Goal: Task Accomplishment & Management: Manage account settings

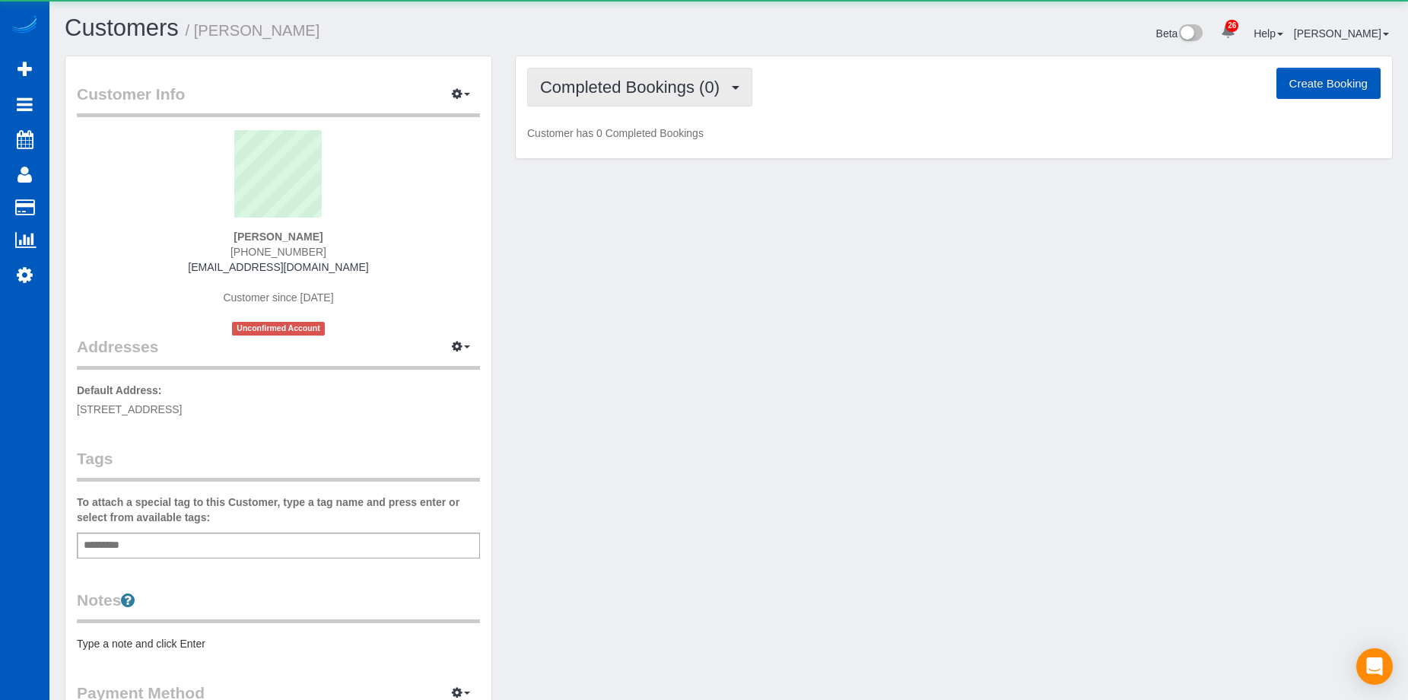
click at [666, 81] on span "Completed Bookings (0)" at bounding box center [633, 87] width 187 height 19
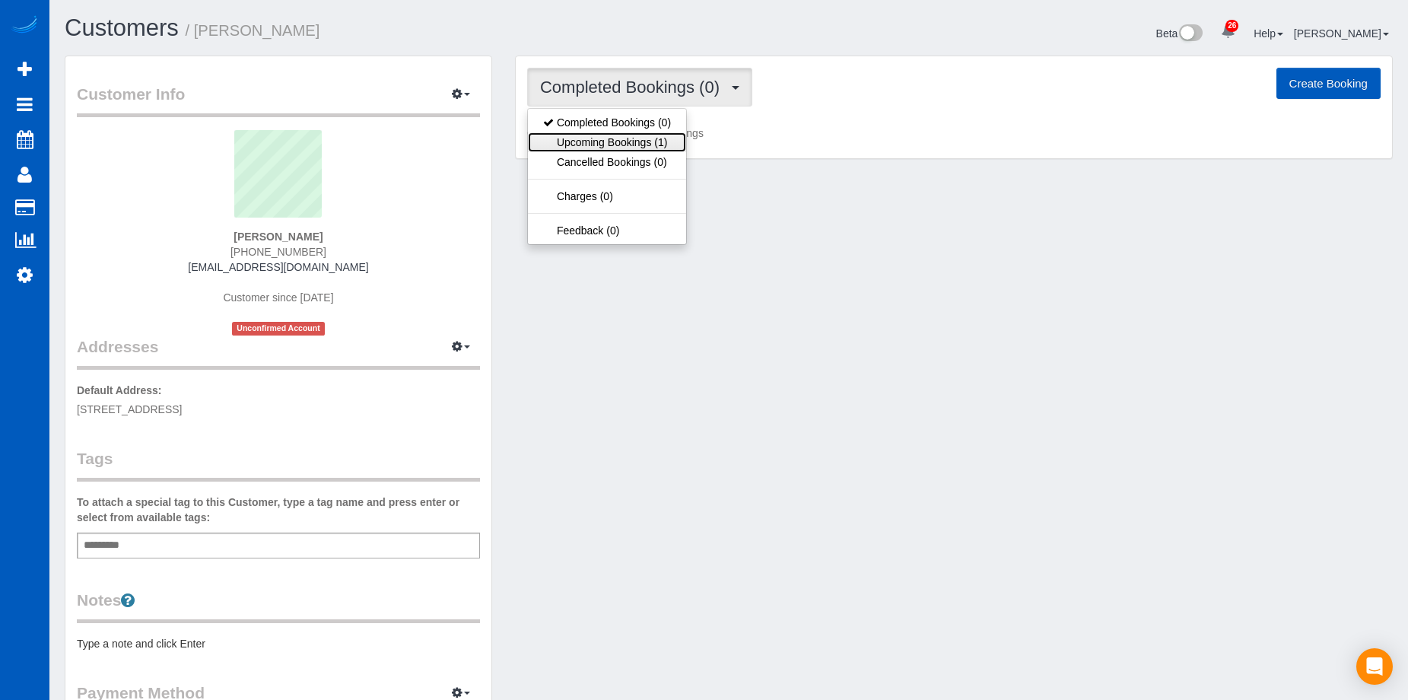
click at [666, 140] on link "Upcoming Bookings (1)" at bounding box center [607, 142] width 158 height 20
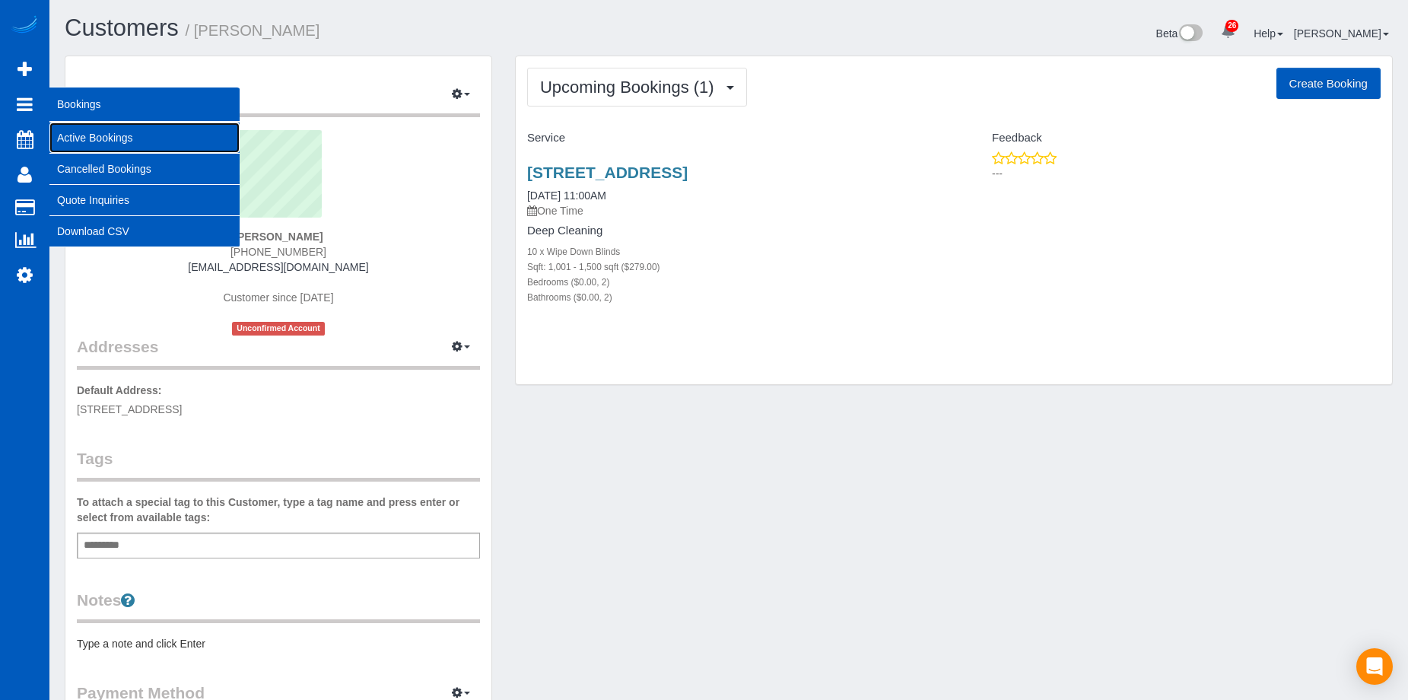
click at [71, 134] on link "Active Bookings" at bounding box center [144, 137] width 190 height 30
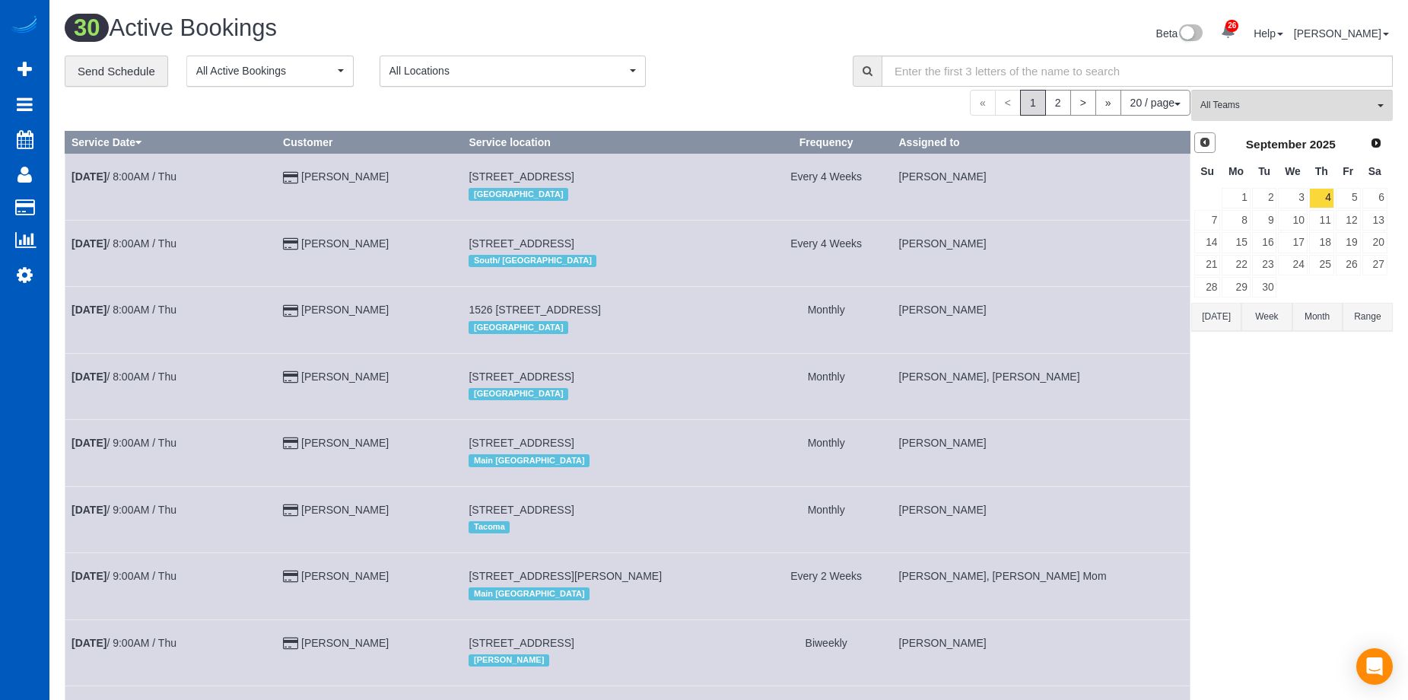
click at [1212, 150] on link "Prev" at bounding box center [1204, 142] width 21 height 21
click at [1347, 266] on link "22" at bounding box center [1348, 265] width 25 height 21
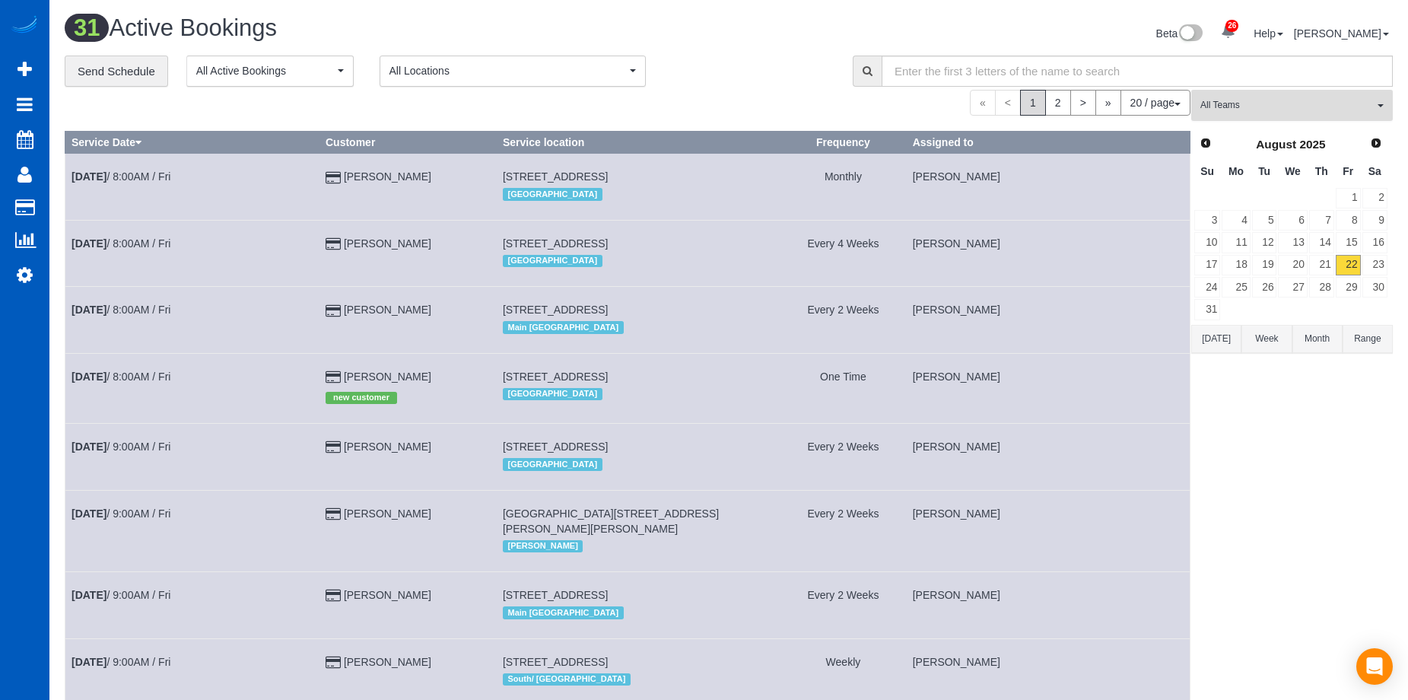
click at [1363, 105] on span "All Teams" at bounding box center [1287, 105] width 173 height 13
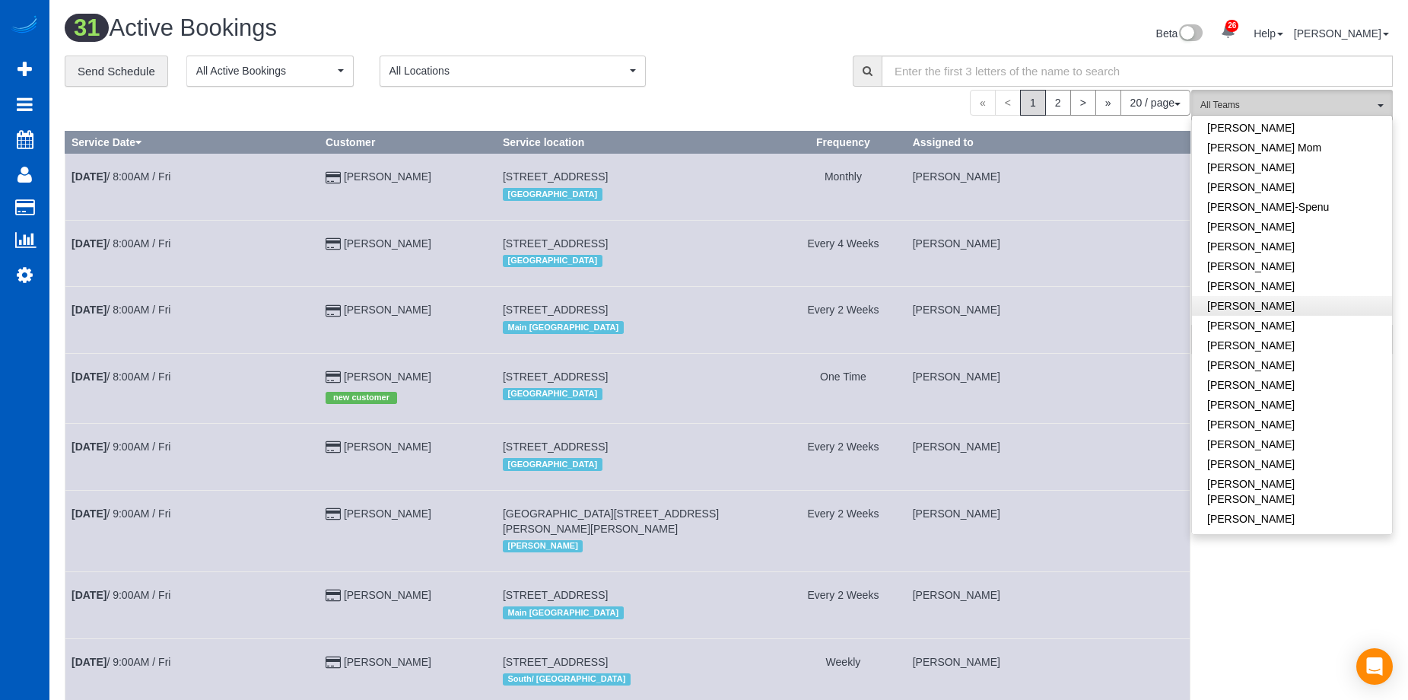
scroll to position [380, 0]
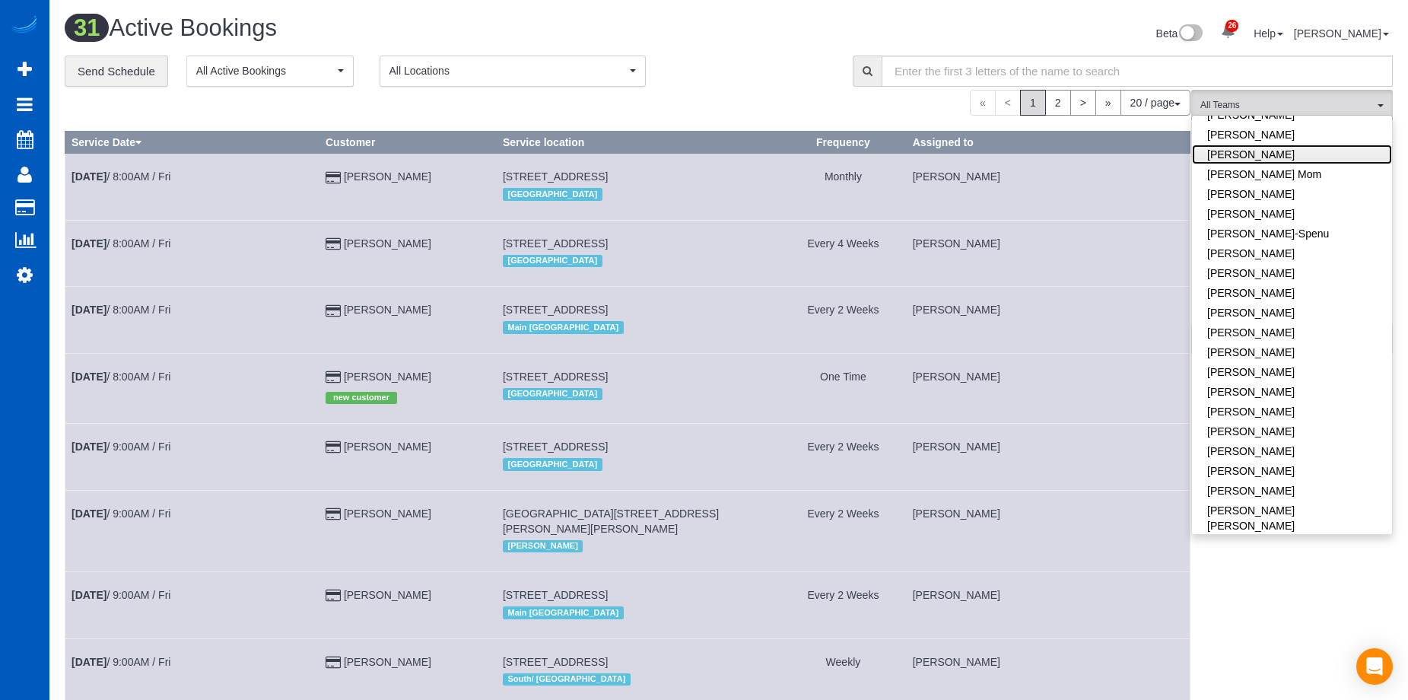
click at [1290, 145] on link "Inna Novytska" at bounding box center [1292, 155] width 200 height 20
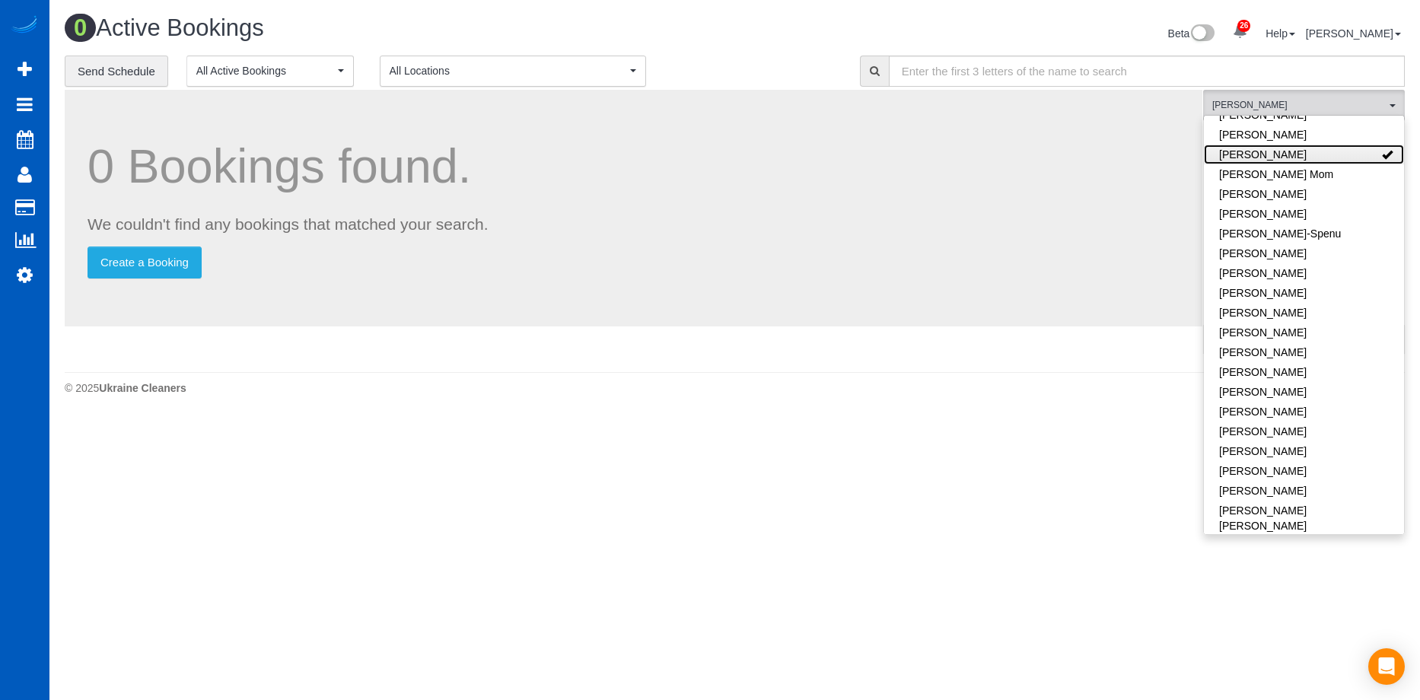
click at [1301, 145] on link "Inna Novytska" at bounding box center [1304, 155] width 200 height 20
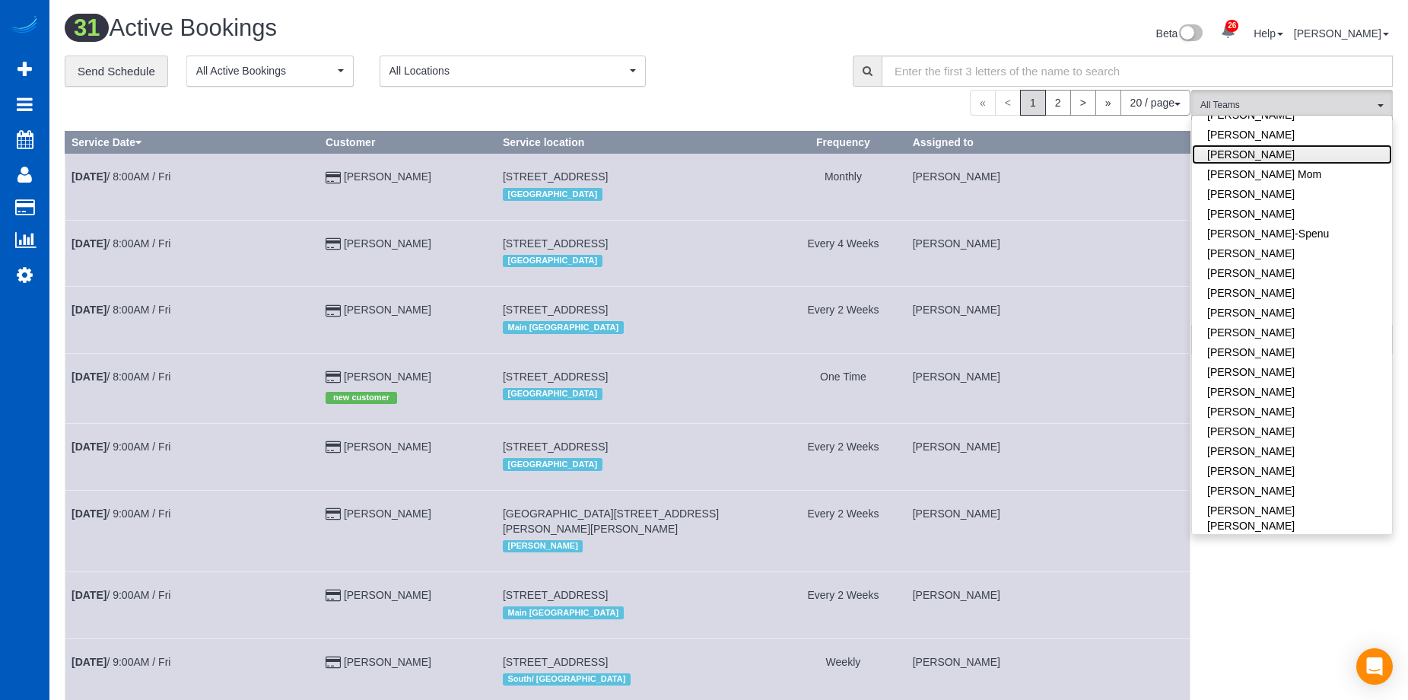
click at [1300, 145] on link "Inna Novytska" at bounding box center [1292, 155] width 200 height 20
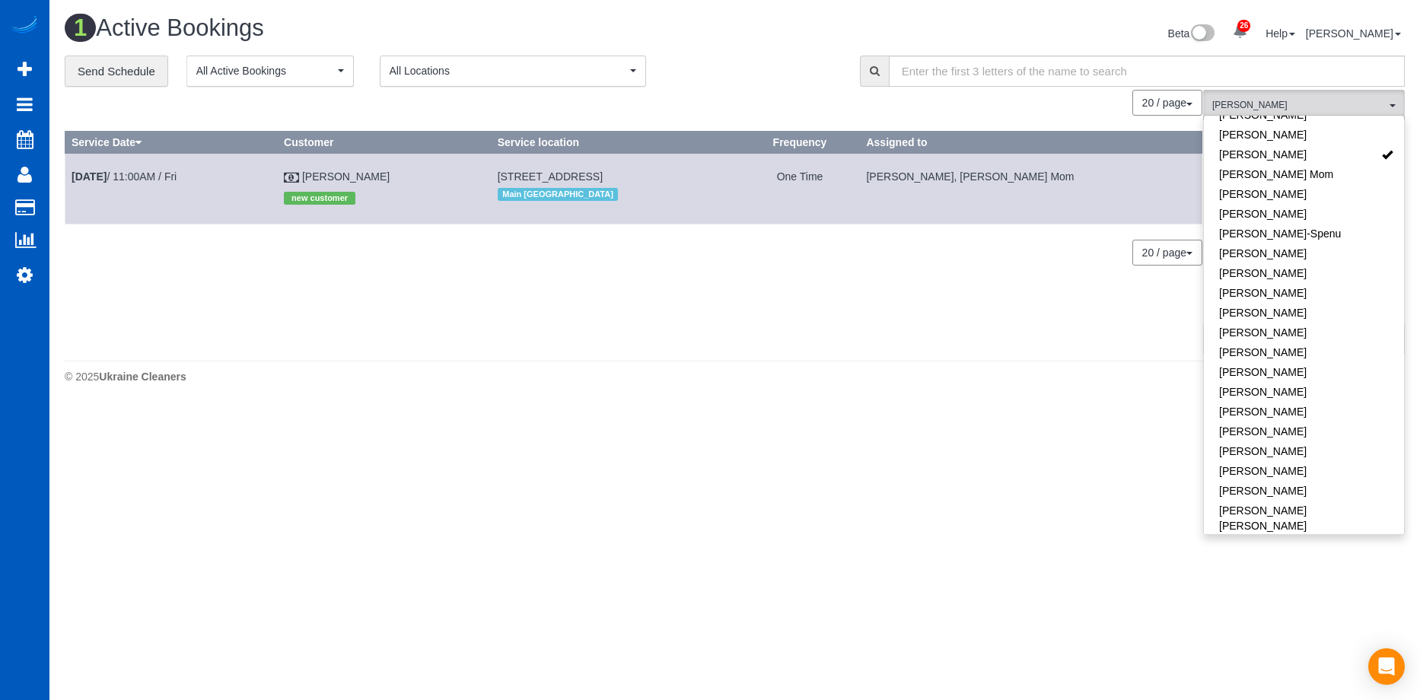
click at [929, 13] on div "1 Active Bookings Beta 26 Your Notifications You have 0 alerts × You have 1 to …" at bounding box center [734, 203] width 1370 height 406
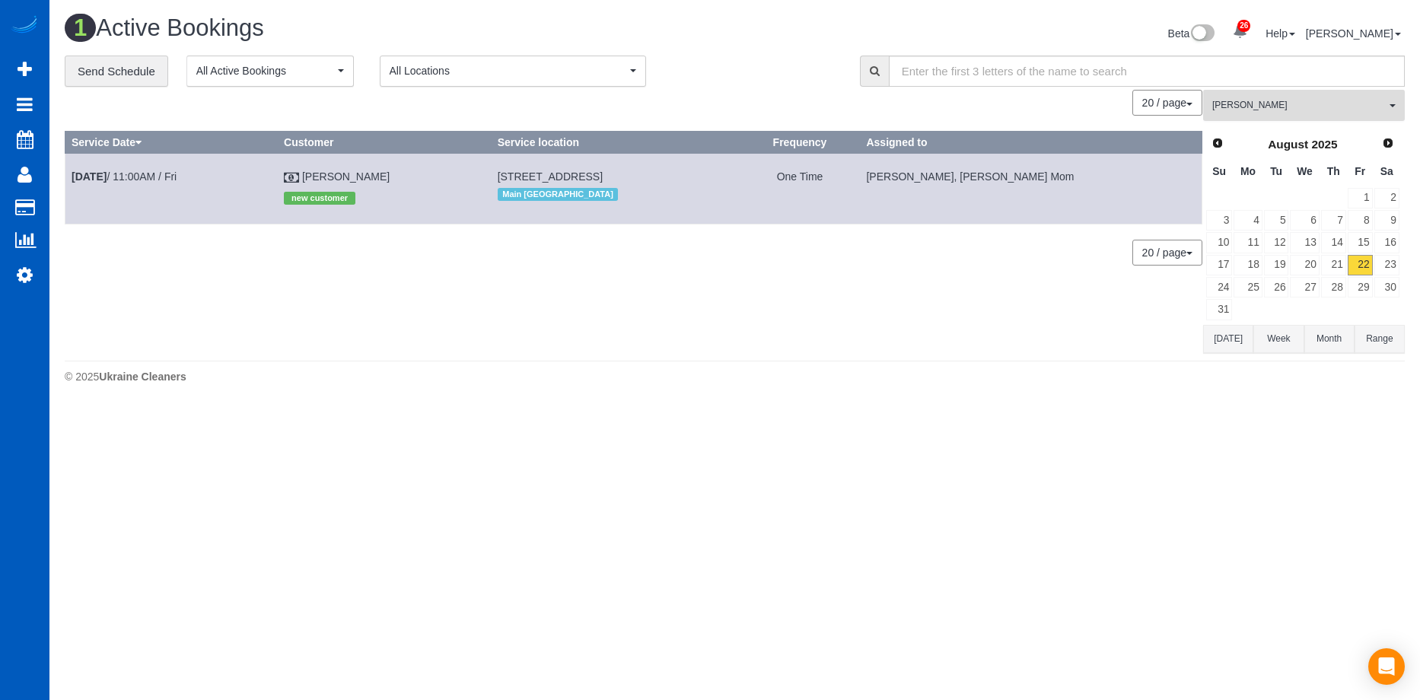
click at [1277, 106] on span "Inna Novytska" at bounding box center [1298, 105] width 173 height 13
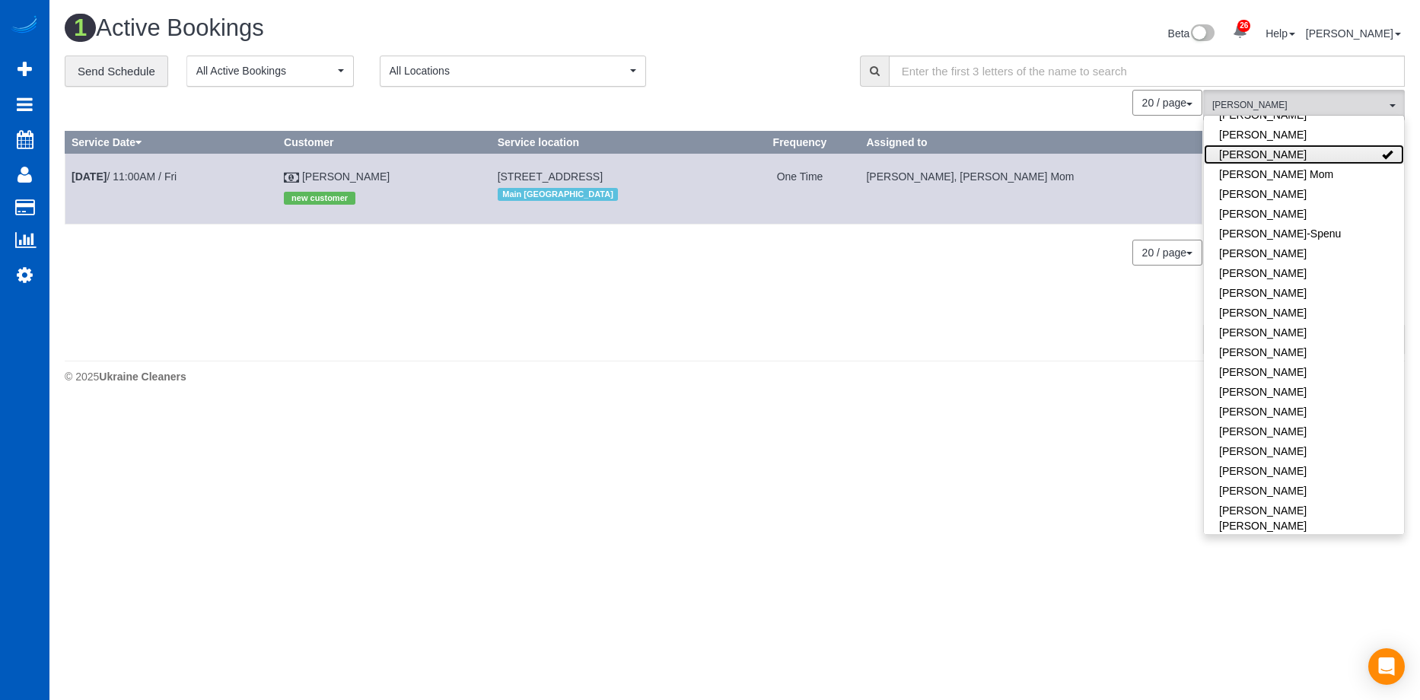
click at [1309, 145] on link "Inna Novytska" at bounding box center [1304, 155] width 200 height 20
click at [736, 30] on div "Beta 26 Your Notifications You have 0 alerts × You have 1 to charge for 08/19/2…" at bounding box center [1076, 35] width 682 height 40
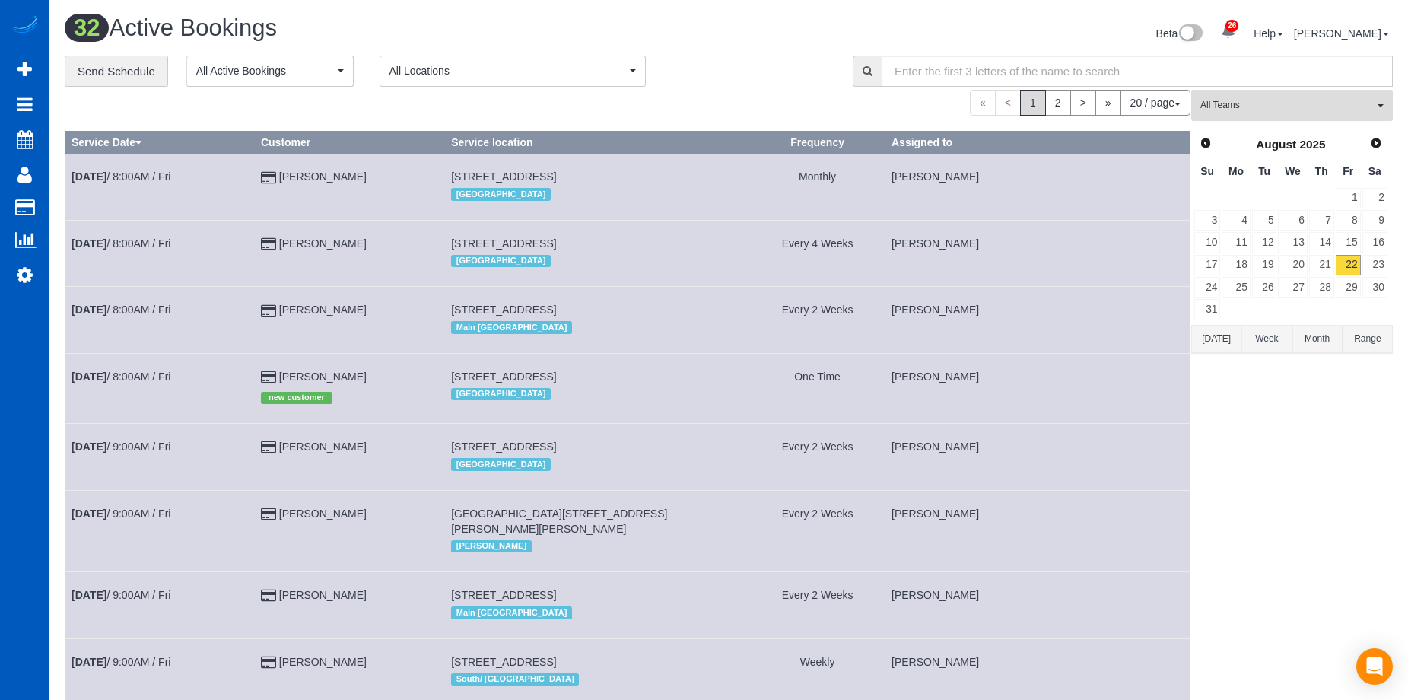
click at [1328, 98] on button "All Teams" at bounding box center [1292, 105] width 202 height 31
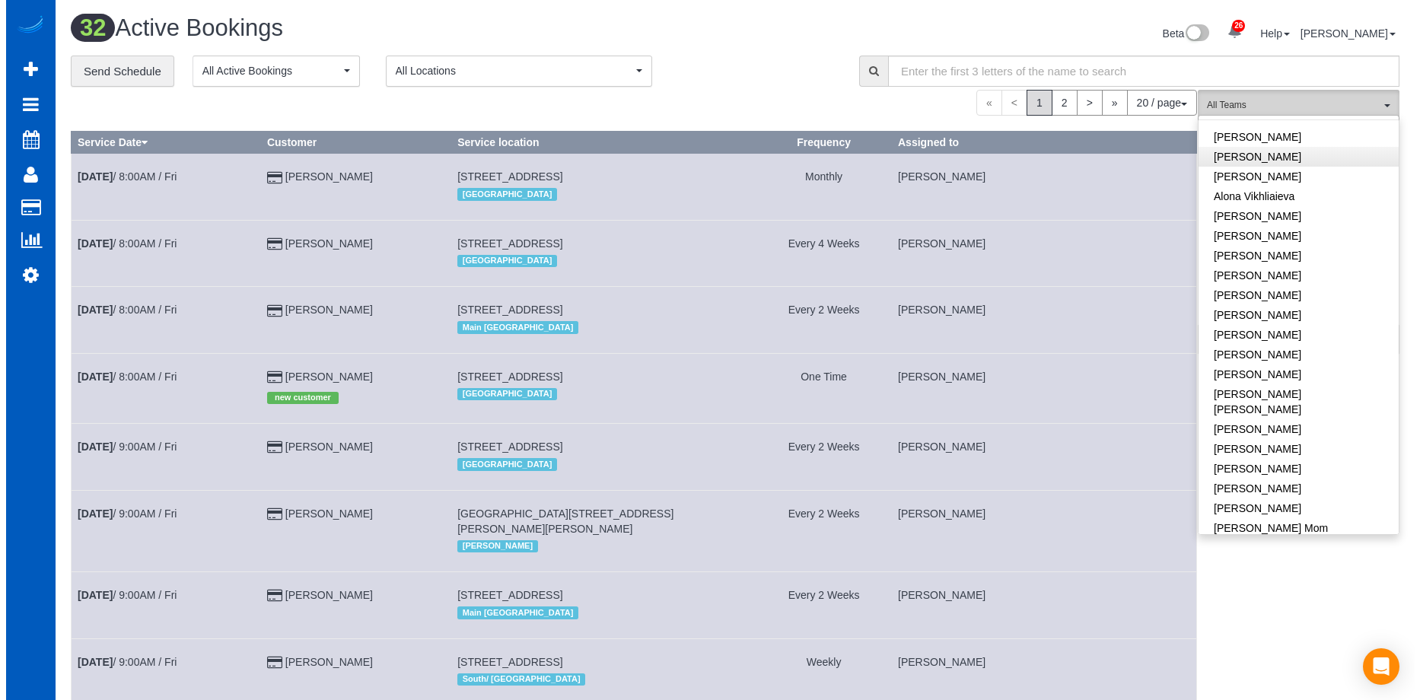
scroll to position [0, 0]
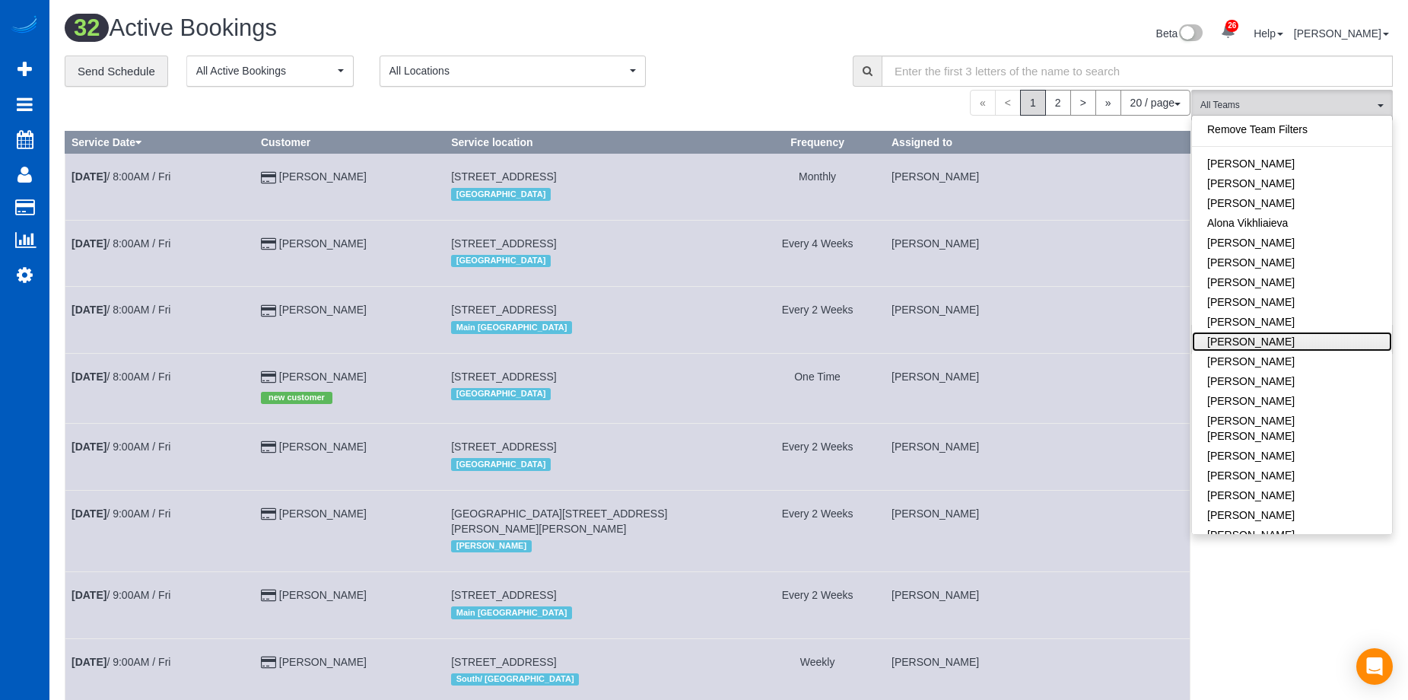
click at [1319, 345] on link "Anzhela Trokhymiuk" at bounding box center [1292, 342] width 200 height 20
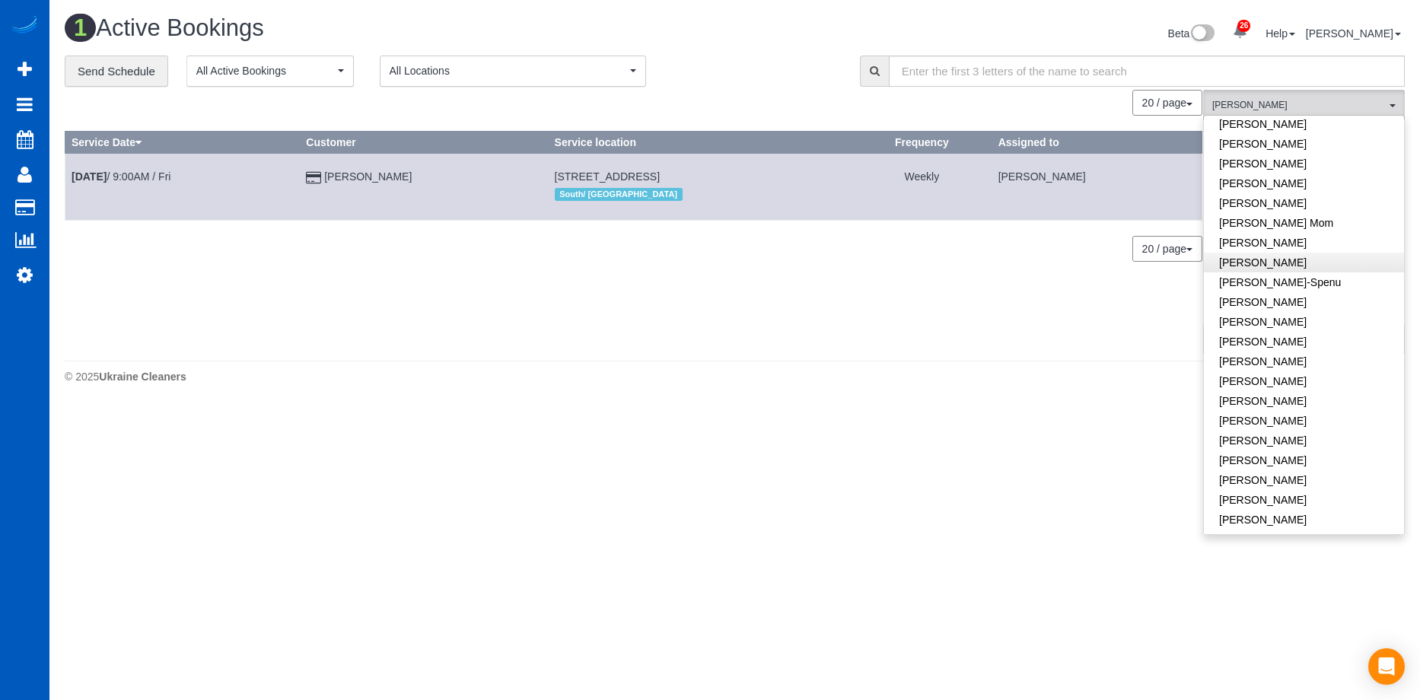
scroll to position [304, 0]
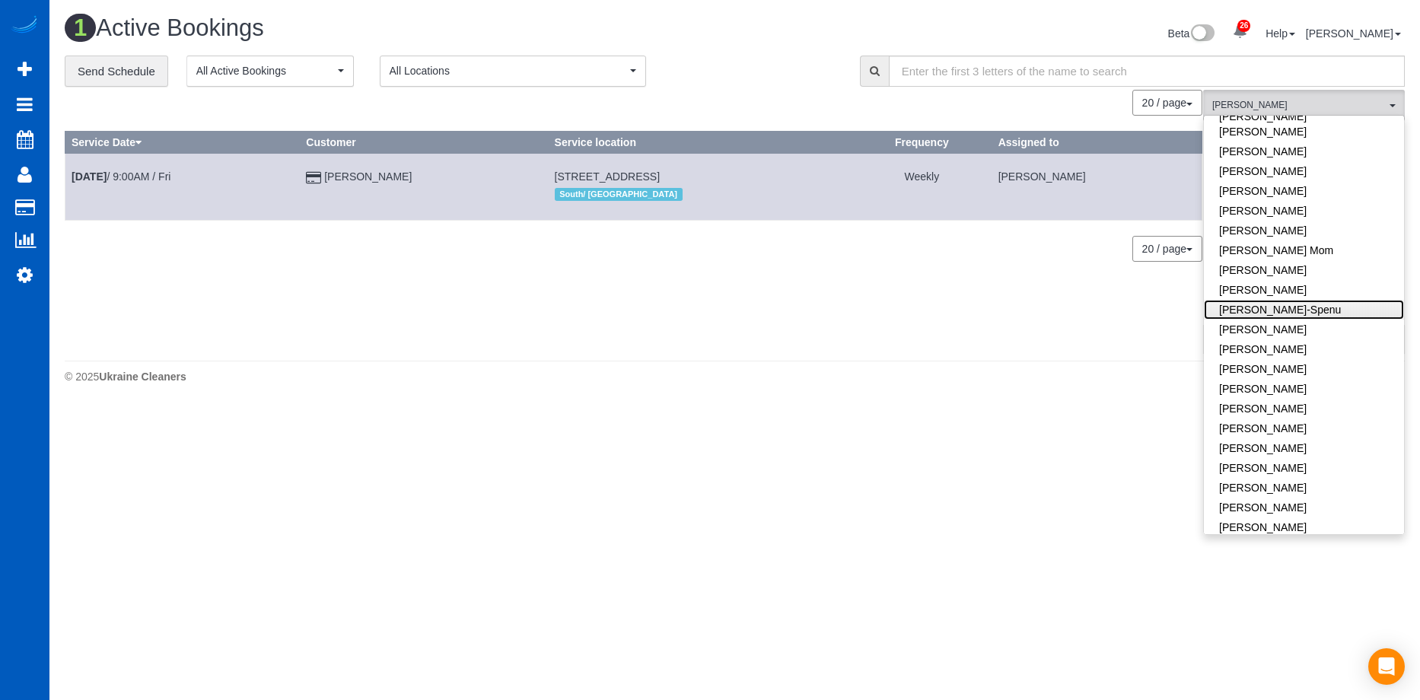
click at [1316, 300] on link "Iryna Kuzmenko-Spenu" at bounding box center [1304, 310] width 200 height 20
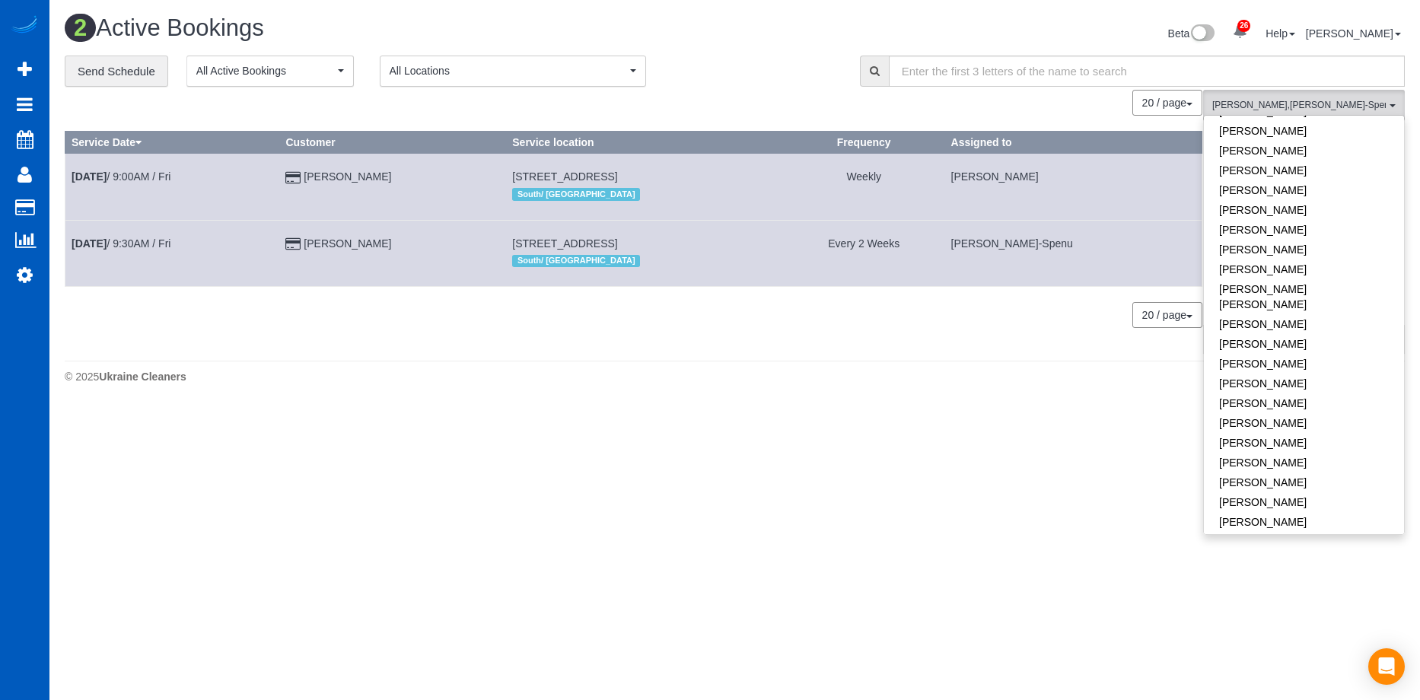
scroll to position [609, 0]
click at [1307, 485] on link "Olena Datsyk" at bounding box center [1304, 495] width 200 height 20
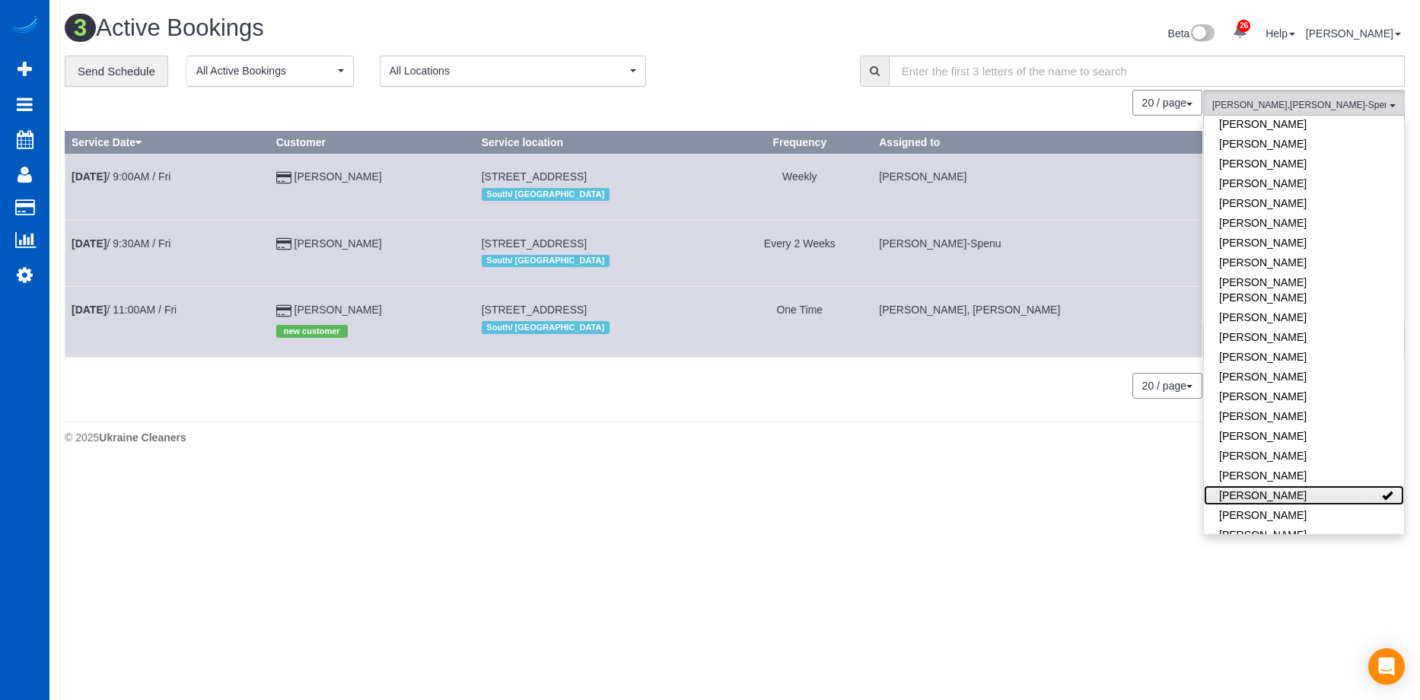
click at [1306, 485] on link "Olena Datsyk" at bounding box center [1304, 495] width 200 height 20
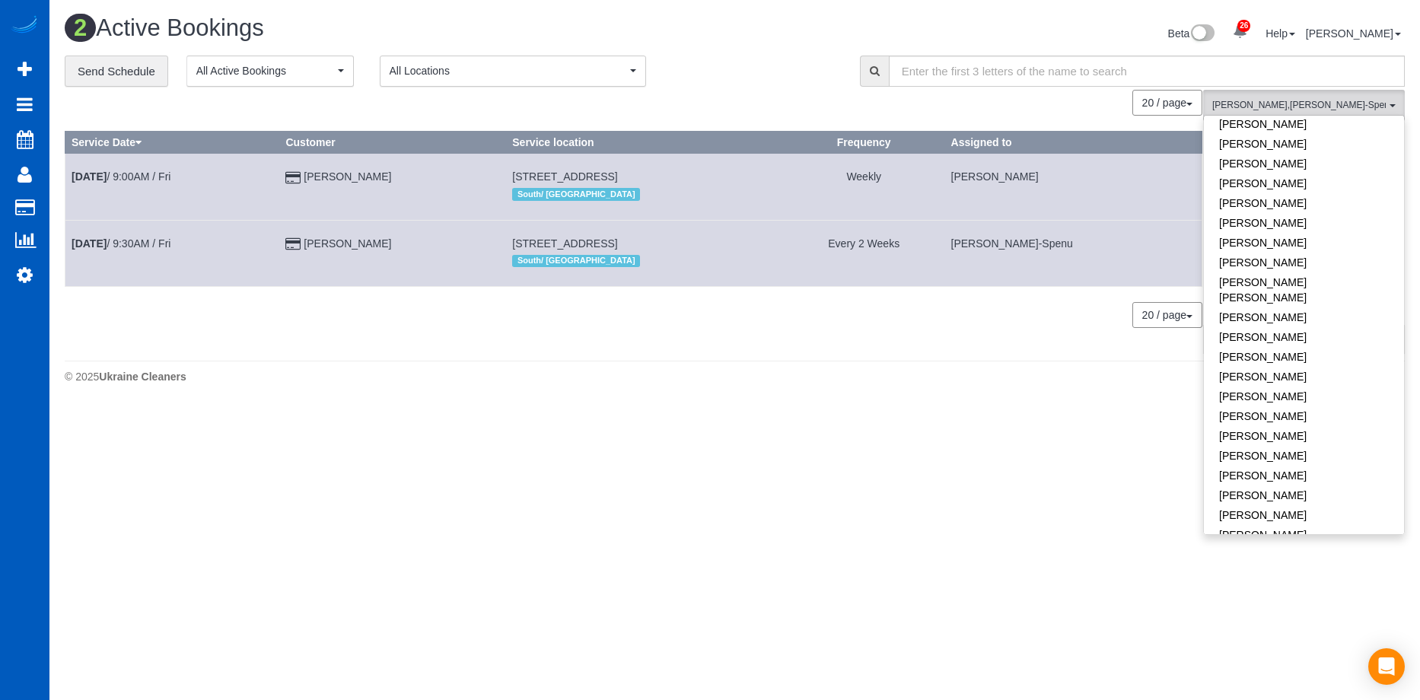
click at [1034, 126] on div "0 Bookings found. We couldn't find any bookings that matched your search. Creat…" at bounding box center [634, 221] width 1138 height 263
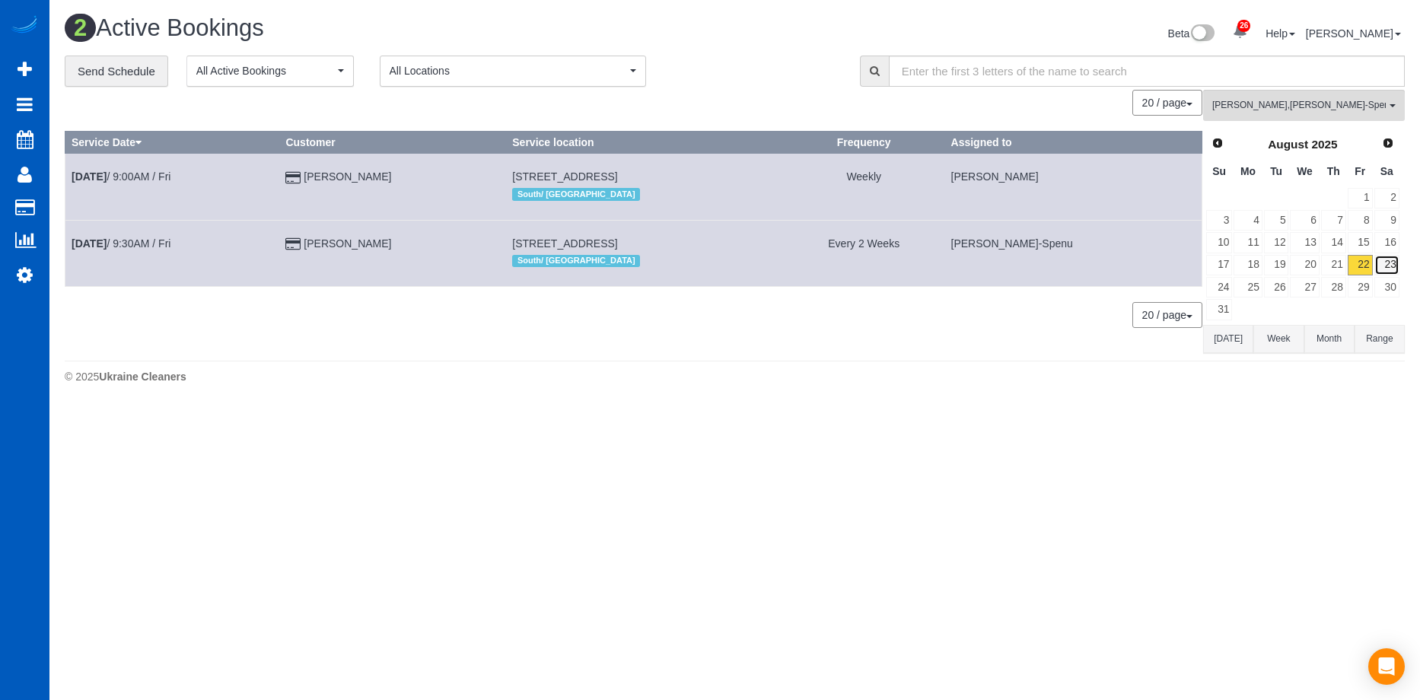
click at [1386, 262] on link "23" at bounding box center [1386, 265] width 25 height 21
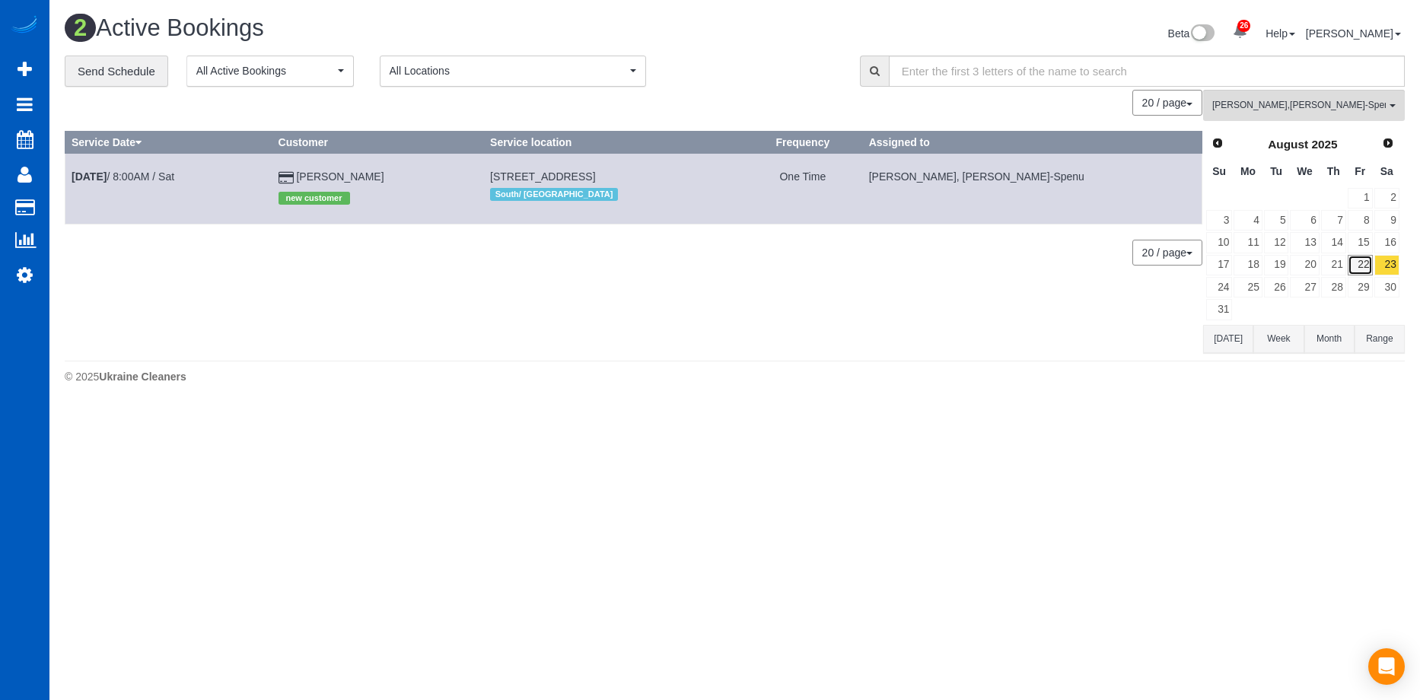
click at [1362, 262] on link "22" at bounding box center [1359, 265] width 25 height 21
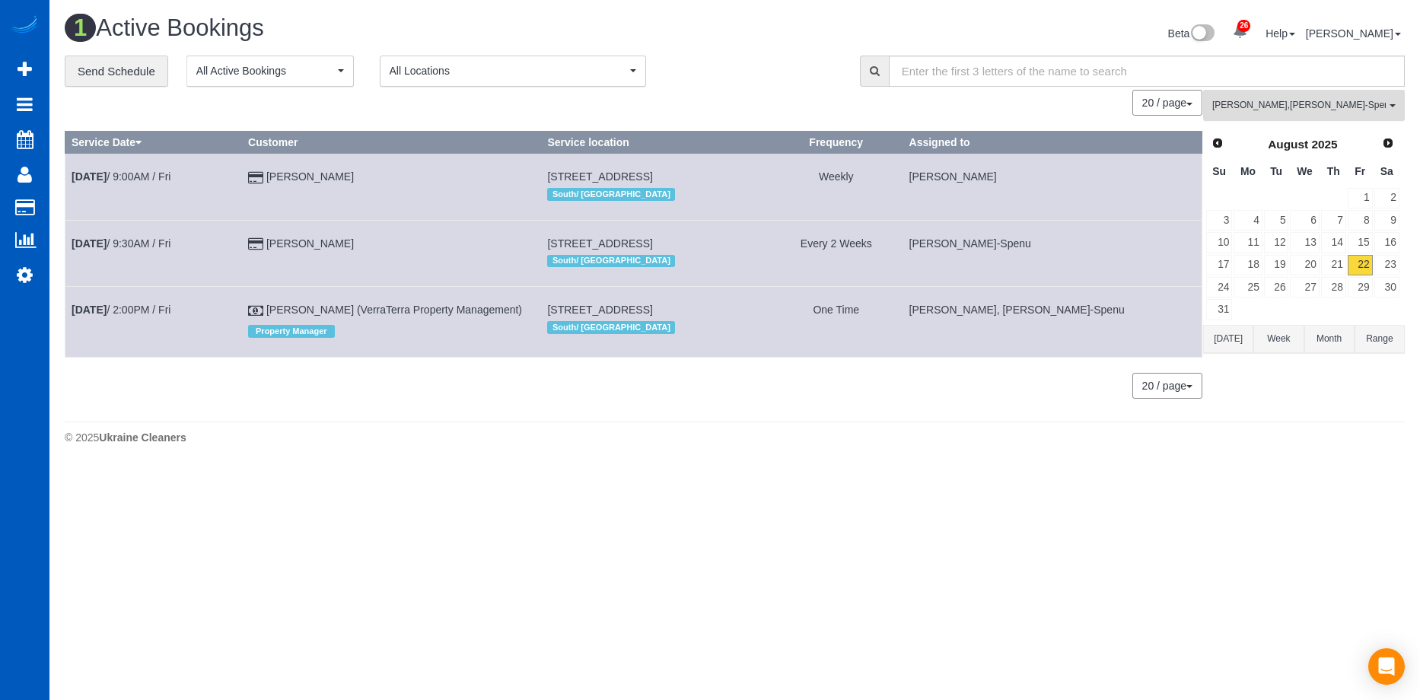
click at [1350, 103] on span "Anzhela Trokhymiuk , Iryna Kuzmenko-Spenu" at bounding box center [1298, 105] width 173 height 13
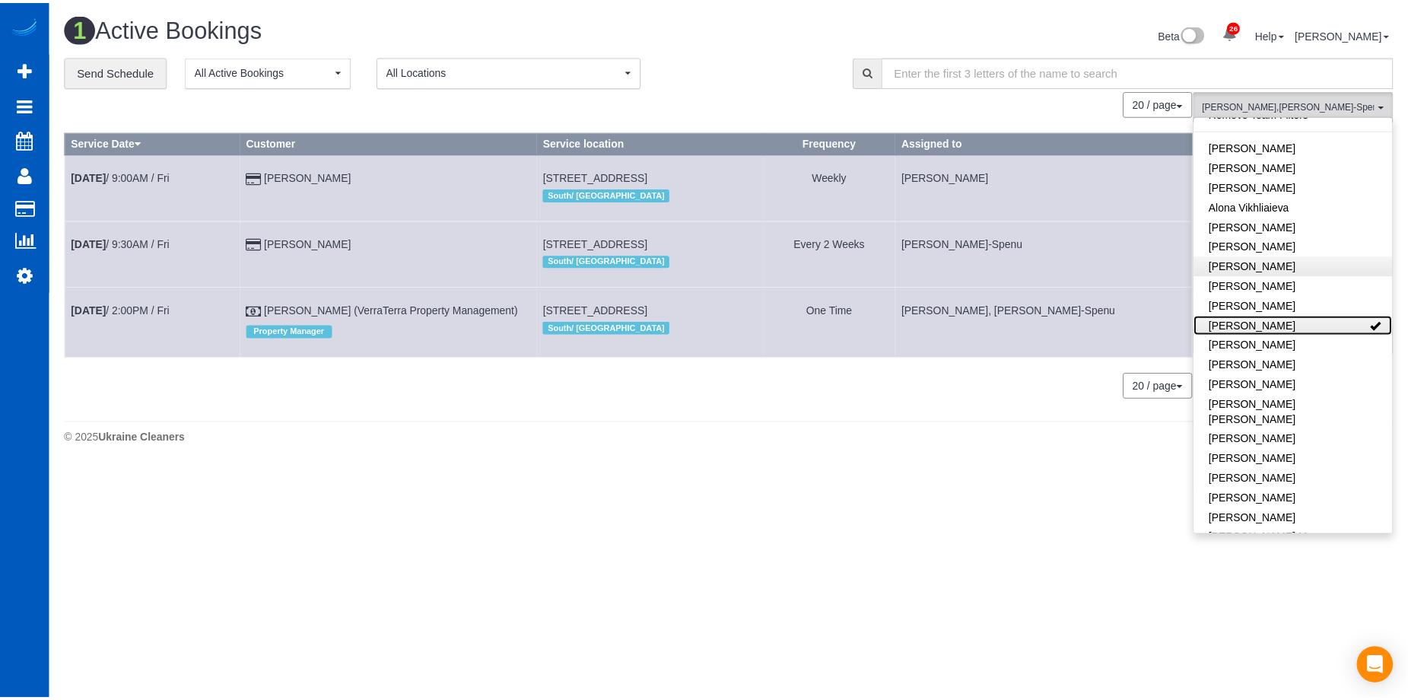
scroll to position [0, 0]
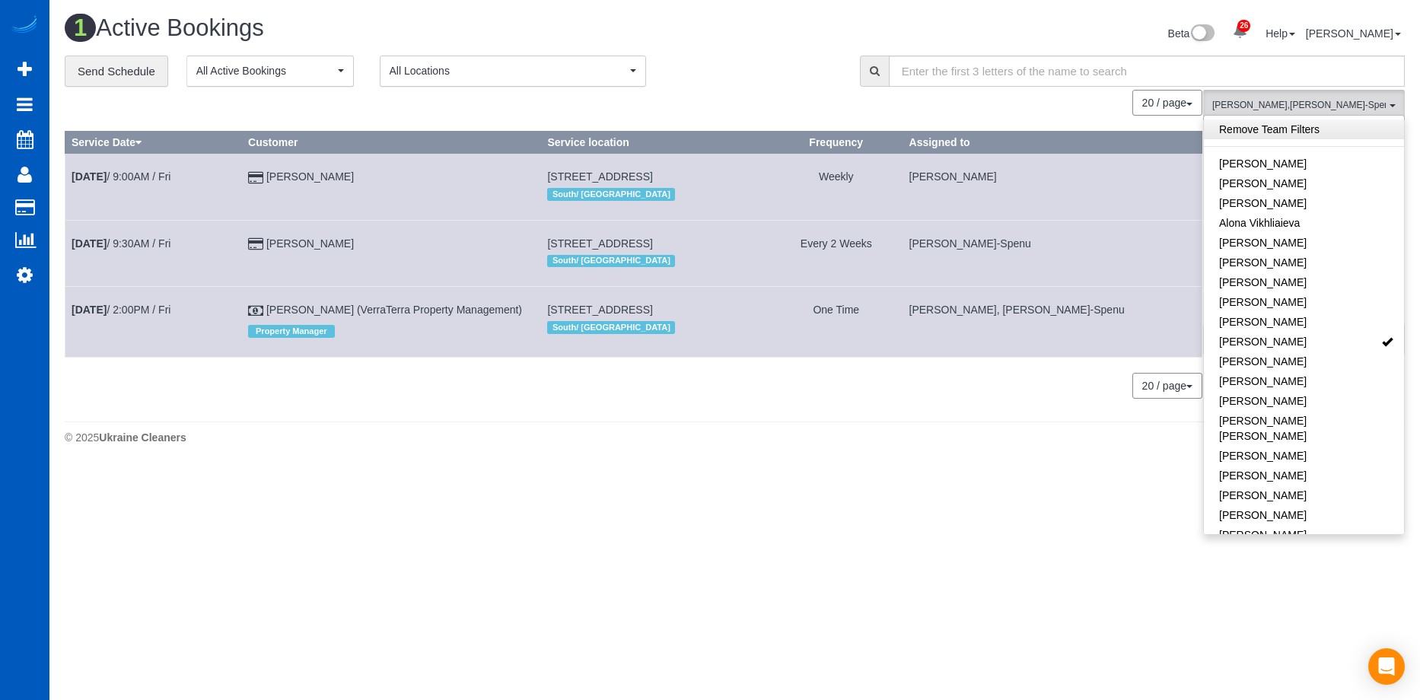
click at [1329, 122] on link "Remove Team Filters" at bounding box center [1304, 129] width 200 height 20
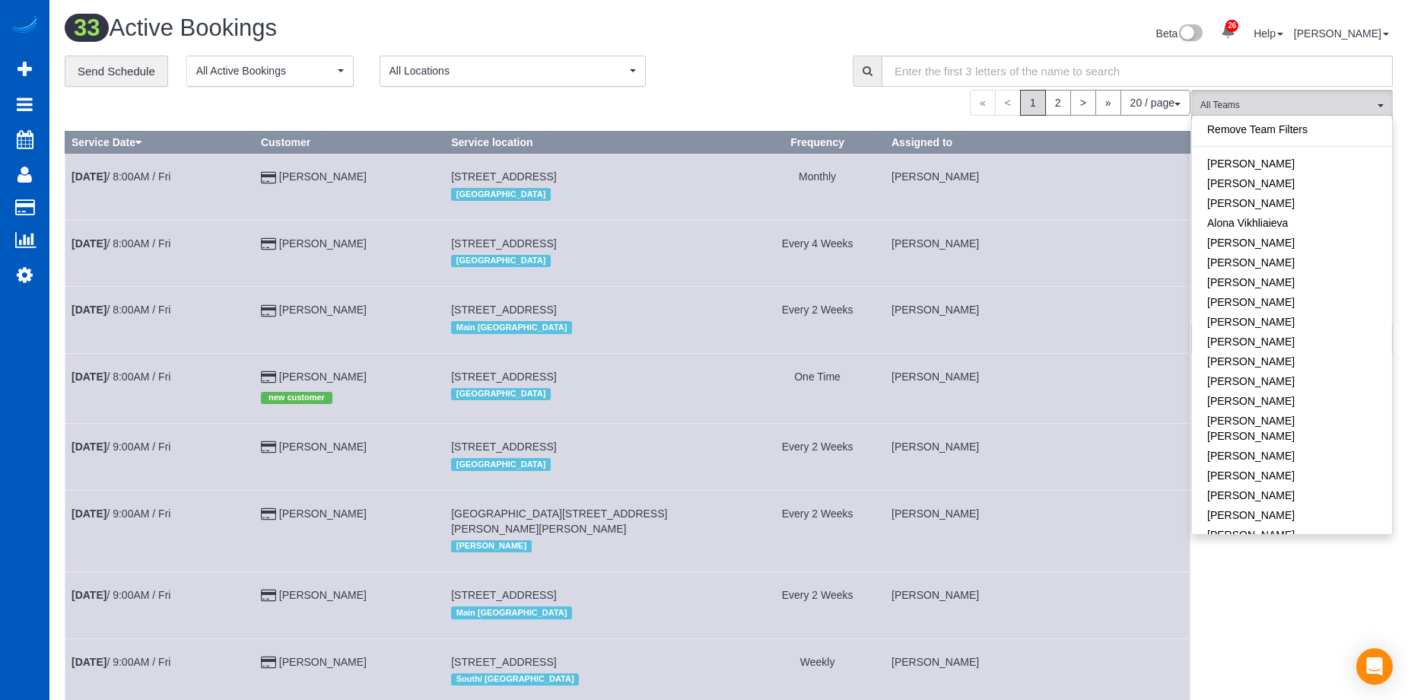
click at [711, 24] on h1 "33 Active Bookings" at bounding box center [391, 28] width 653 height 26
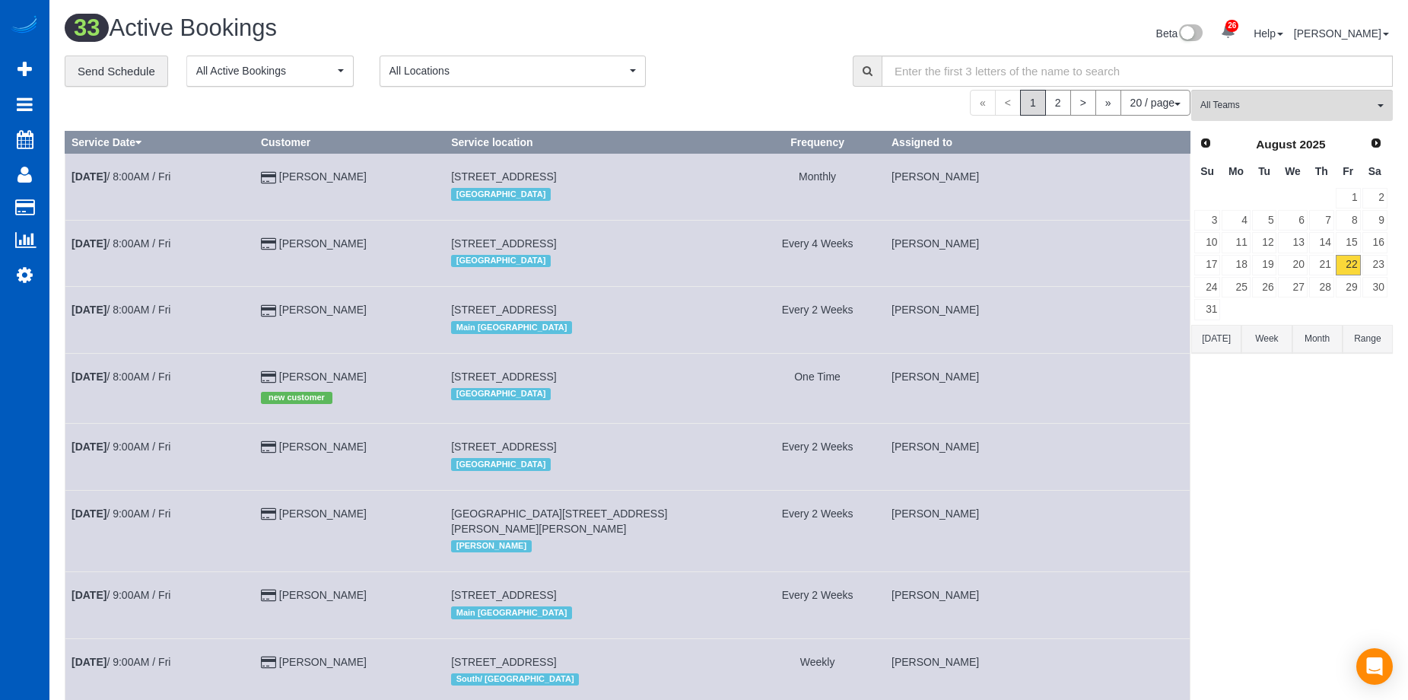
click at [1378, 142] on span "Next" at bounding box center [1376, 143] width 12 height 12
click at [1331, 196] on link "4" at bounding box center [1321, 198] width 25 height 21
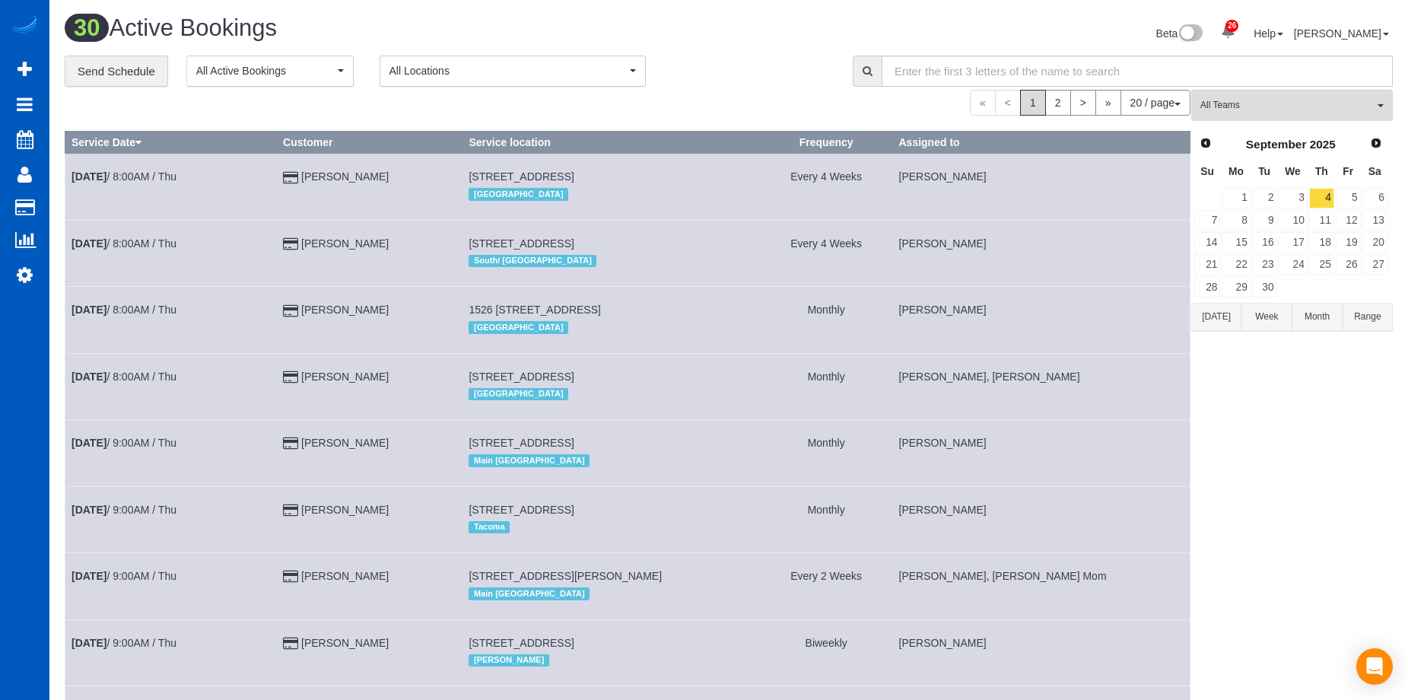
click at [1318, 87] on div "**********" at bounding box center [728, 72] width 1351 height 32
click at [1323, 97] on button "All Teams" at bounding box center [1292, 105] width 202 height 31
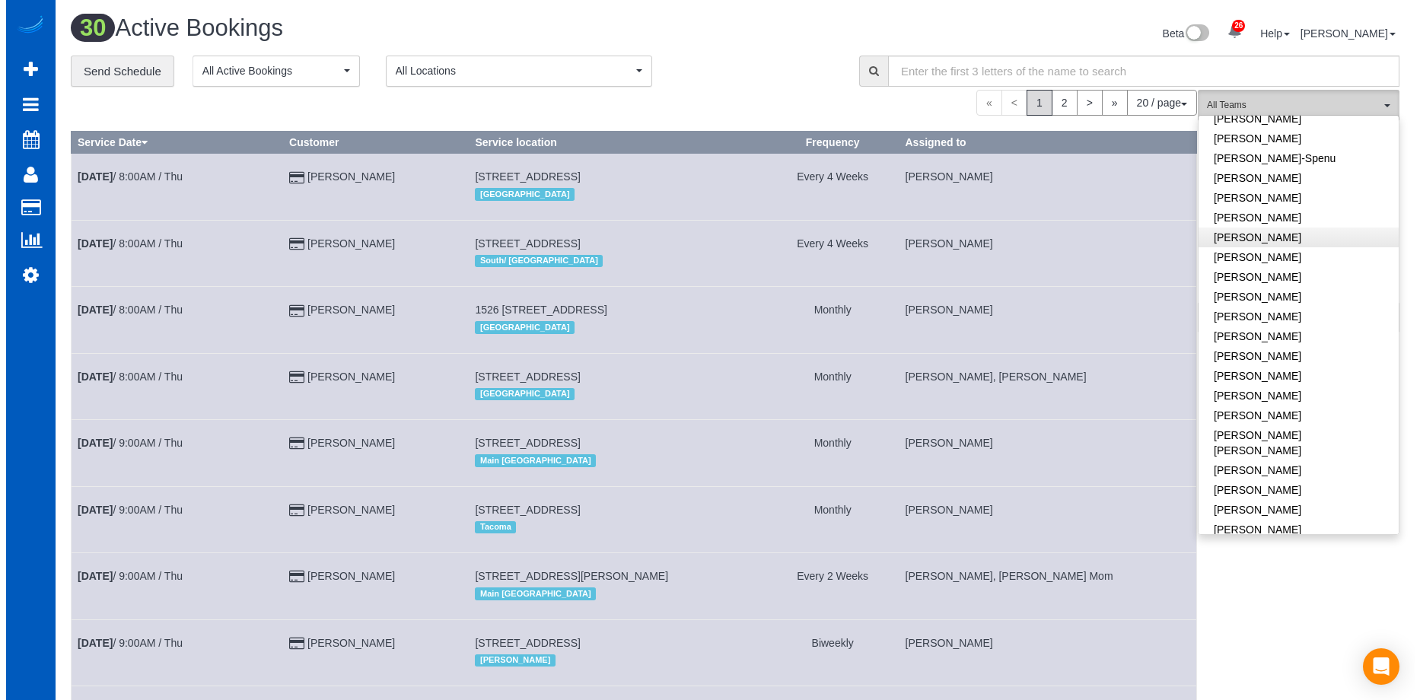
scroll to position [456, 0]
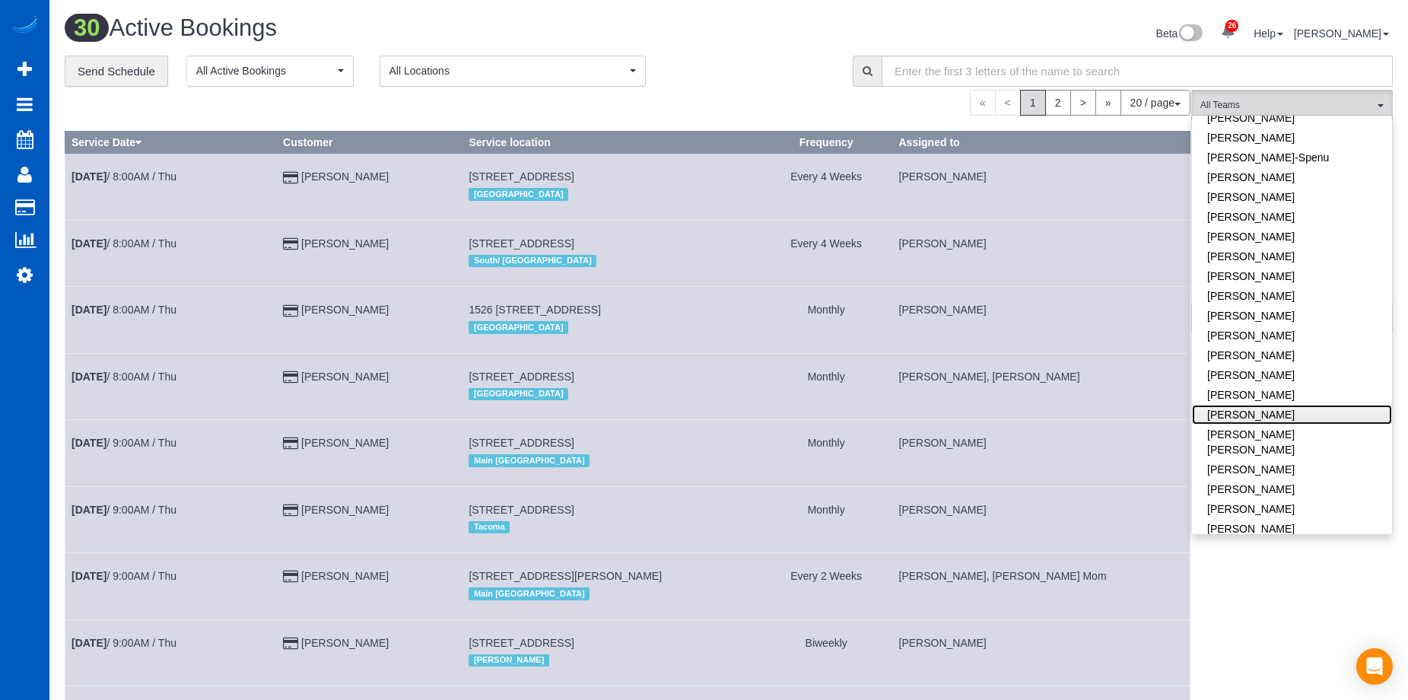
click at [1334, 405] on link "Miliena Shchokina" at bounding box center [1292, 415] width 200 height 20
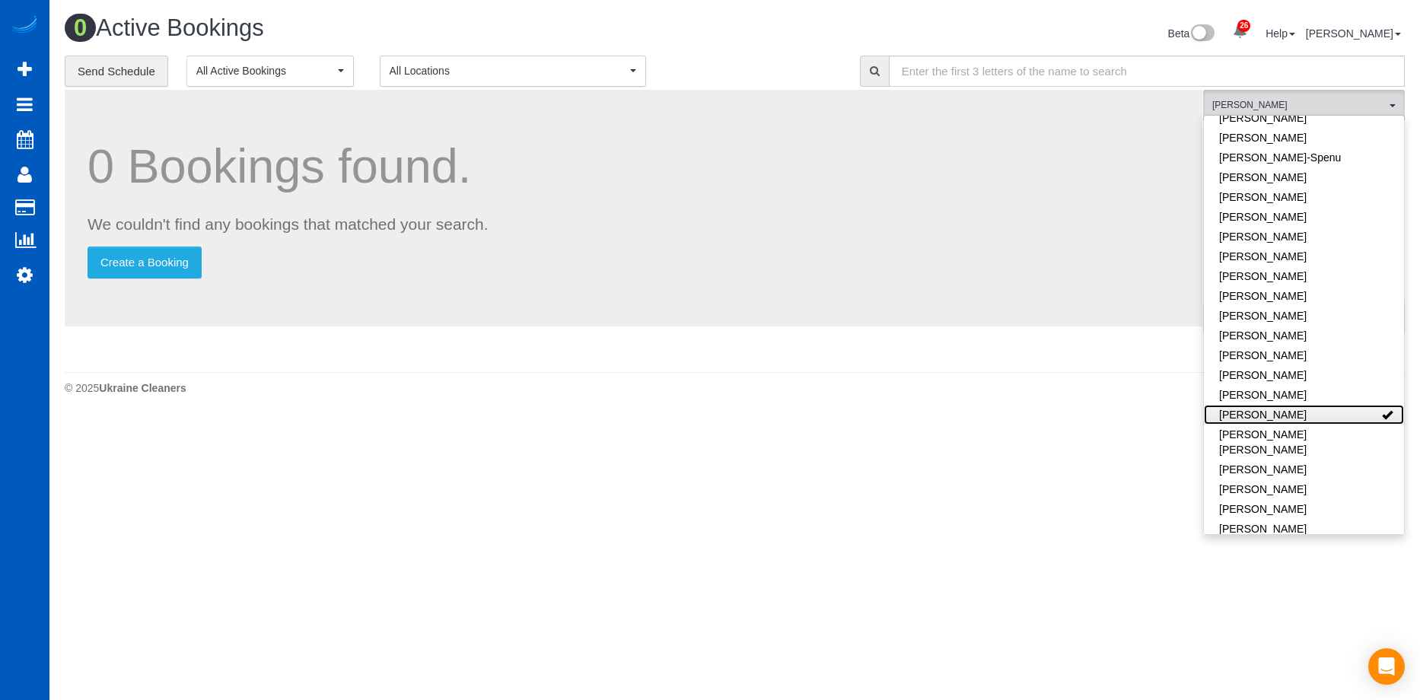
click at [1333, 405] on link "Miliena Shchokina" at bounding box center [1304, 415] width 200 height 20
click at [1342, 385] on link "[PERSON_NAME]" at bounding box center [1304, 395] width 200 height 20
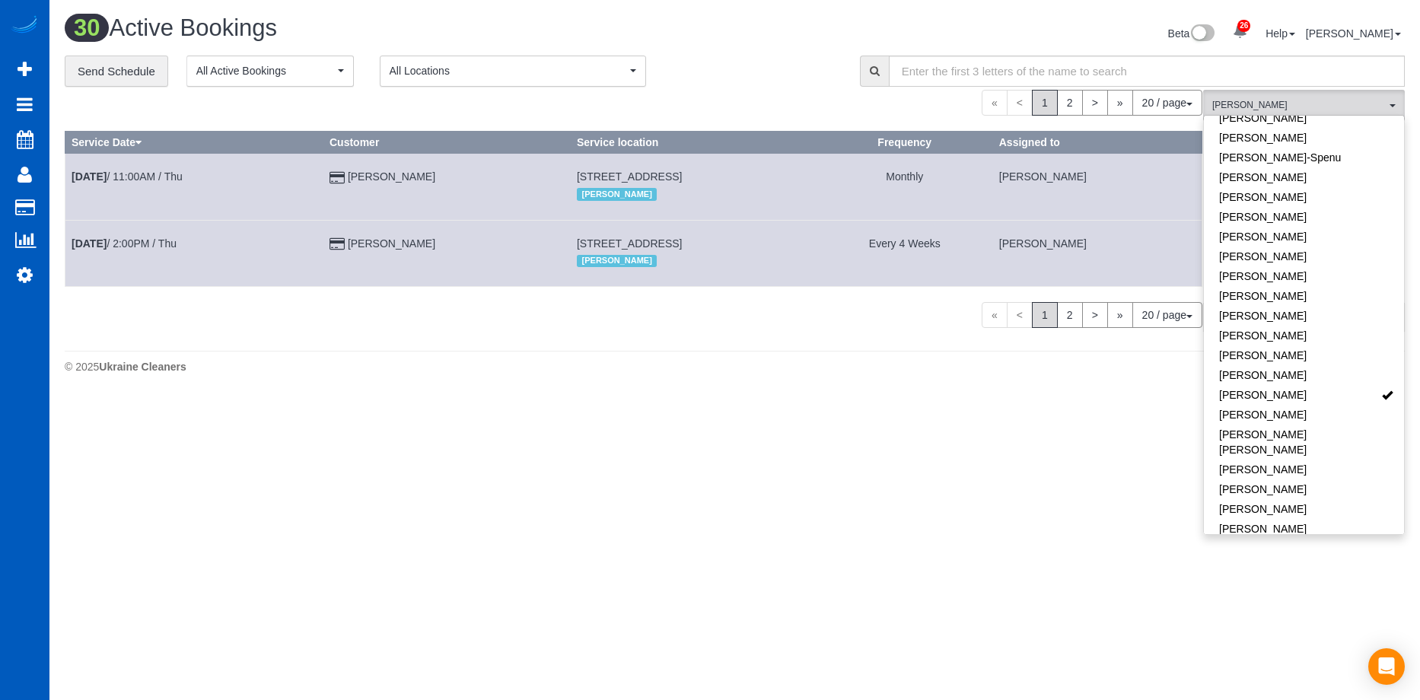
click at [770, 56] on div "**********" at bounding box center [451, 72] width 772 height 32
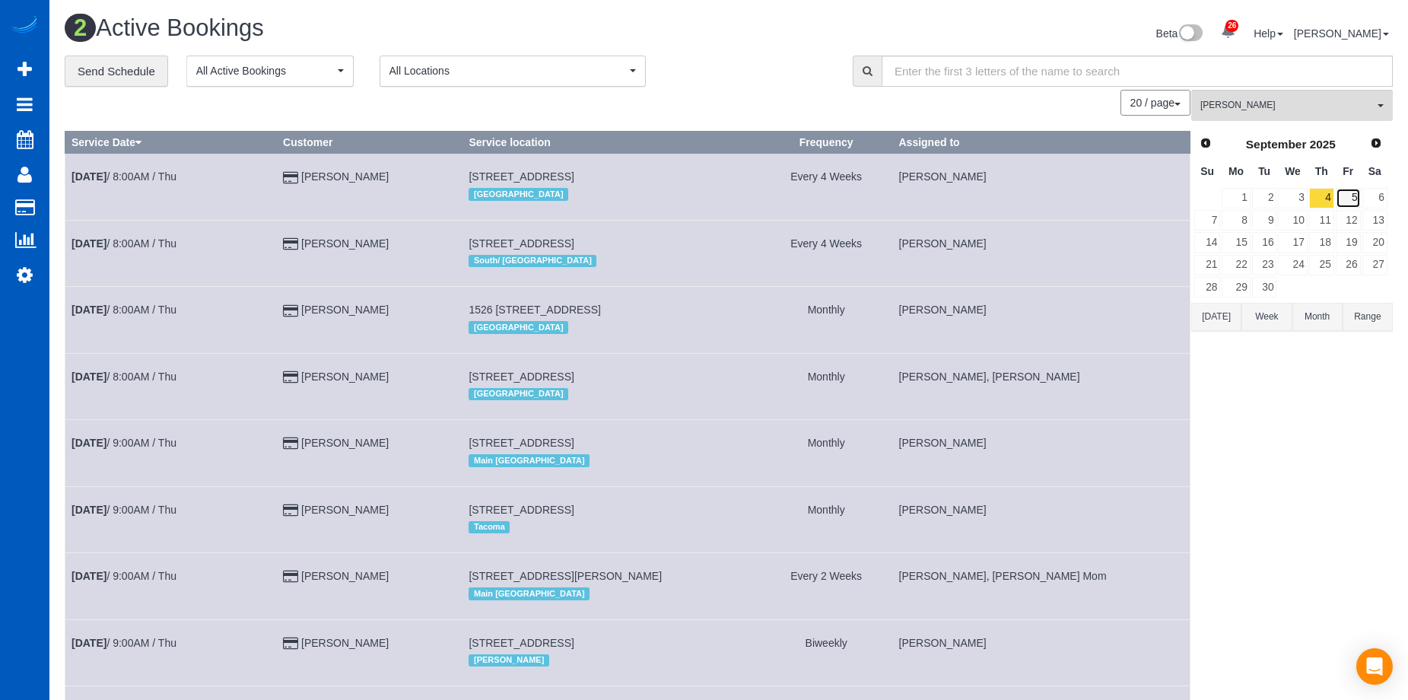
click at [1350, 198] on link "5" at bounding box center [1348, 198] width 25 height 21
click at [1325, 193] on link "4" at bounding box center [1321, 198] width 25 height 21
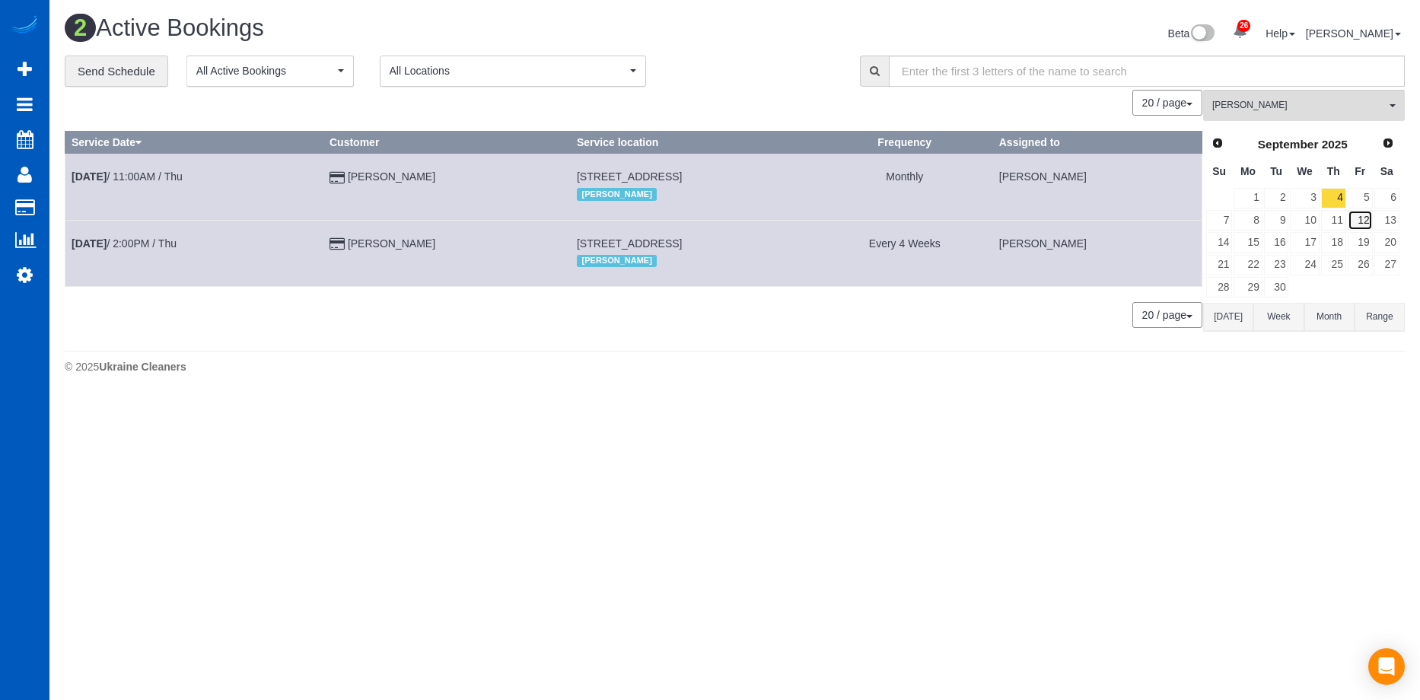
click at [1363, 221] on link "12" at bounding box center [1359, 220] width 25 height 21
click at [1331, 224] on link "11" at bounding box center [1333, 220] width 25 height 21
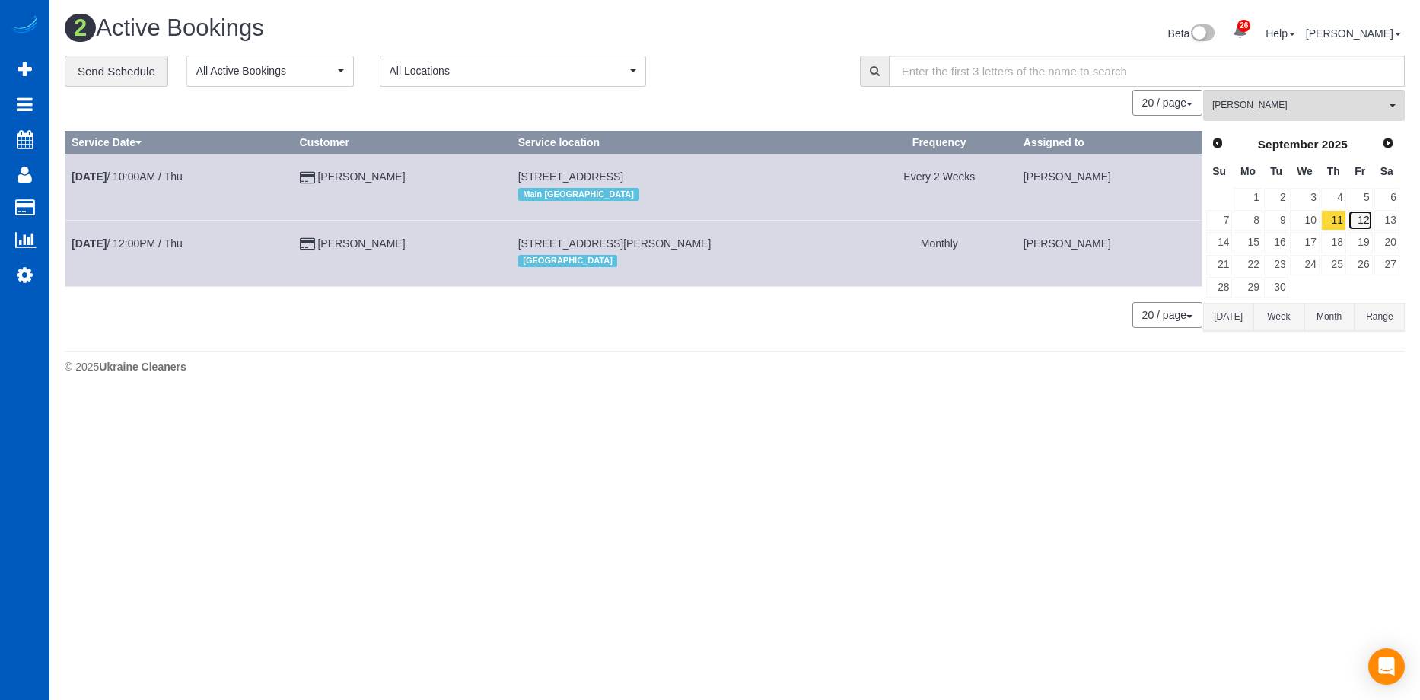
click at [1359, 220] on link "12" at bounding box center [1359, 220] width 25 height 21
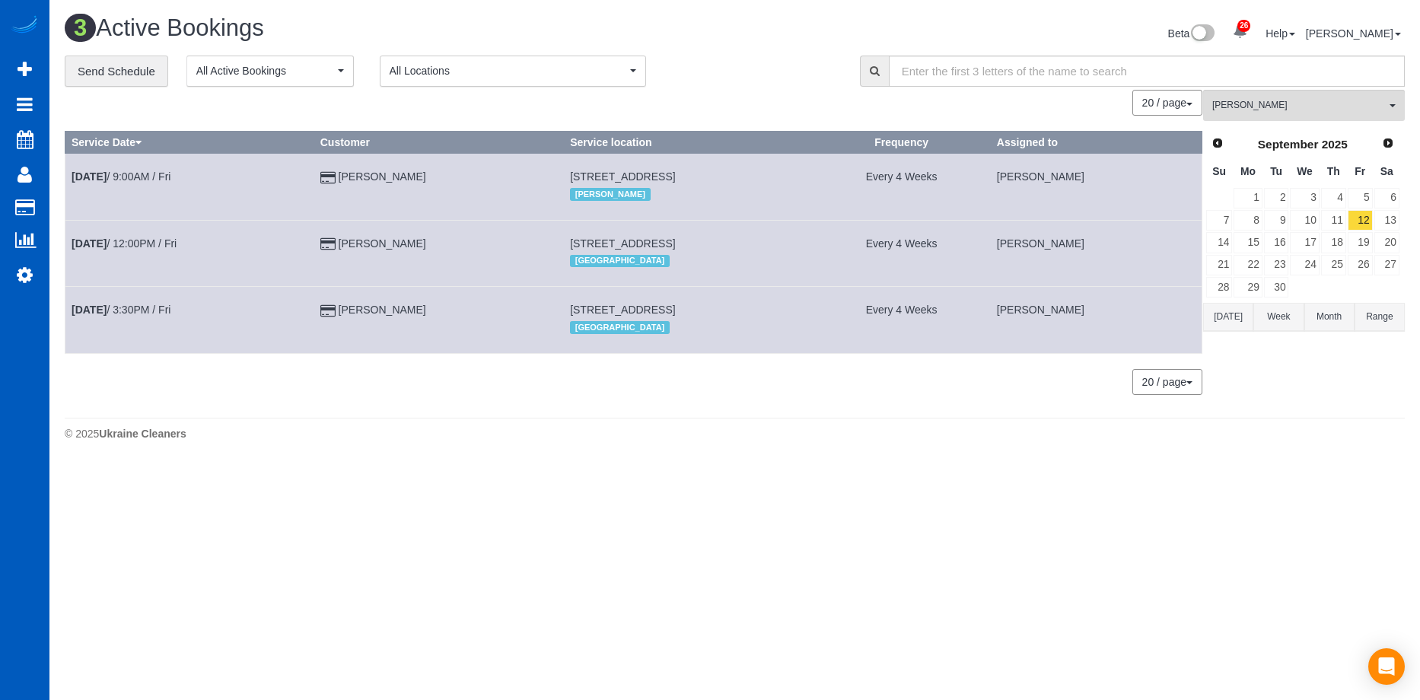
click at [615, 554] on body "26 Beta Your Notifications You have 0 alerts × You have 1 to charge for 08/19/2…" at bounding box center [710, 350] width 1420 height 700
click at [641, 531] on body "26 Beta Your Notifications You have 0 alerts × You have 1 to charge for 08/19/2…" at bounding box center [710, 350] width 1420 height 700
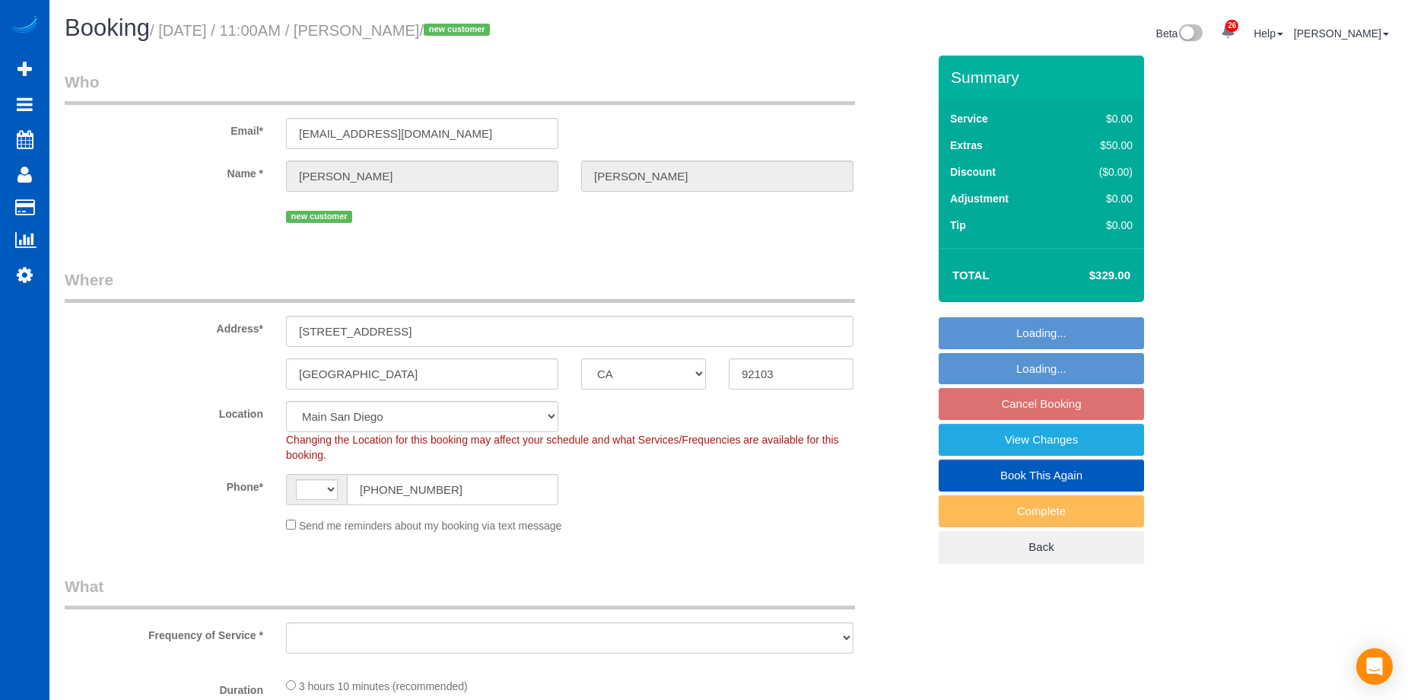
select select "CA"
select select "string:[GEOGRAPHIC_DATA]"
select select "object:1063"
select select "199"
select select "1001"
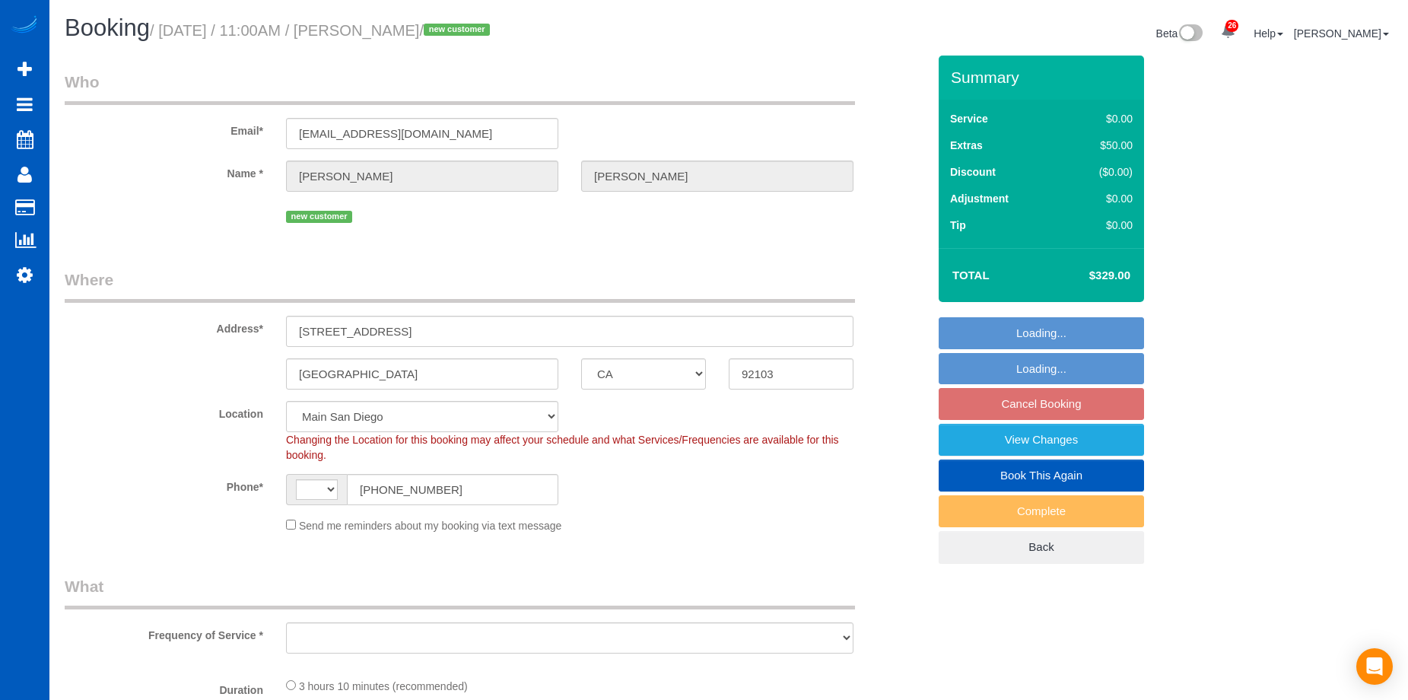
select select "2"
select select "spot1"
select select "object:1152"
select select "1001"
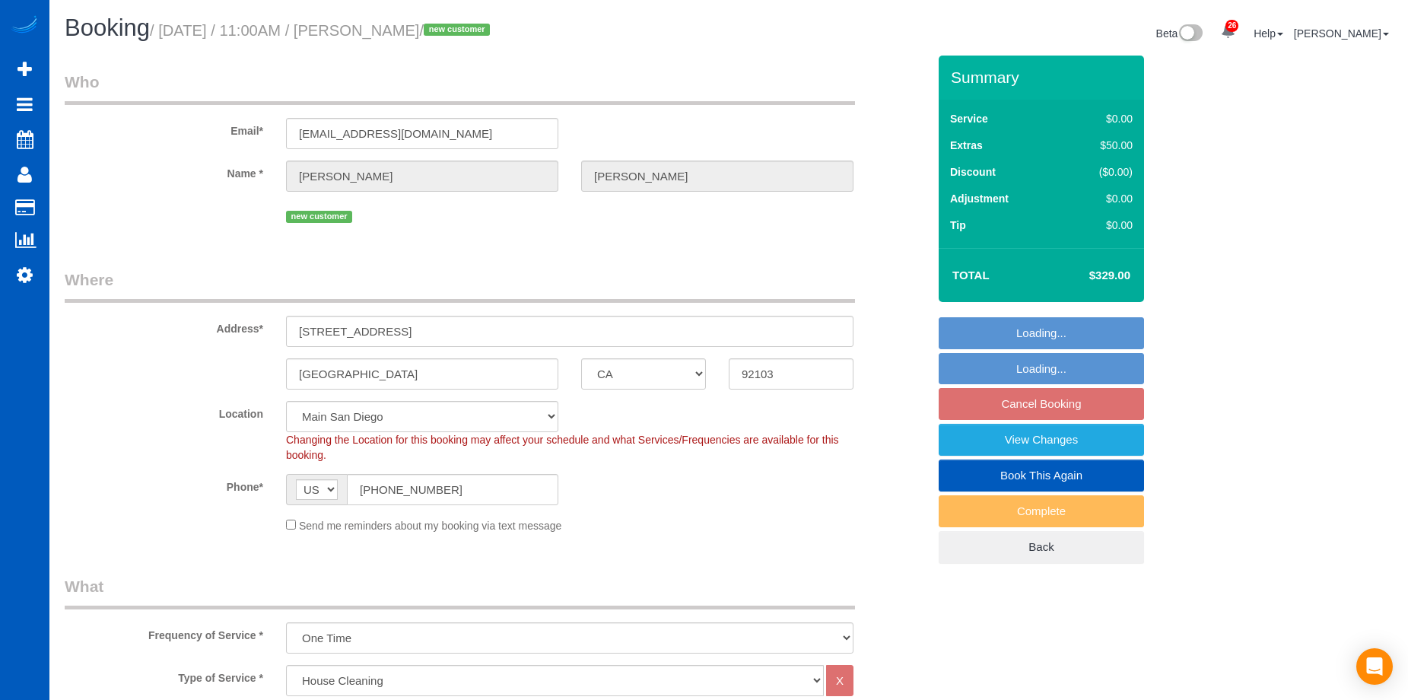
select select "2"
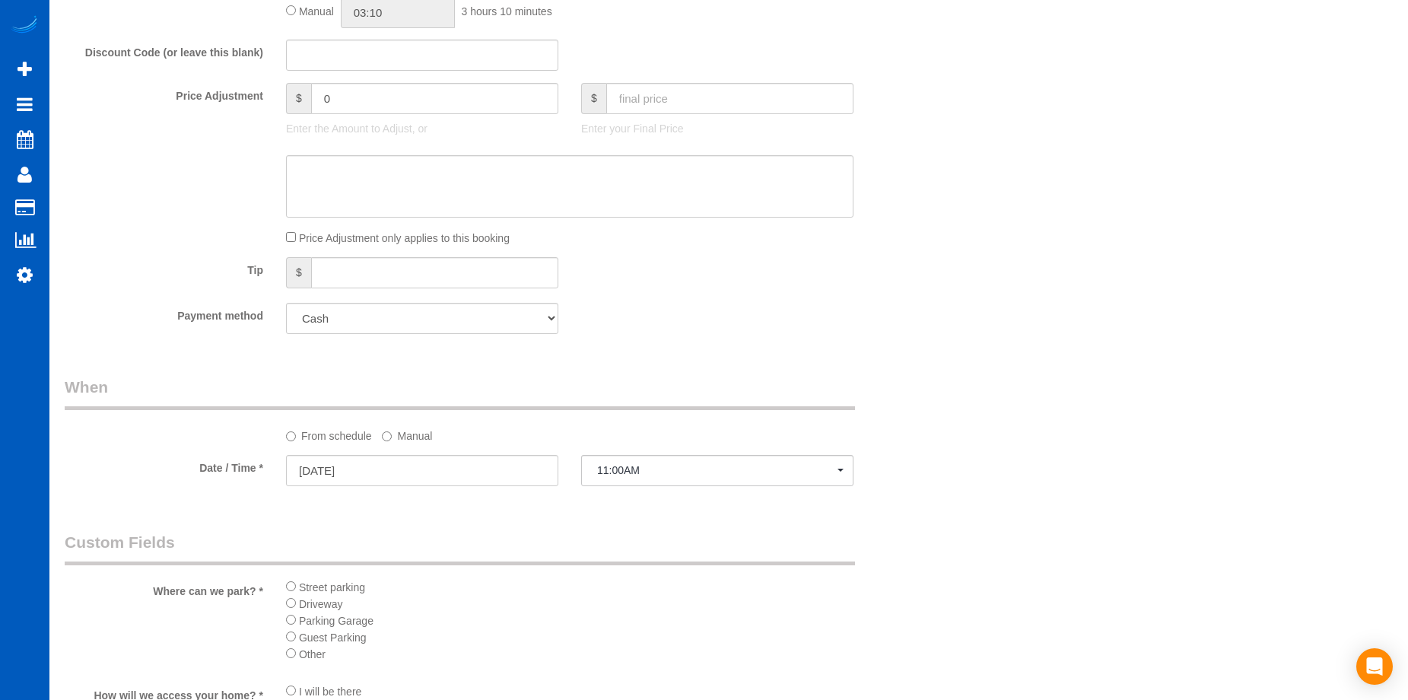
scroll to position [1293, 0]
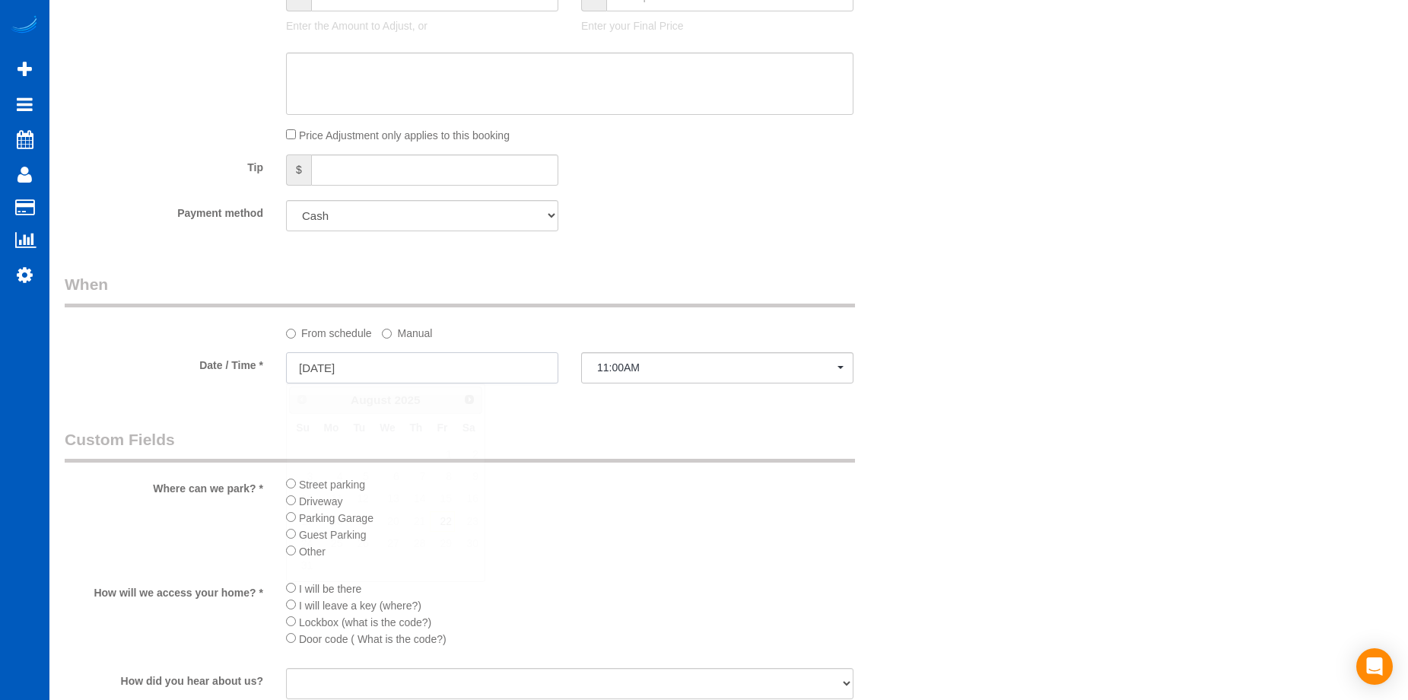
click at [467, 369] on input "08/28/2025" at bounding box center [422, 367] width 272 height 31
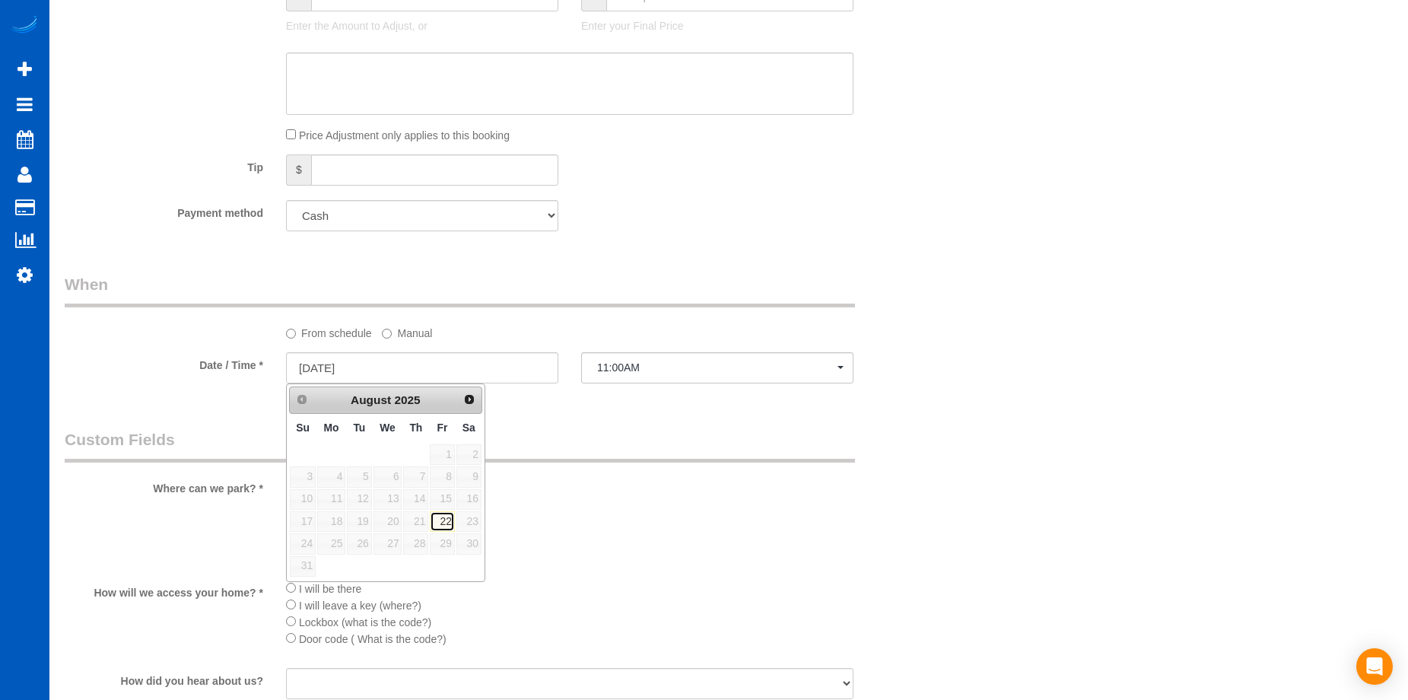
click at [441, 521] on link "22" at bounding box center [442, 521] width 24 height 21
type input "[DATE]"
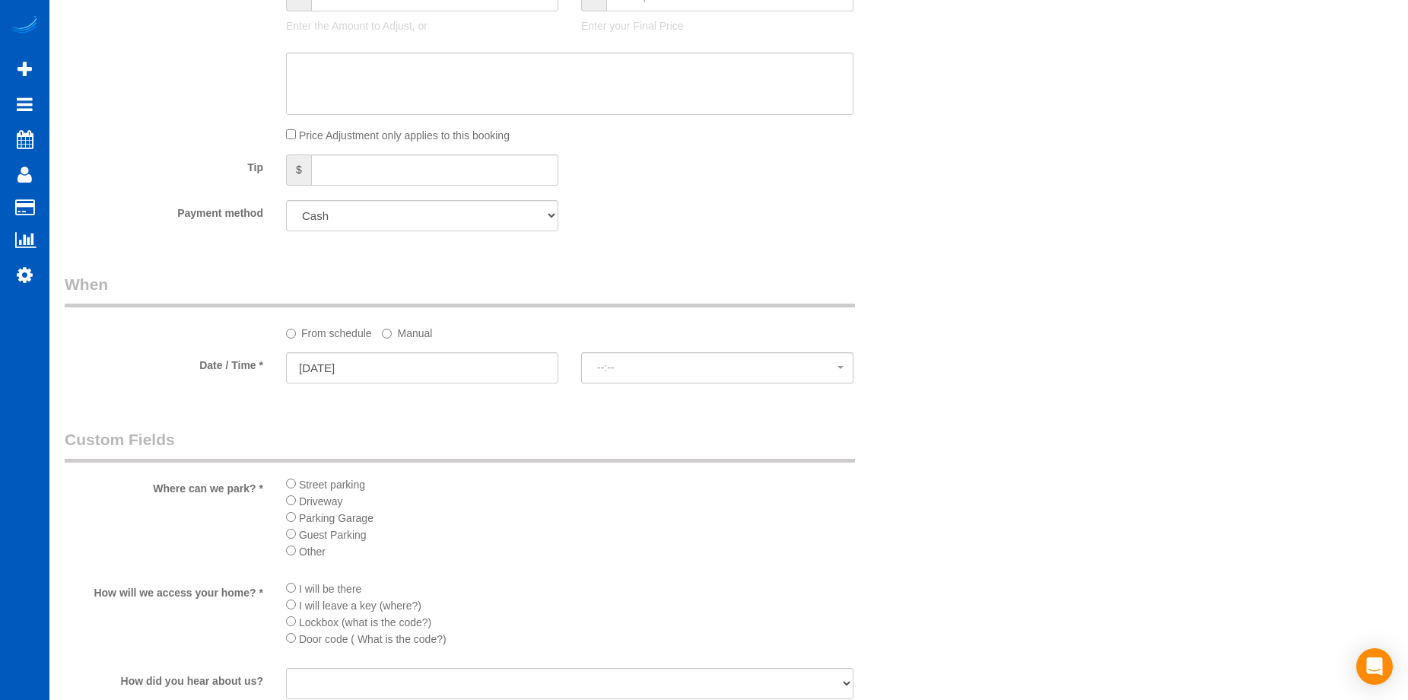
select select "spot7"
click at [631, 367] on span "11:00AM" at bounding box center [717, 367] width 240 height 12
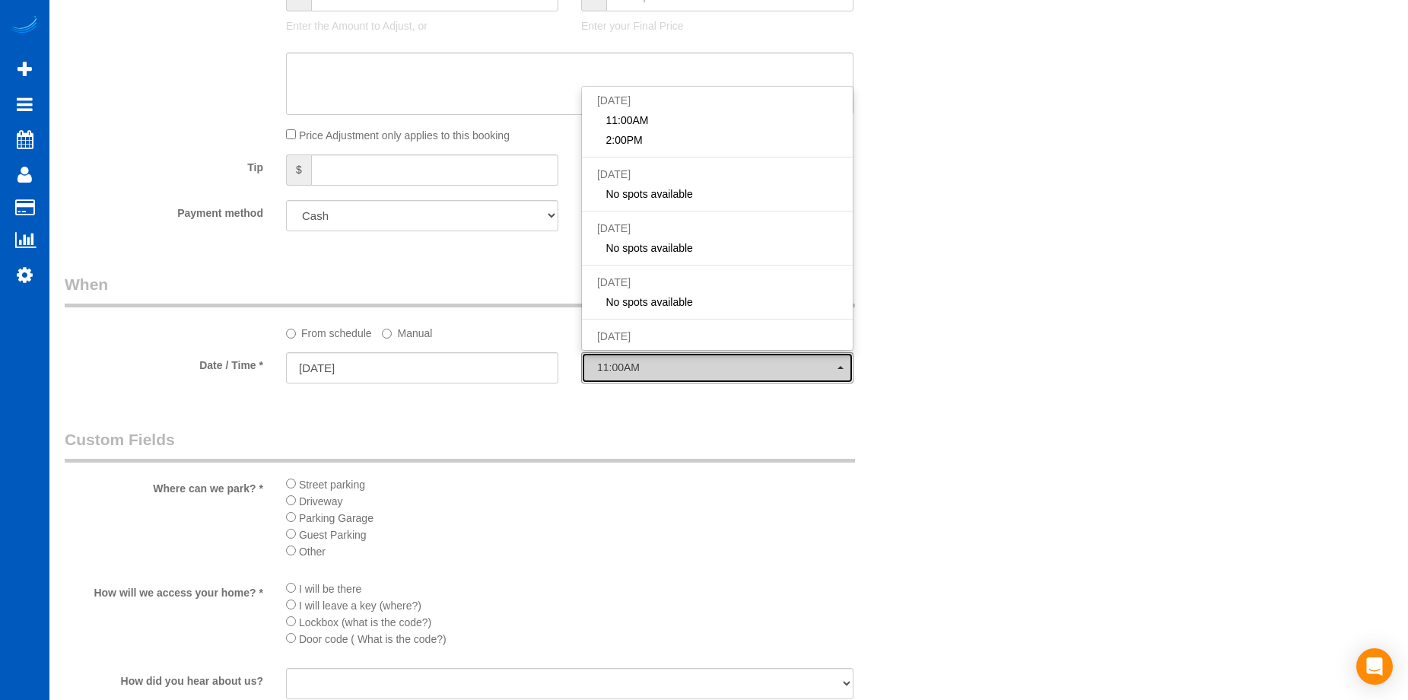
click at [656, 361] on button "11:00AM" at bounding box center [717, 367] width 272 height 31
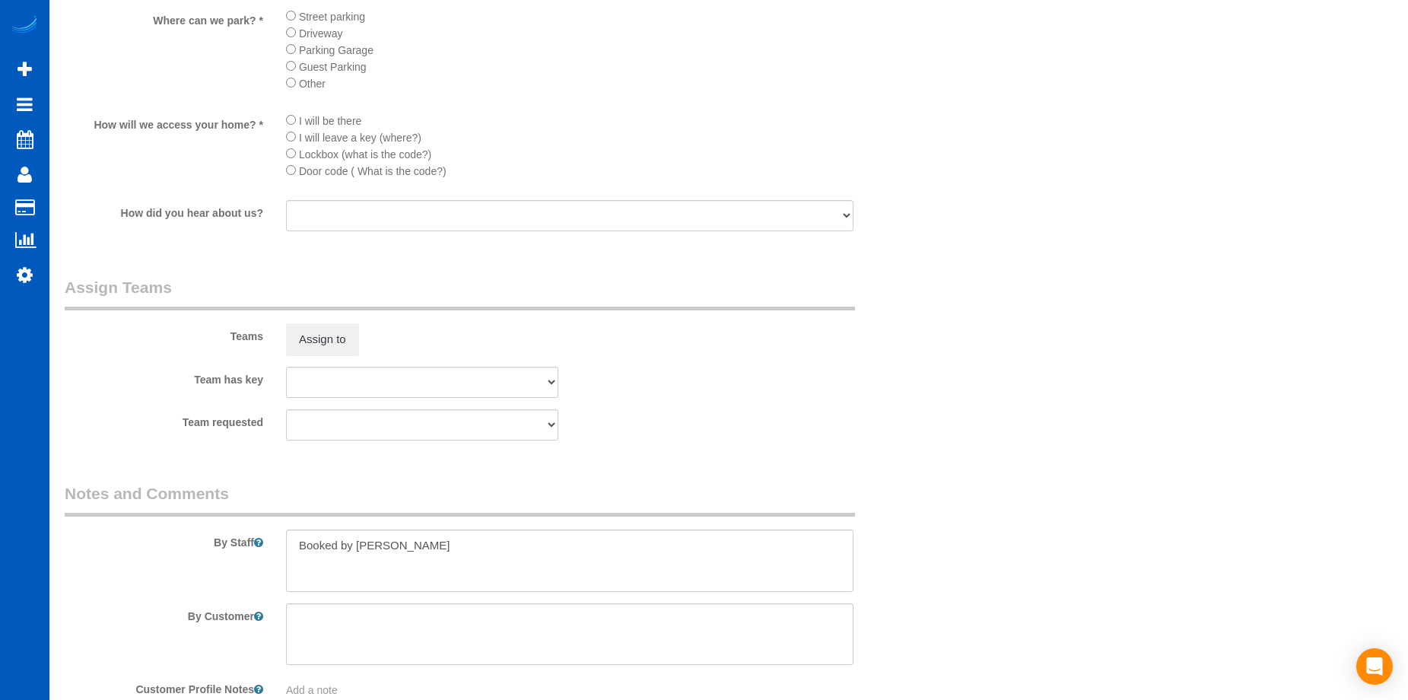
scroll to position [1952, 0]
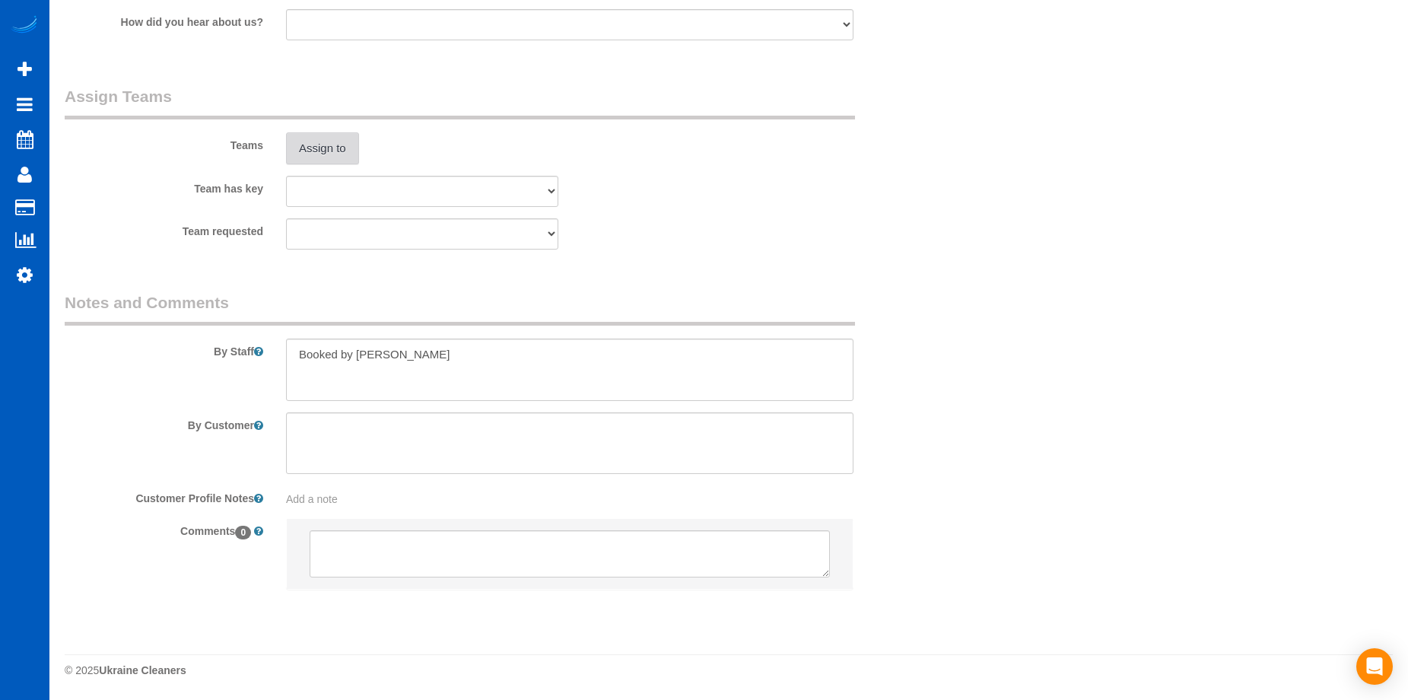
click at [353, 159] on button "Assign to" at bounding box center [322, 148] width 73 height 32
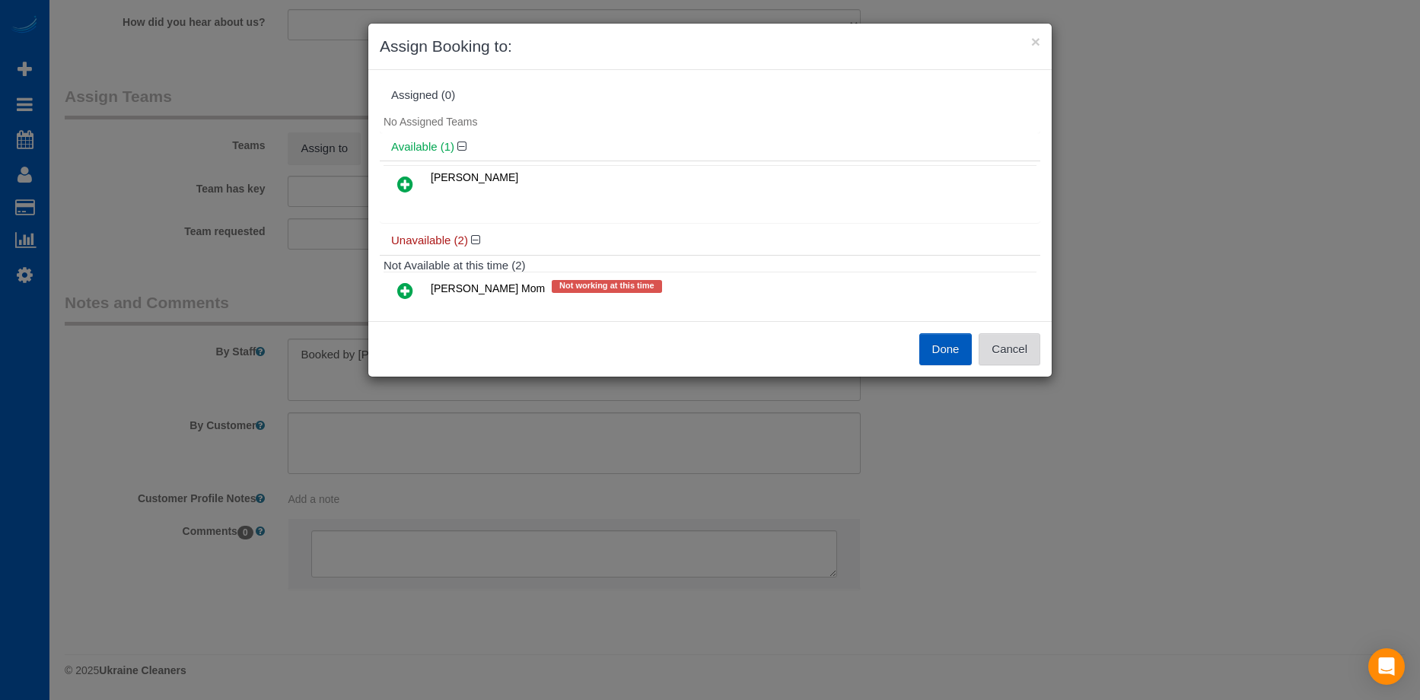
click at [1018, 354] on button "Cancel" at bounding box center [1009, 349] width 62 height 32
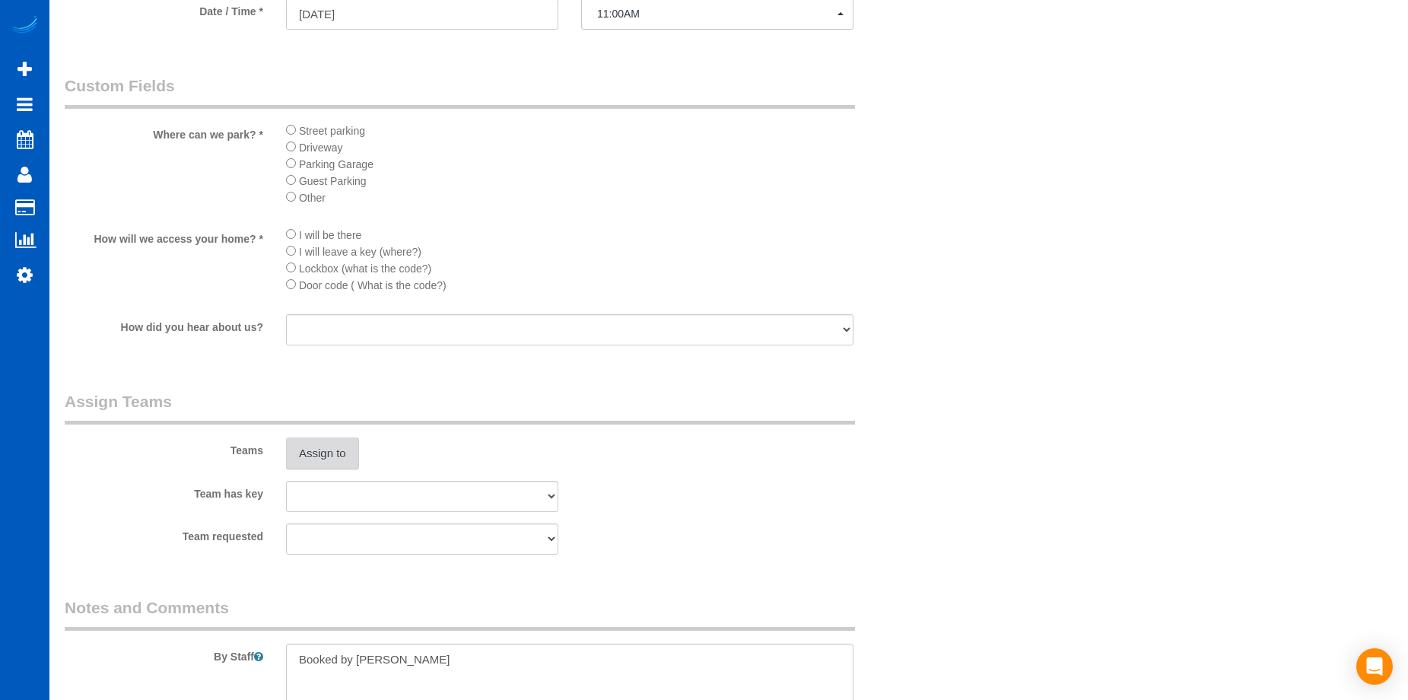
scroll to position [1648, 0]
click at [325, 449] on button "Assign to" at bounding box center [322, 453] width 73 height 32
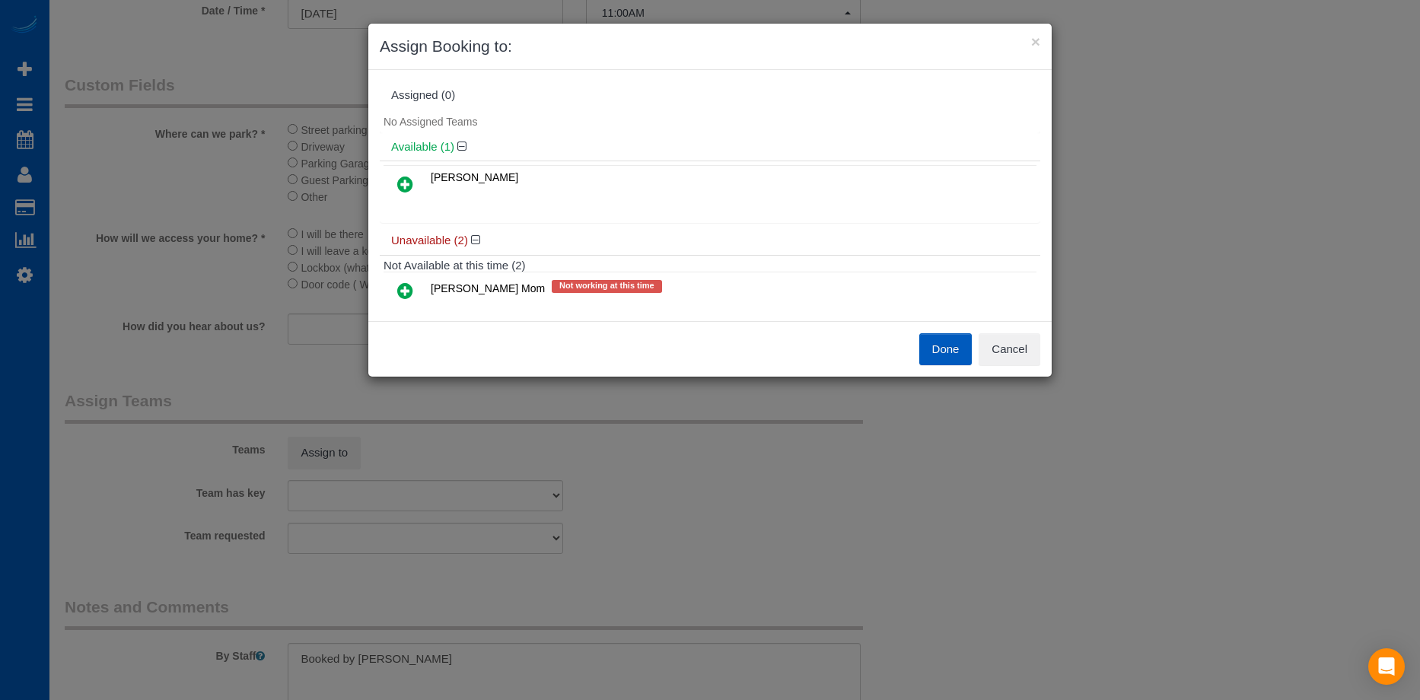
click at [437, 174] on span "[PERSON_NAME]" at bounding box center [474, 177] width 87 height 12
click at [403, 182] on icon at bounding box center [405, 184] width 16 height 18
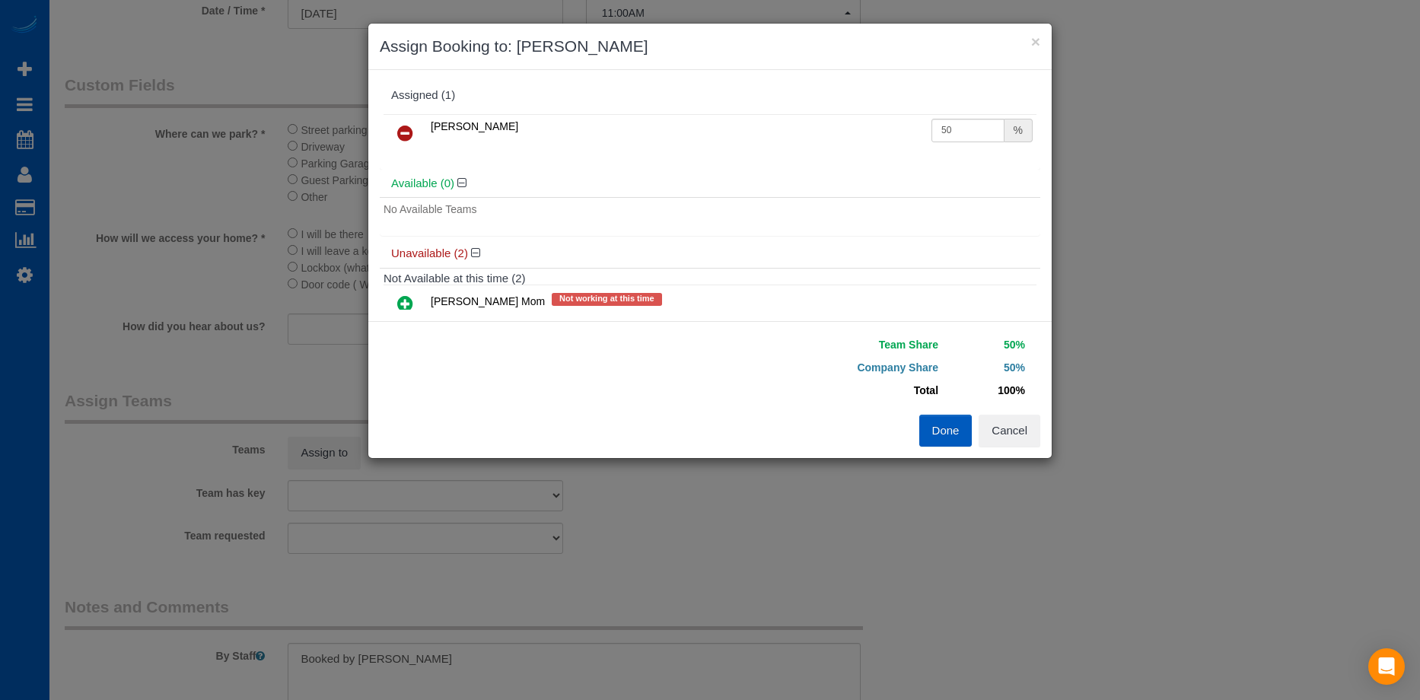
click at [402, 300] on icon at bounding box center [405, 303] width 16 height 18
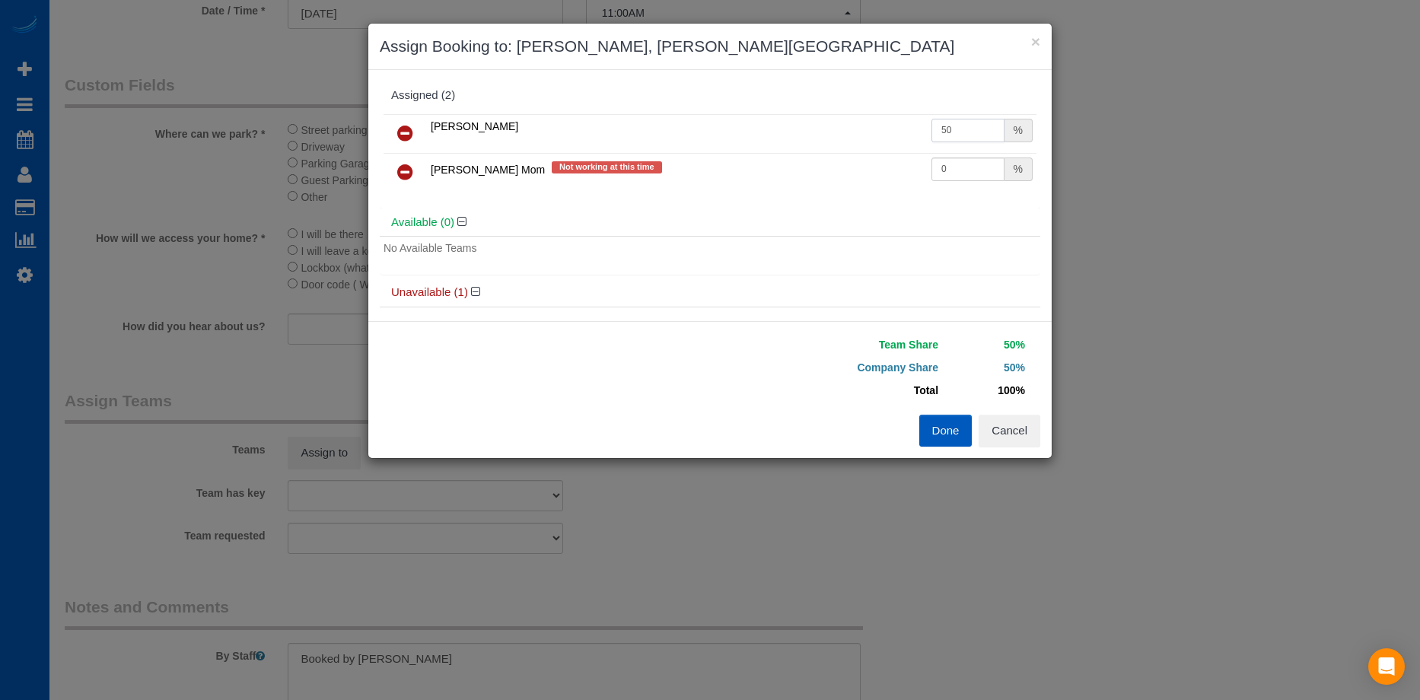
drag, startPoint x: 942, startPoint y: 122, endPoint x: 950, endPoint y: 132, distance: 13.0
click at [942, 123] on input "50" at bounding box center [967, 131] width 73 height 24
drag, startPoint x: 956, startPoint y: 129, endPoint x: 865, endPoint y: 113, distance: 92.1
click at [865, 113] on div "Inna Novytska 50 % Inna Novytska Mom Not working at this time 0 %" at bounding box center [710, 159] width 660 height 98
type input "55"
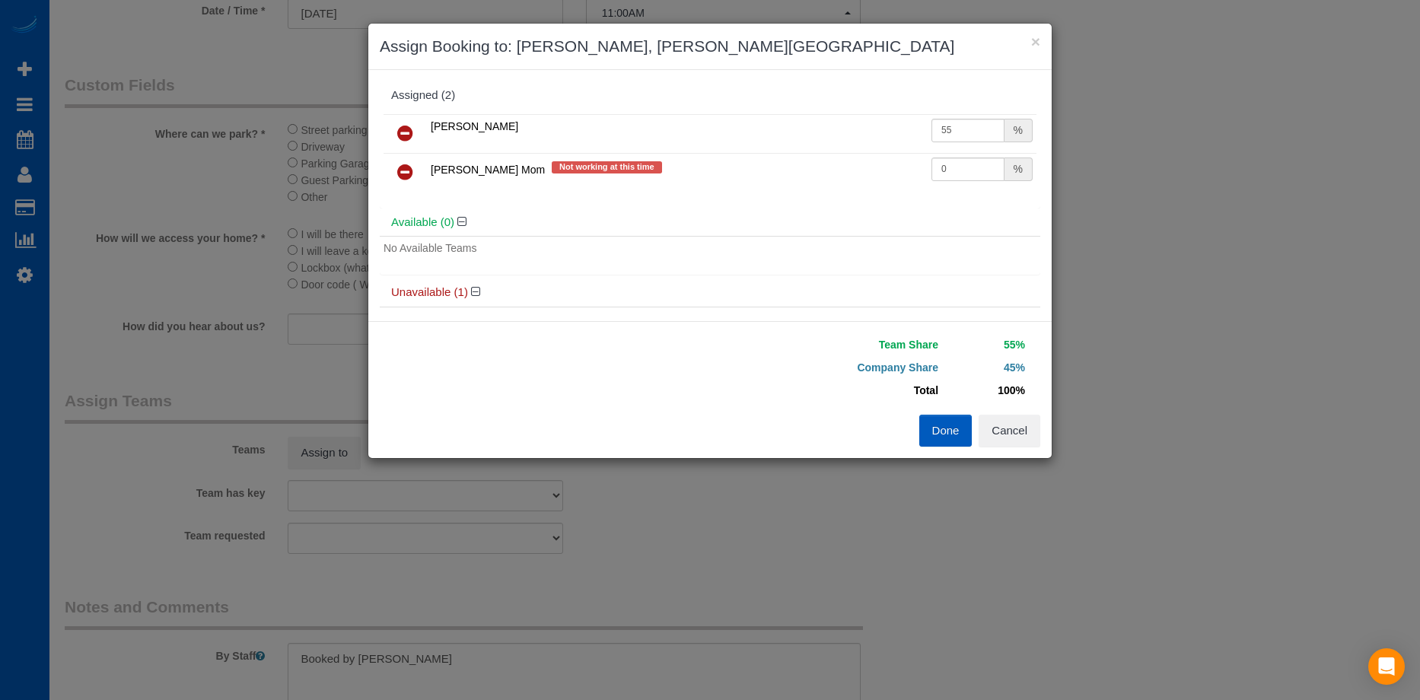
click at [951, 428] on button "Done" at bounding box center [945, 431] width 53 height 32
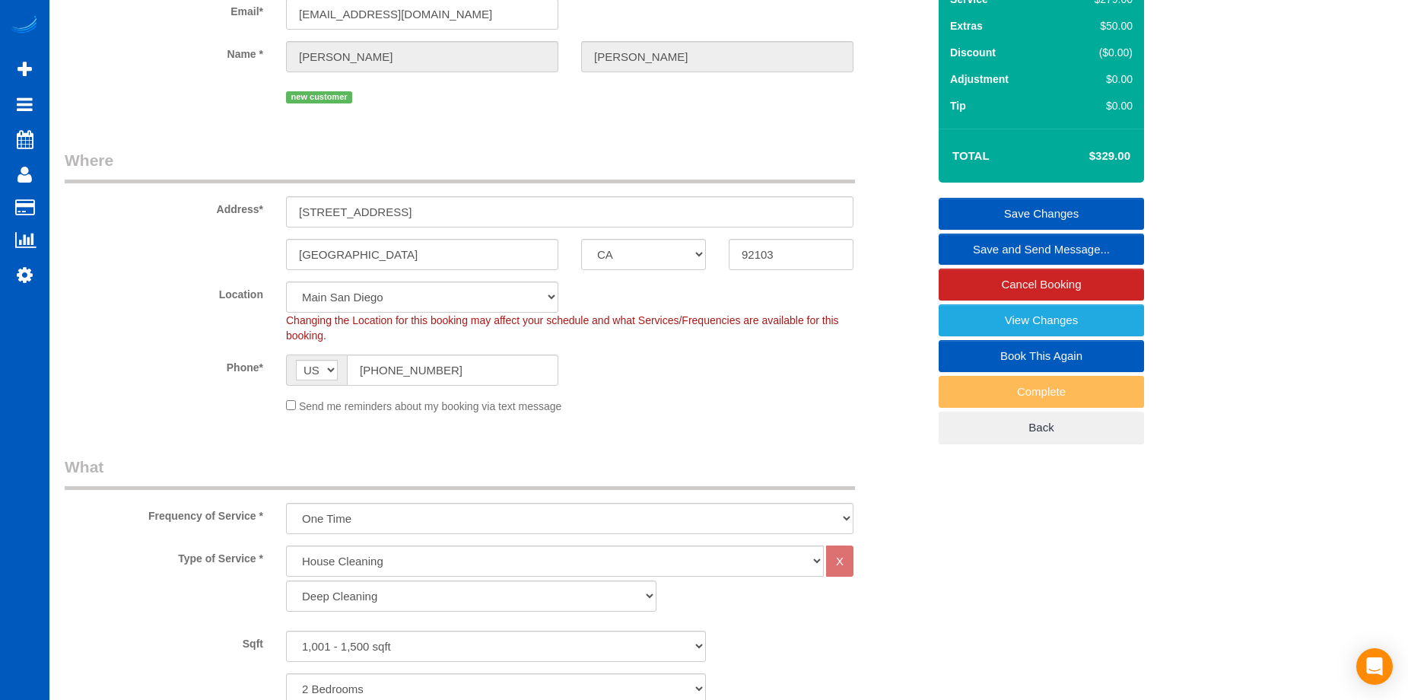
scroll to position [0, 0]
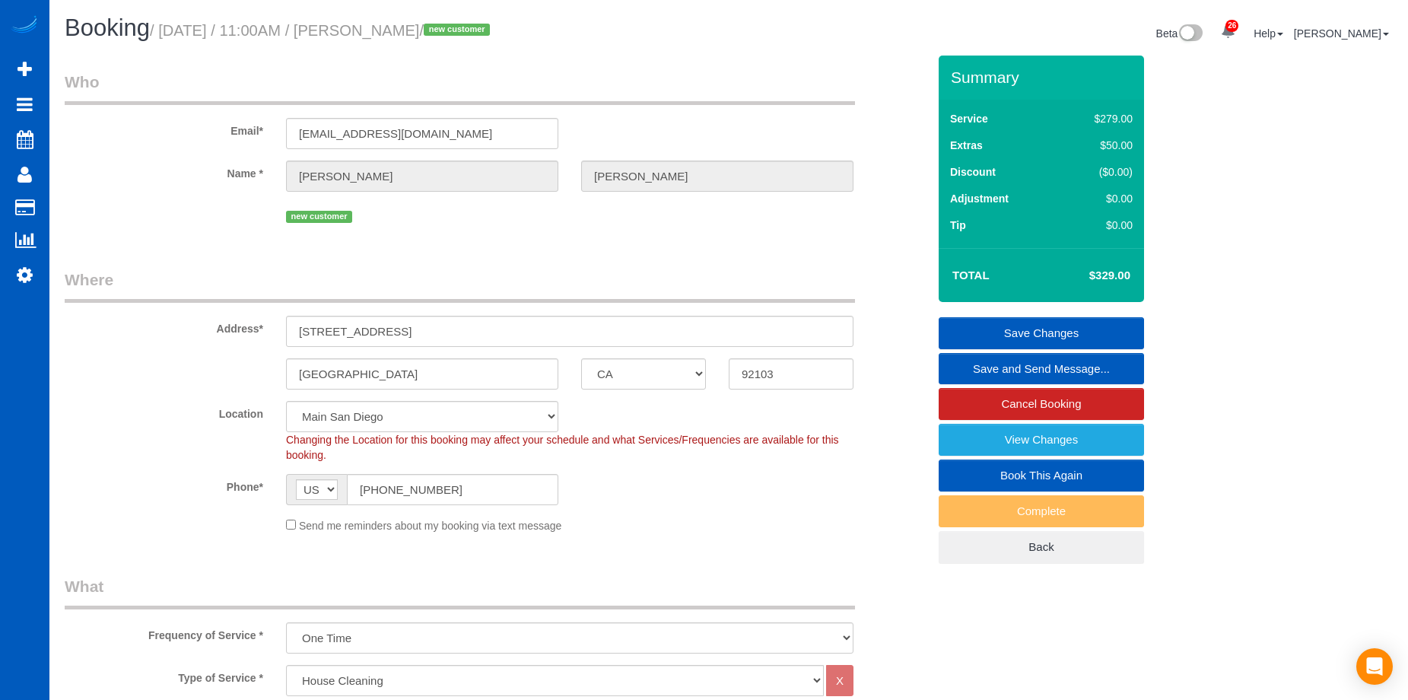
click at [995, 334] on link "Save Changes" at bounding box center [1041, 333] width 205 height 32
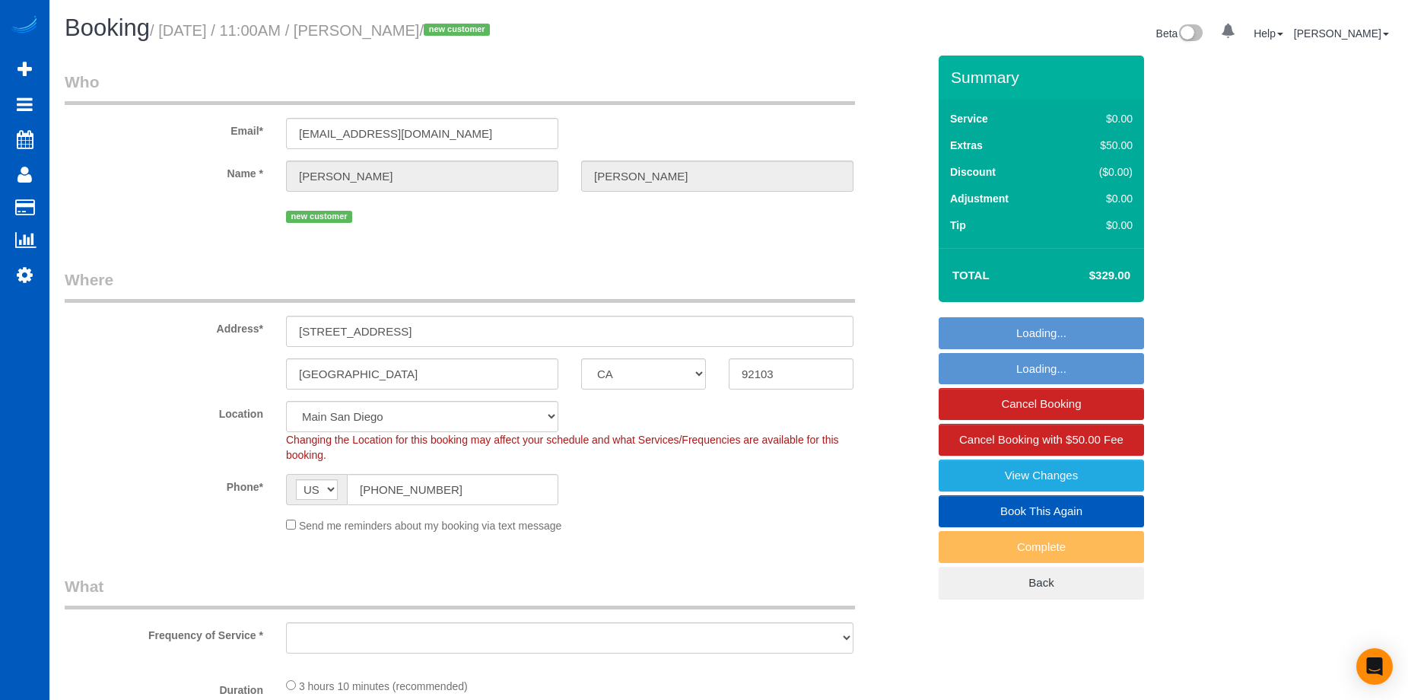
select select "CA"
select select "199"
select select "1001"
select select "2"
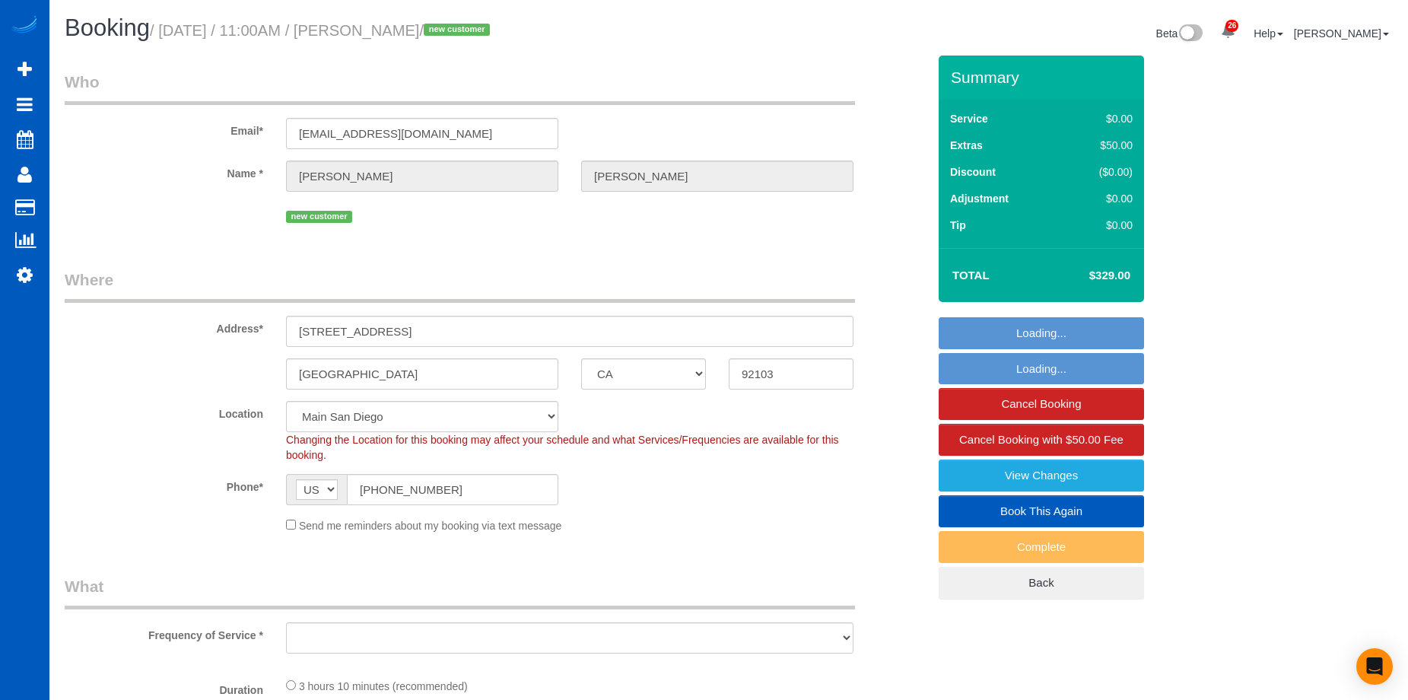
select select "spot1"
select select "object:1077"
select select "1001"
select select "2"
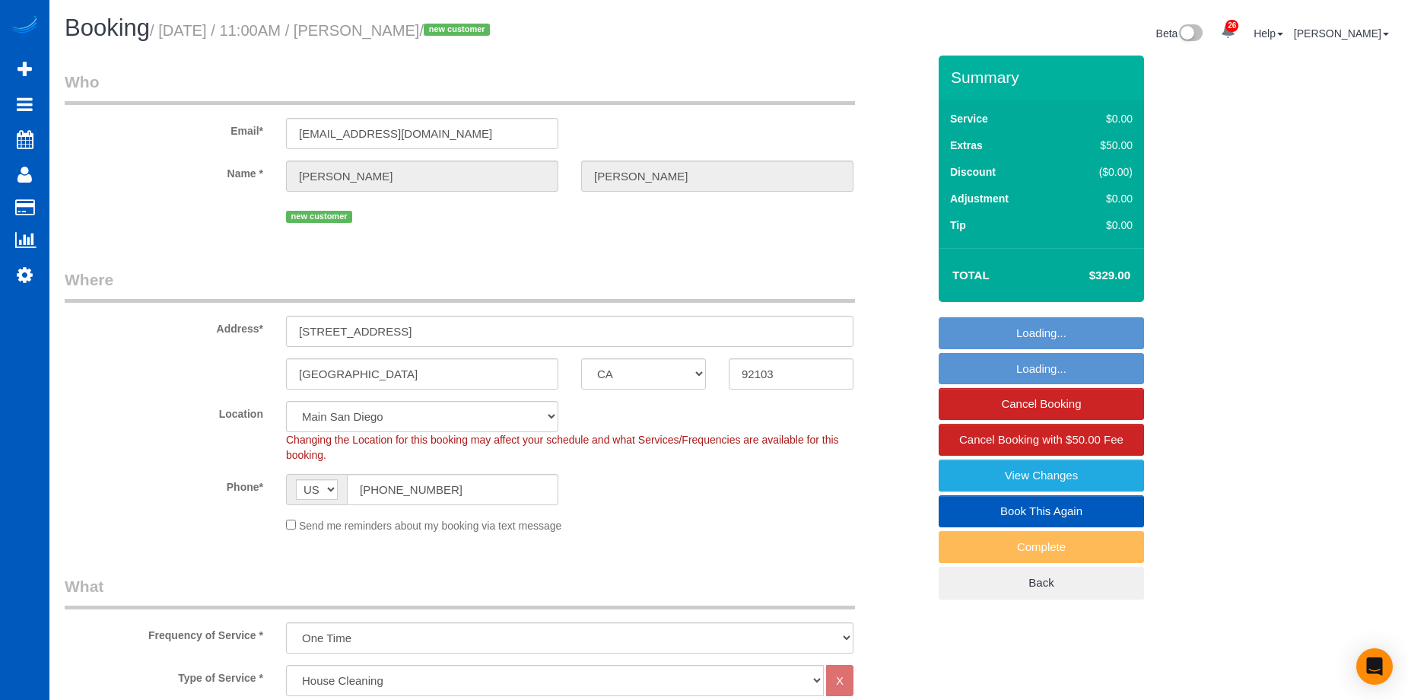
select select "object:1166"
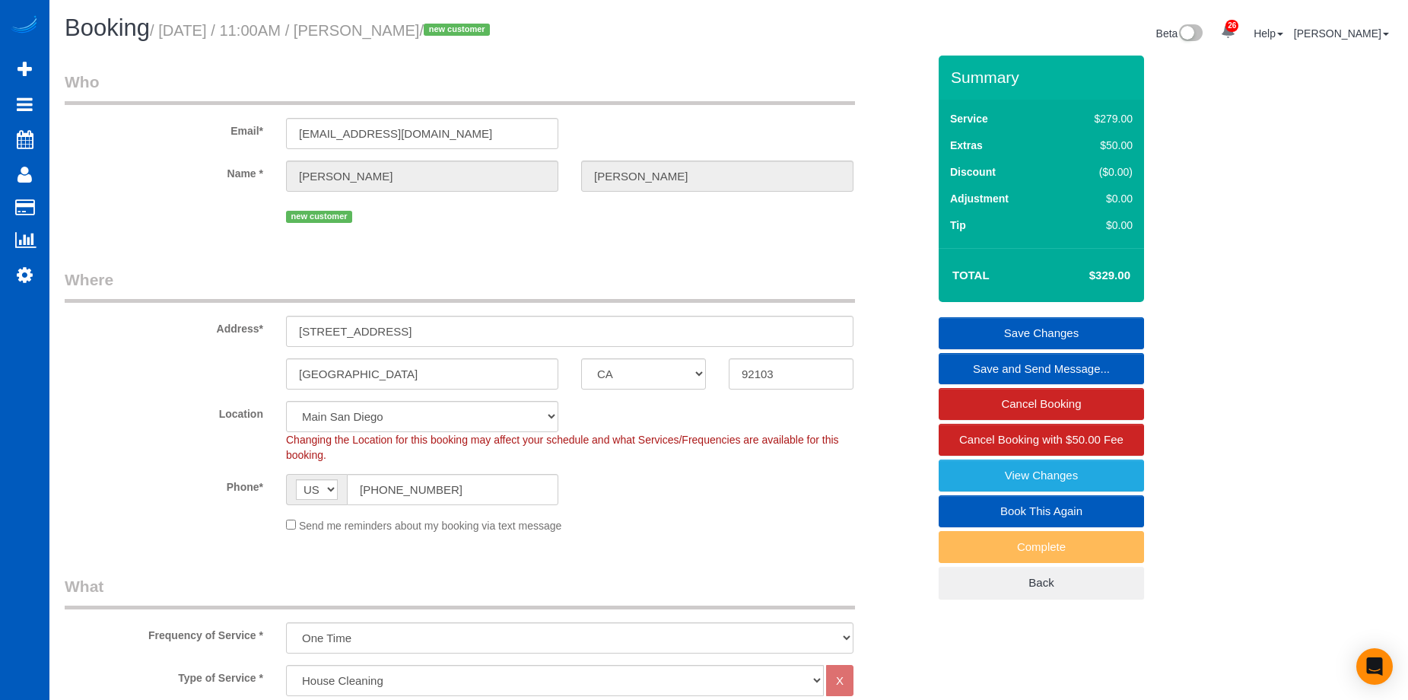
click at [989, 372] on link "Save and Send Message..." at bounding box center [1041, 369] width 205 height 32
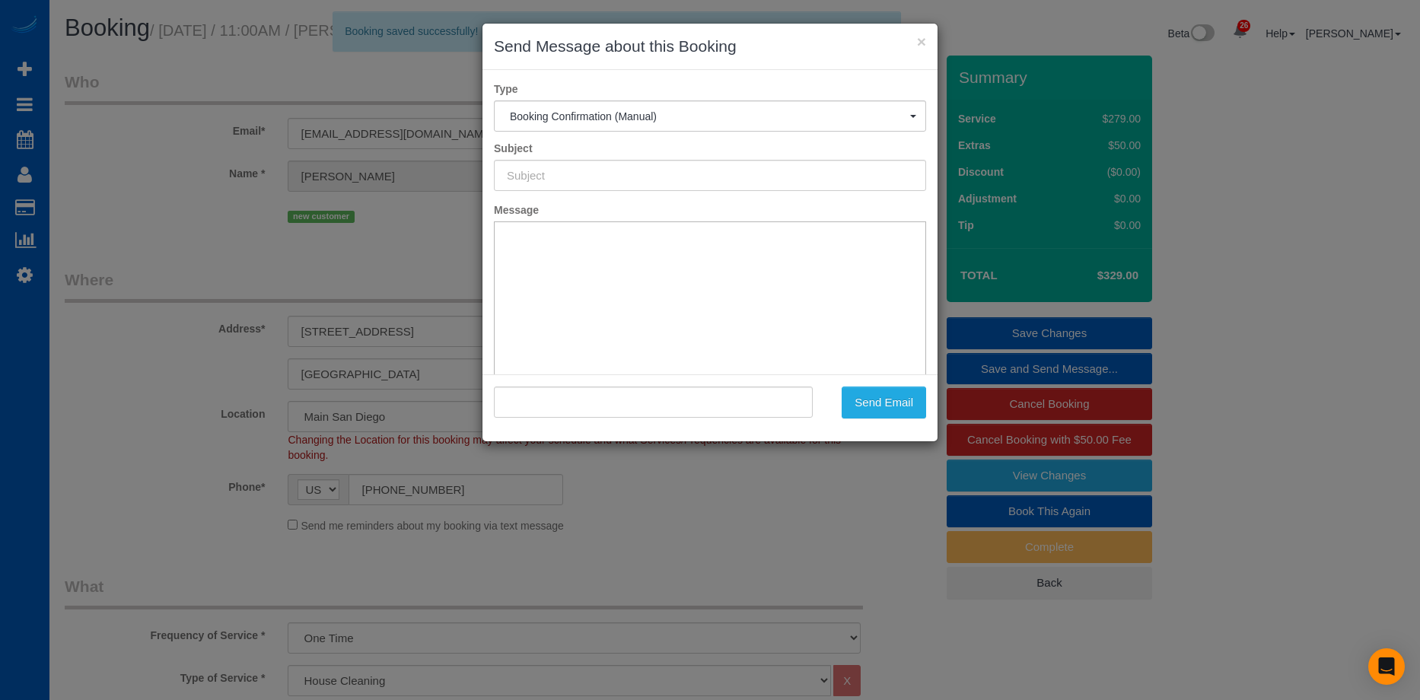
type input "Cleaning Service Confirmed!"
type input ""Christine Wright" <cwright35@gmail.com>"
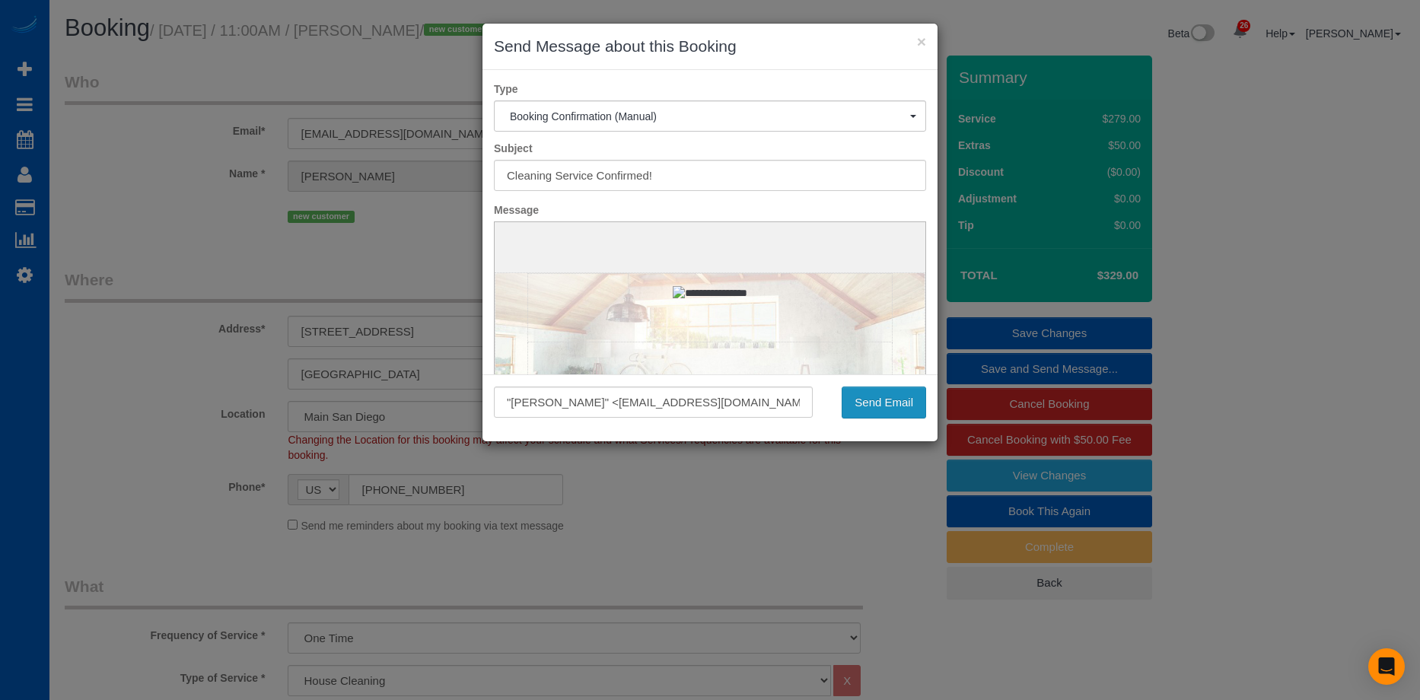
click at [893, 398] on button "Send Email" at bounding box center [883, 402] width 84 height 32
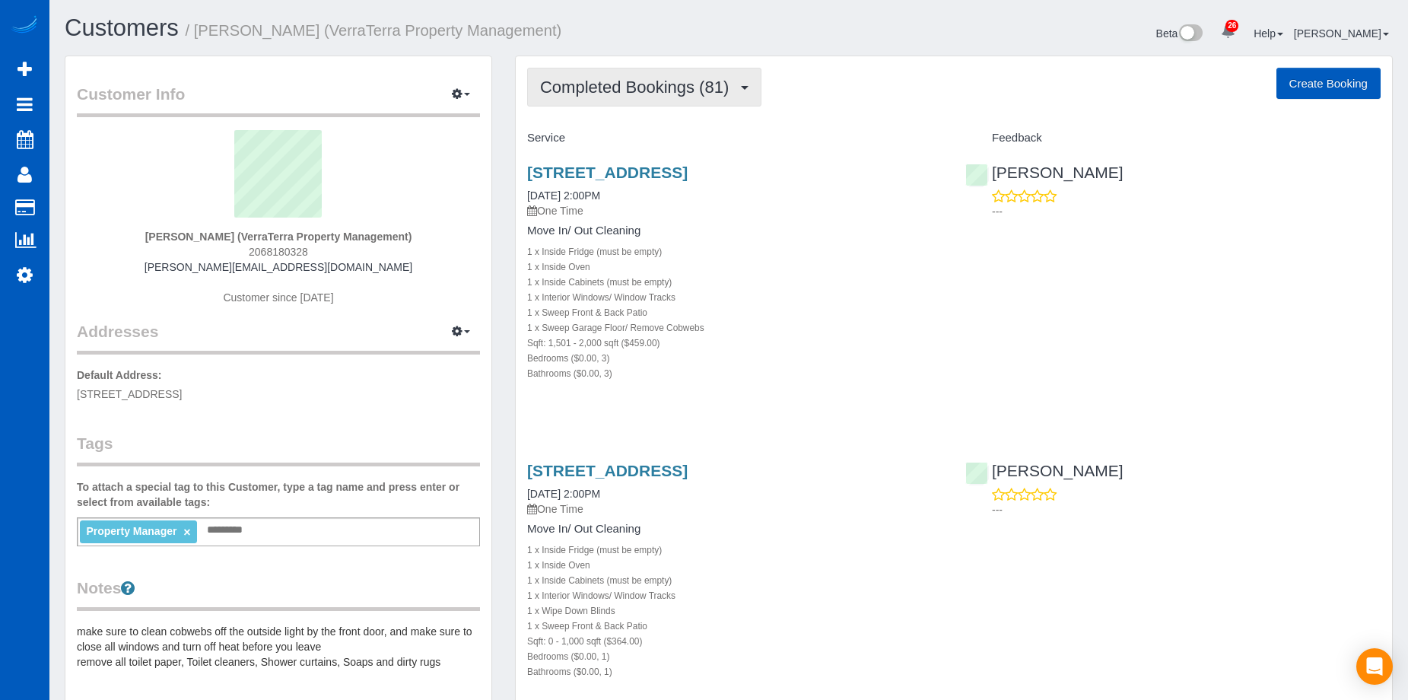
click at [682, 84] on span "Completed Bookings (81)" at bounding box center [638, 87] width 196 height 19
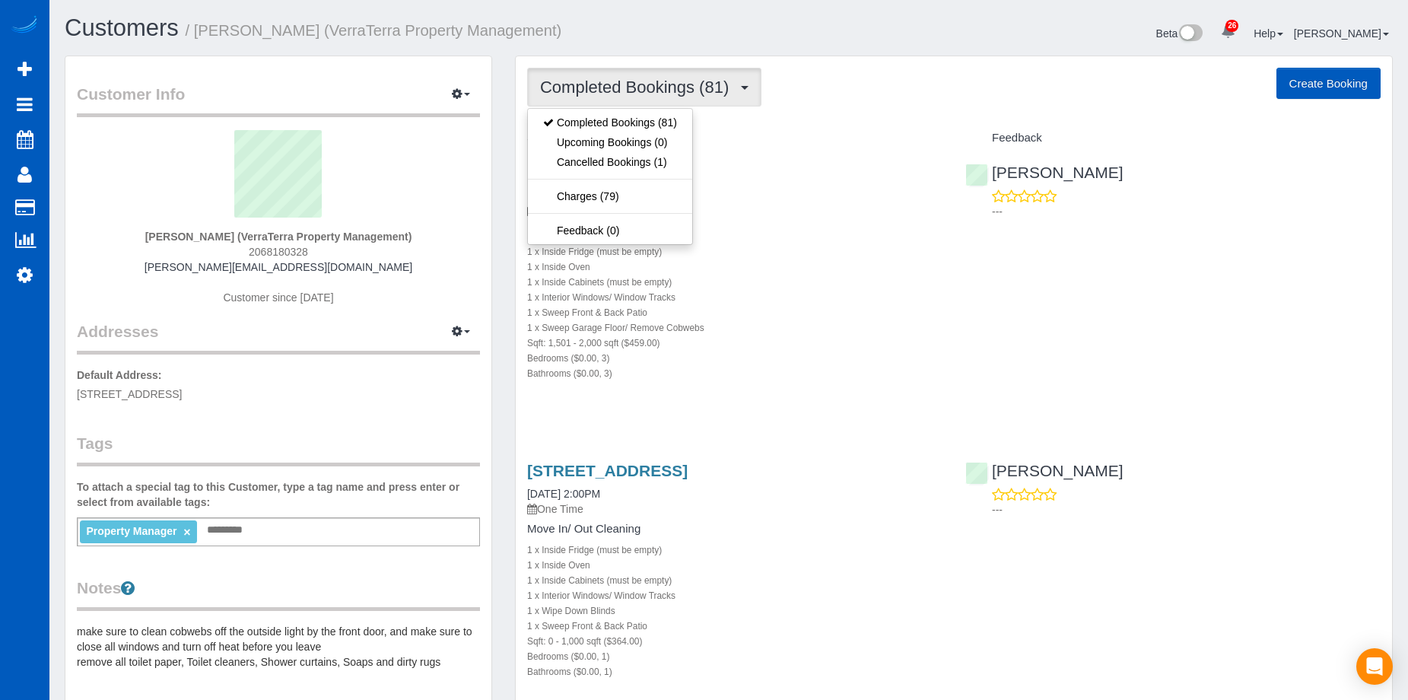
click at [682, 84] on span "Completed Bookings (81)" at bounding box center [638, 87] width 196 height 19
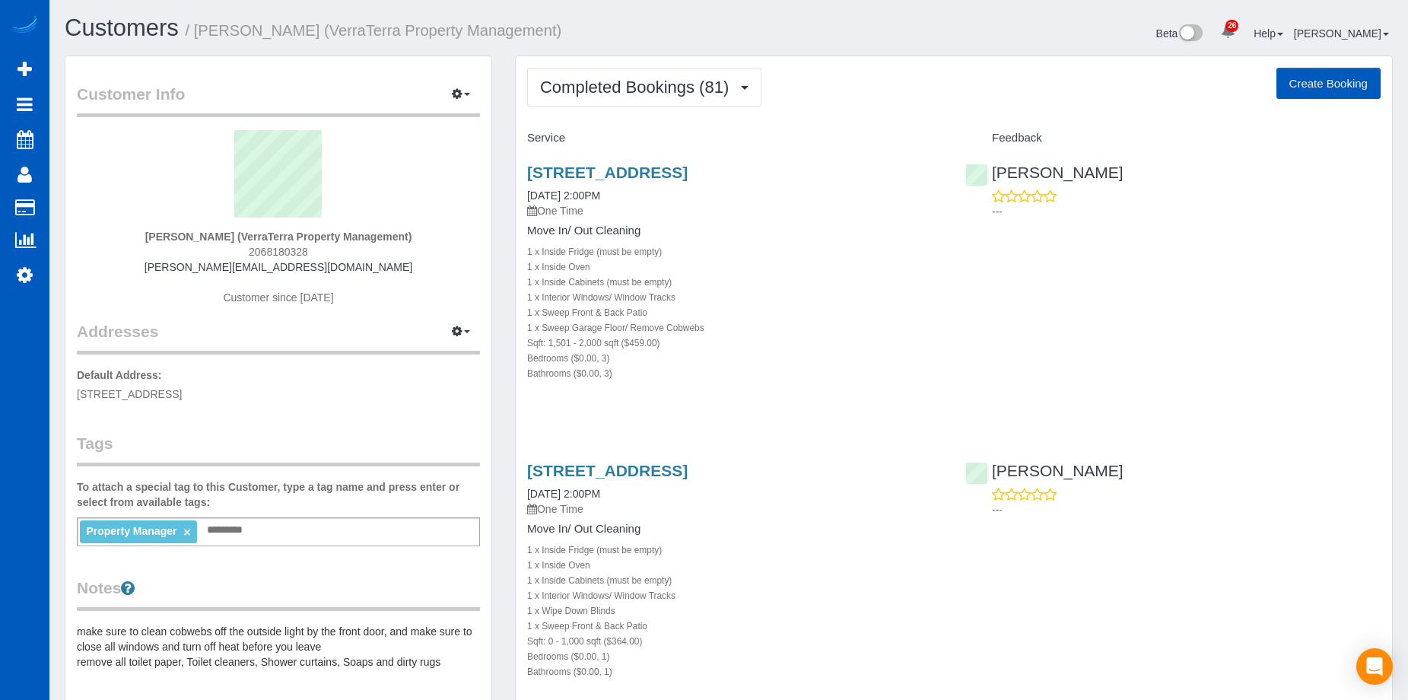
click at [1306, 81] on button "Create Booking" at bounding box center [1329, 84] width 104 height 32
select select "WA"
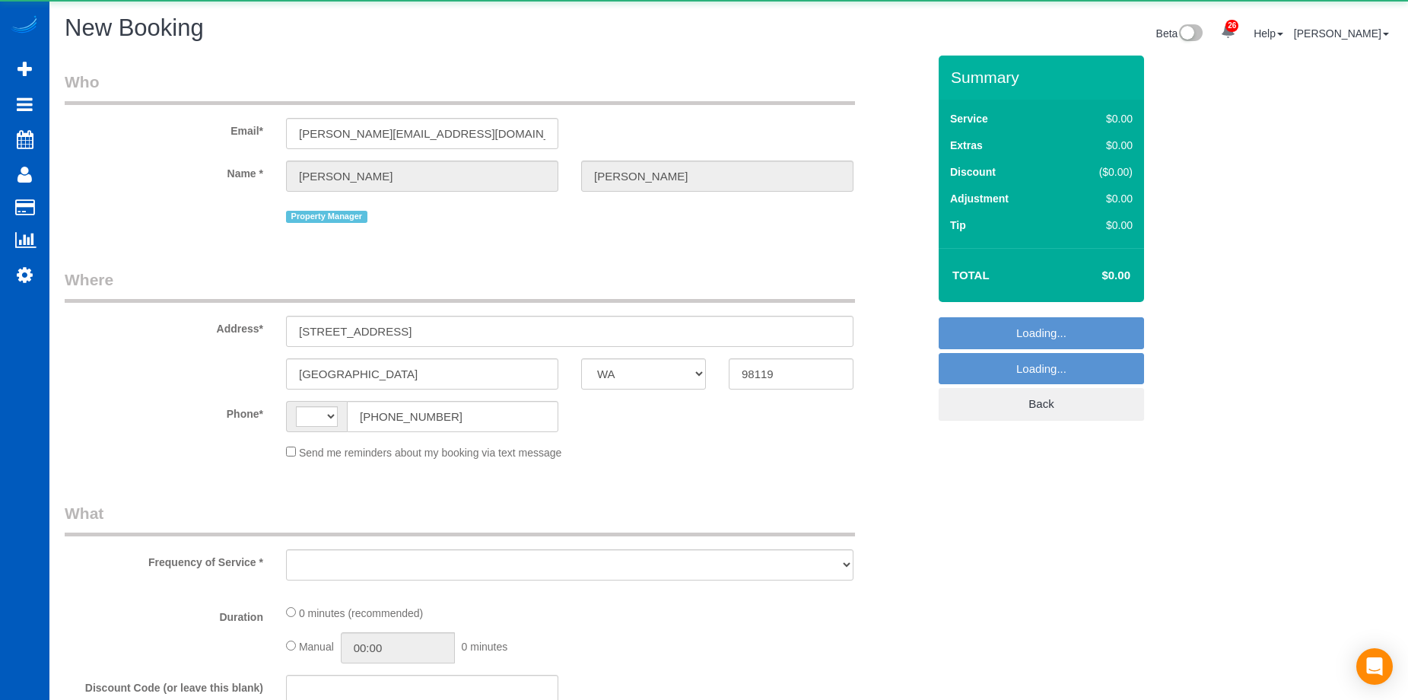
select select "string:[GEOGRAPHIC_DATA]"
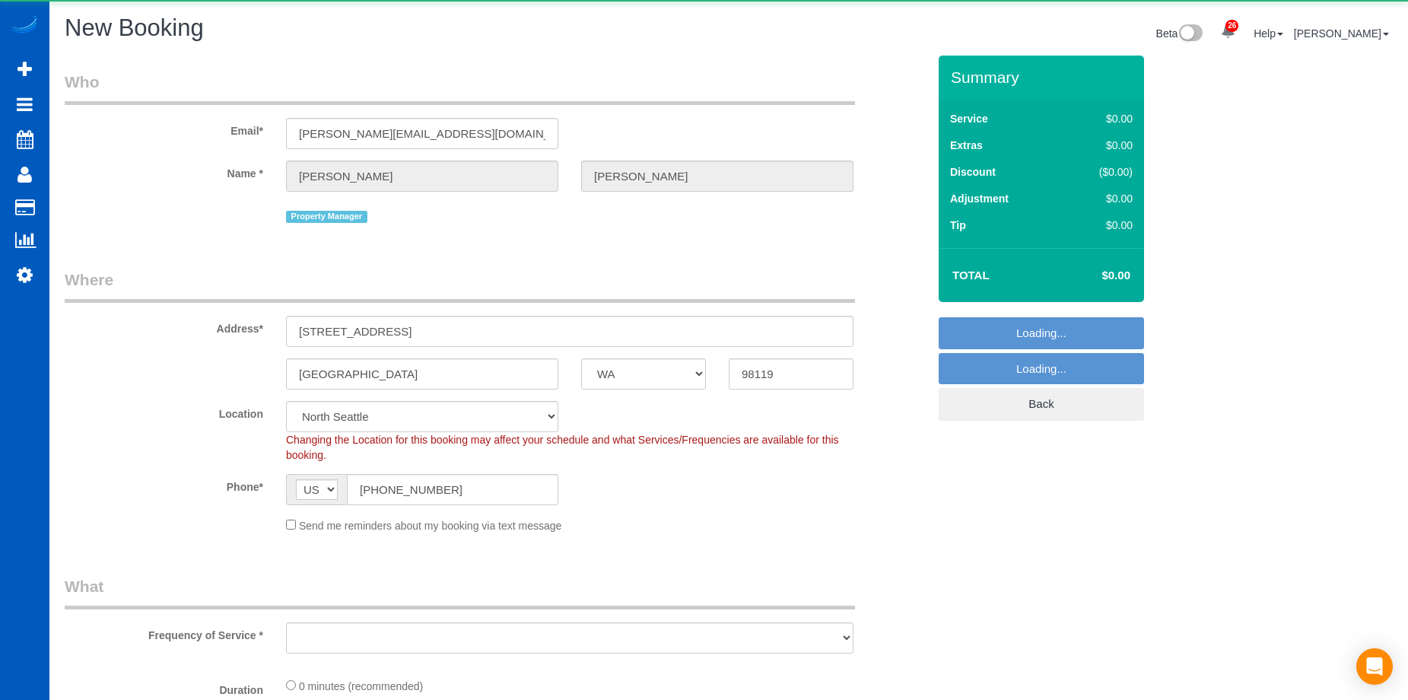
select select "199"
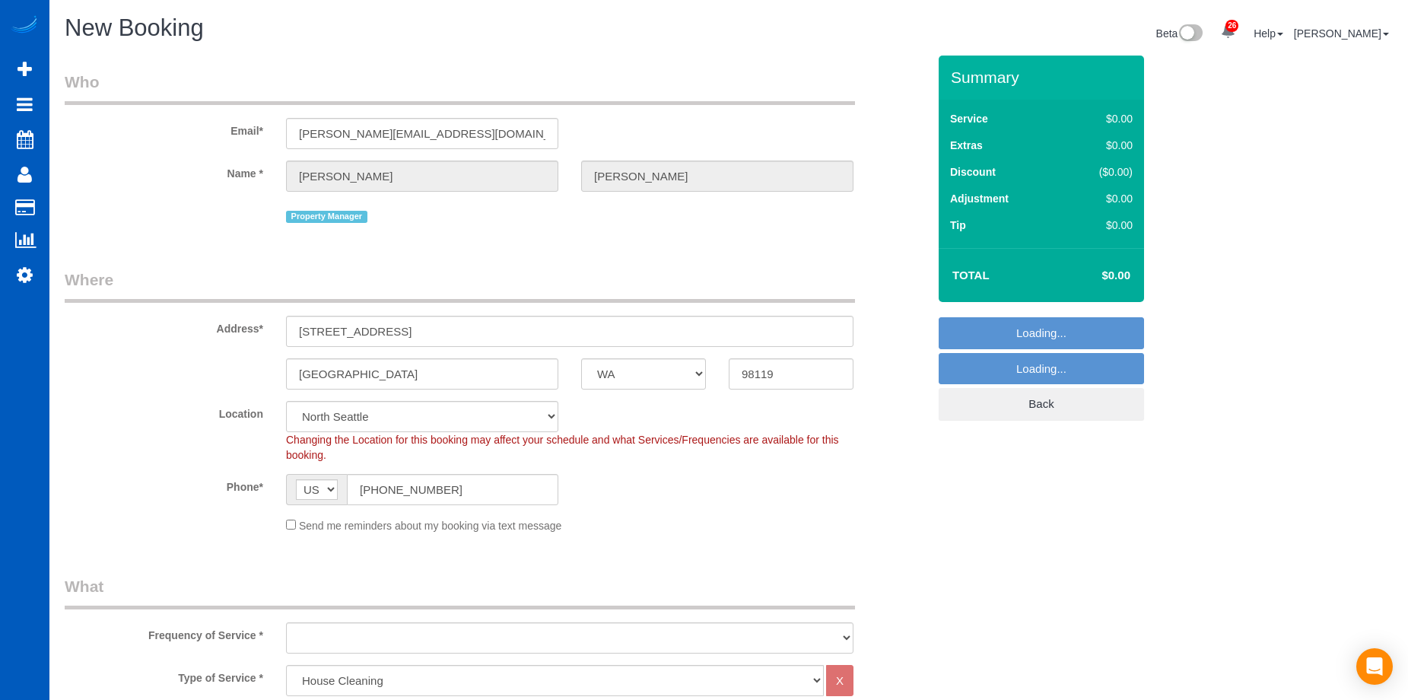
select select "5"
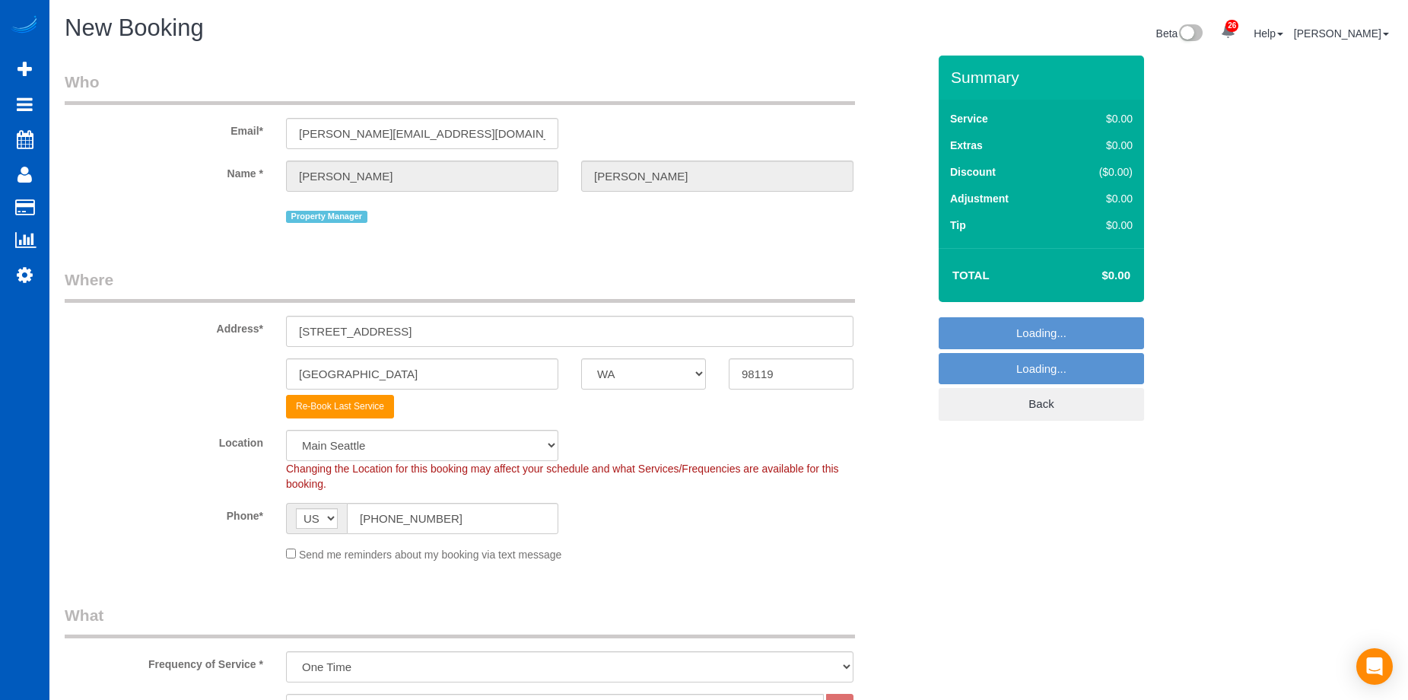
select select "object:3143"
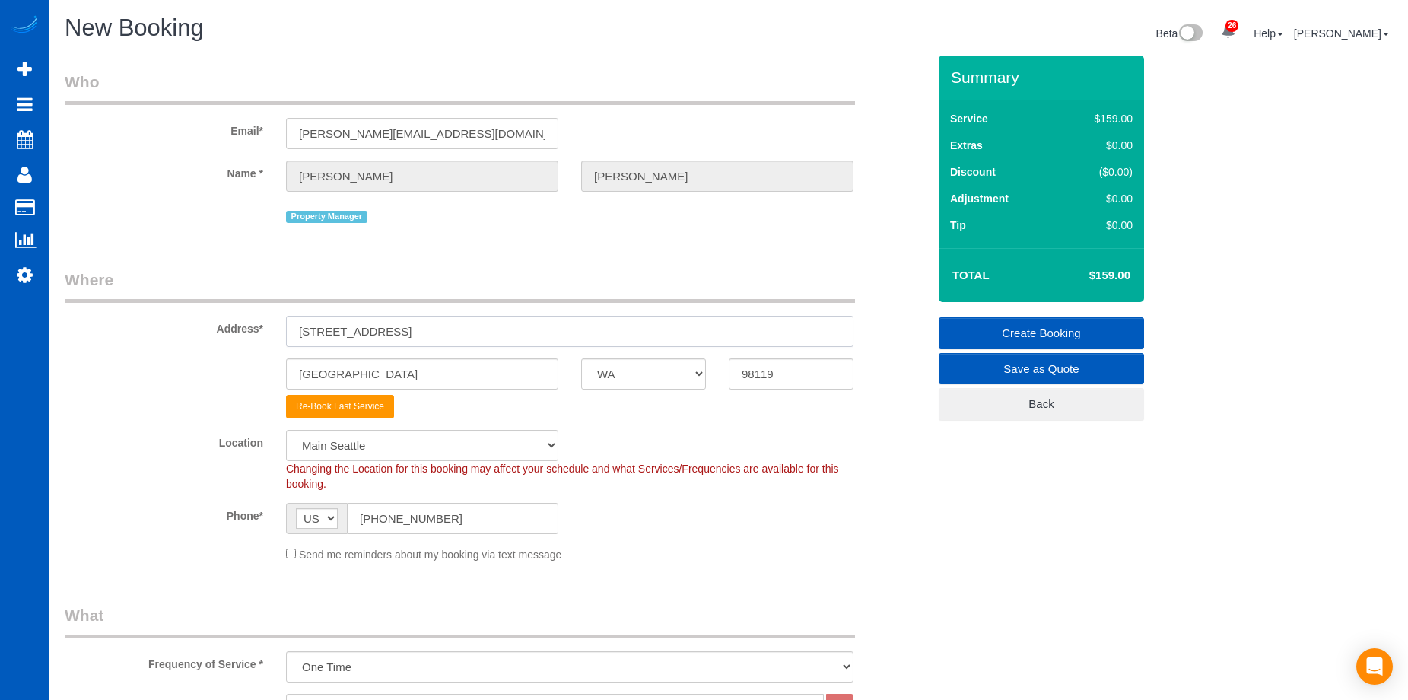
click at [436, 326] on input "[STREET_ADDRESS]" at bounding box center [570, 331] width 568 height 31
drag, startPoint x: 453, startPoint y: 325, endPoint x: 186, endPoint y: 328, distance: 266.3
click at [186, 328] on div "Address* [STREET_ADDRESS]" at bounding box center [496, 308] width 886 height 78
paste input "960 SE 173rd PL #1 Renton"
type input "13960 SE 173rd PL #1 Renton"
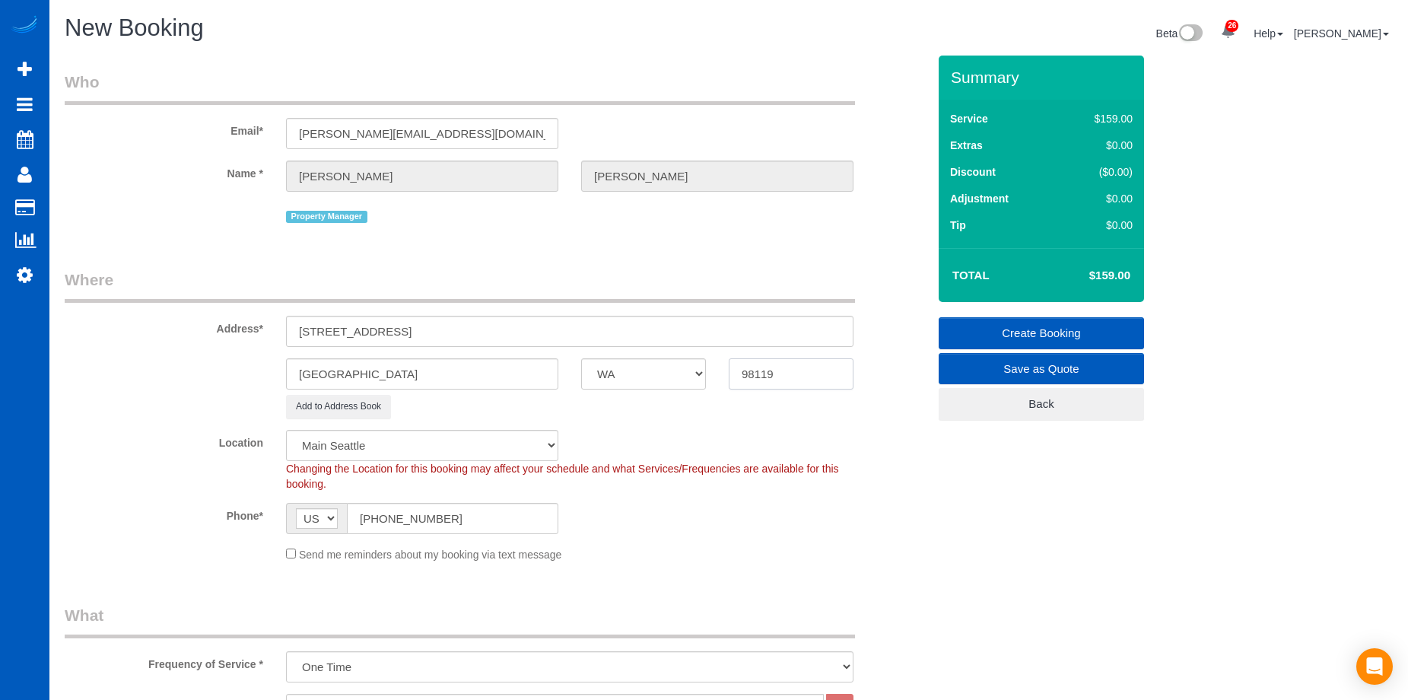
drag, startPoint x: 800, startPoint y: 364, endPoint x: 705, endPoint y: 374, distance: 94.9
click at [705, 374] on div "Seattle AK AL AR AZ CA CO CT DC DE FL GA HI IA ID IL IN KS KY LA MA MD ME MI MN…" at bounding box center [496, 373] width 886 height 31
paste input "058"
type input "98058"
select select "8"
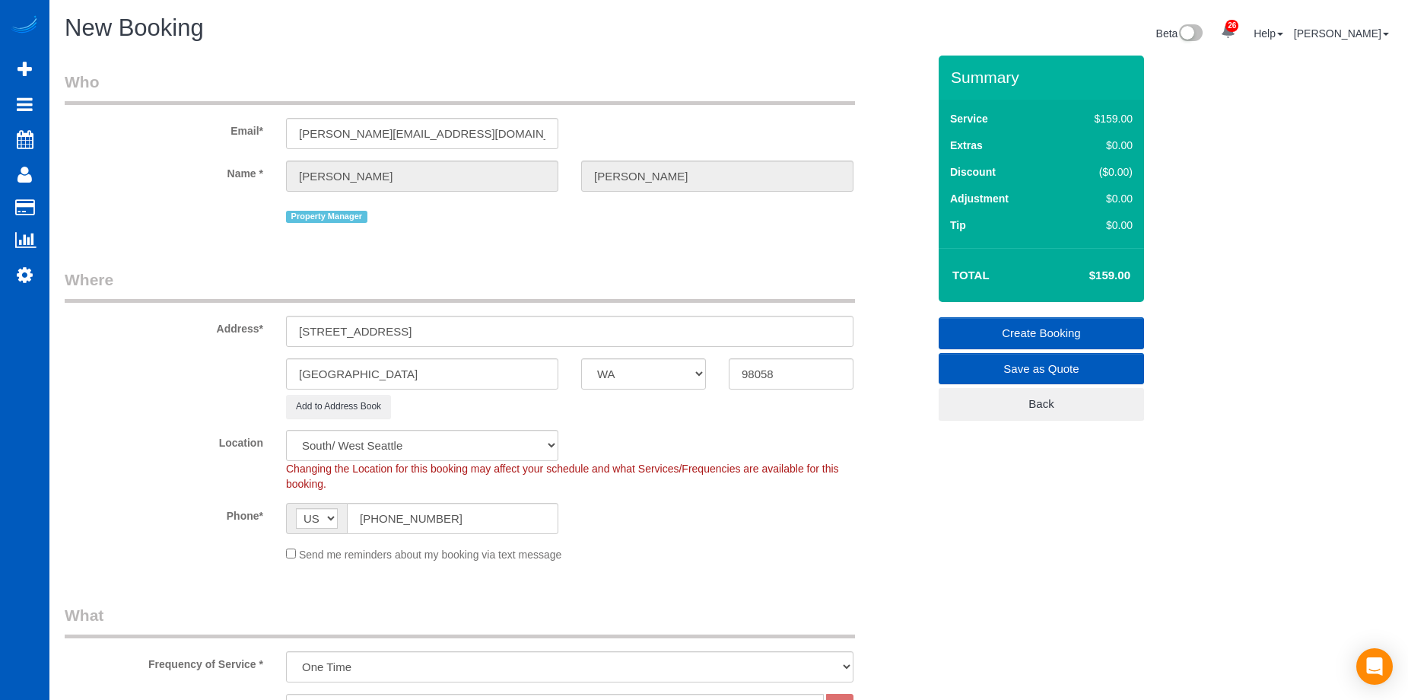
select select "object:3240"
click at [372, 366] on input "Seattle" at bounding box center [422, 373] width 272 height 31
drag, startPoint x: 355, startPoint y: 372, endPoint x: 252, endPoint y: 367, distance: 102.8
click at [252, 367] on div "Seattle AK AL AR AZ CA CO CT DC DE FL GA HI IA ID IL IN KS KY LA MA MD ME MI MN…" at bounding box center [496, 373] width 886 height 31
paste input "Renton"
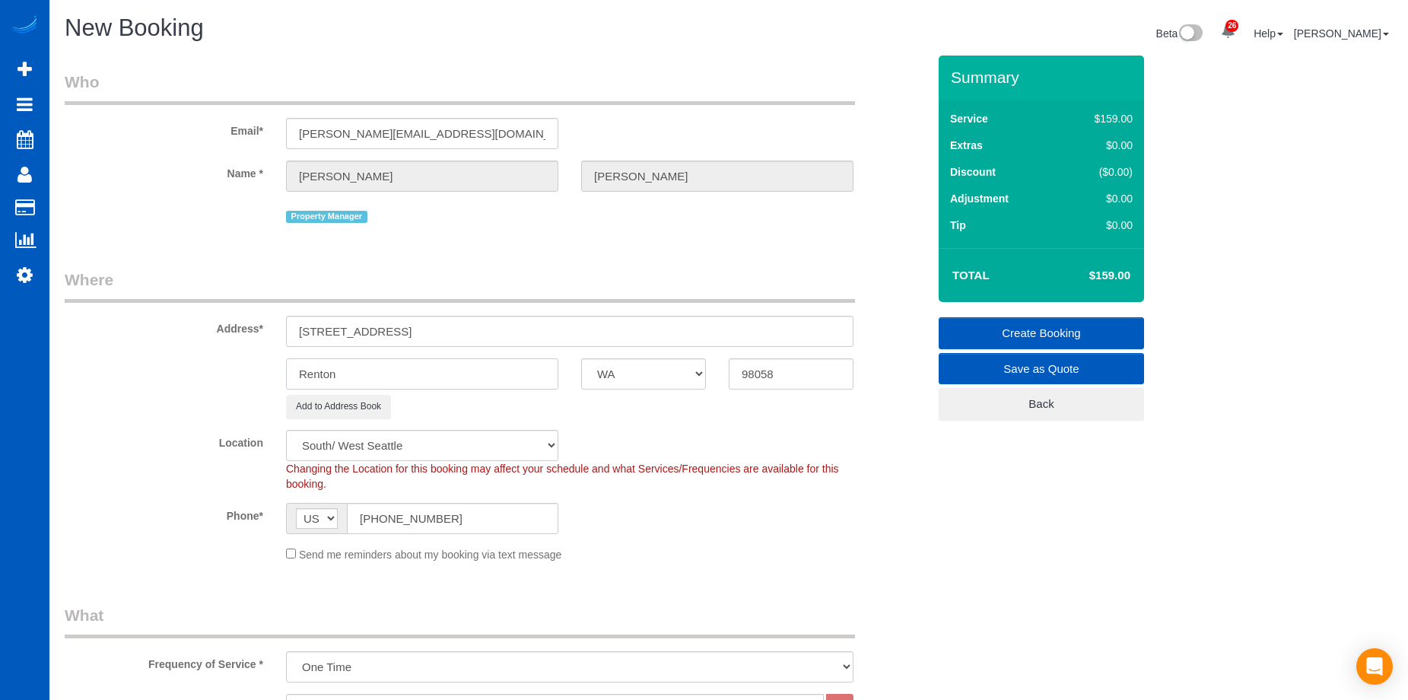
type input "Renton"
click at [768, 418] on div "Add to Address Book" at bounding box center [570, 407] width 590 height 24
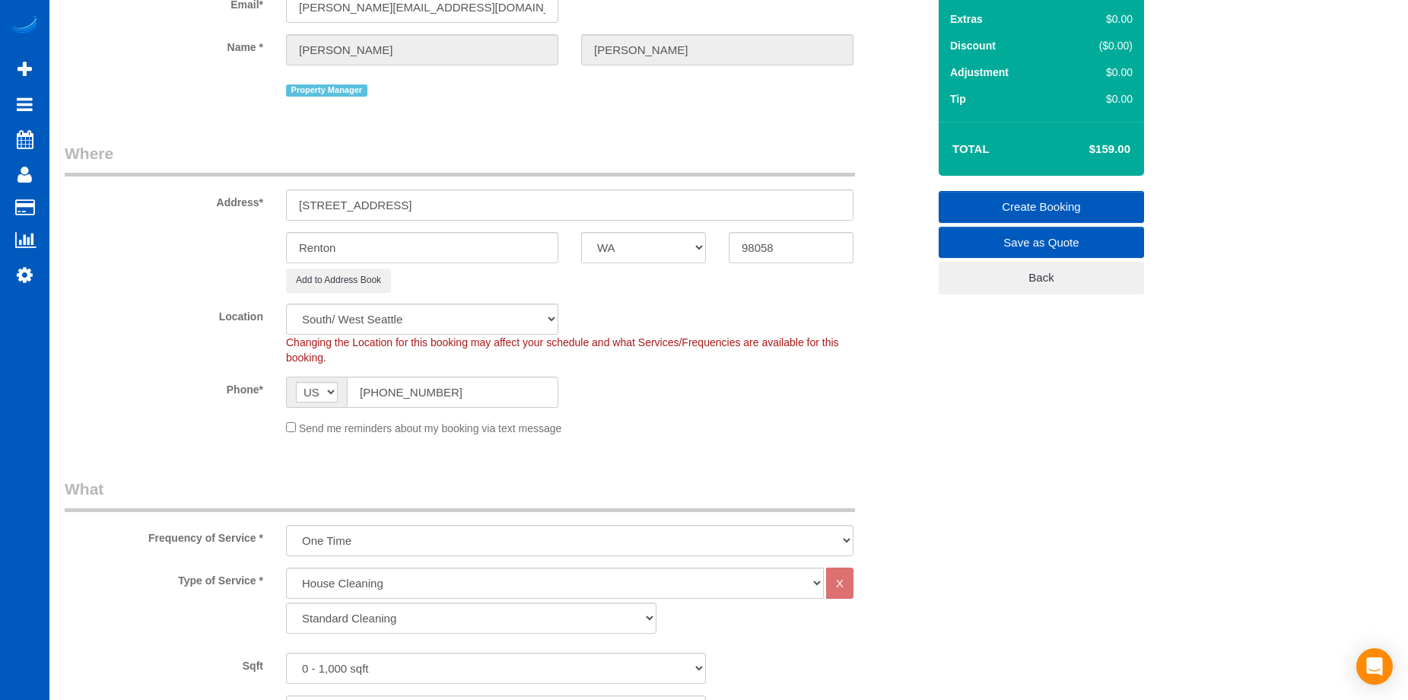
scroll to position [304, 0]
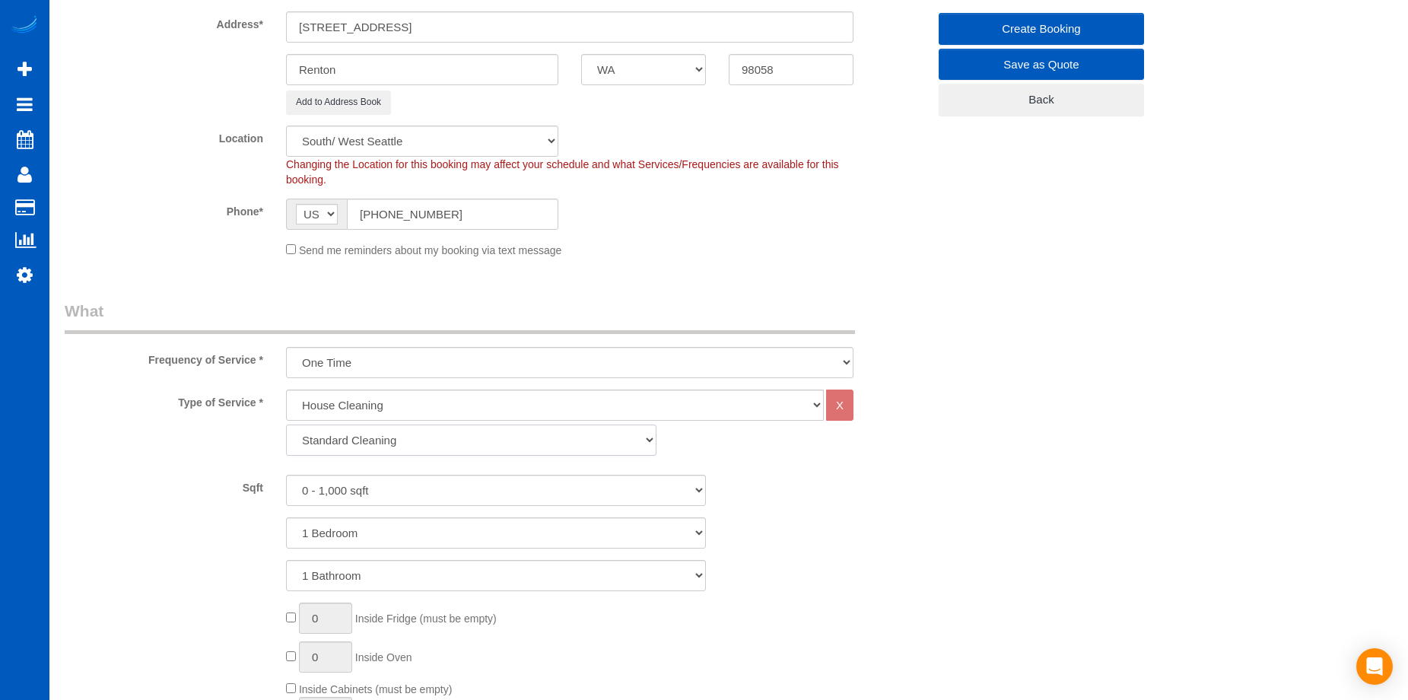
click at [593, 441] on select "Standard Cleaning Deep Cleaning Move In/ Out Cleaning" at bounding box center [471, 440] width 371 height 31
select select "368"
click at [286, 425] on select "Standard Cleaning Deep Cleaning Move In/ Out Cleaning" at bounding box center [471, 440] width 371 height 31
click at [577, 494] on select "0 - 1,000 sqft 1,001 - 1,500 sqft 1,501 - 2,000 sqft 2,001 - 2,500 sqft 2,501 -…" at bounding box center [496, 490] width 420 height 31
select select "1001"
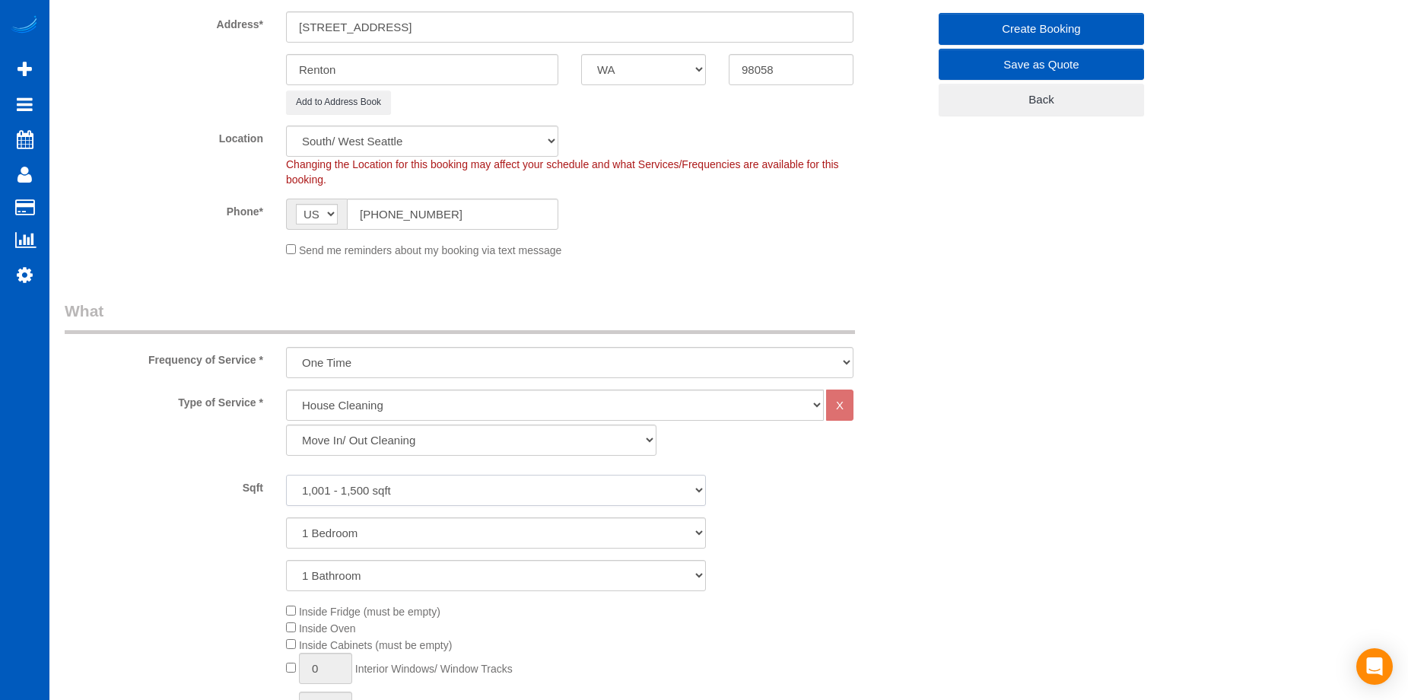
click at [286, 475] on select "0 - 1,000 sqft 1,001 - 1,500 sqft 1,501 - 2,000 sqft 2,001 - 2,500 sqft 2,501 -…" at bounding box center [496, 490] width 420 height 31
click at [463, 530] on select "1 Bedroom 2 Bedrooms 3 Bedrooms 4 Bedrooms 5 Bedrooms 6 Bedrooms 7 Bedrooms" at bounding box center [496, 532] width 420 height 31
select select "2"
click at [286, 517] on select "1 Bedroom 2 Bedrooms 3 Bedrooms 4 Bedrooms 5 Bedrooms 6 Bedrooms 7 Bedrooms" at bounding box center [496, 532] width 420 height 31
click at [445, 565] on select "1 Bathroom 2 Bathrooms 3 Bathrooms 4 Bathrooms 5 Bathrooms 6 Bathrooms 7 Bathro…" at bounding box center [496, 575] width 420 height 31
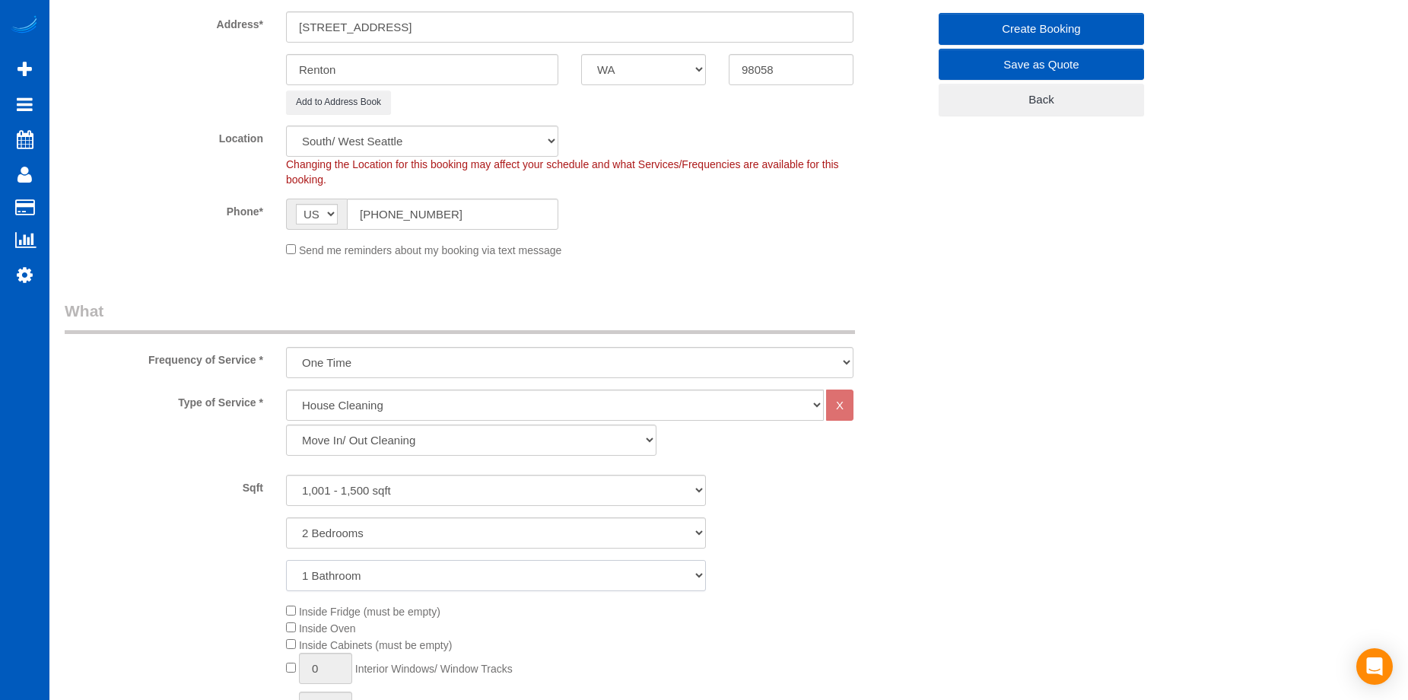
select select "2"
click at [286, 560] on select "1 Bathroom 2 Bathrooms 3 Bathrooms 4 Bathrooms 5 Bathrooms 6 Bathrooms 7 Bathro…" at bounding box center [496, 575] width 420 height 31
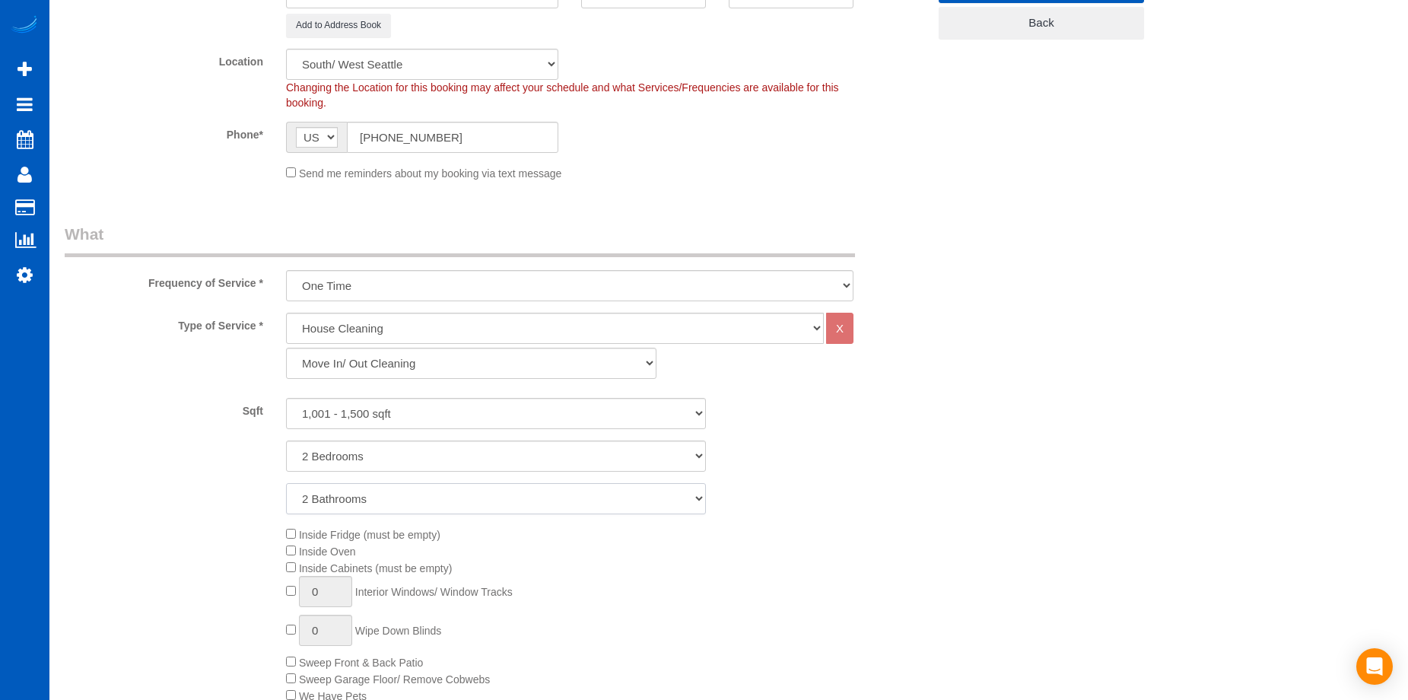
scroll to position [533, 0]
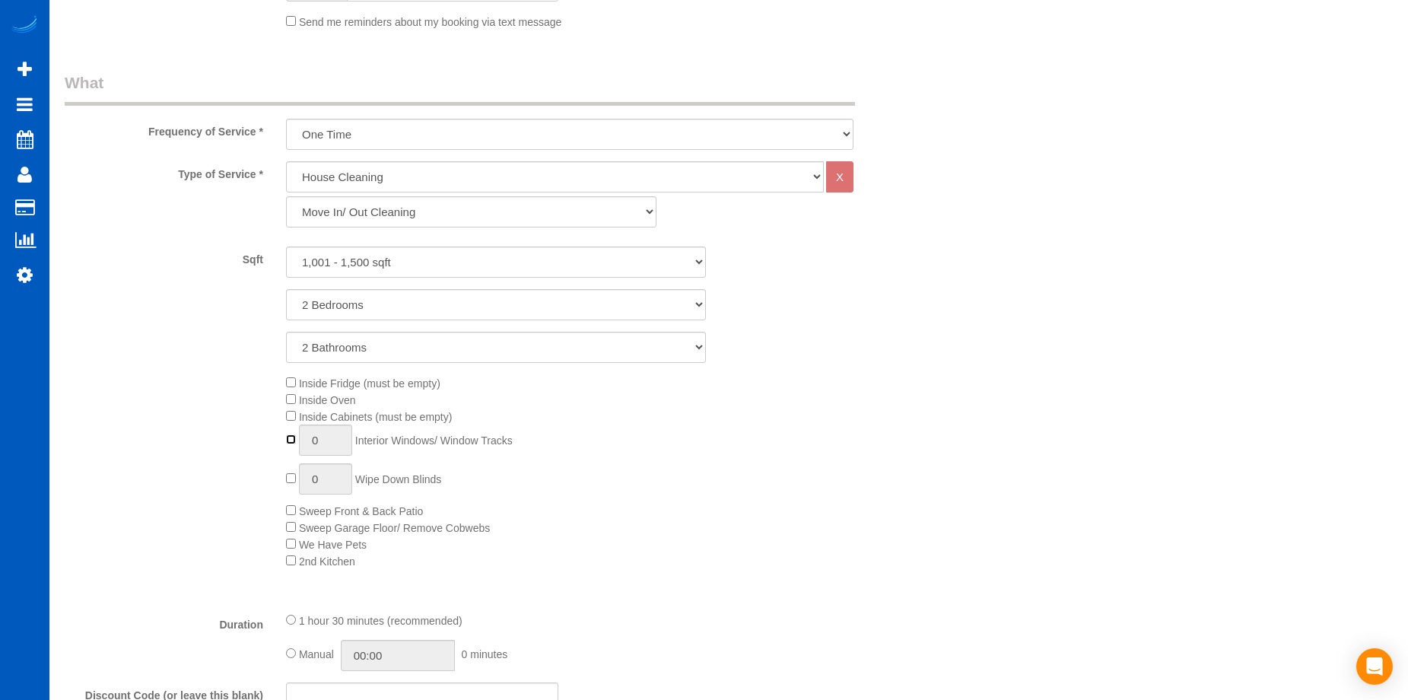
type input "1"
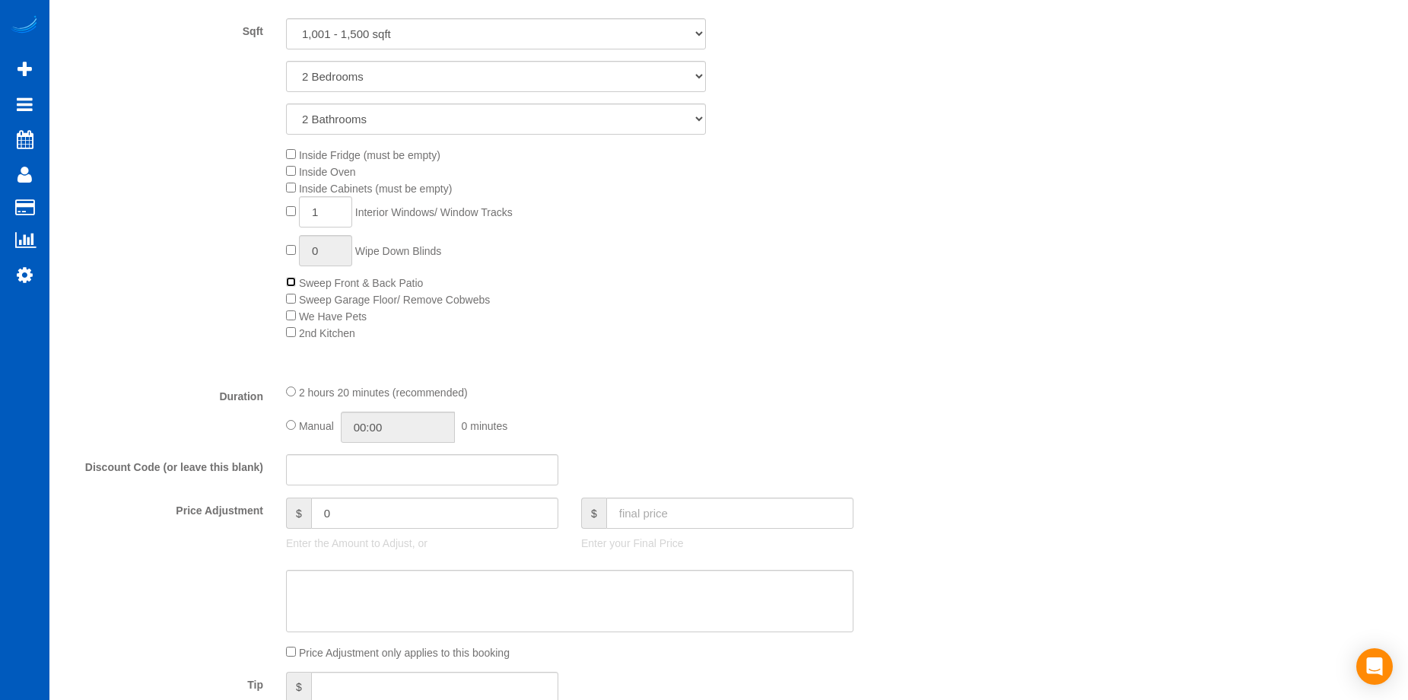
scroll to position [837, 0]
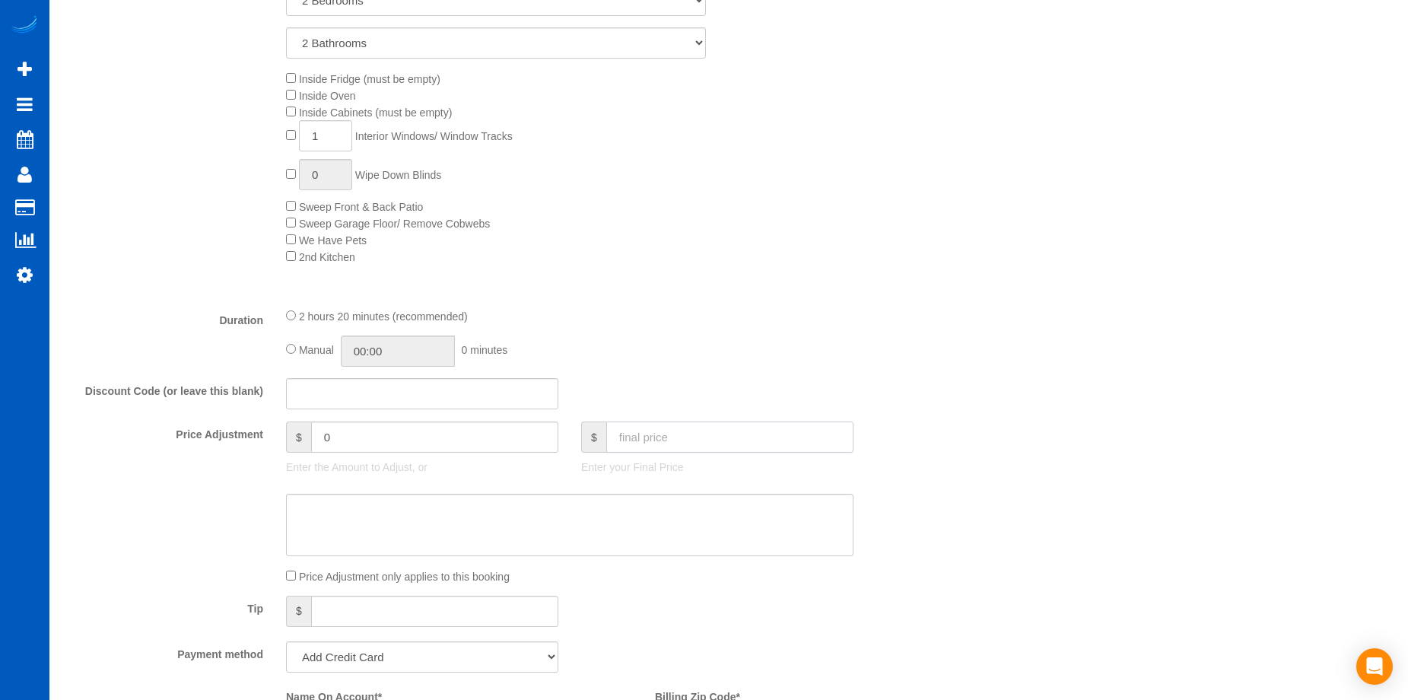
click at [692, 436] on input "text" at bounding box center [729, 436] width 247 height 31
type input "0"
click at [657, 515] on textarea at bounding box center [570, 525] width 568 height 62
type input "-439"
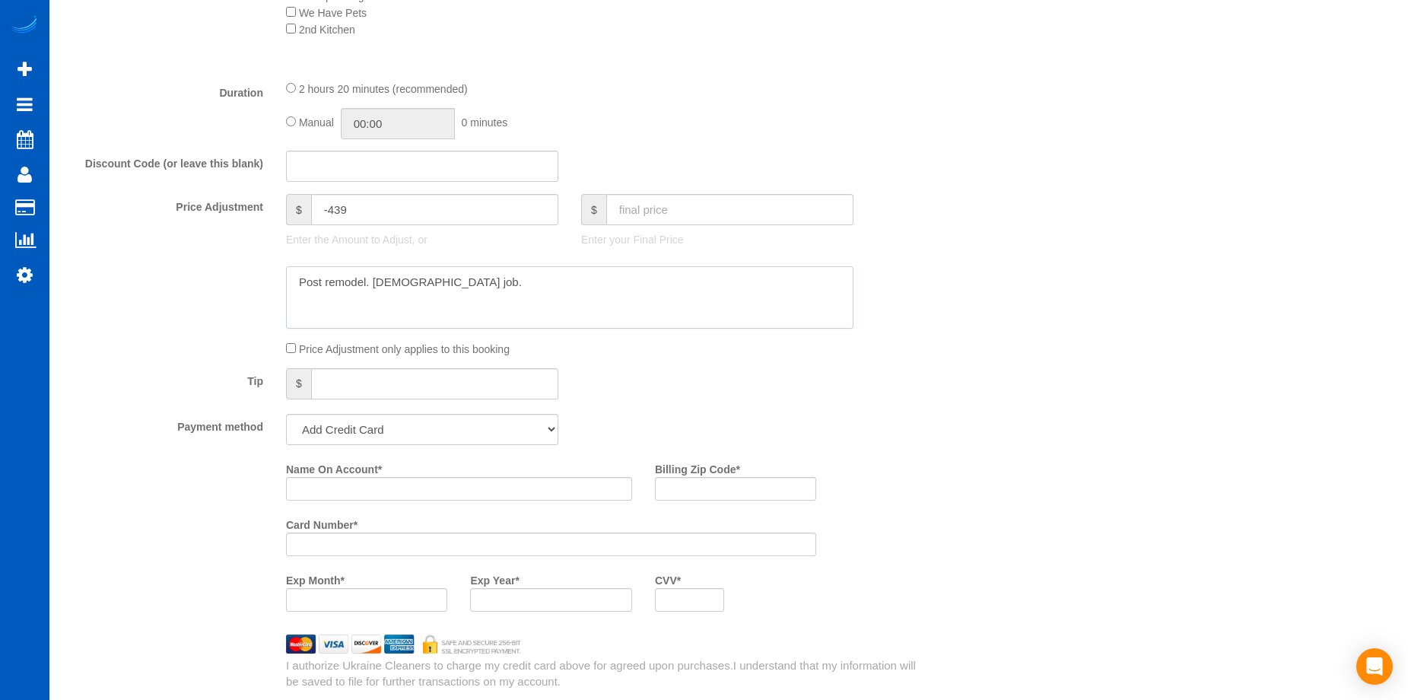
scroll to position [1065, 0]
type textarea "Post remodel. [DEMOGRAPHIC_DATA] job."
click at [481, 425] on select "Add Credit Card Cash Check Paypal" at bounding box center [422, 428] width 272 height 31
select select "string:cash"
click at [286, 413] on select "Add Credit Card Cash Check Paypal" at bounding box center [422, 428] width 272 height 31
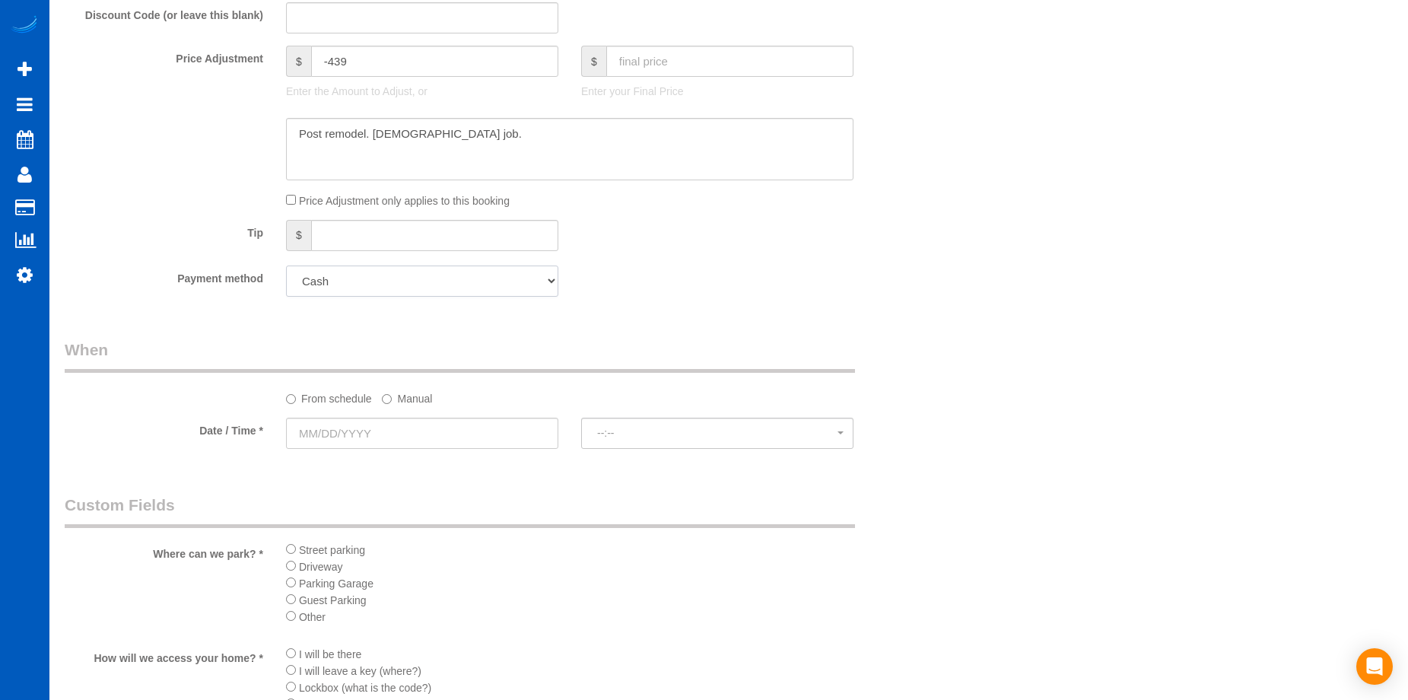
scroll to position [1369, 0]
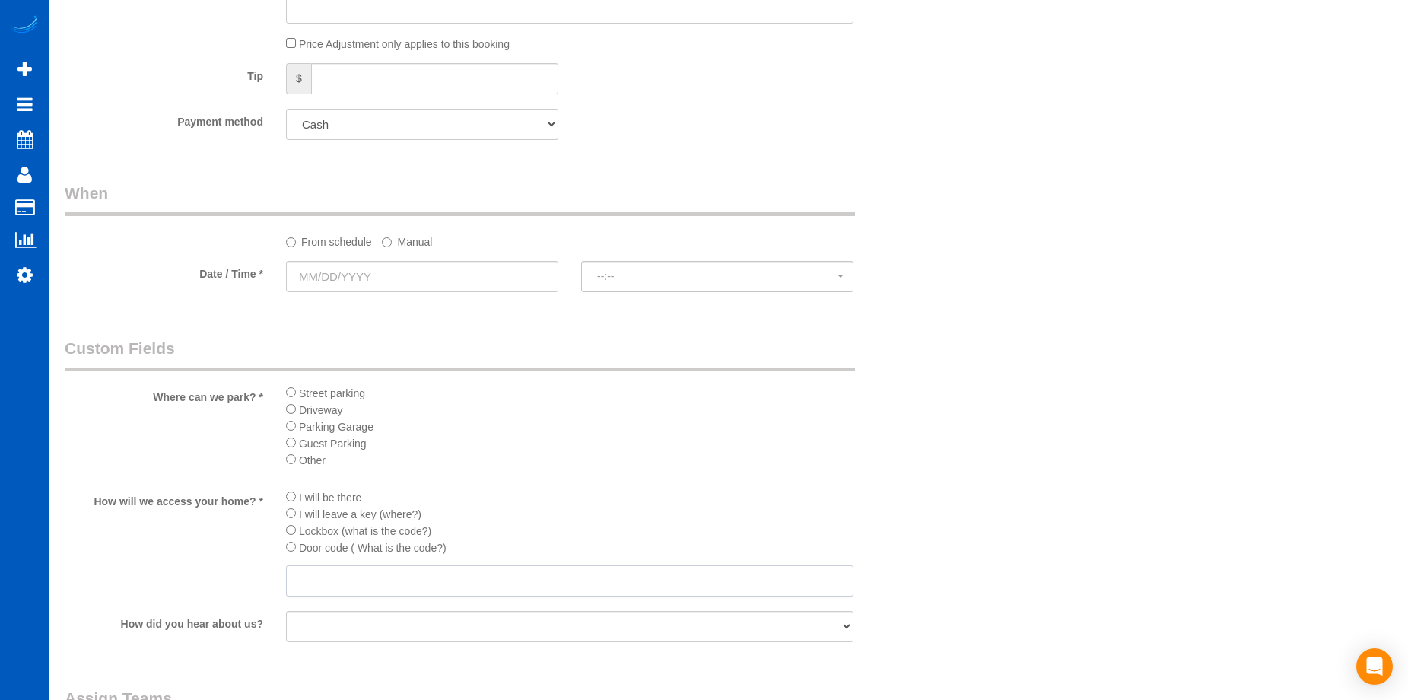
click at [368, 576] on input "text" at bounding box center [570, 580] width 568 height 31
paste input "4590"
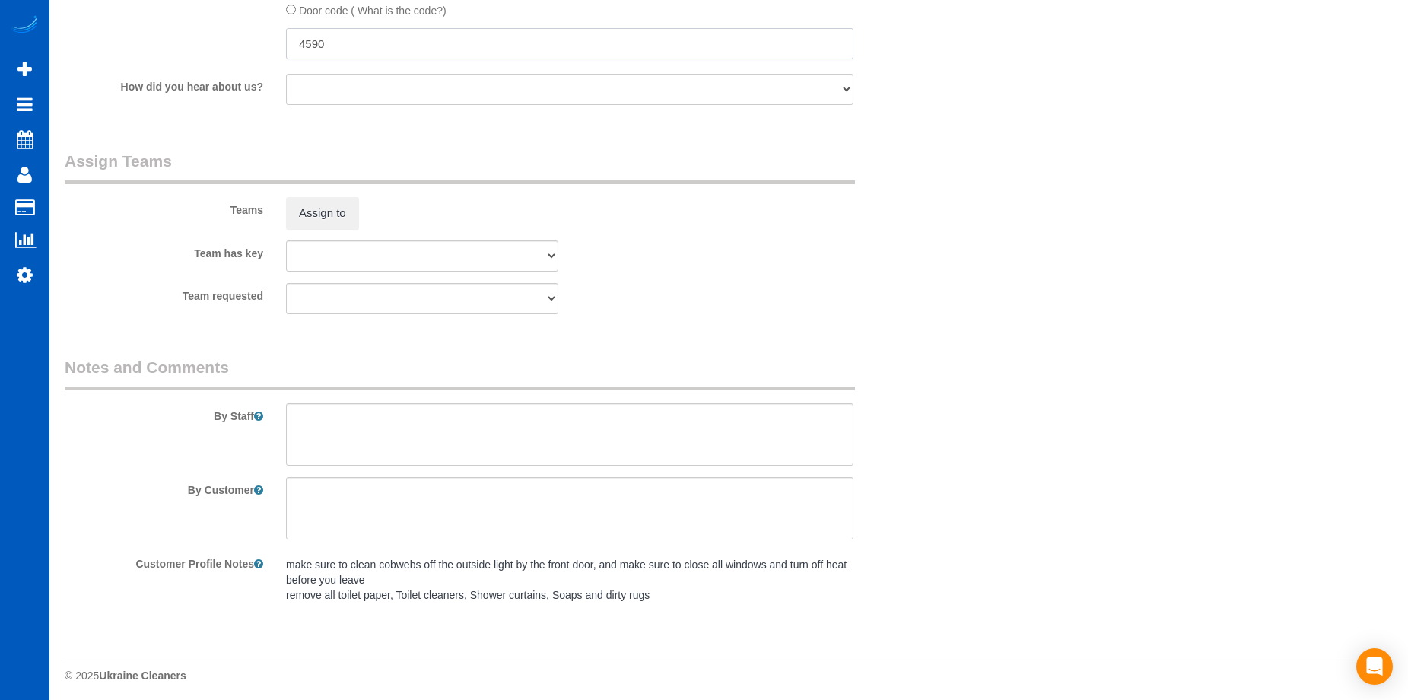
scroll to position [1912, 0]
type input "4590"
click at [471, 411] on textarea at bounding box center [570, 429] width 568 height 62
paste textarea "This is a four Plex and the unit entrance is off of the main road. You do not n…"
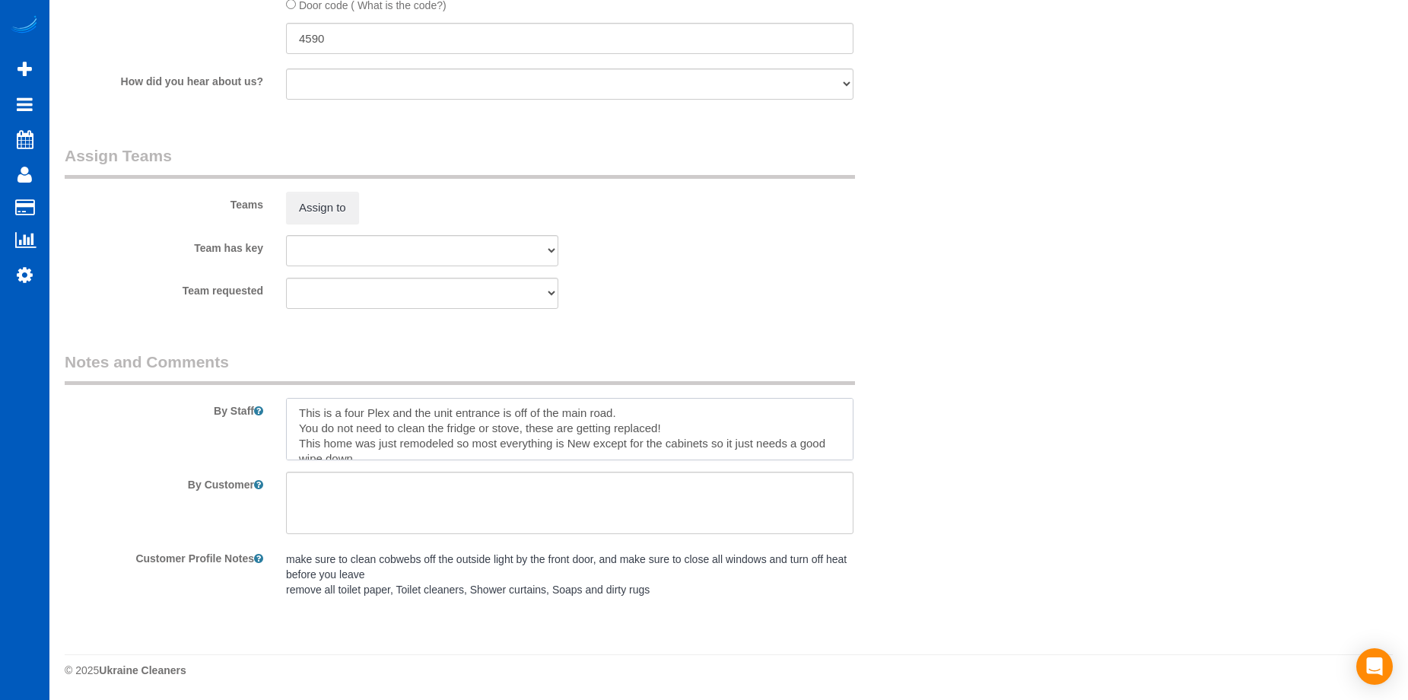
scroll to position [0, 0]
click at [686, 430] on textarea at bounding box center [570, 429] width 568 height 62
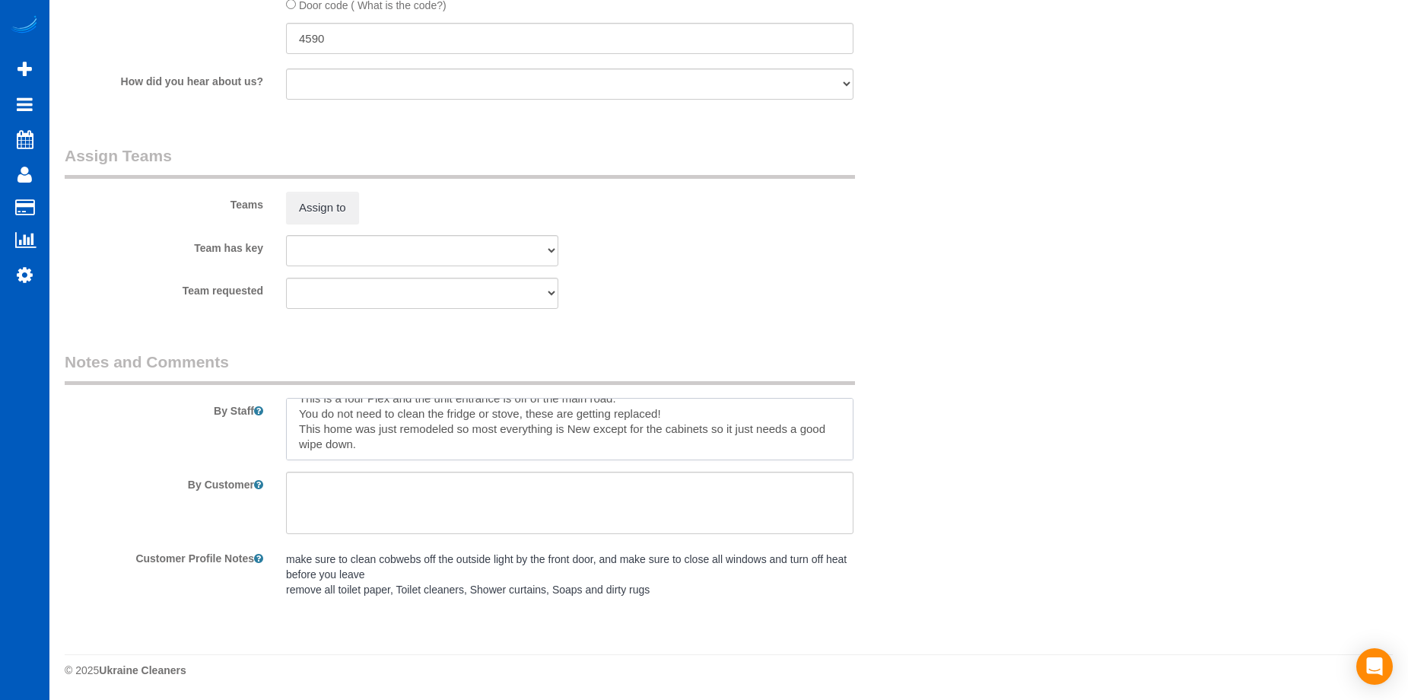
click at [495, 440] on textarea at bounding box center [570, 429] width 568 height 62
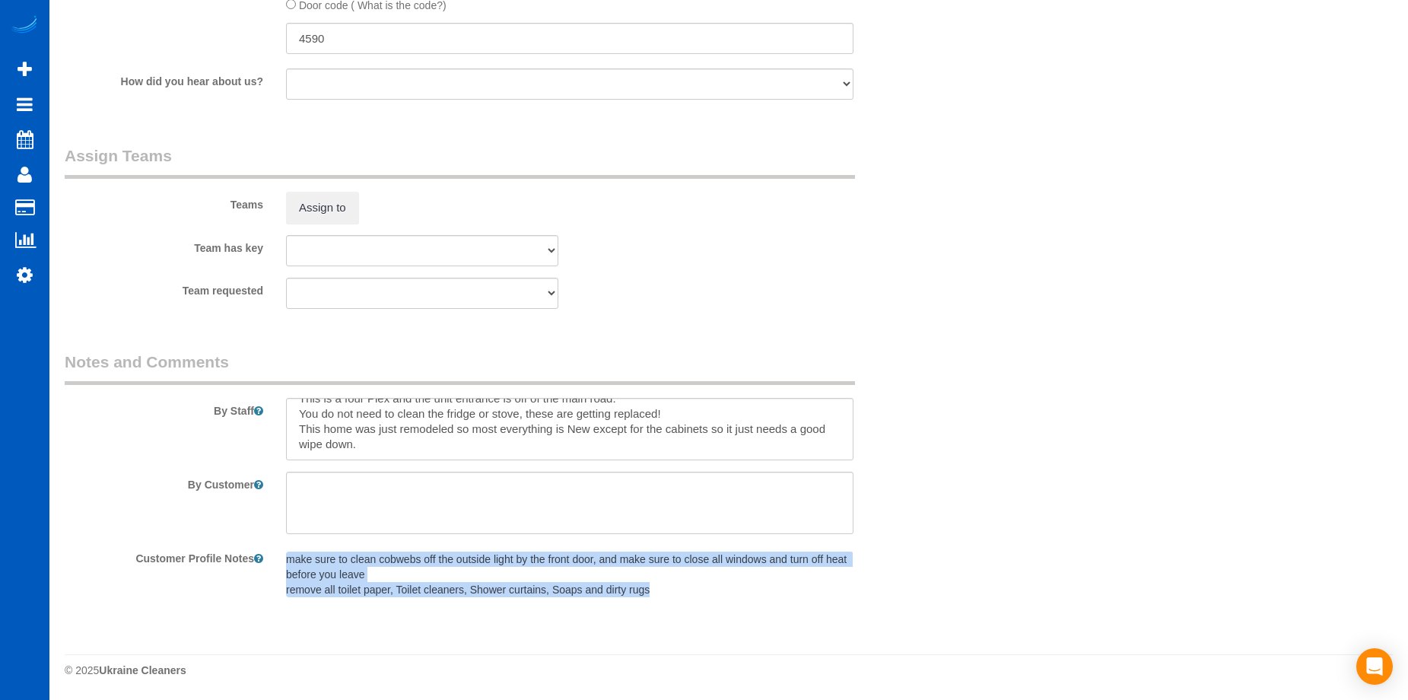
drag, startPoint x: 287, startPoint y: 561, endPoint x: 748, endPoint y: 605, distance: 463.2
click at [748, 605] on fieldset "Notes and Comments By Staff By Customer Customer Profile Notes make sure to cle…" at bounding box center [496, 484] width 863 height 266
copy pre "make sure to clean cobwebs off the outside light by the front door, and make su…"
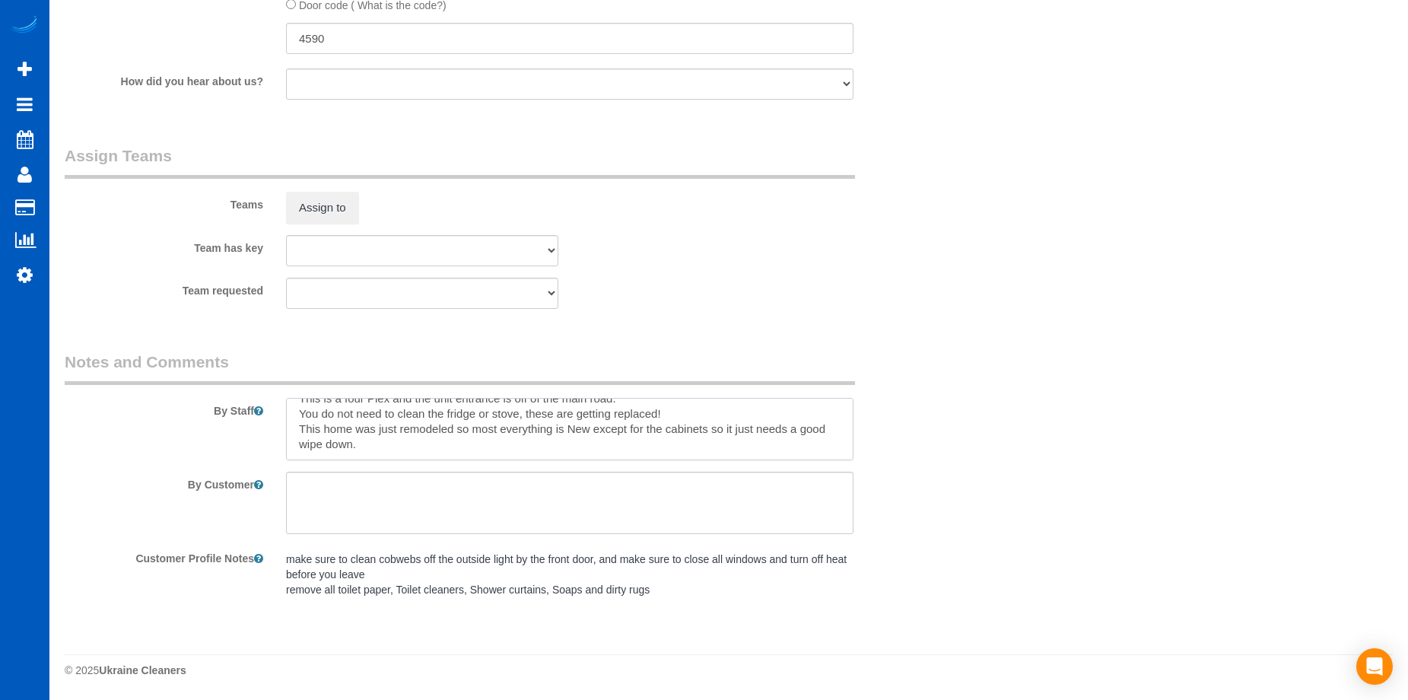
click at [486, 449] on textarea at bounding box center [570, 429] width 568 height 62
paste textarea "make sure to clean cobwebs off the outside light by the front door, and make su…"
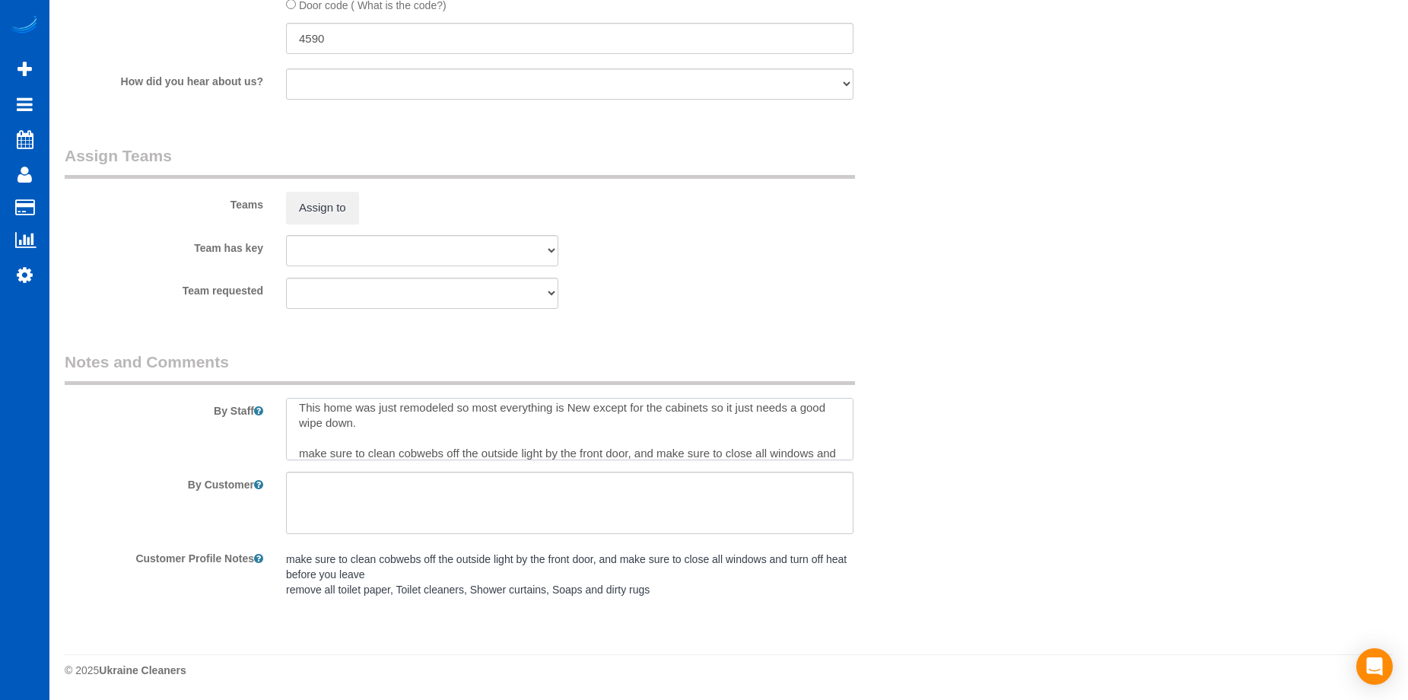
scroll to position [67, 0]
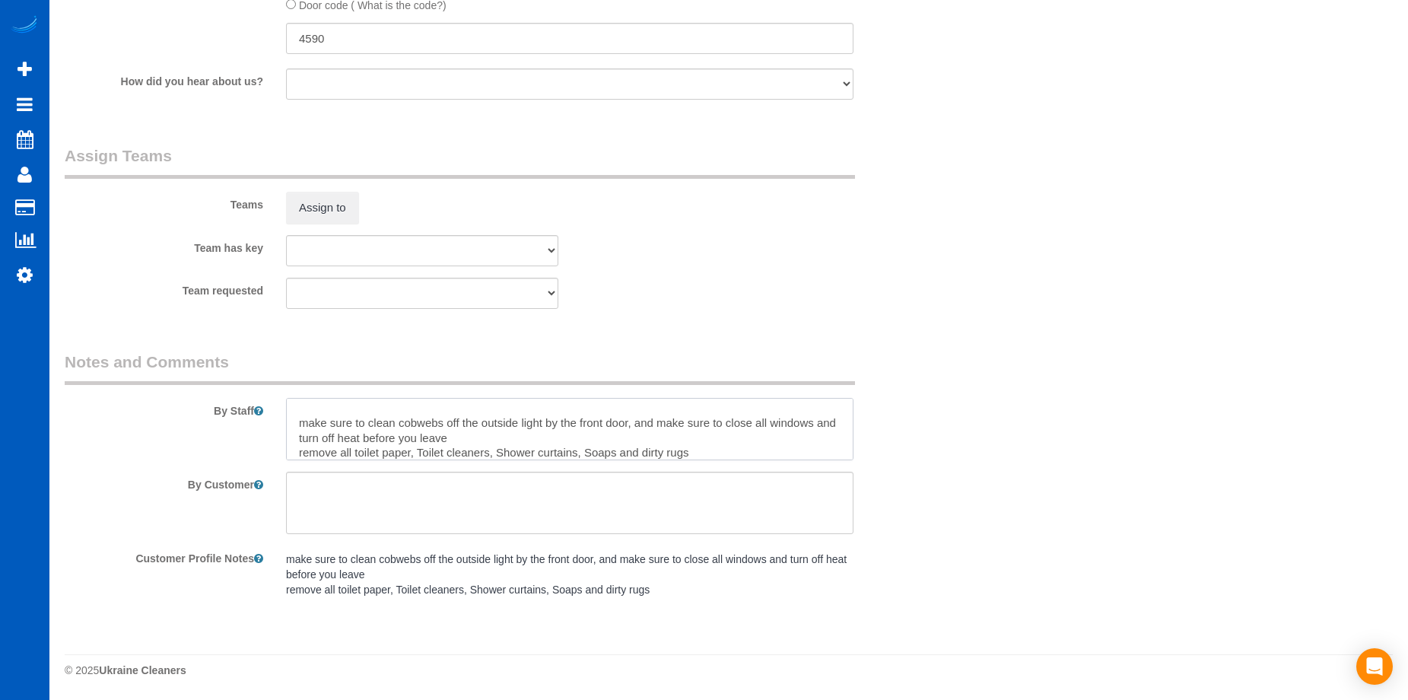
drag, startPoint x: 310, startPoint y: 423, endPoint x: 329, endPoint y: 407, distance: 24.8
click at [310, 422] on textarea at bounding box center [570, 429] width 568 height 62
click at [511, 437] on textarea at bounding box center [570, 429] width 568 height 62
click at [304, 450] on textarea at bounding box center [570, 429] width 568 height 62
drag, startPoint x: 424, startPoint y: 456, endPoint x: 461, endPoint y: 409, distance: 60.1
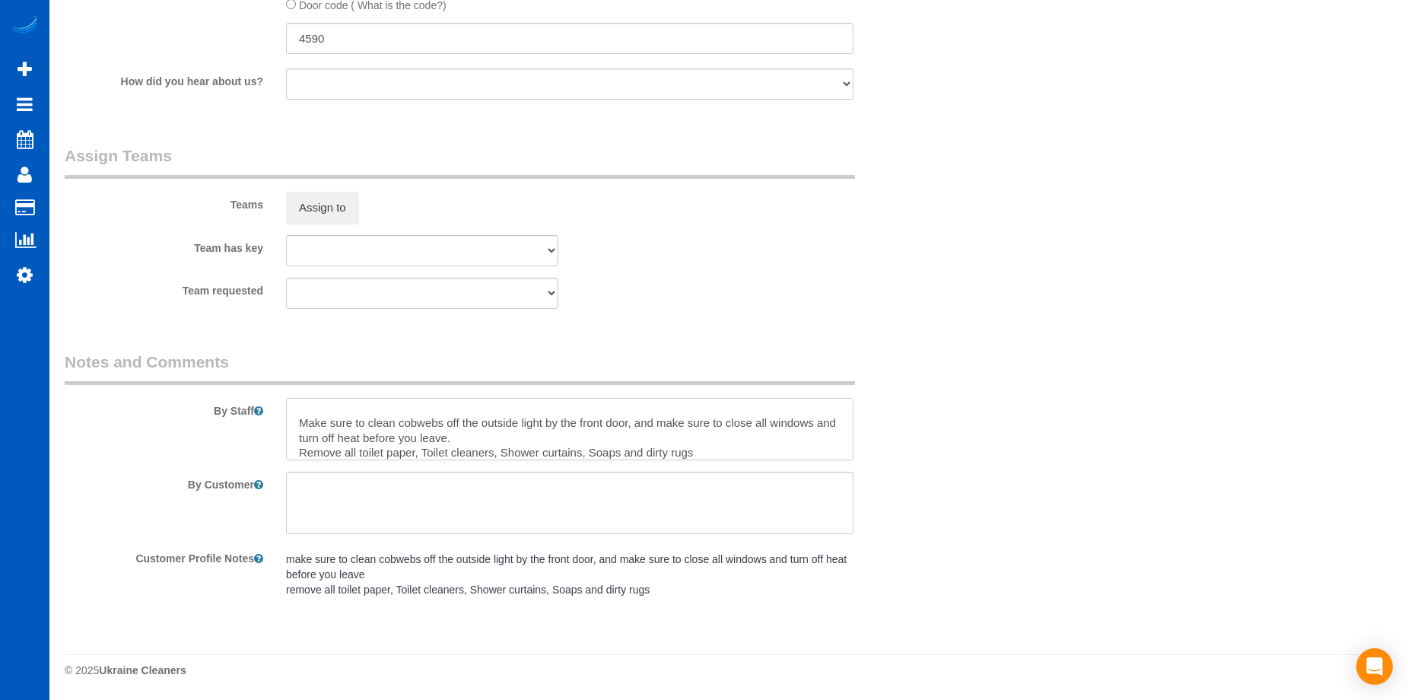
click at [424, 456] on textarea at bounding box center [570, 429] width 568 height 62
click at [501, 453] on textarea at bounding box center [570, 429] width 568 height 62
click at [591, 454] on textarea at bounding box center [570, 429] width 568 height 62
click at [707, 453] on textarea at bounding box center [570, 429] width 568 height 62
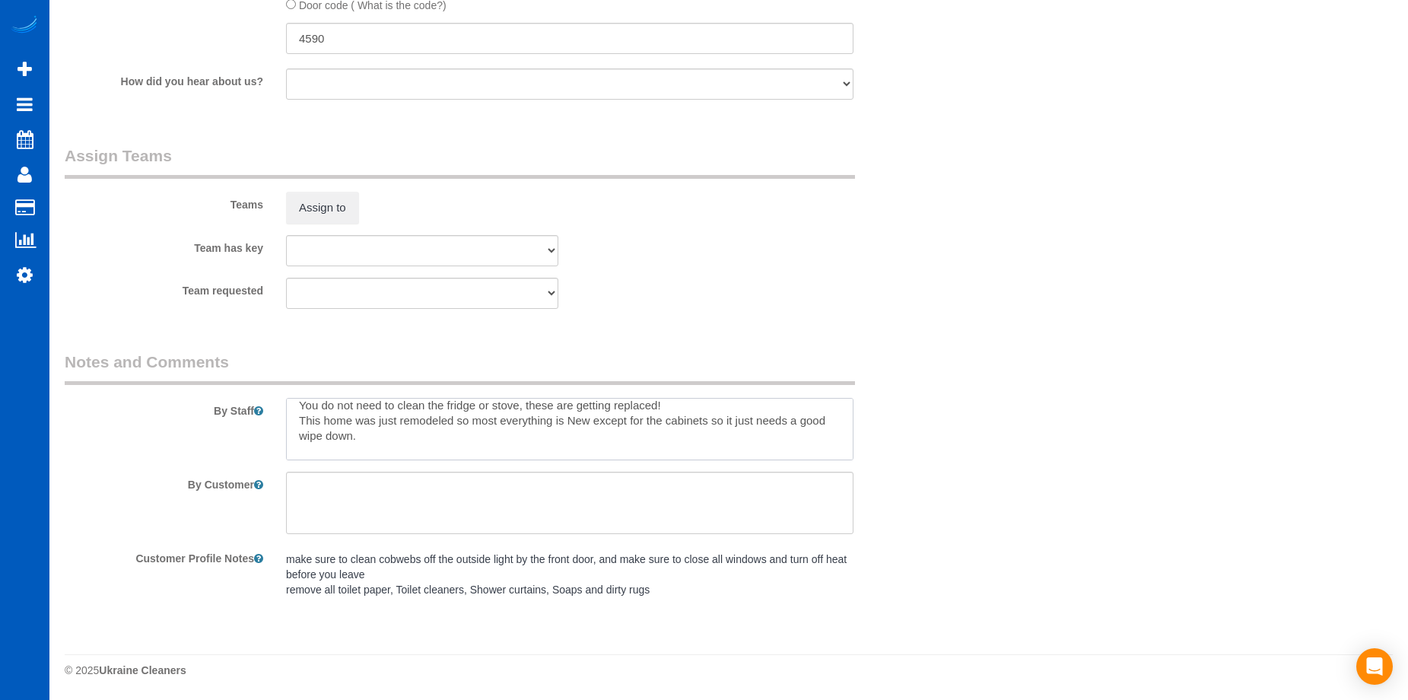
scroll to position [0, 0]
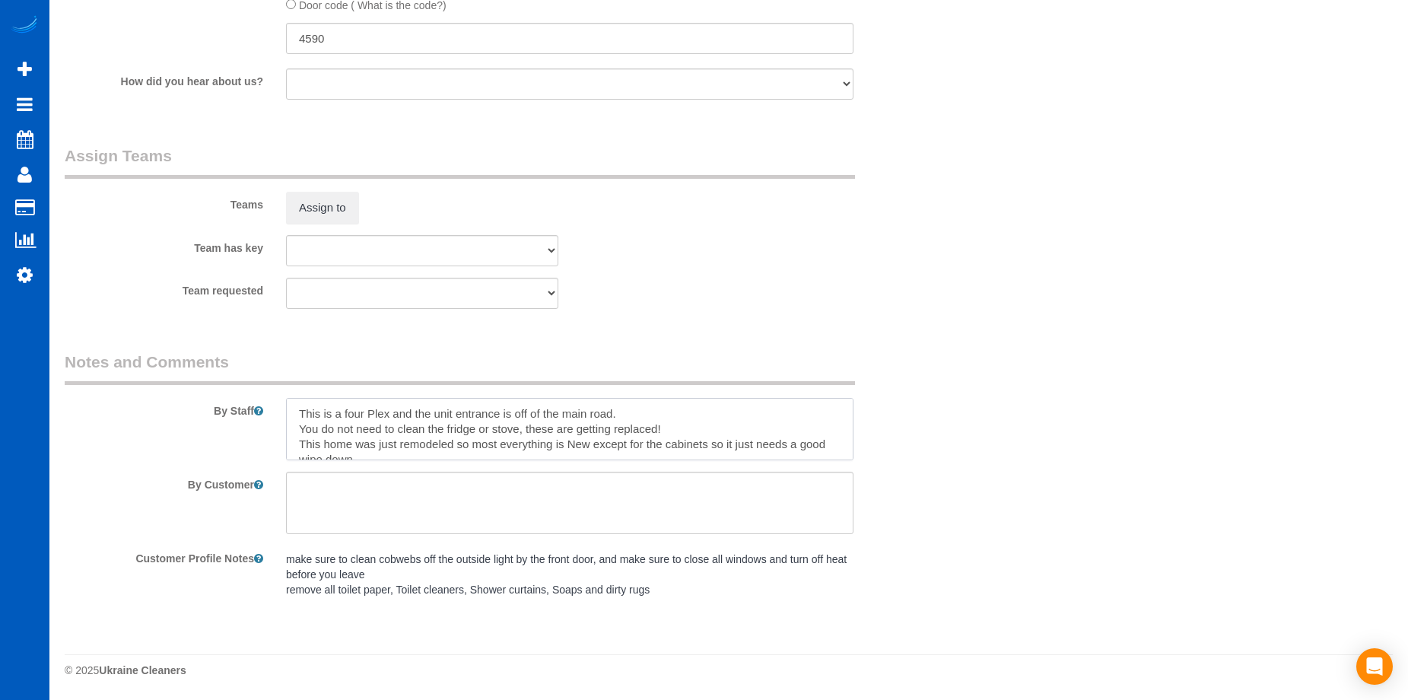
click at [296, 406] on textarea at bounding box center [570, 429] width 568 height 62
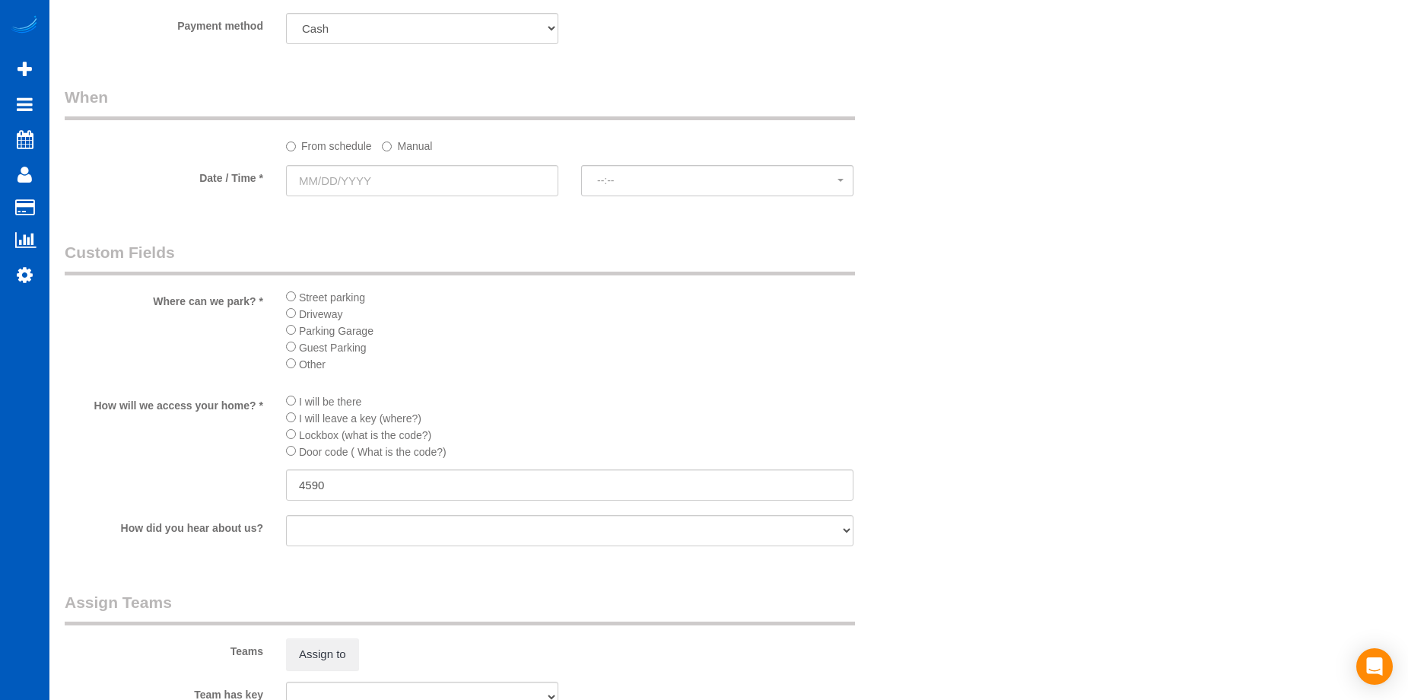
scroll to position [1303, 0]
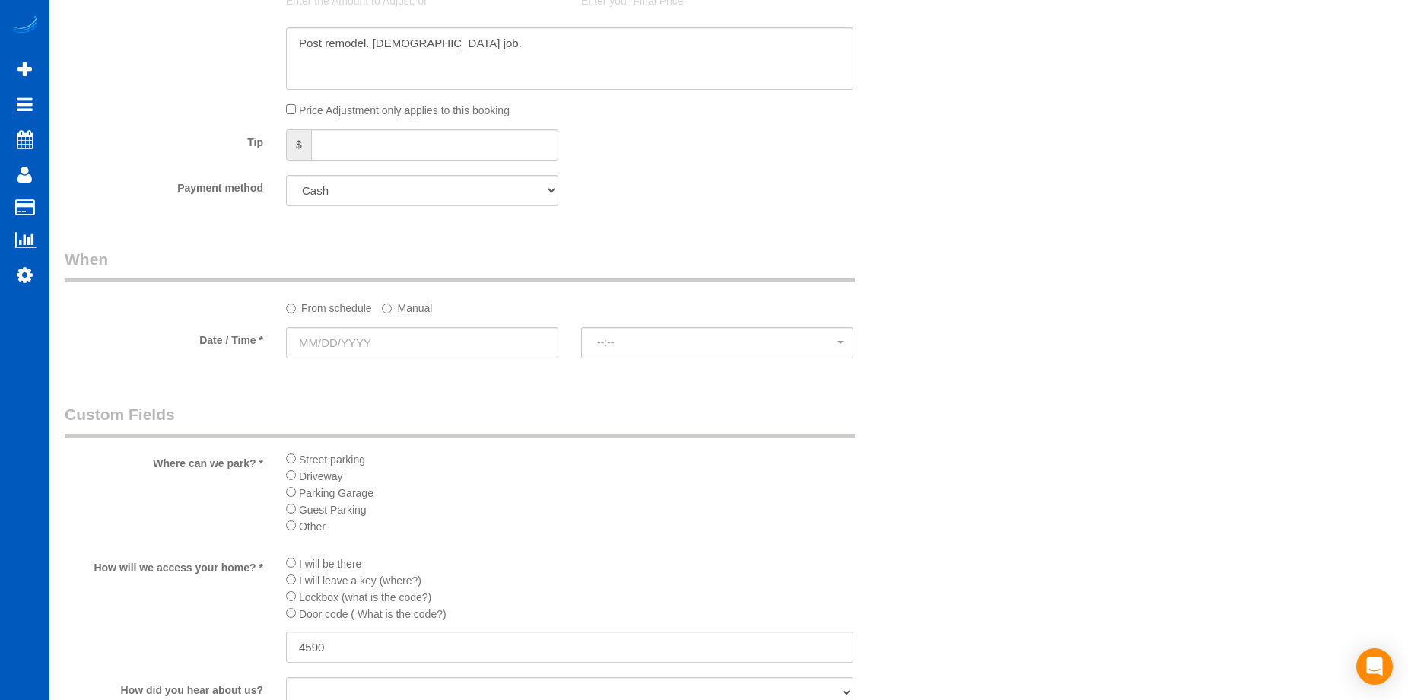
type textarea "Let Anna know how long you spend there. This is a four Plex and the unit entran…"
click at [476, 345] on input "text" at bounding box center [422, 342] width 272 height 31
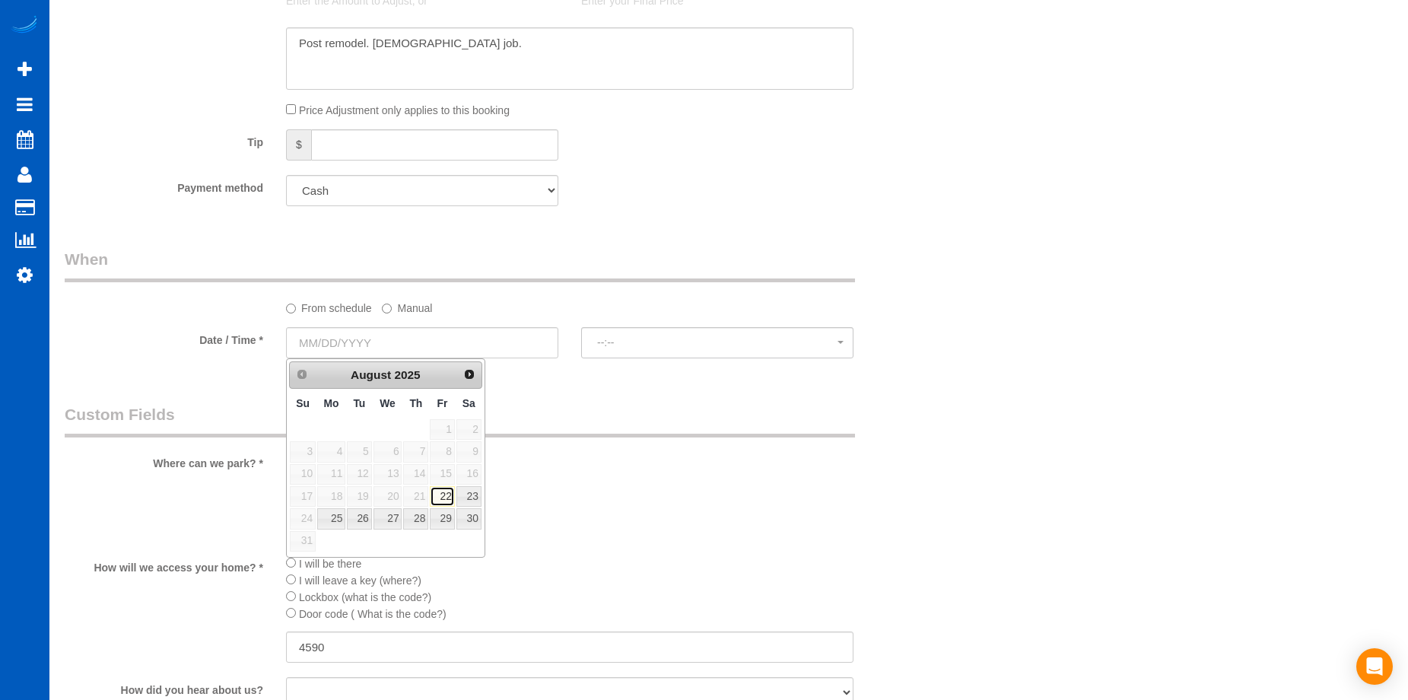
click at [446, 491] on link "22" at bounding box center [442, 496] width 24 height 21
type input "08/22/2025"
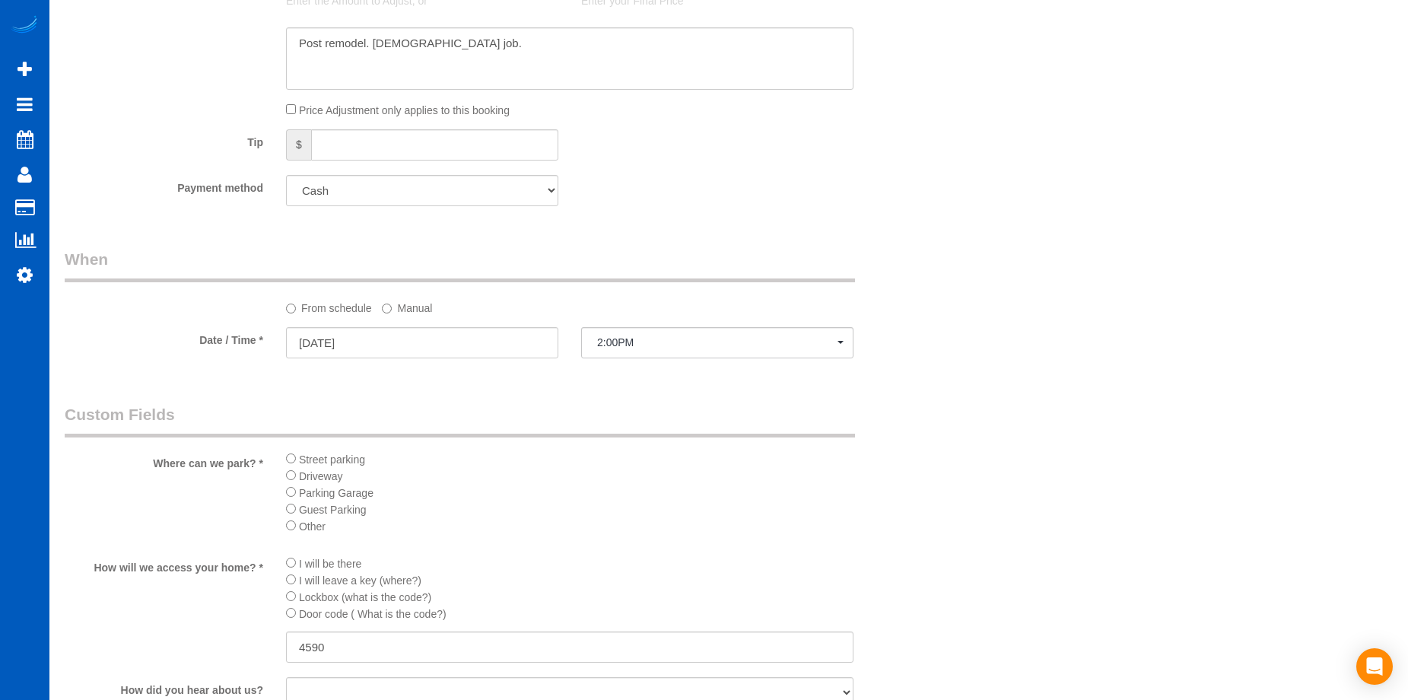
select select "spot1"
click at [654, 337] on span "2:00PM" at bounding box center [717, 342] width 240 height 12
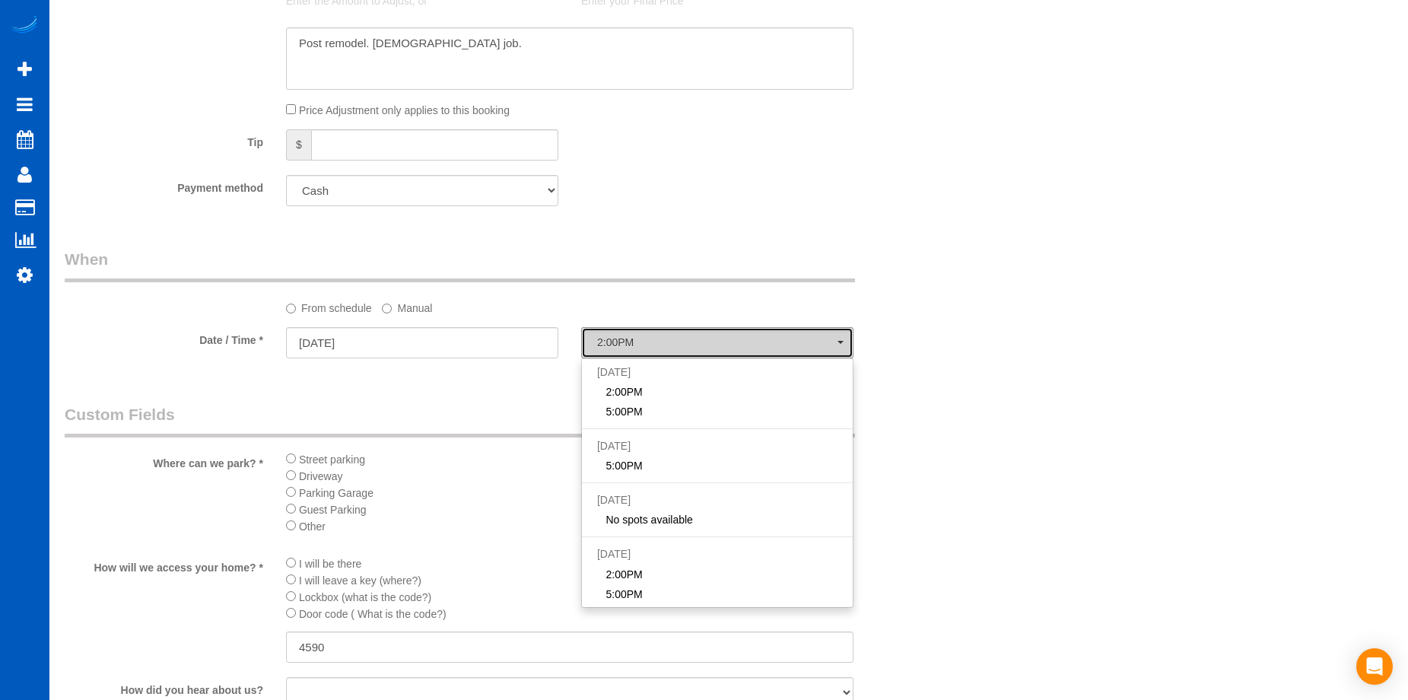
click at [654, 337] on span "2:00PM" at bounding box center [717, 342] width 240 height 12
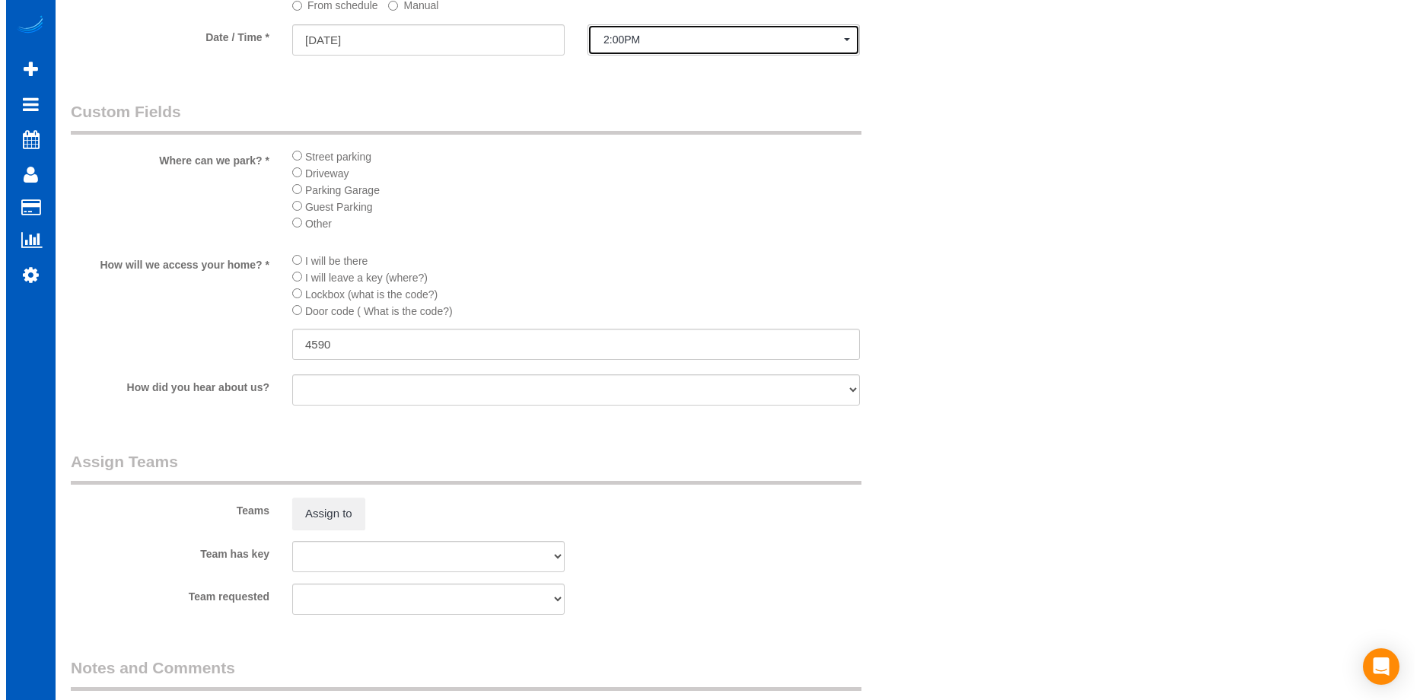
scroll to position [1608, 0]
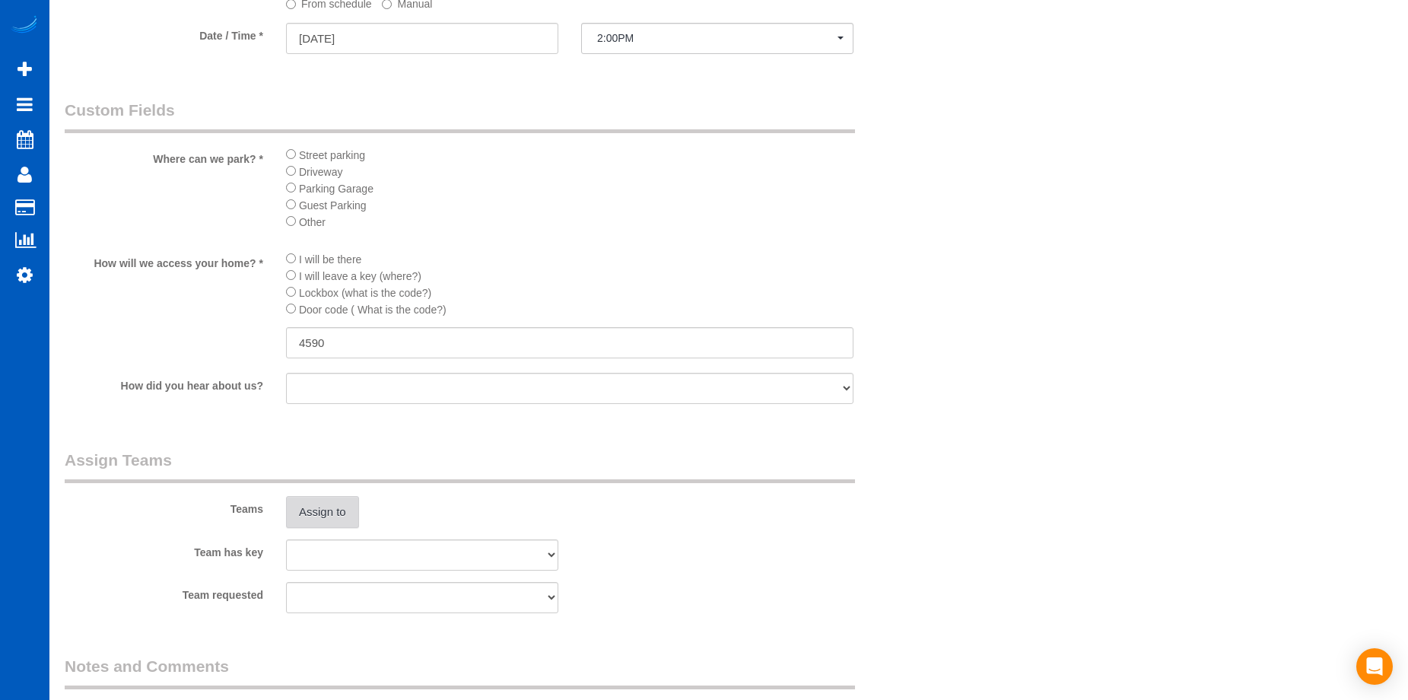
click at [333, 507] on button "Assign to" at bounding box center [322, 512] width 73 height 32
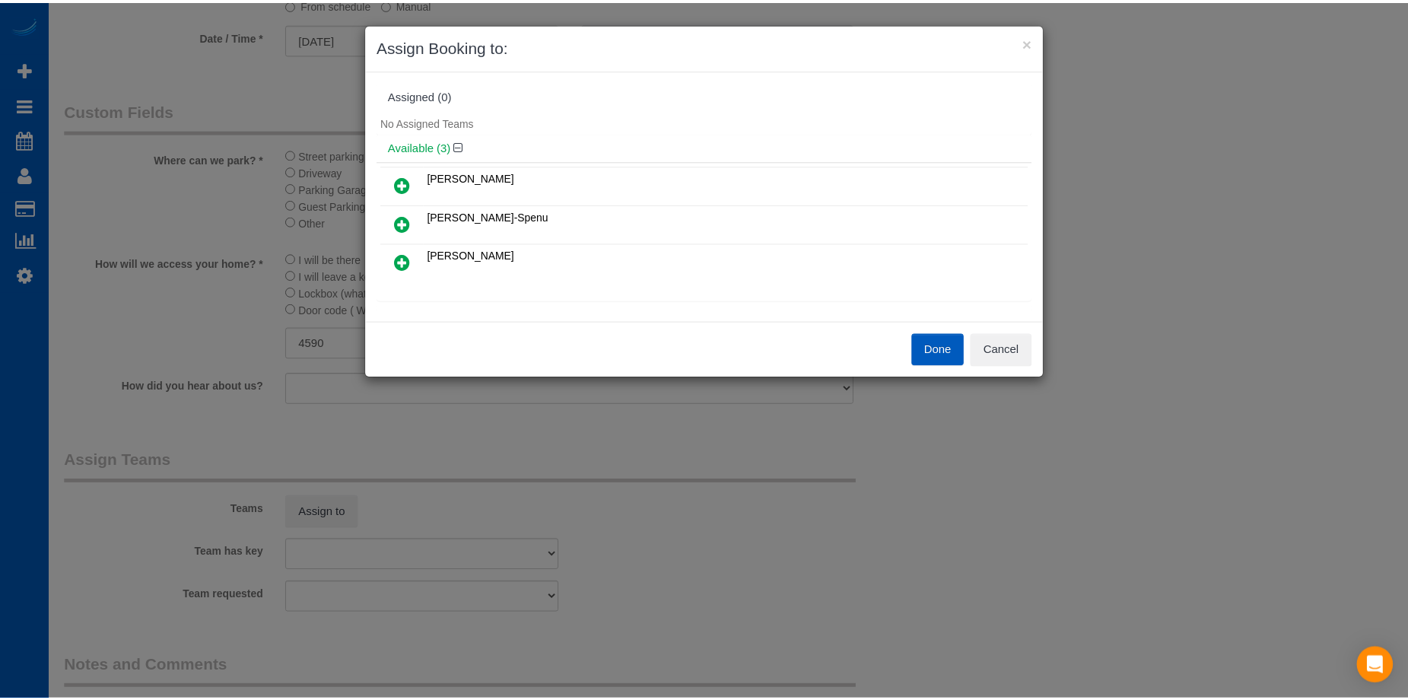
scroll to position [76, 0]
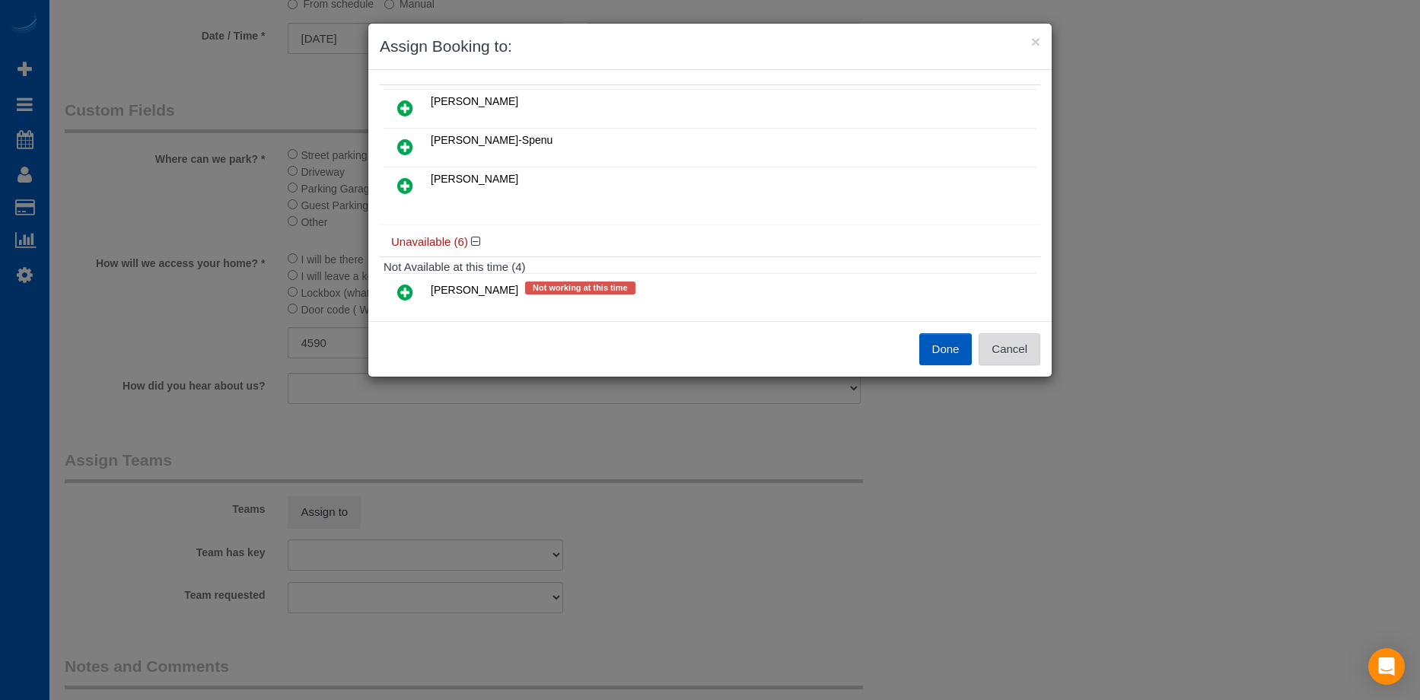
click at [1004, 351] on button "Cancel" at bounding box center [1009, 349] width 62 height 32
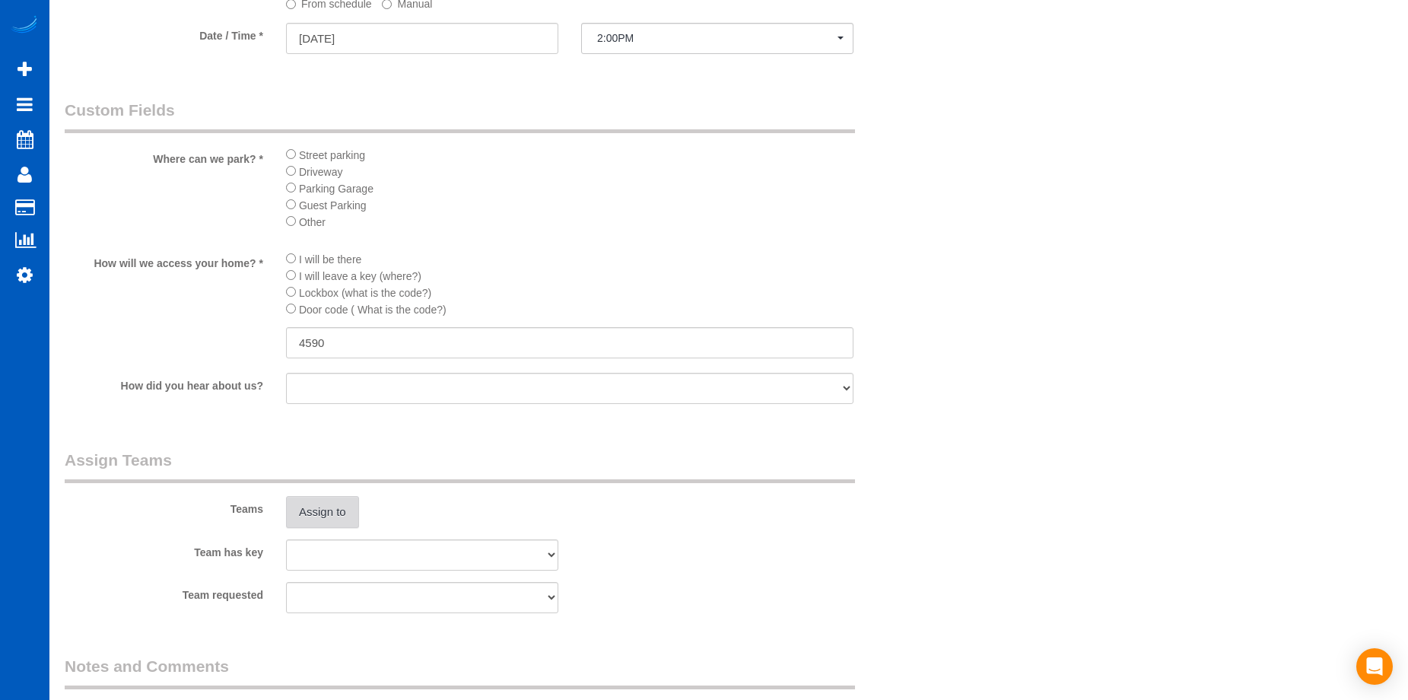
click at [329, 511] on button "Assign to" at bounding box center [322, 512] width 73 height 32
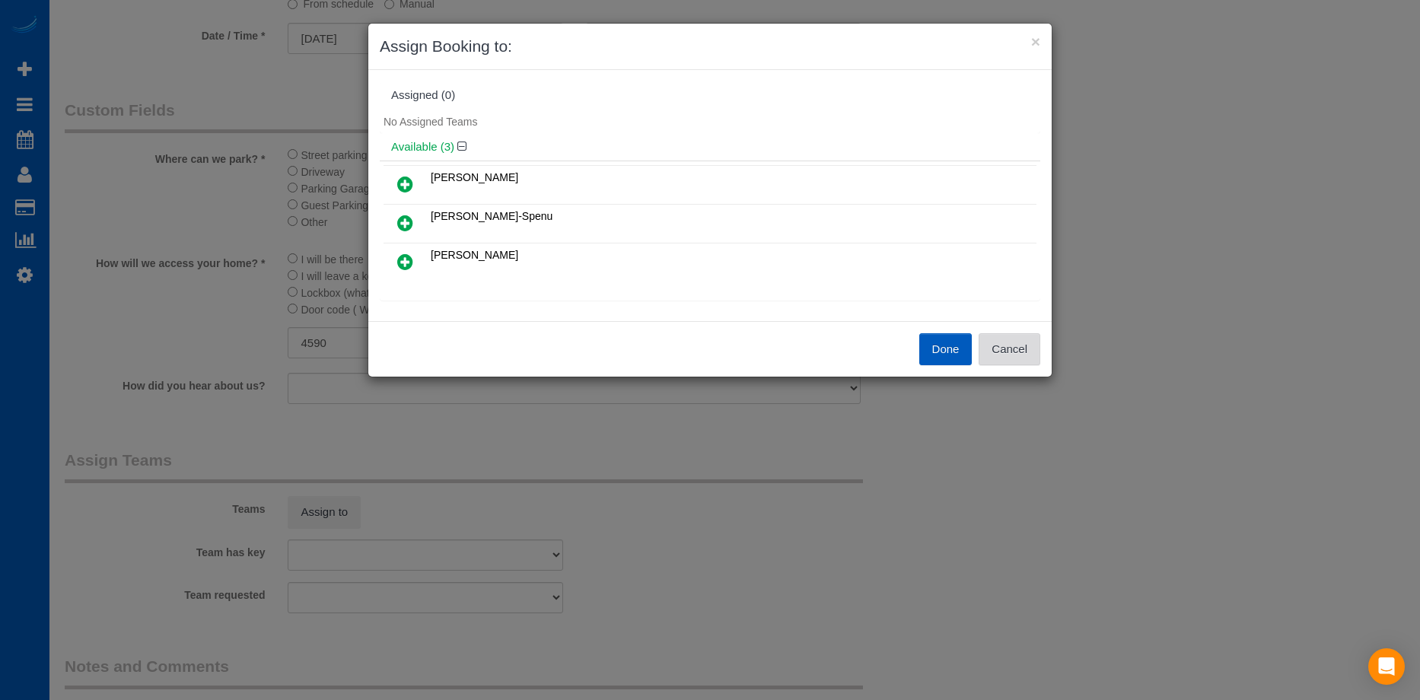
click at [1032, 336] on button "Cancel" at bounding box center [1009, 349] width 62 height 32
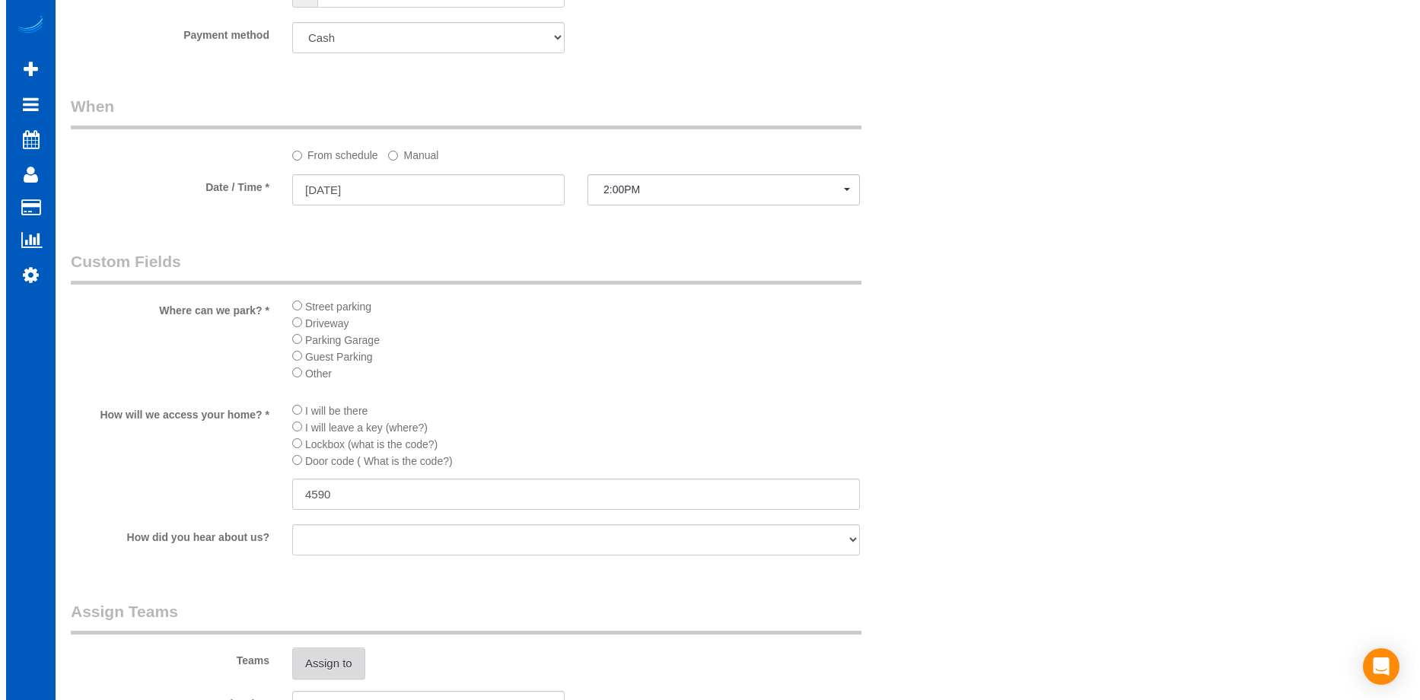
scroll to position [1455, 0]
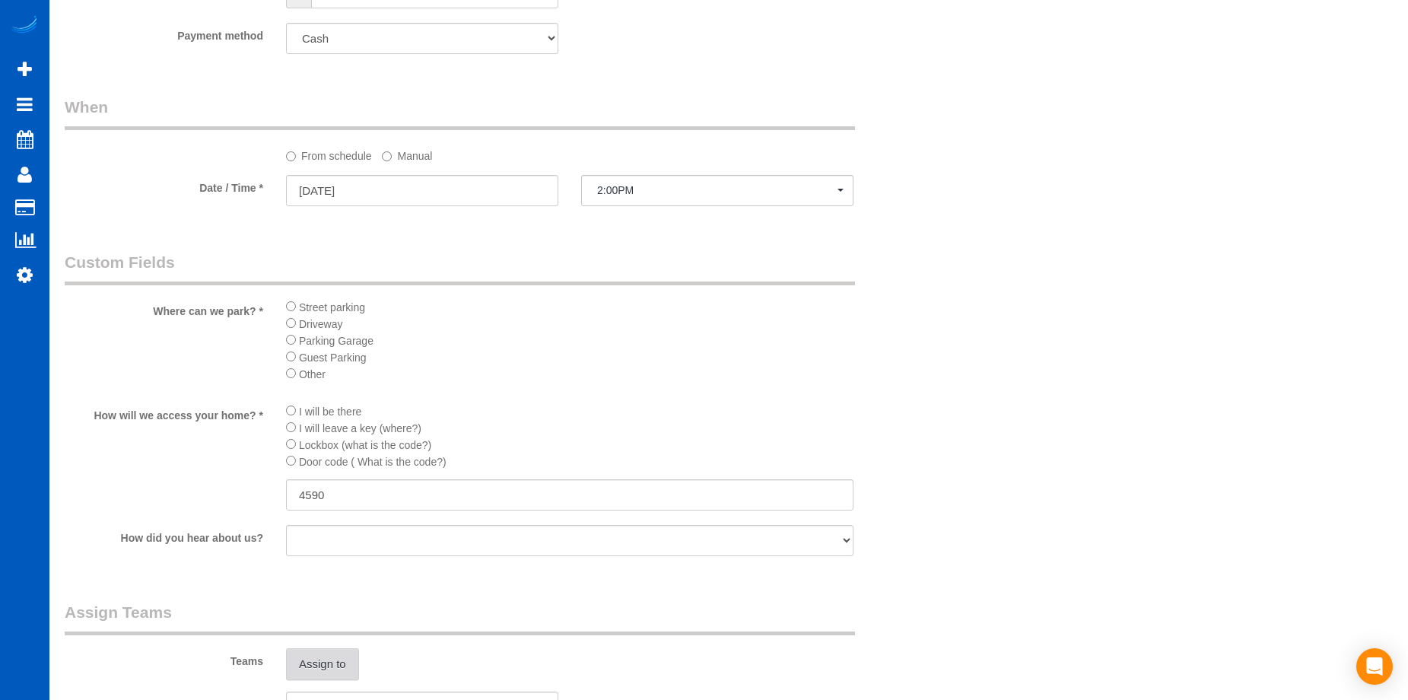
click at [336, 660] on button "Assign to" at bounding box center [322, 664] width 73 height 32
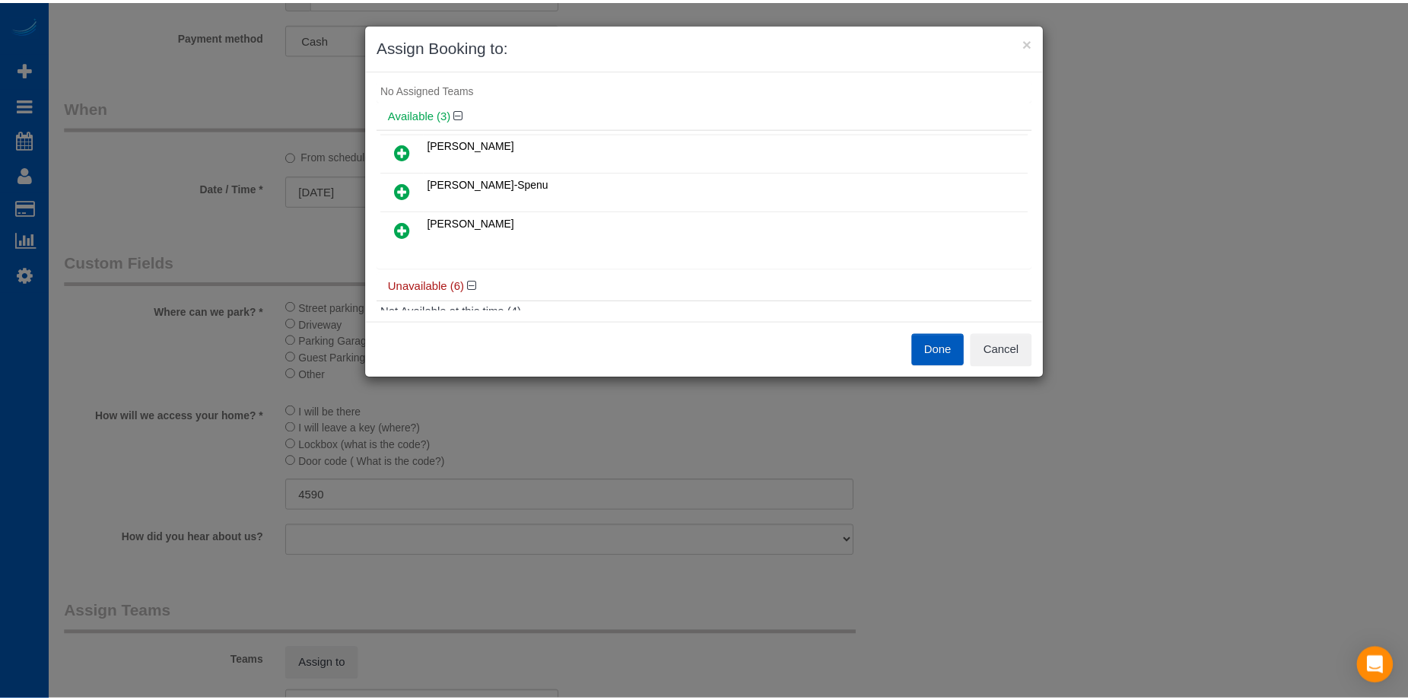
scroll to position [27, 0]
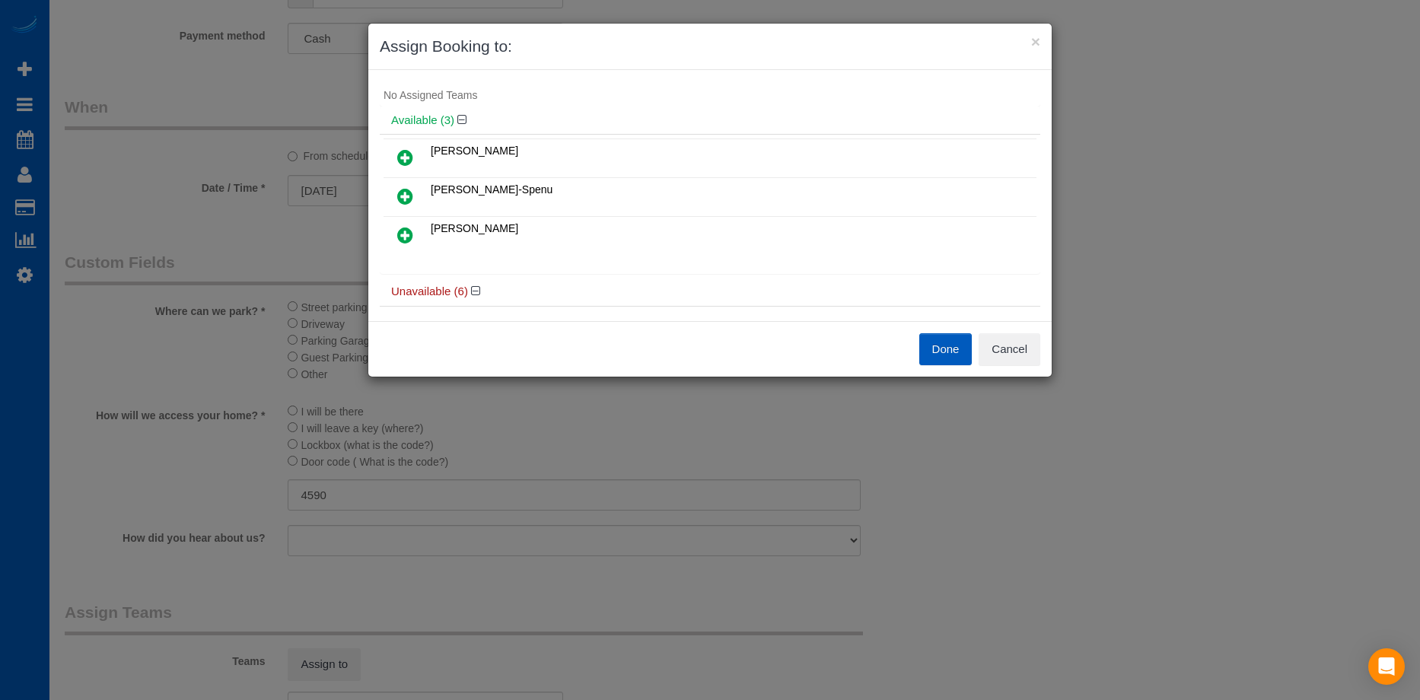
click at [397, 156] on icon at bounding box center [405, 157] width 16 height 18
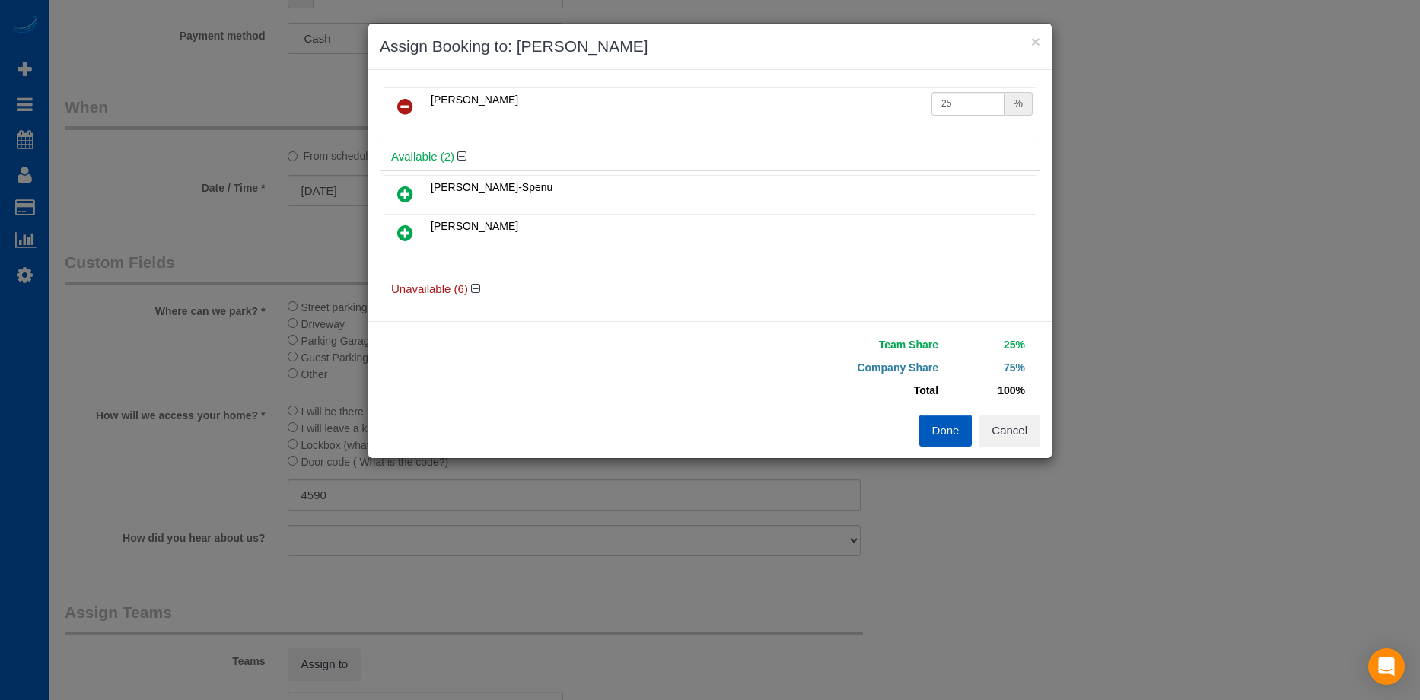
click at [407, 186] on icon at bounding box center [405, 194] width 16 height 18
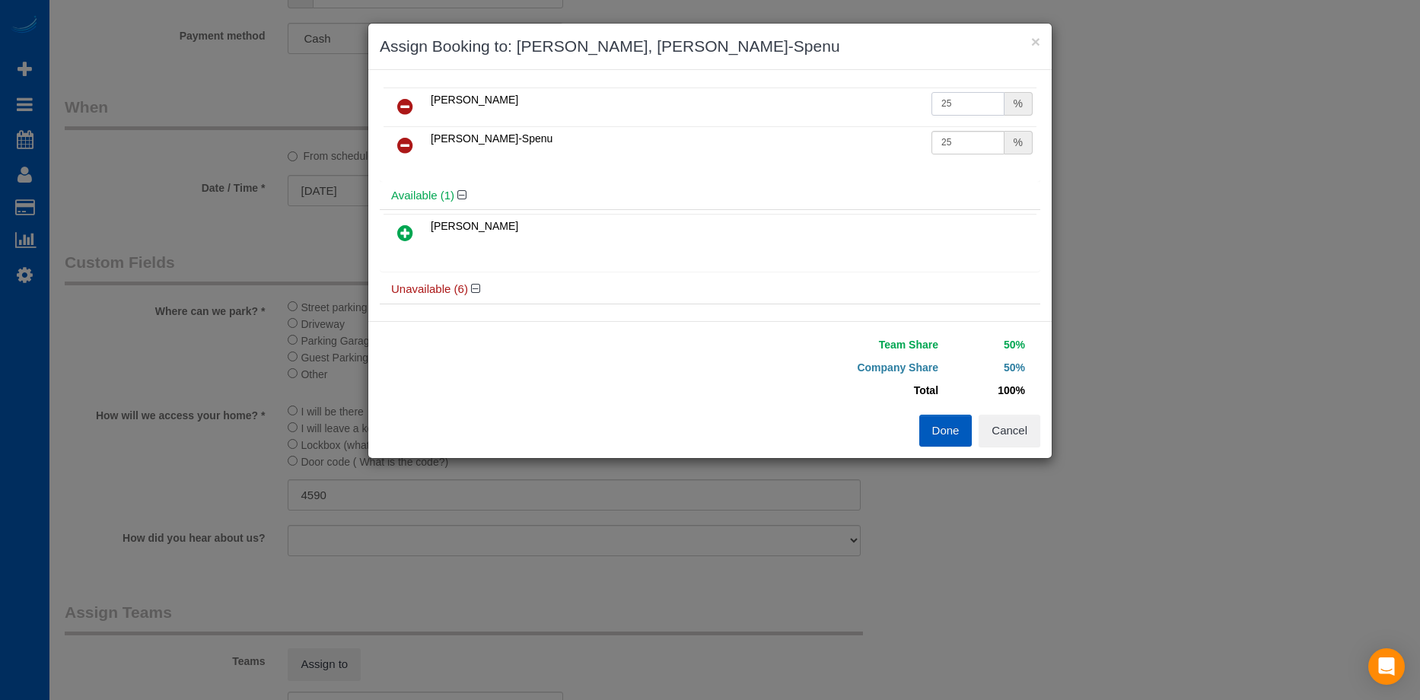
click at [982, 97] on input "25" at bounding box center [967, 104] width 73 height 24
type input "27"
click at [966, 143] on input "25" at bounding box center [967, 143] width 73 height 24
type input "27"
click at [934, 426] on button "Done" at bounding box center [945, 431] width 53 height 32
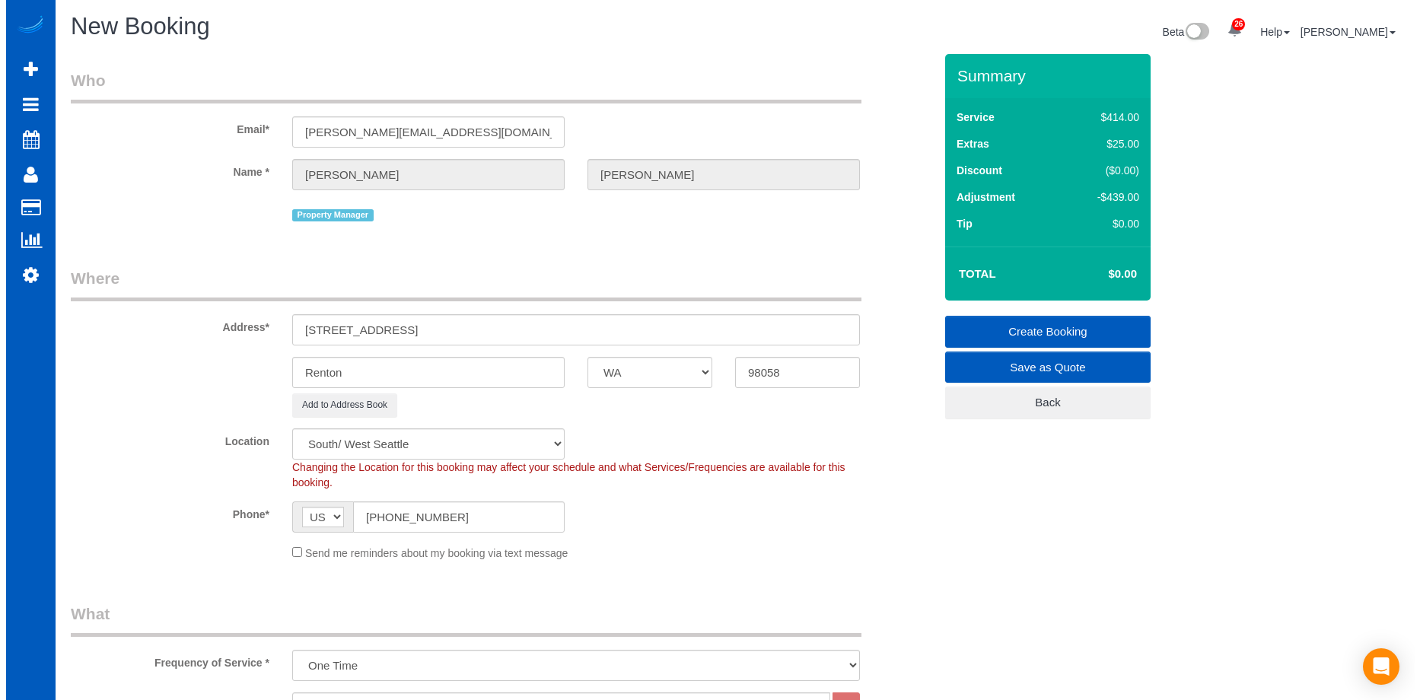
scroll to position [0, 0]
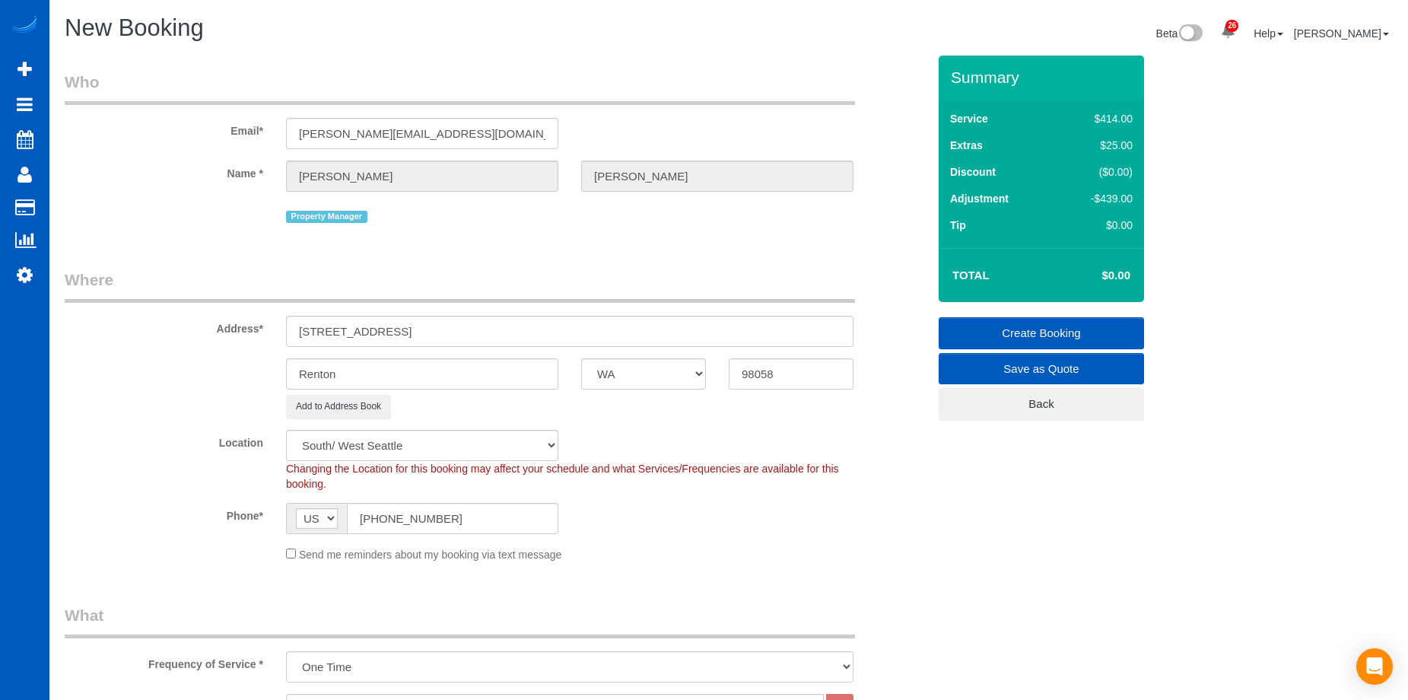
click at [1010, 331] on link "Create Booking" at bounding box center [1041, 333] width 205 height 32
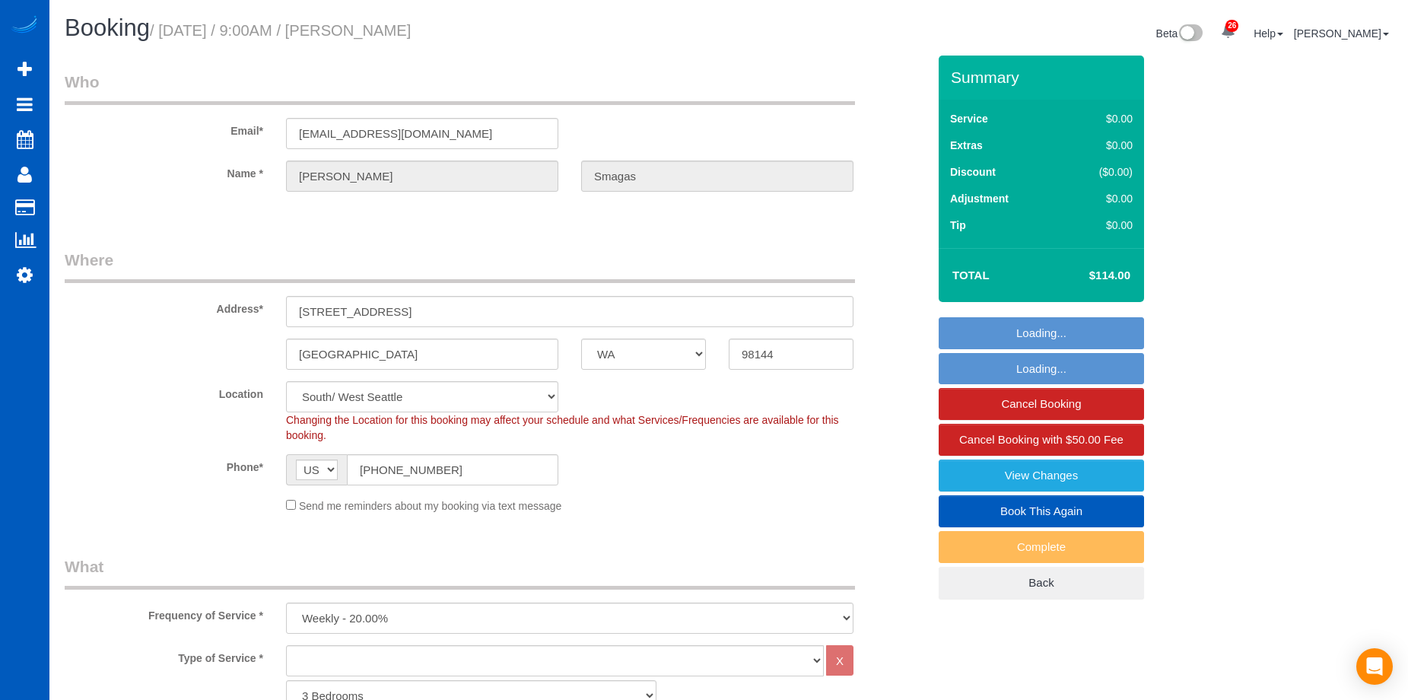
select select "WA"
select select "3001"
select select "4"
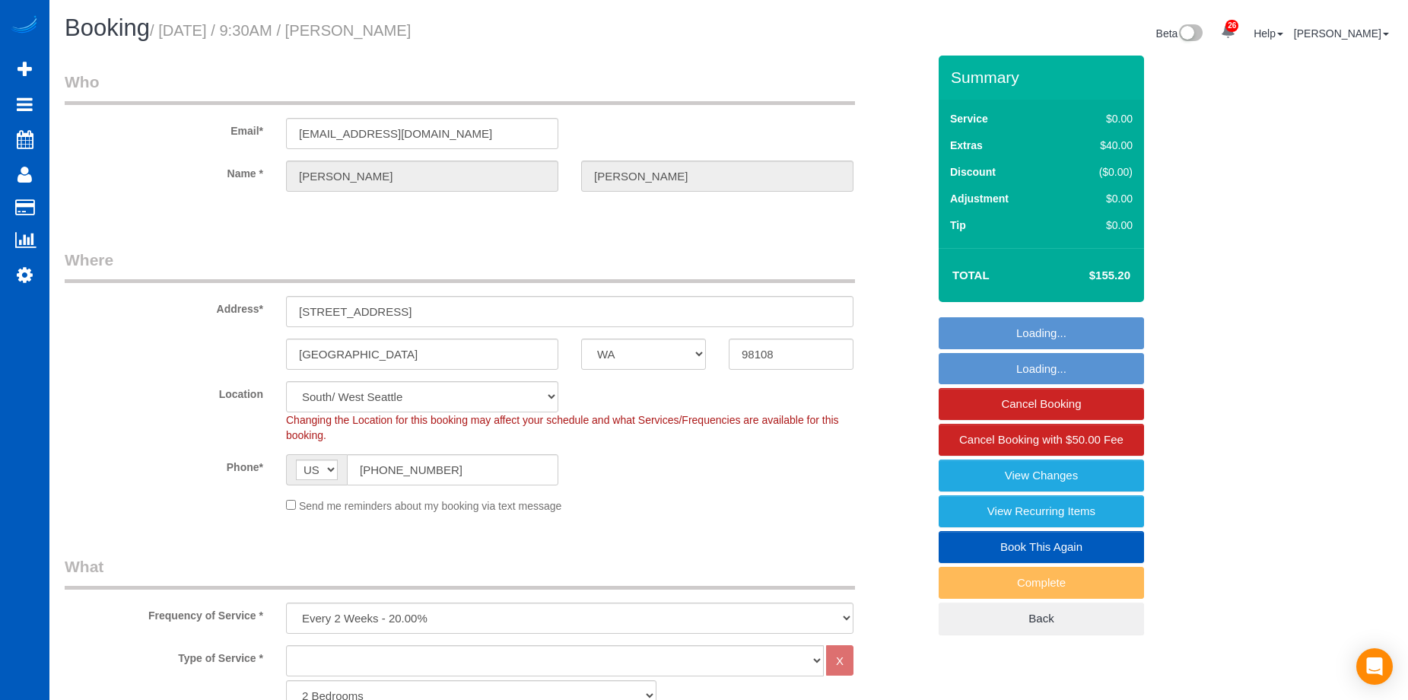
select select "WA"
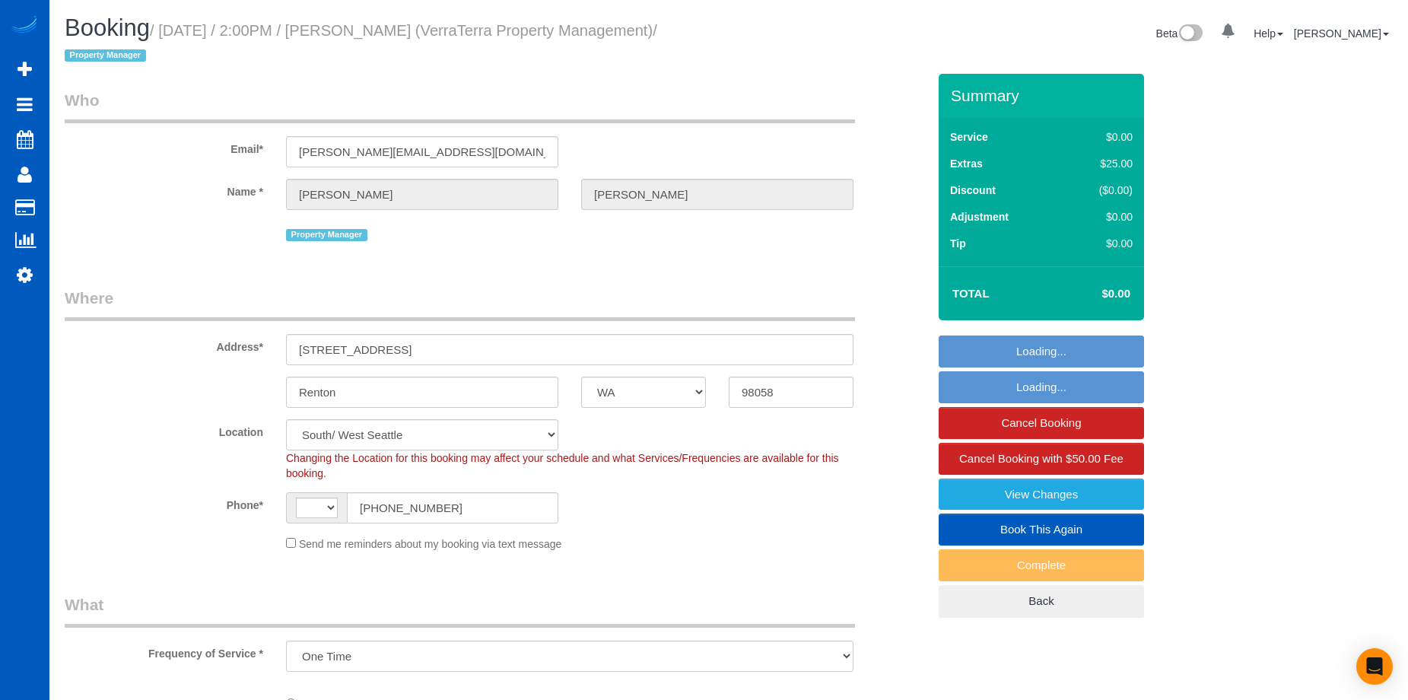
select select "WA"
select select "object:670"
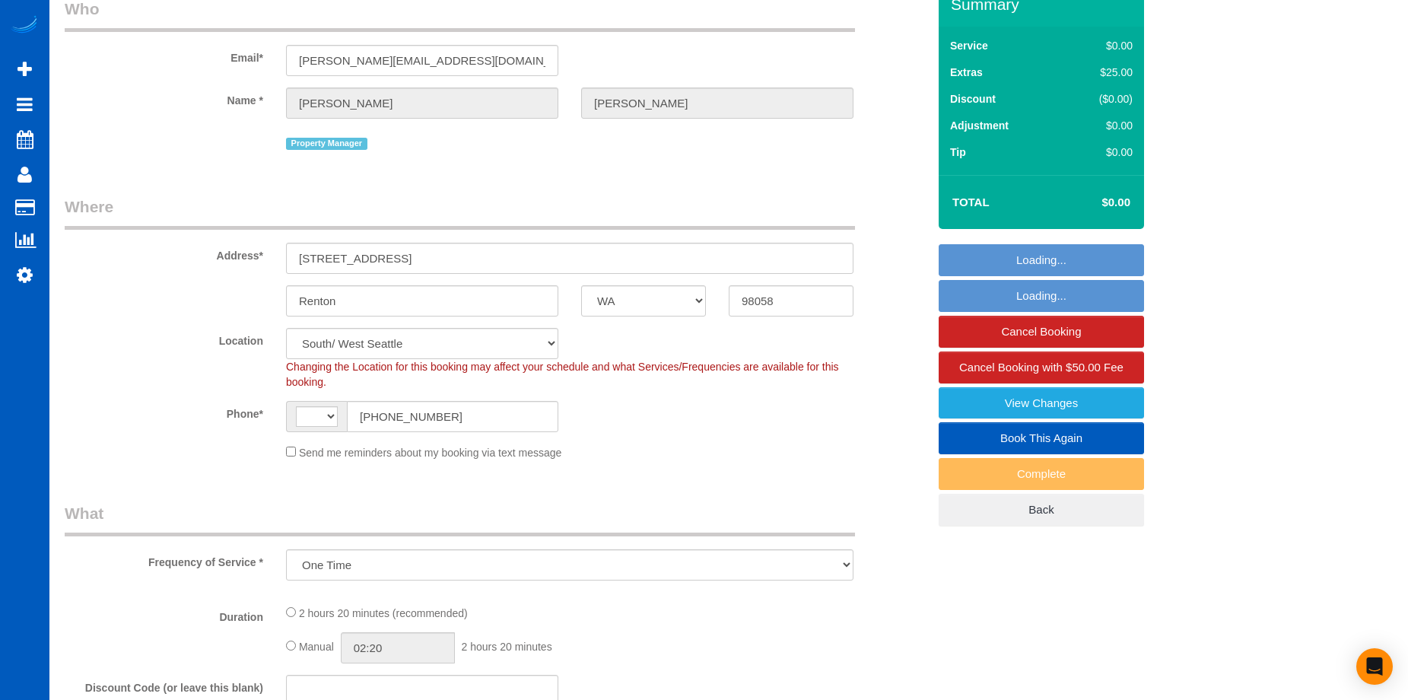
select select "string:[GEOGRAPHIC_DATA]"
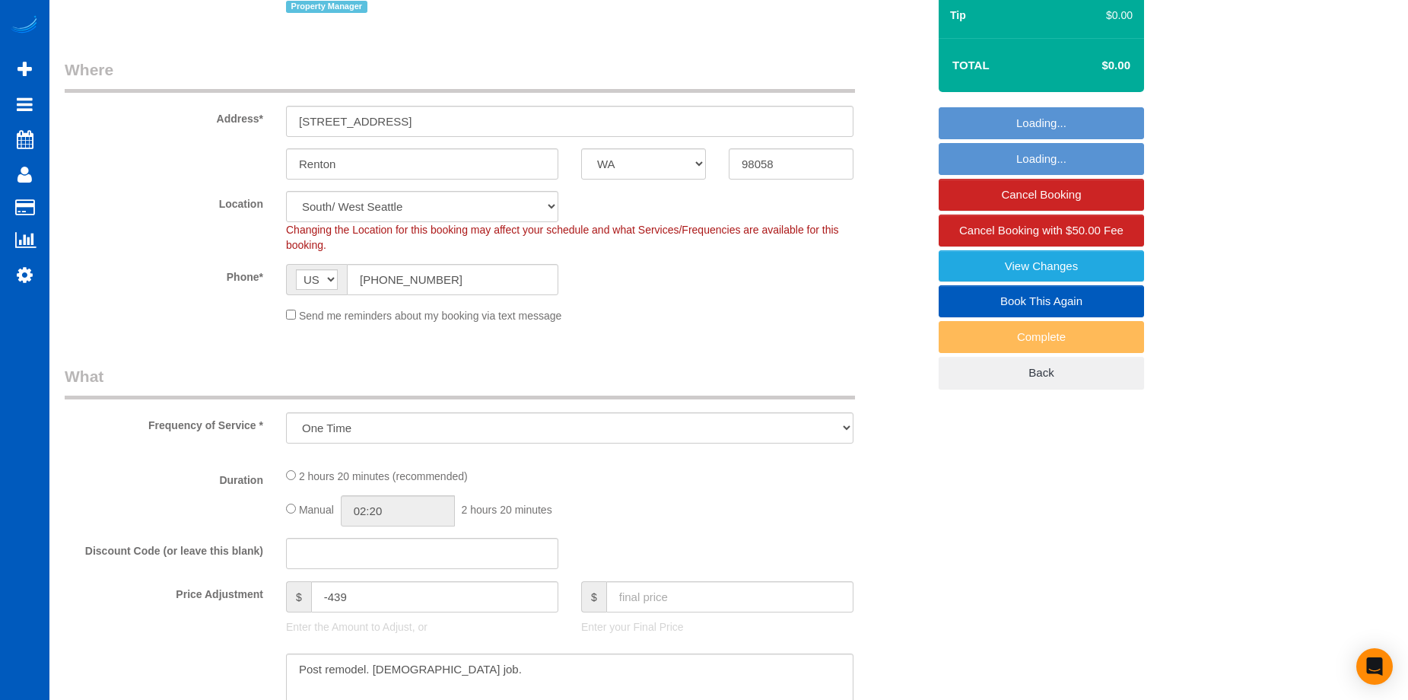
select select "spot1"
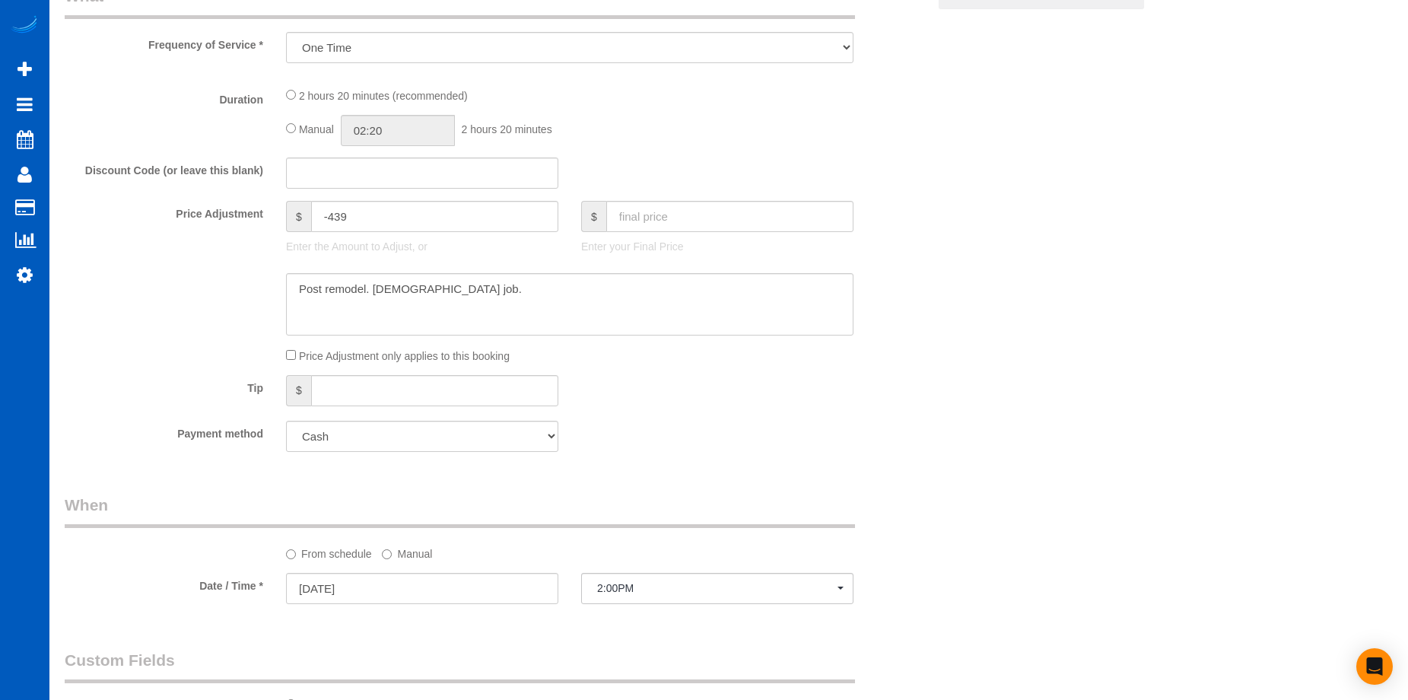
select select "199"
select select "1001"
select select "2"
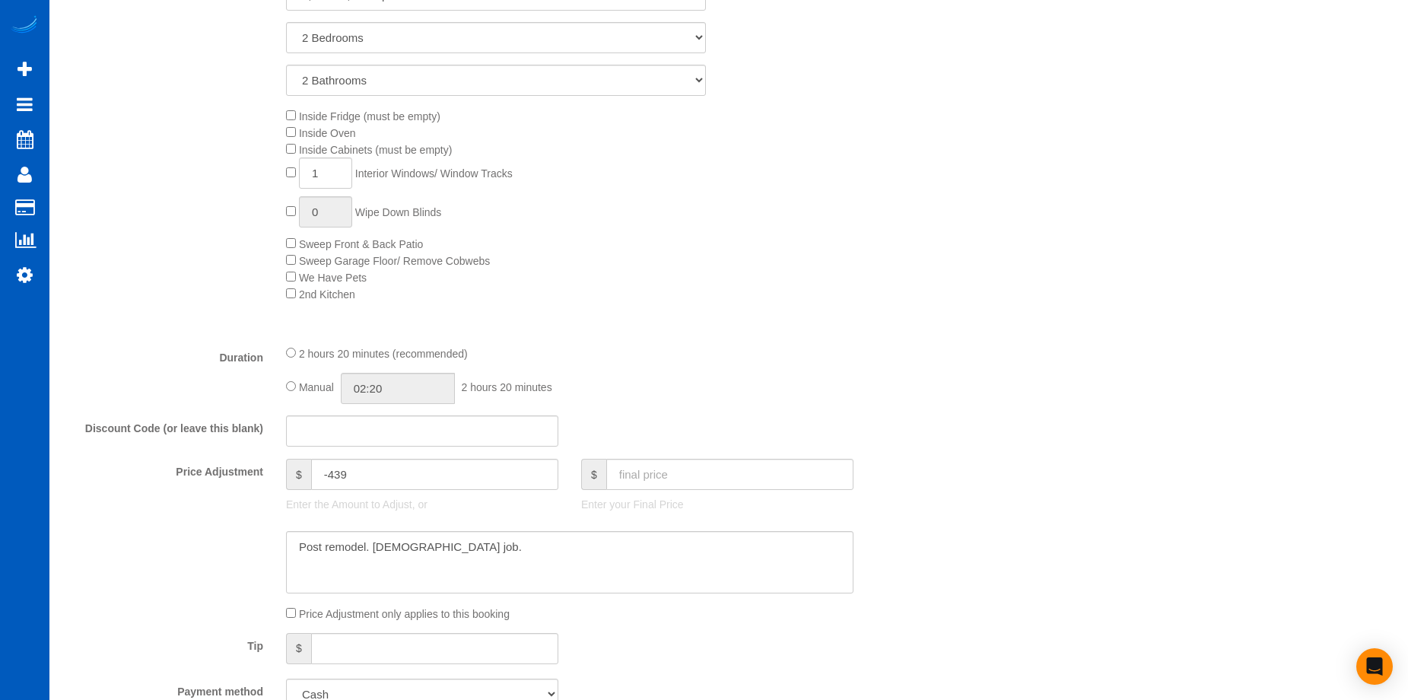
select select "1001"
select select "2"
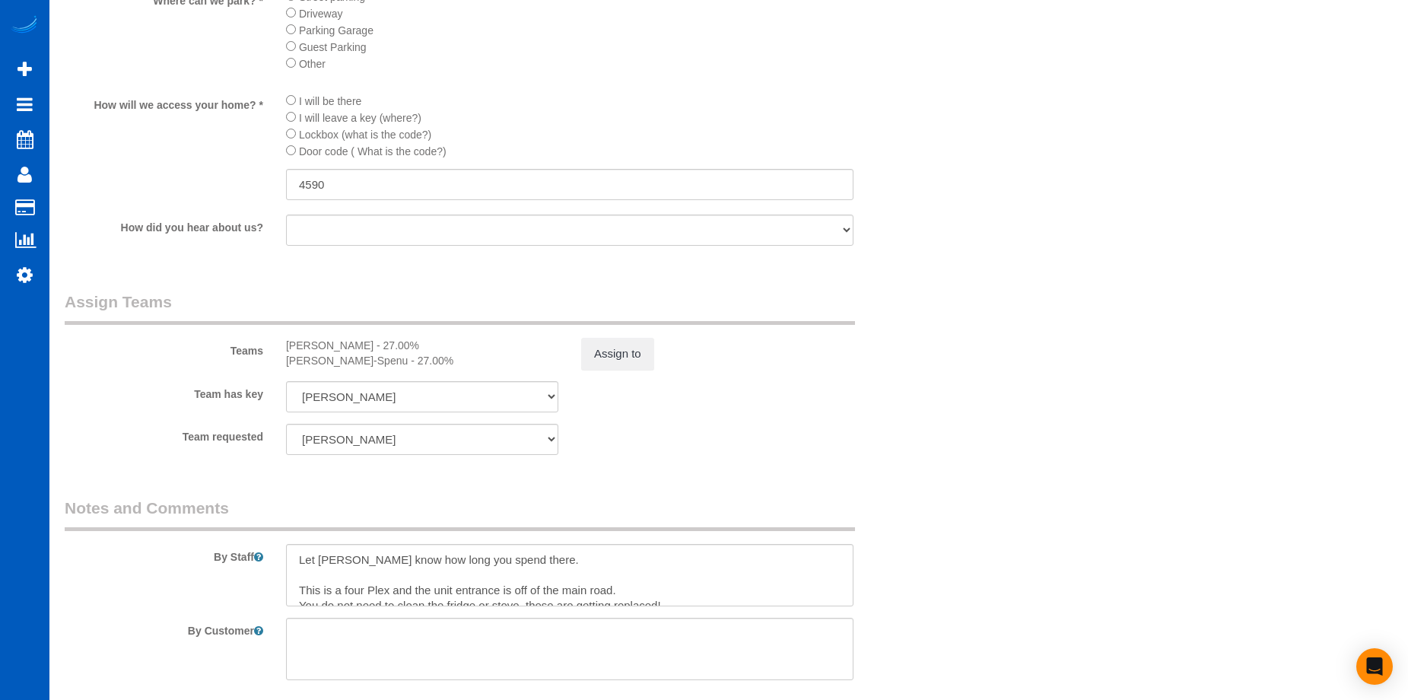
scroll to position [1826, 0]
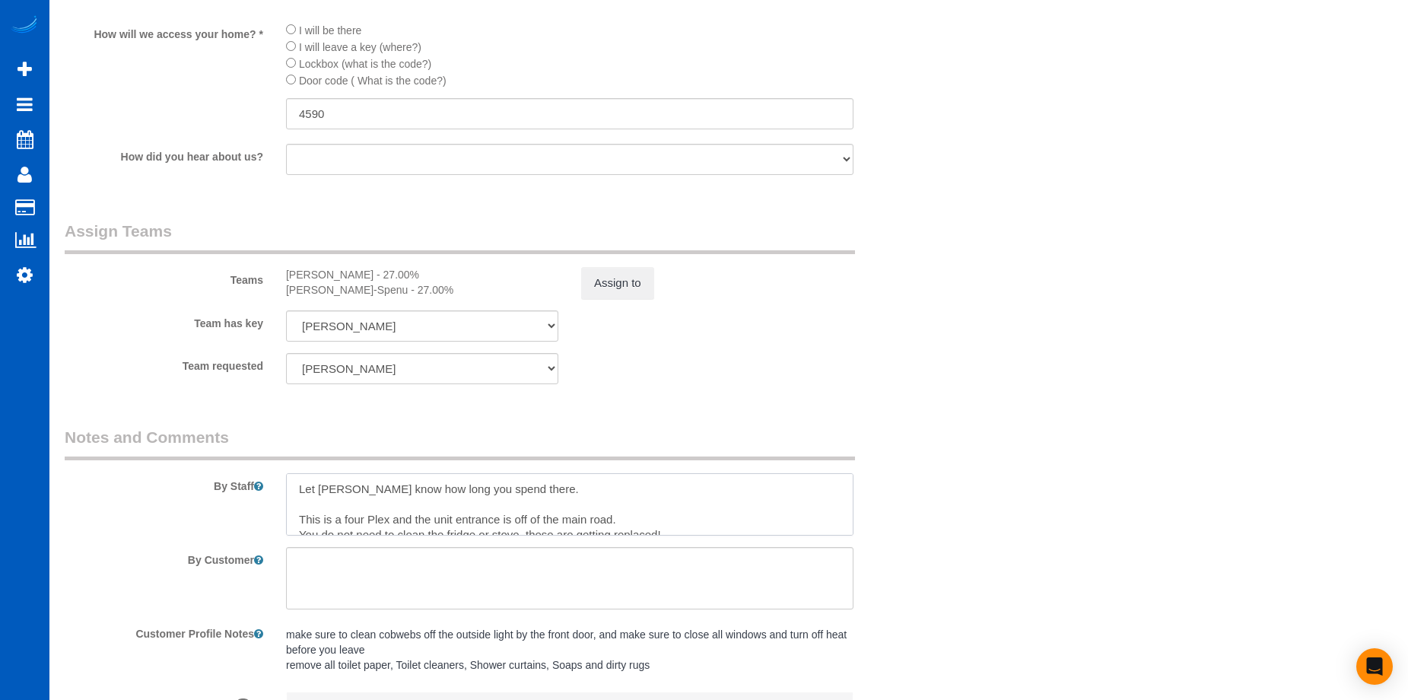
click at [299, 488] on textarea at bounding box center [570, 504] width 568 height 62
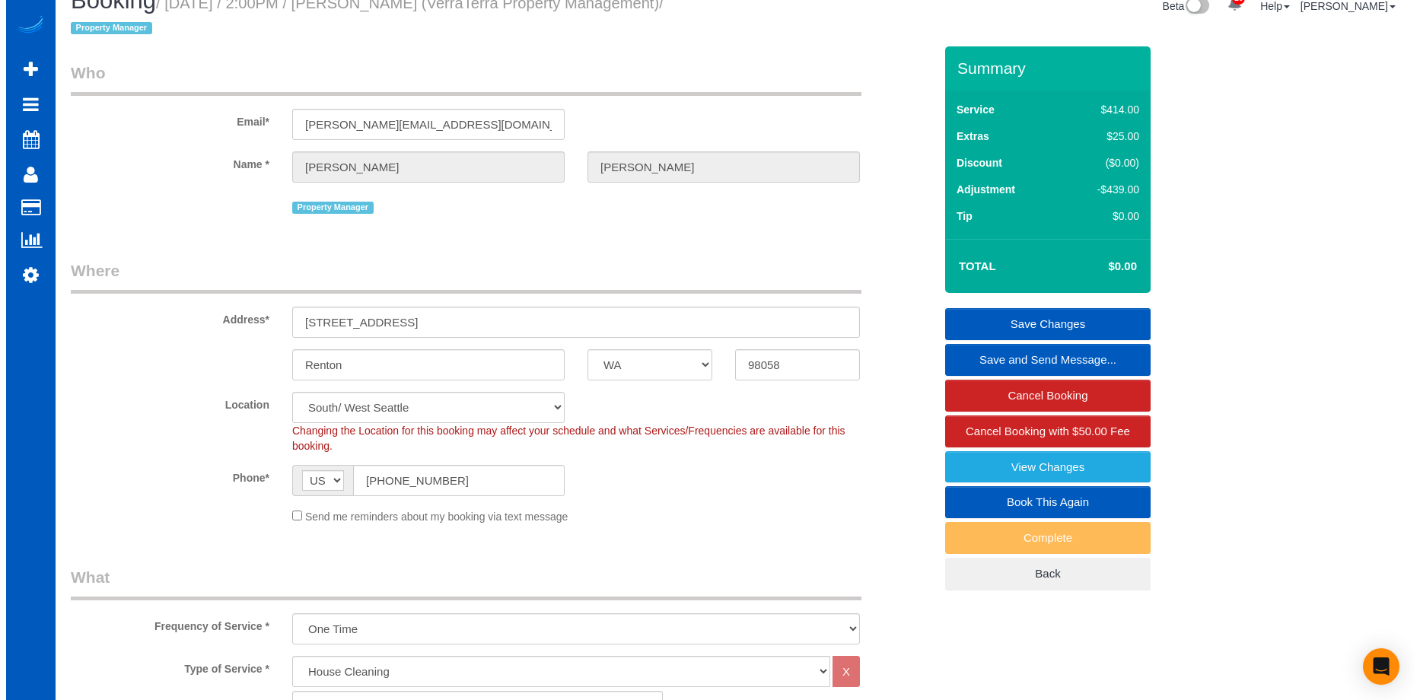
scroll to position [0, 0]
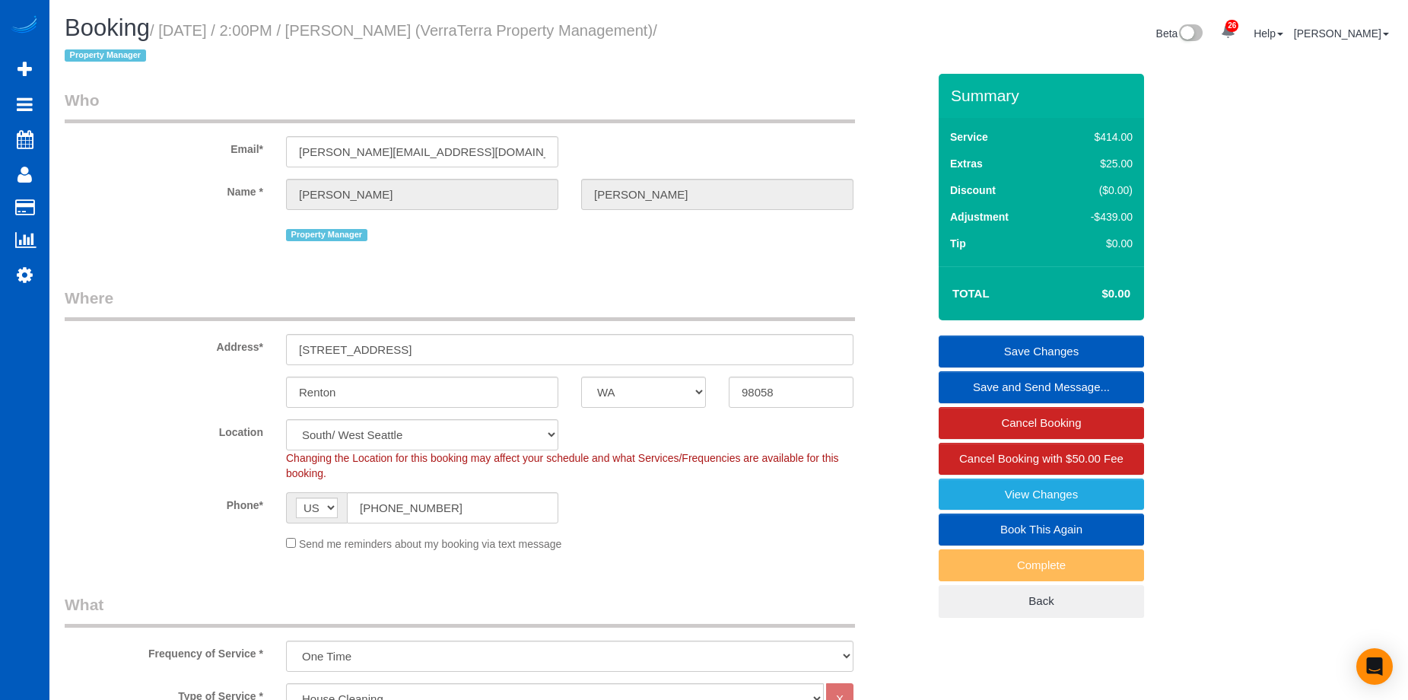
type textarea "[DEMOGRAPHIC_DATA] job. Let [PERSON_NAME] know how long you spend there. This i…"
click at [1012, 345] on link "Save Changes" at bounding box center [1041, 352] width 205 height 32
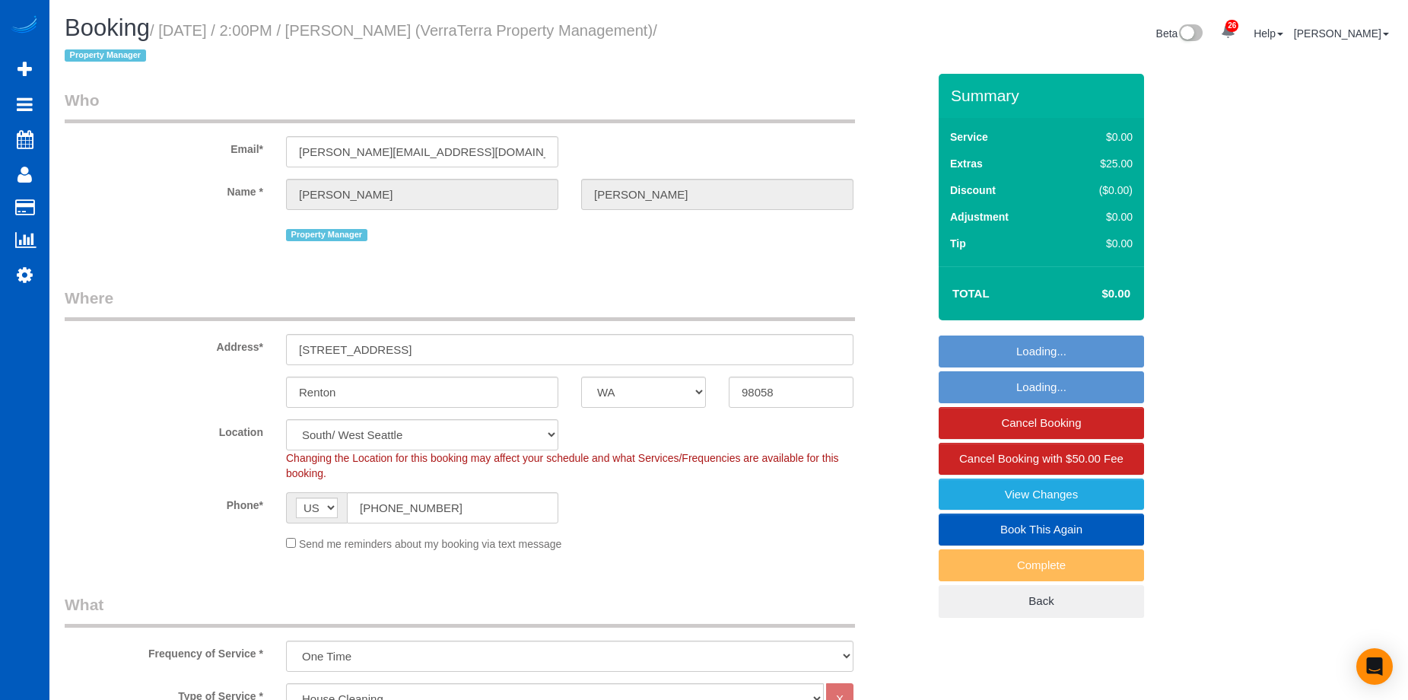
select select "WA"
select select "199"
select select "1001"
select select "2"
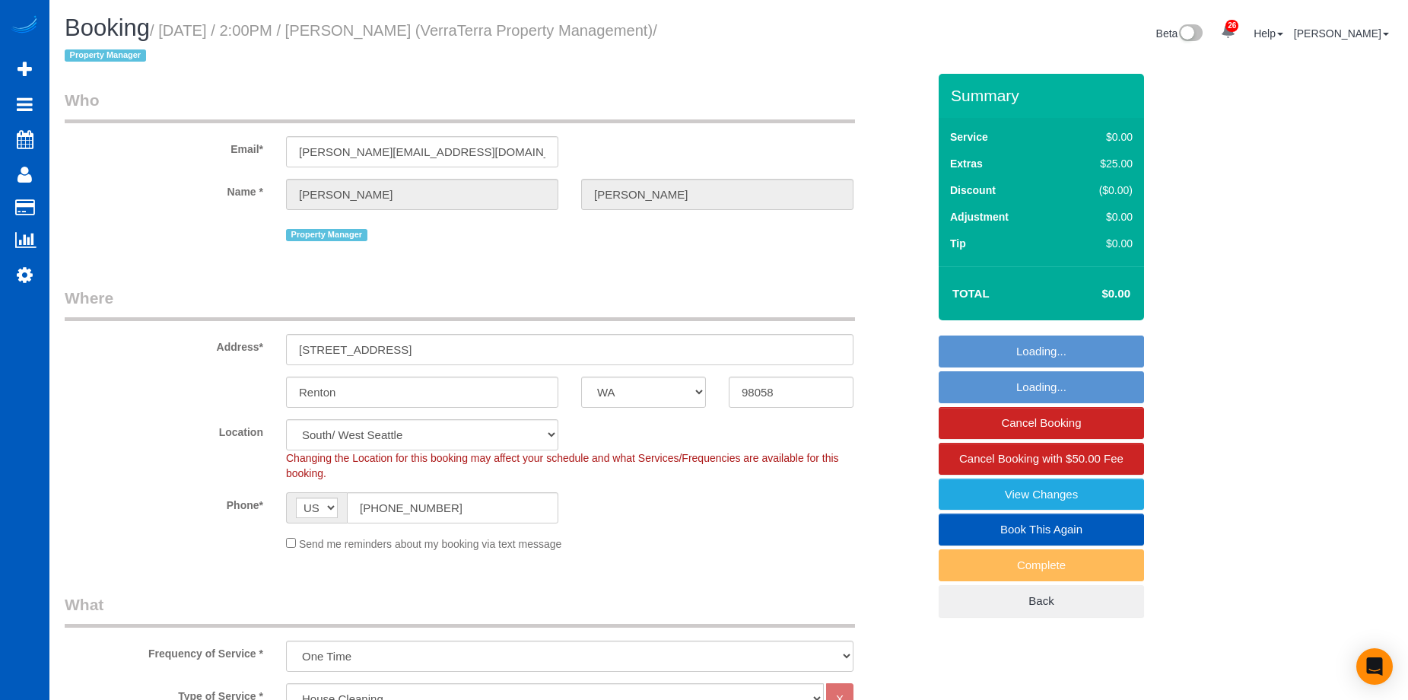
select select "spot1"
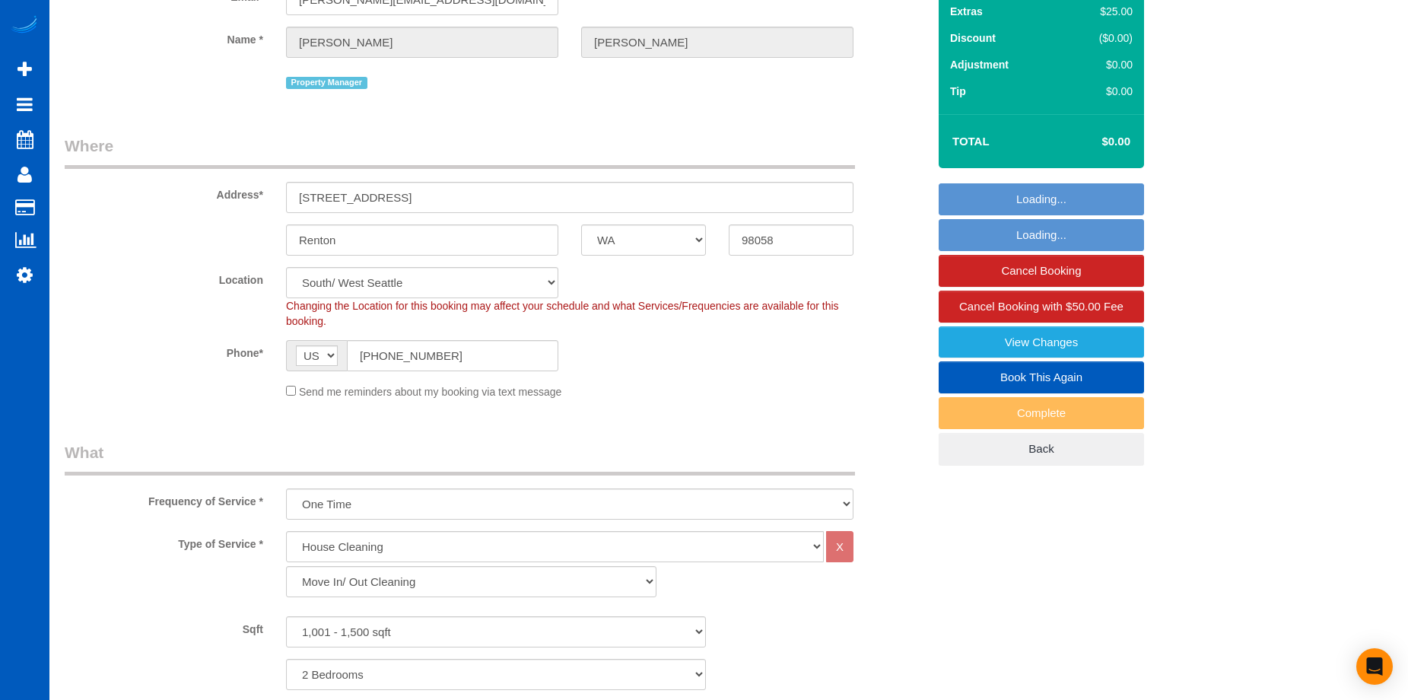
select select "1001"
select select "2"
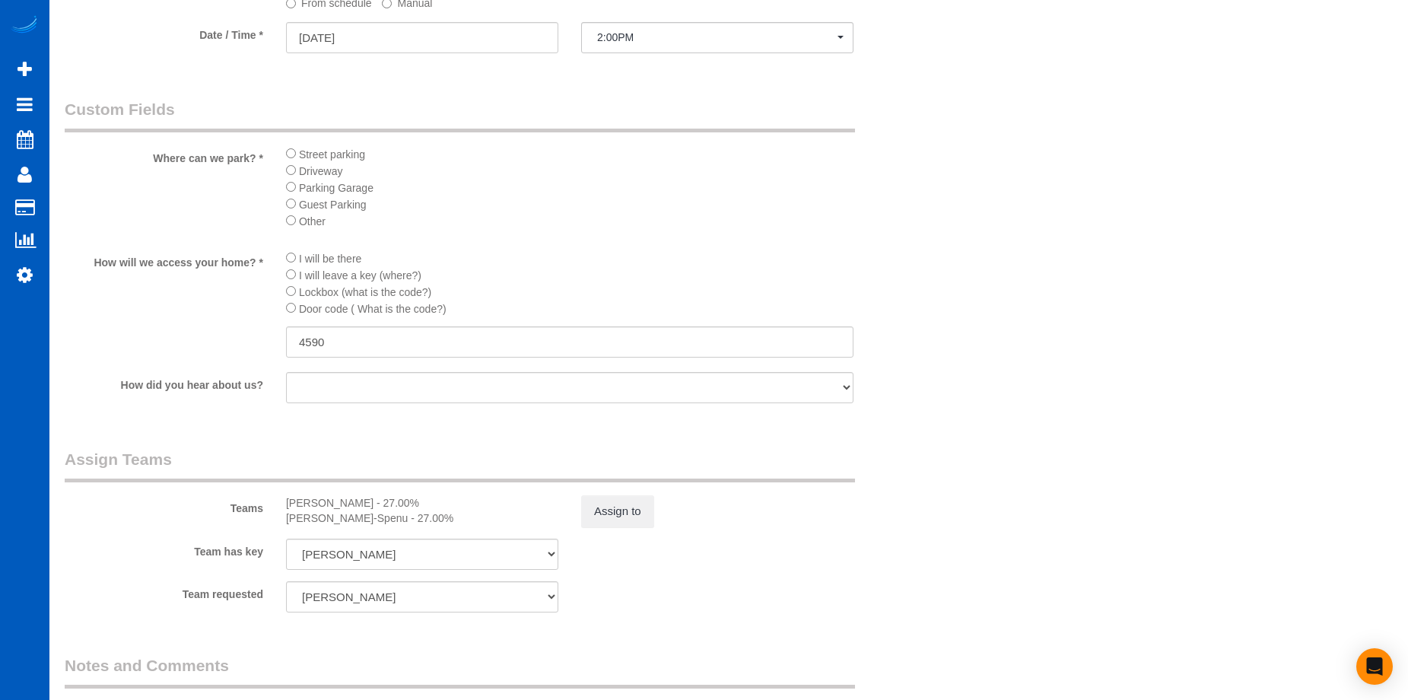
scroll to position [1902, 0]
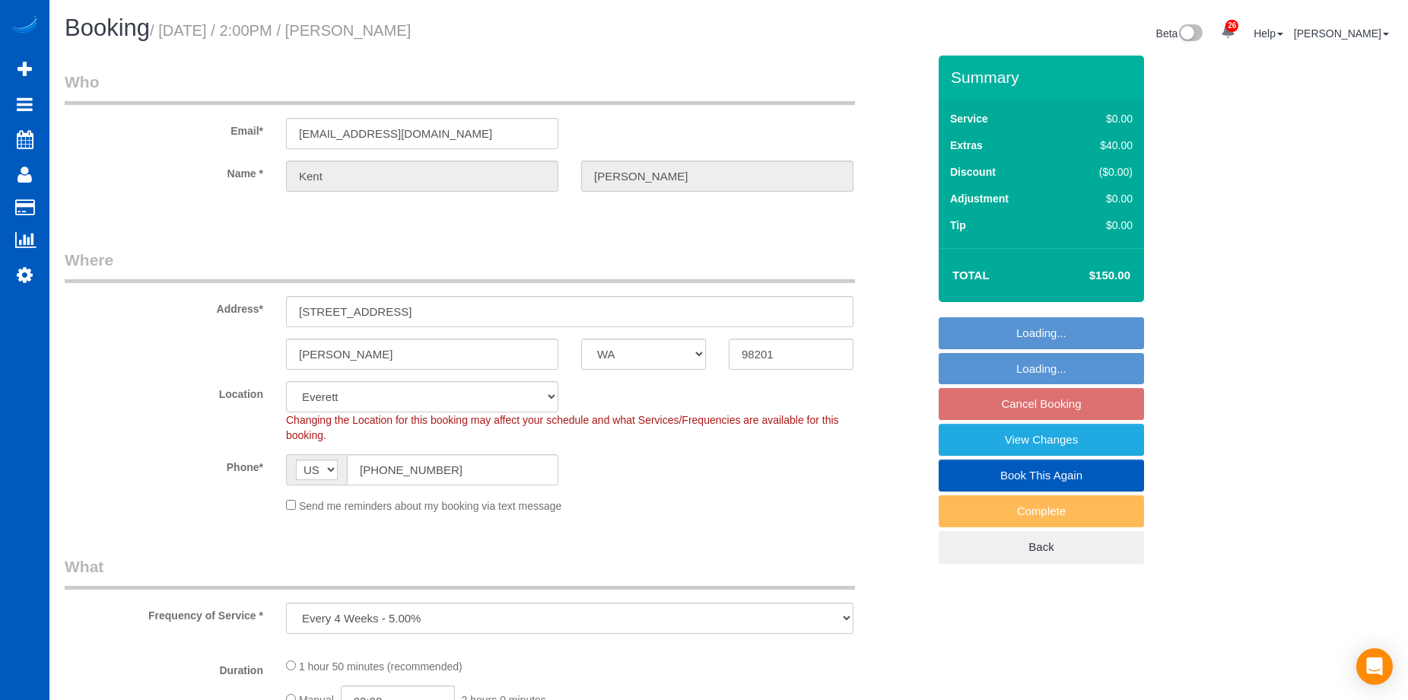
select select "WA"
select select "199"
select select "1001"
select select "3"
select select "spot3"
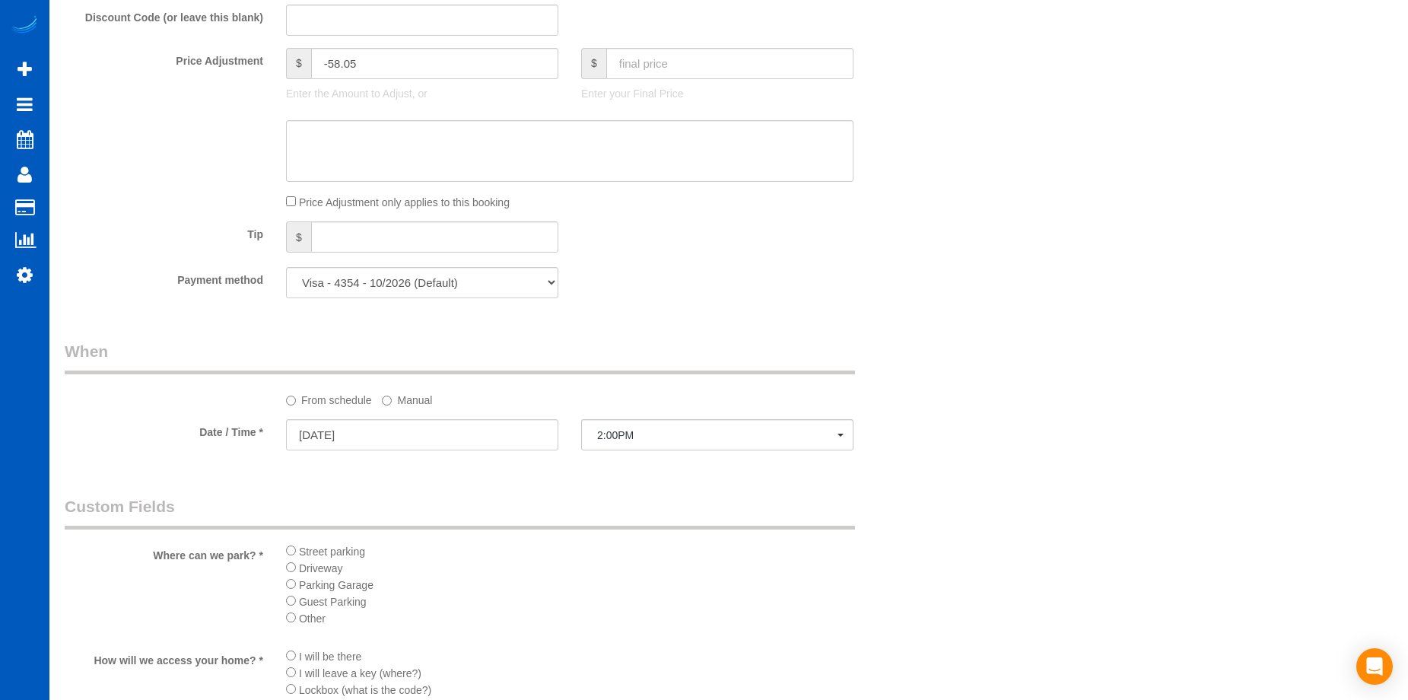
scroll to position [1217, 0]
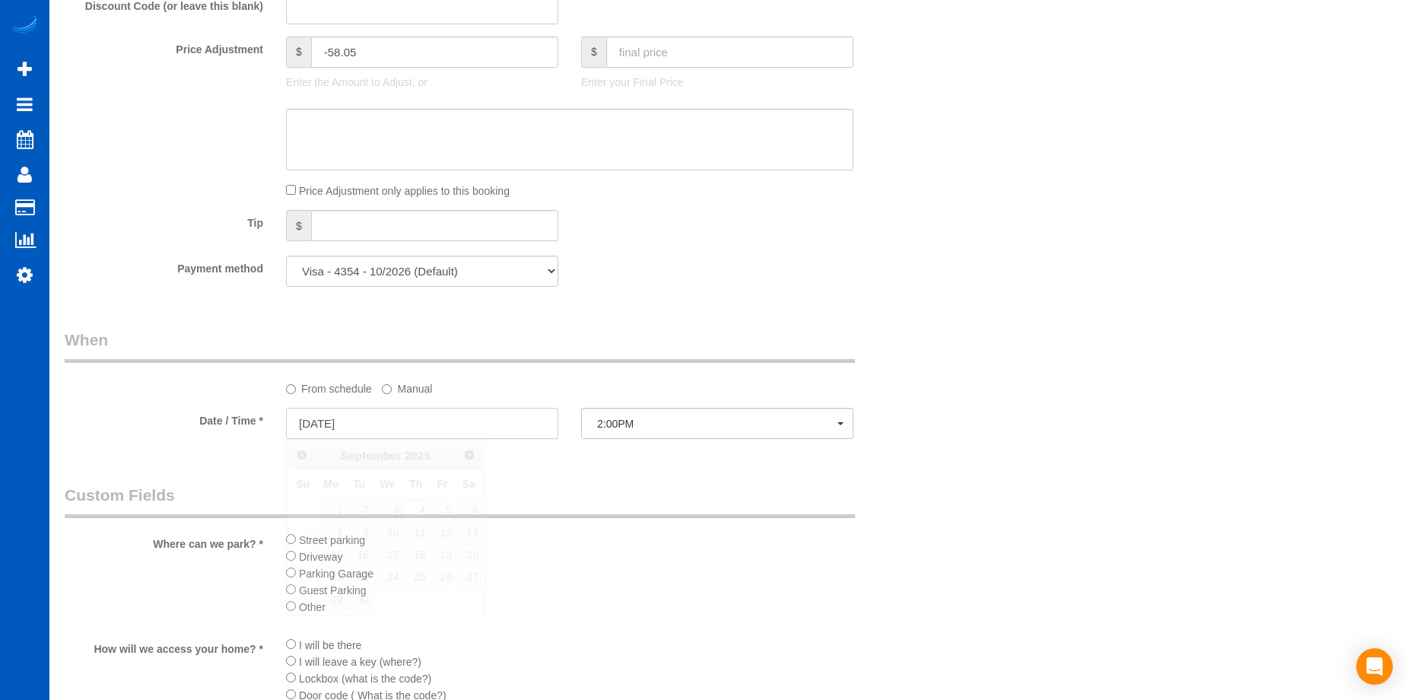
click at [501, 427] on input "09/04/2025" at bounding box center [422, 423] width 272 height 31
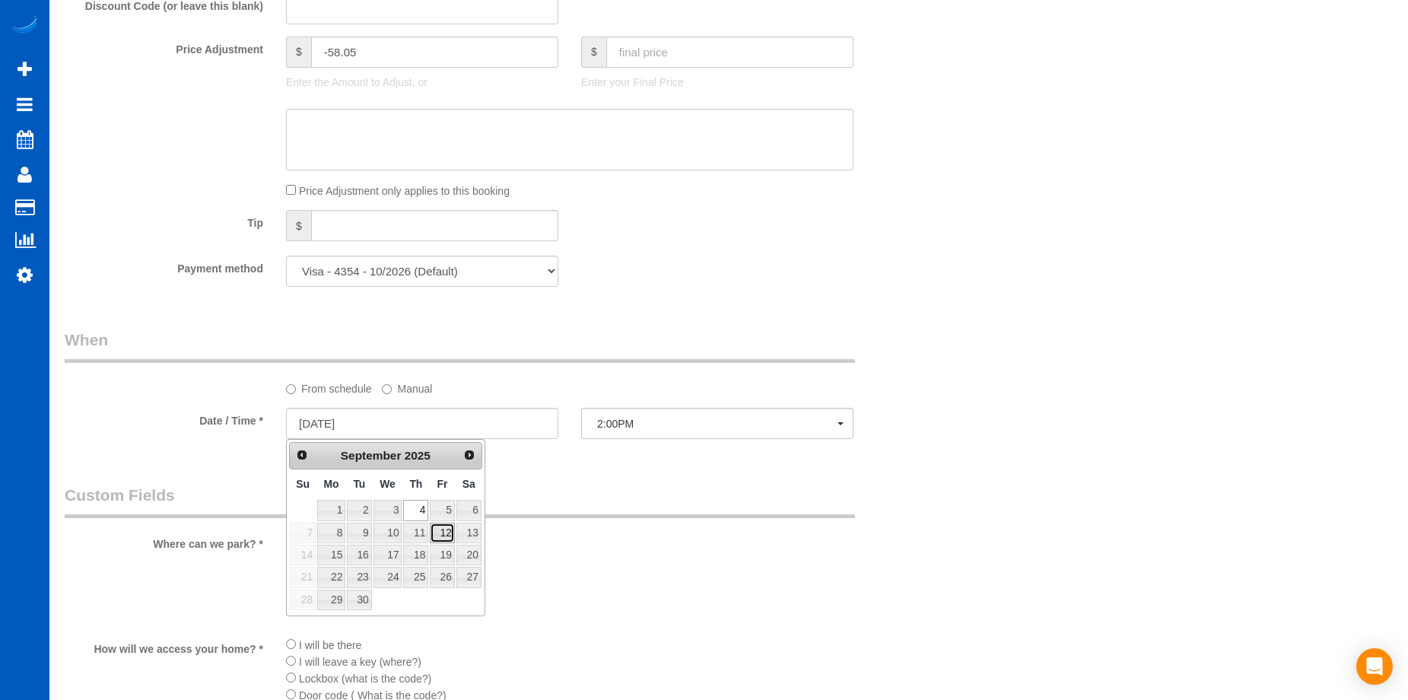
click at [445, 527] on link "12" at bounding box center [442, 533] width 24 height 21
type input "09/12/2025"
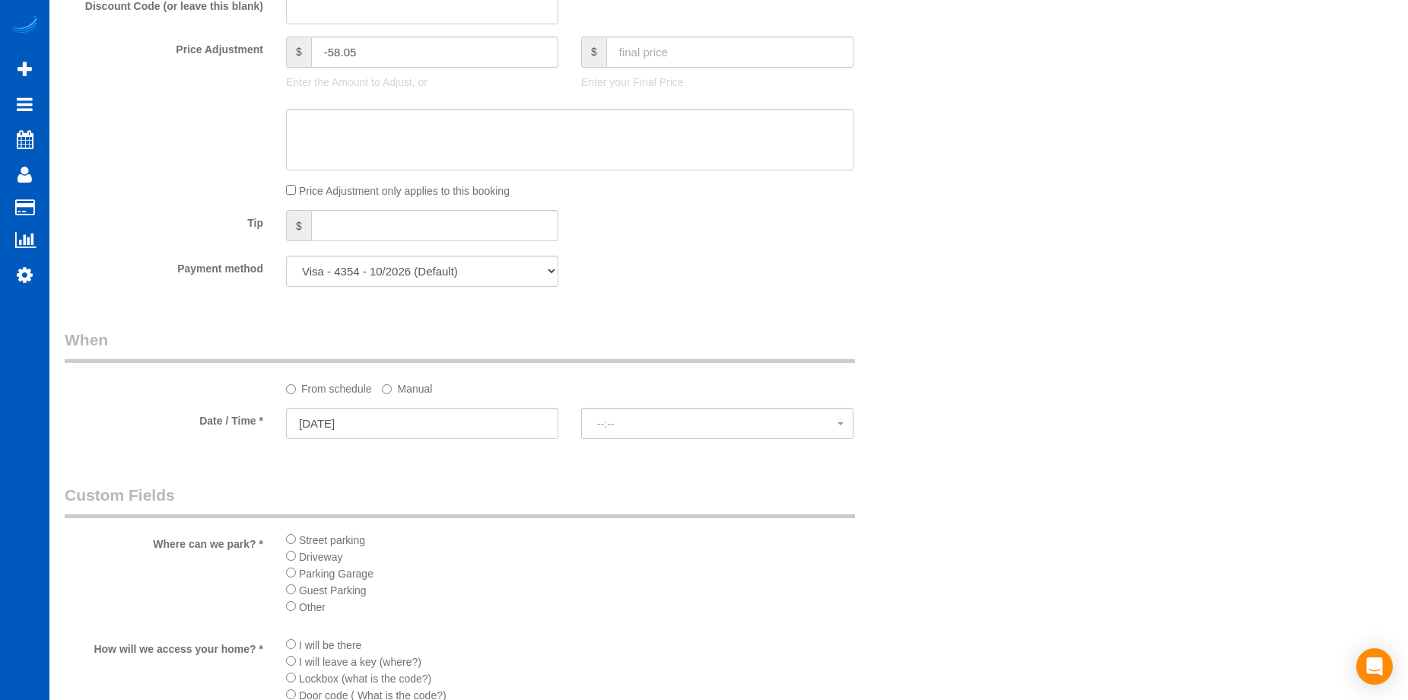
select select "spot15"
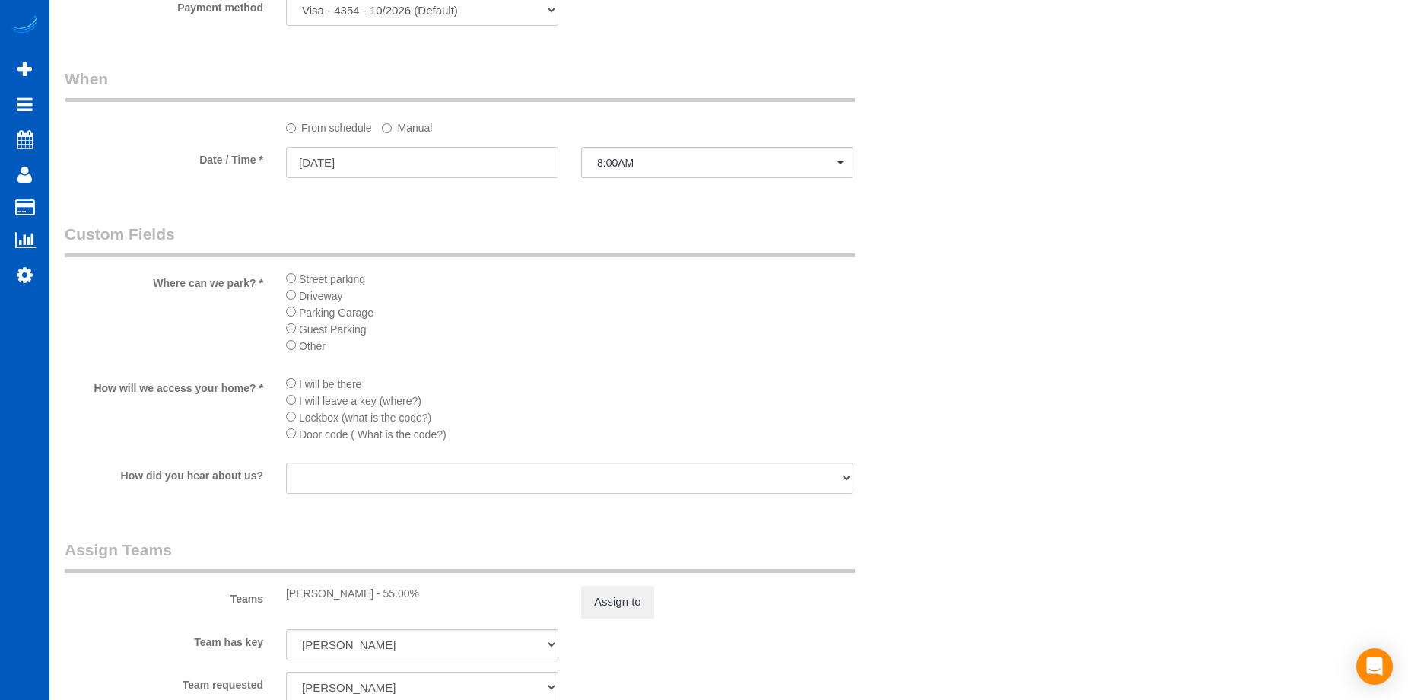
scroll to position [1522, 0]
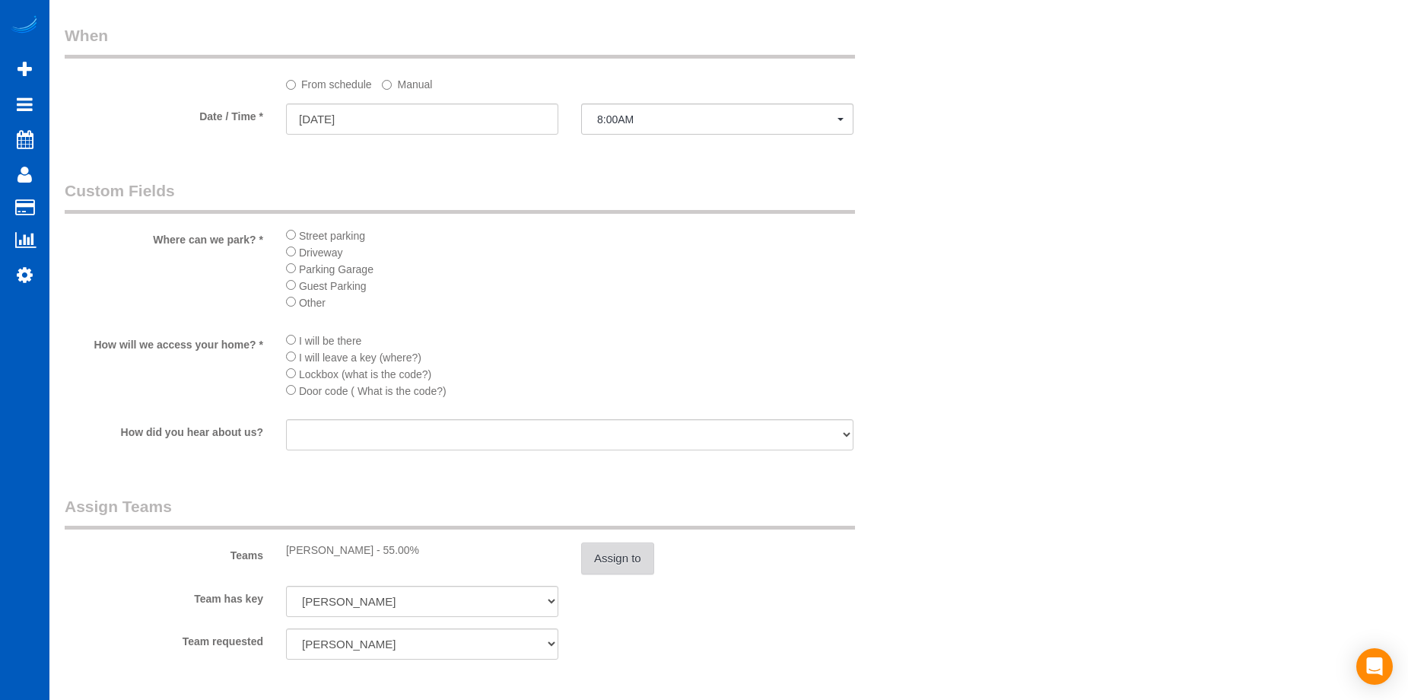
click at [609, 552] on button "Assign to" at bounding box center [617, 558] width 73 height 32
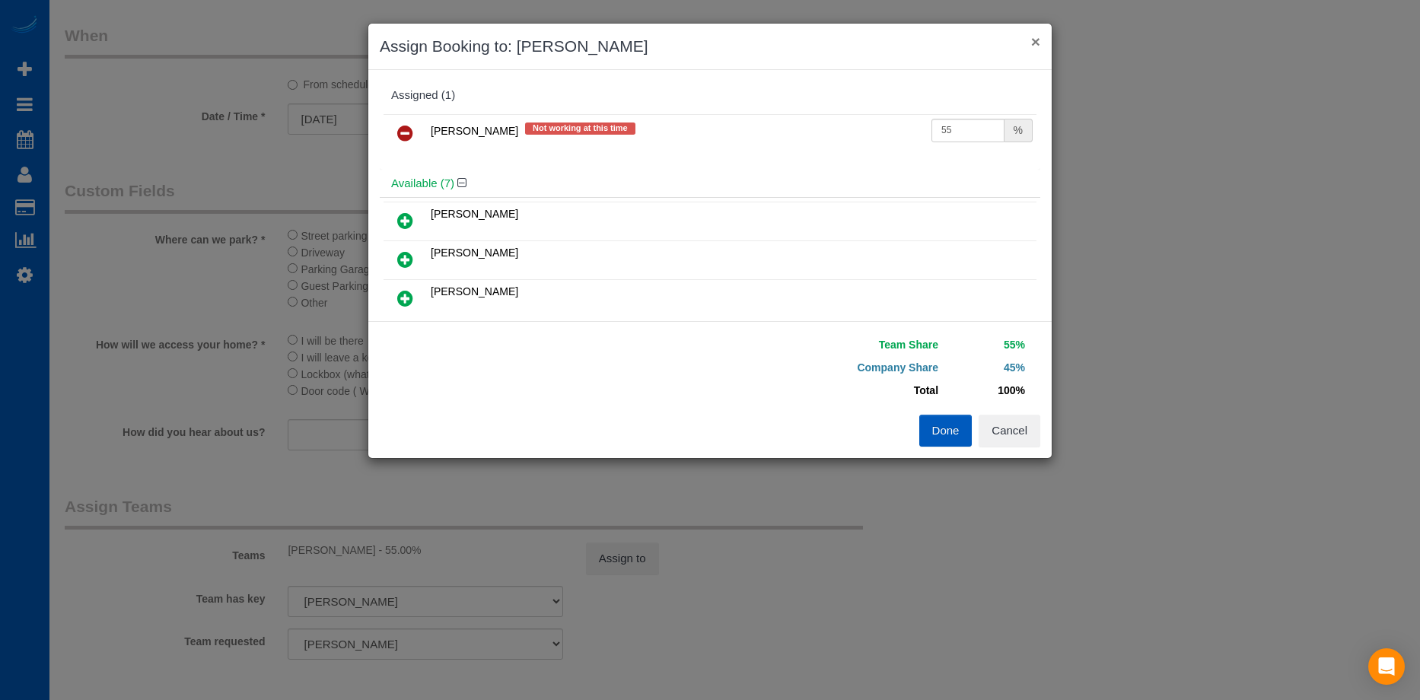
click at [1032, 47] on button "×" at bounding box center [1035, 41] width 9 height 16
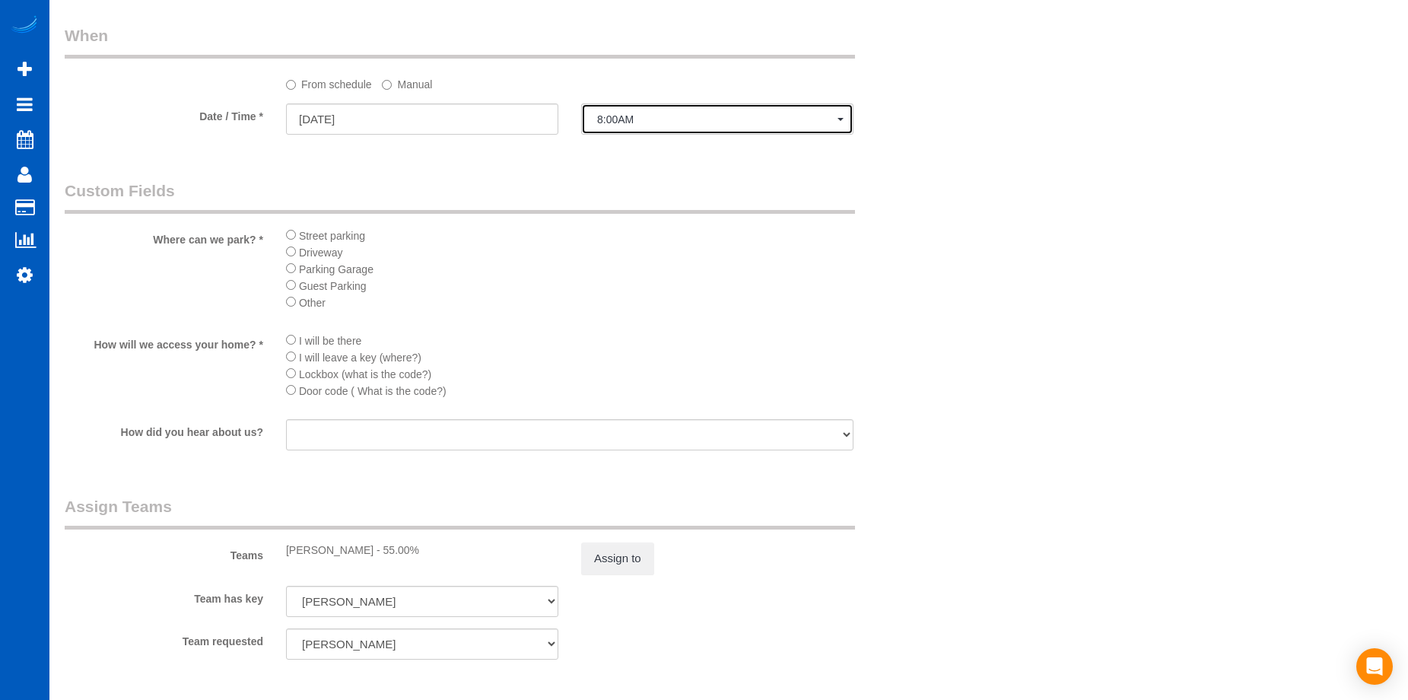
click at [642, 125] on span "8:00AM" at bounding box center [717, 119] width 240 height 12
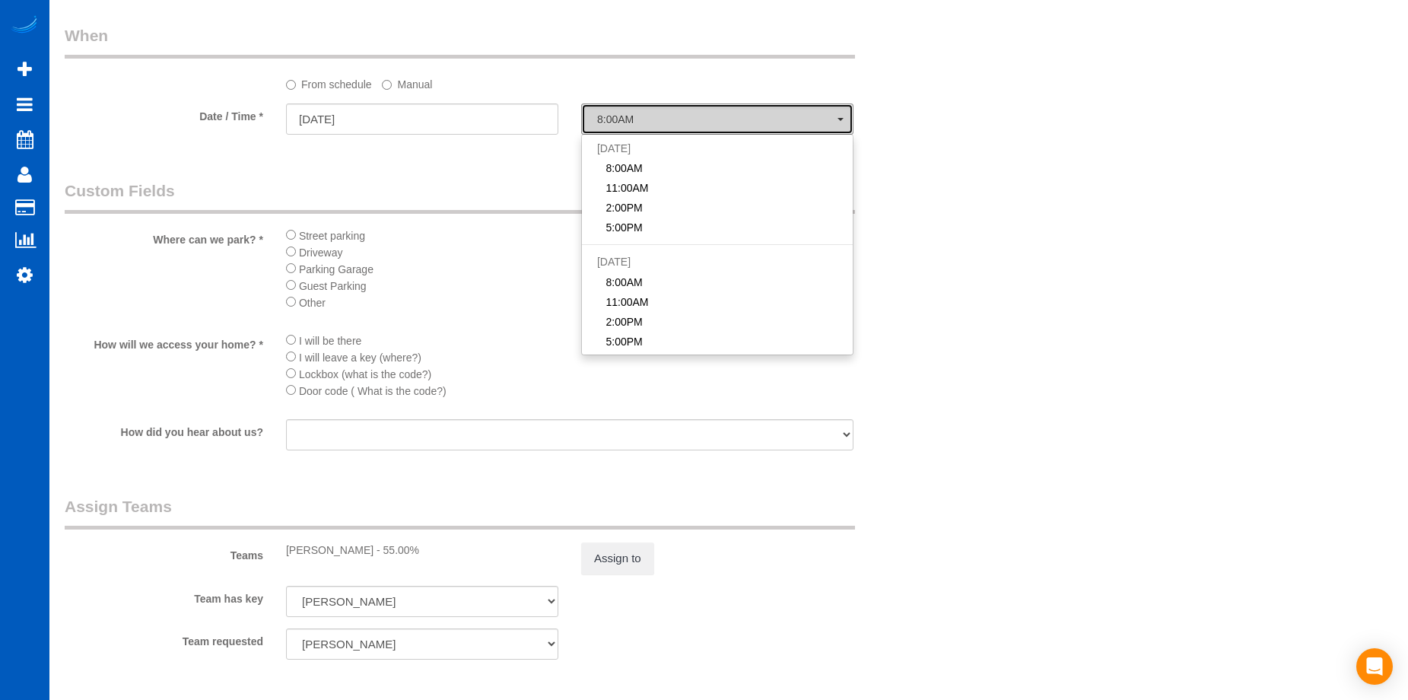
click at [642, 125] on span "8:00AM" at bounding box center [717, 119] width 240 height 12
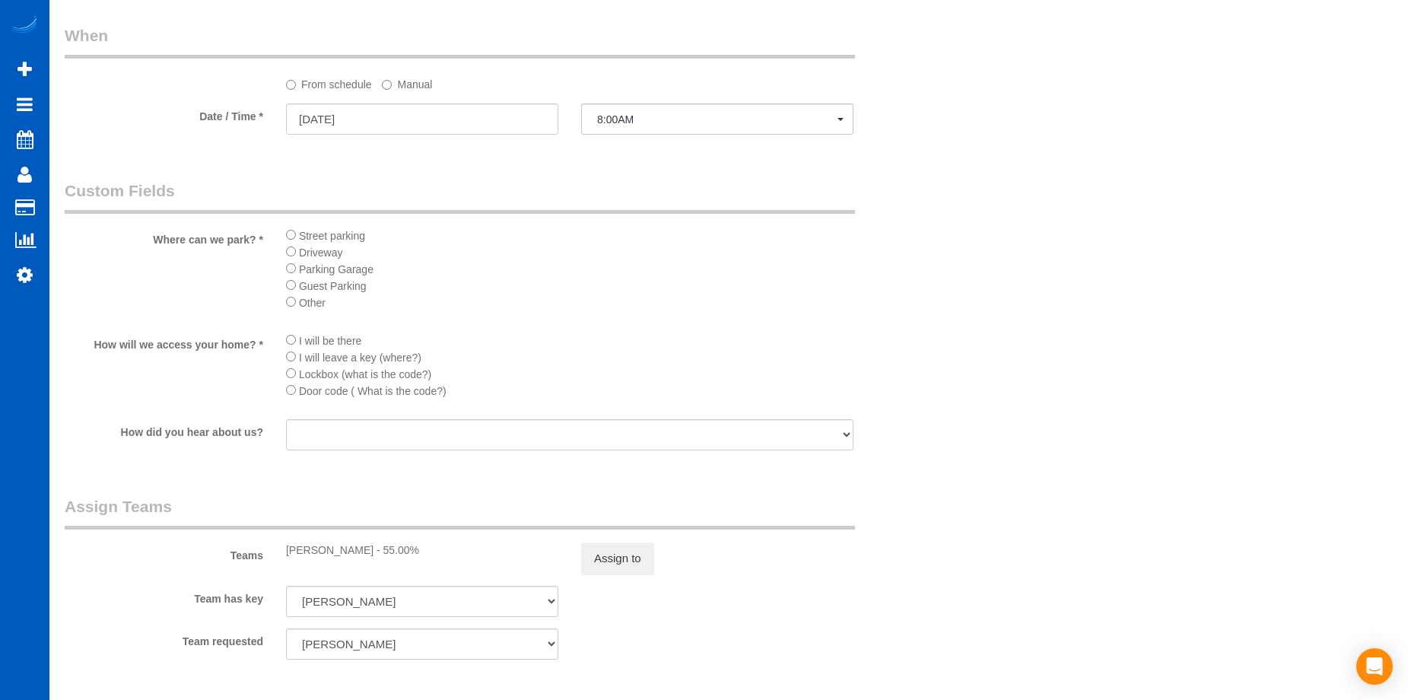
click at [401, 88] on label "Manual" at bounding box center [407, 82] width 50 height 21
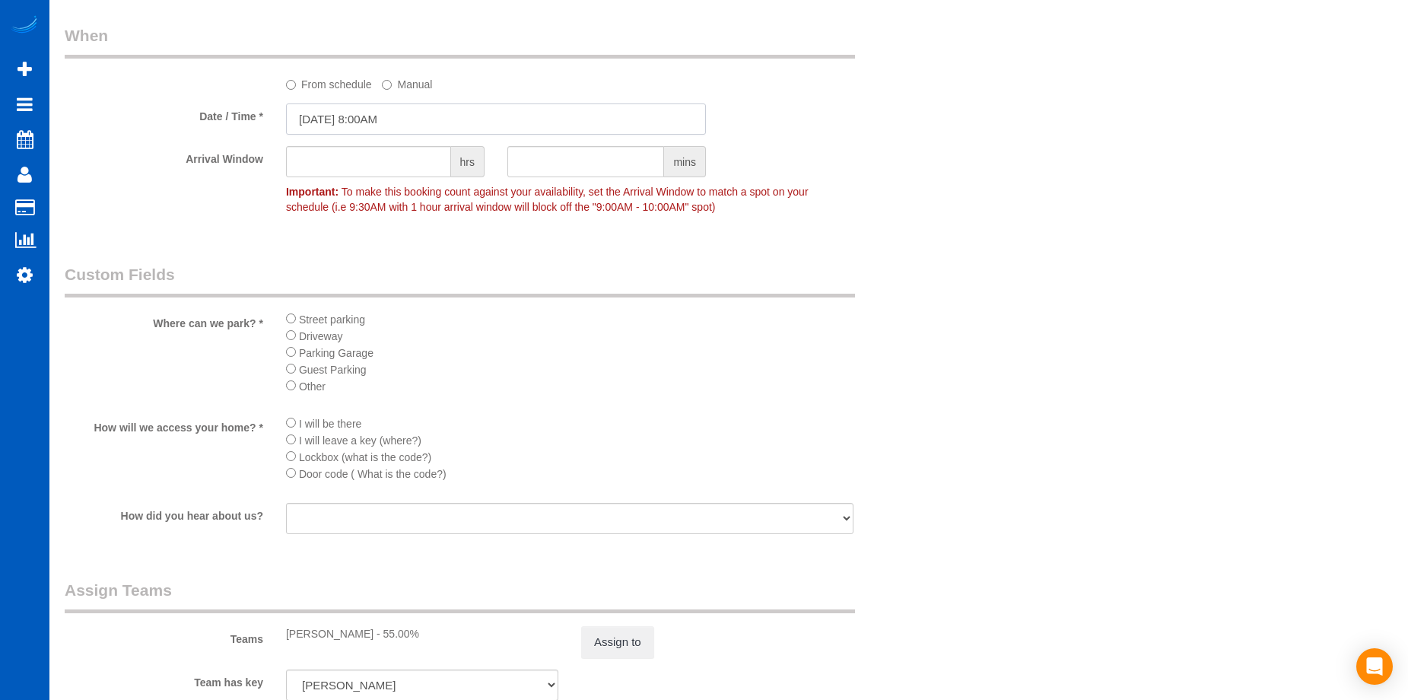
click at [429, 118] on input "09/12/2025 8:00AM" at bounding box center [496, 118] width 420 height 31
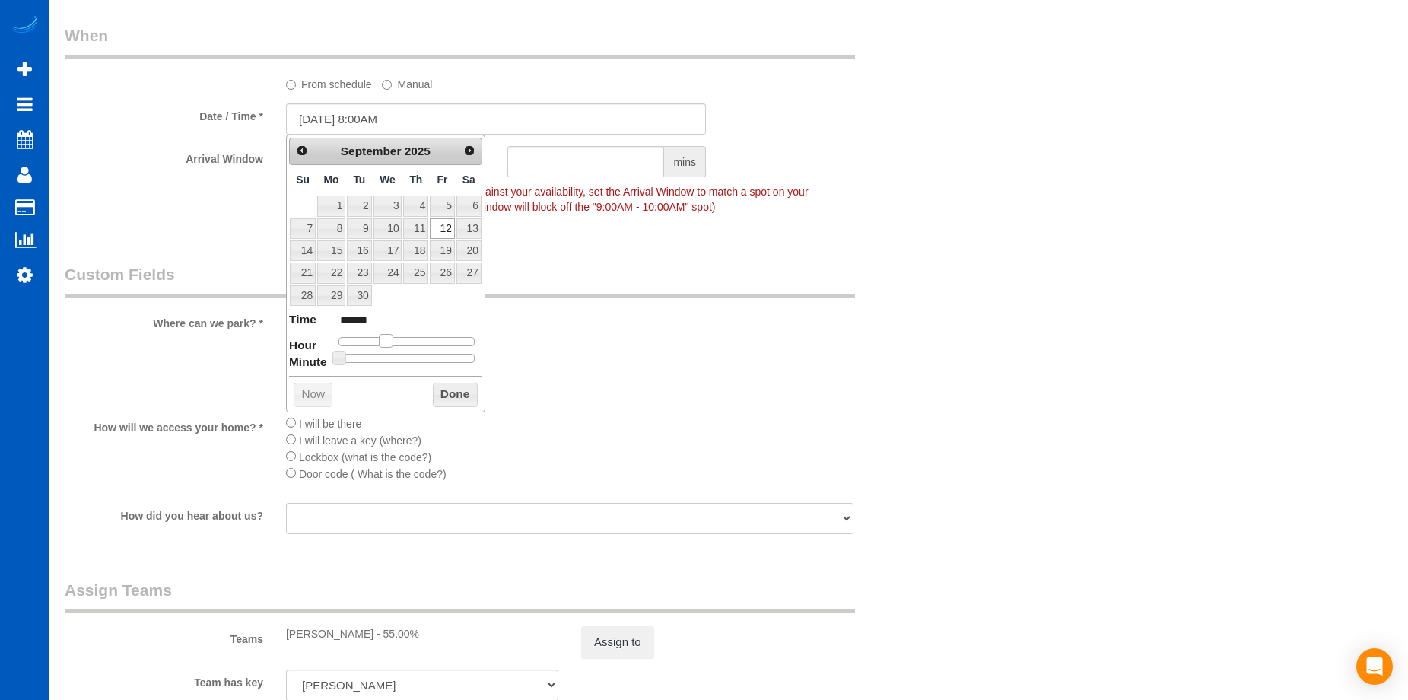
type input "09/12/2025 9:00AM"
type input "******"
click at [393, 345] on span at bounding box center [392, 341] width 14 height 14
click at [458, 390] on button "Done" at bounding box center [455, 395] width 45 height 24
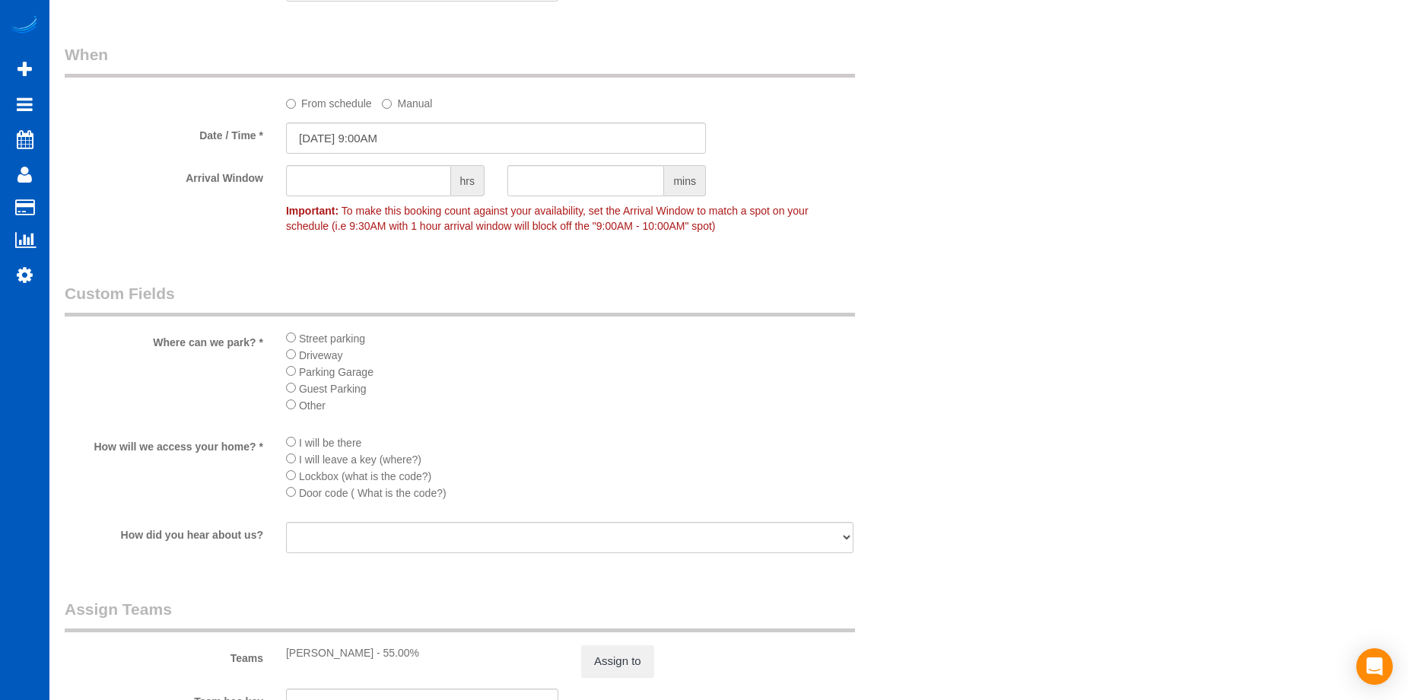
scroll to position [1674, 0]
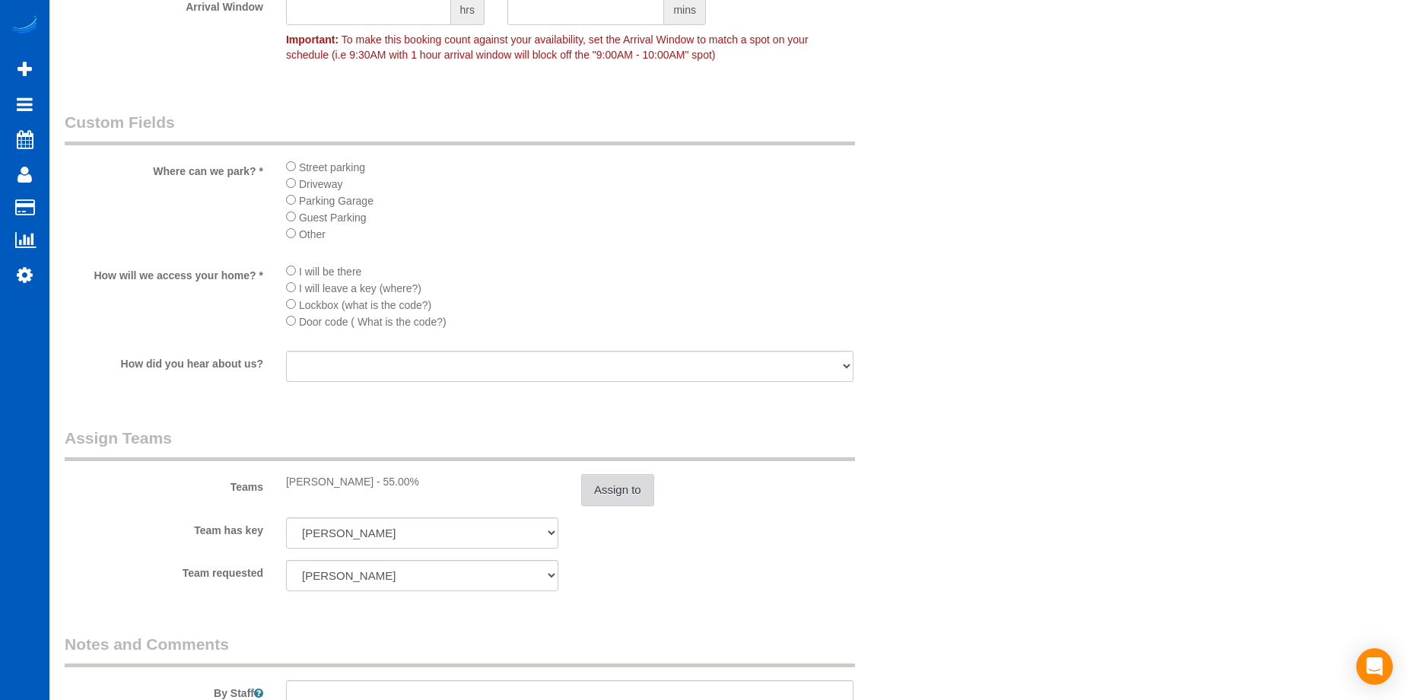
click at [613, 488] on button "Assign to" at bounding box center [617, 490] width 73 height 32
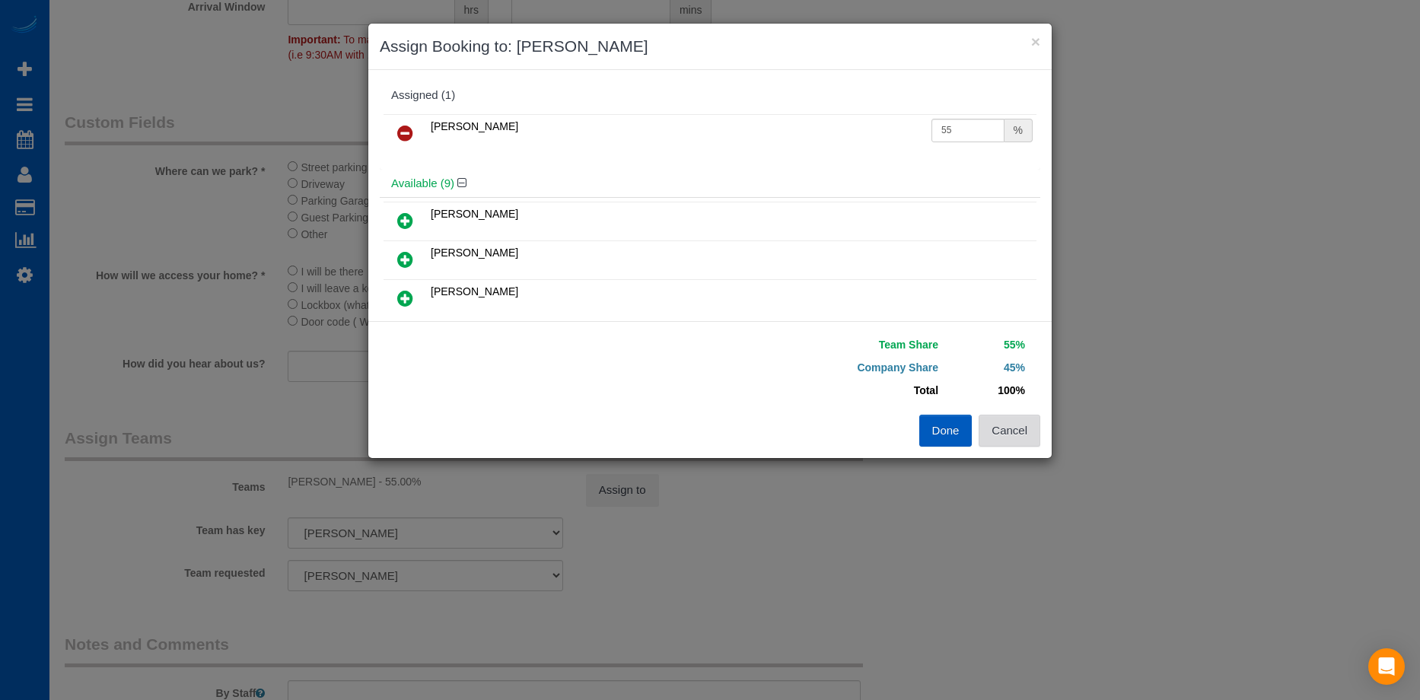
click at [1005, 429] on button "Cancel" at bounding box center [1009, 431] width 62 height 32
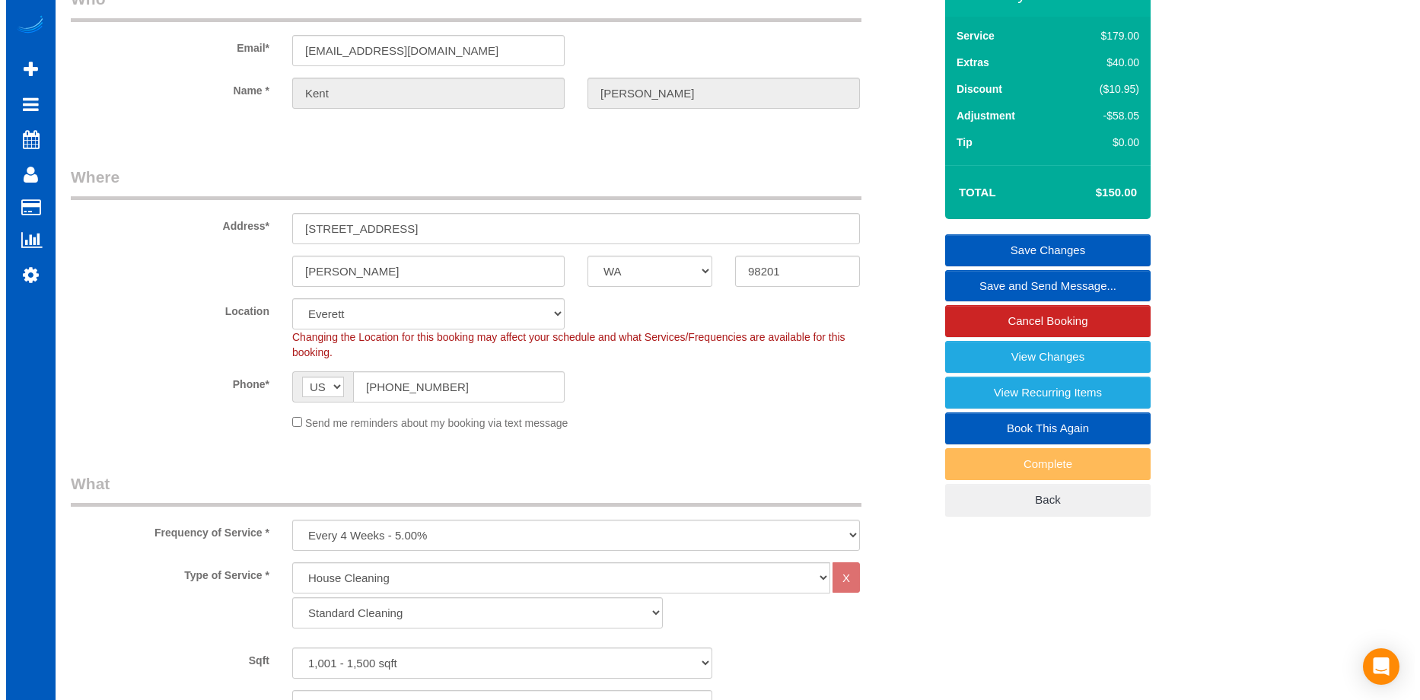
scroll to position [0, 0]
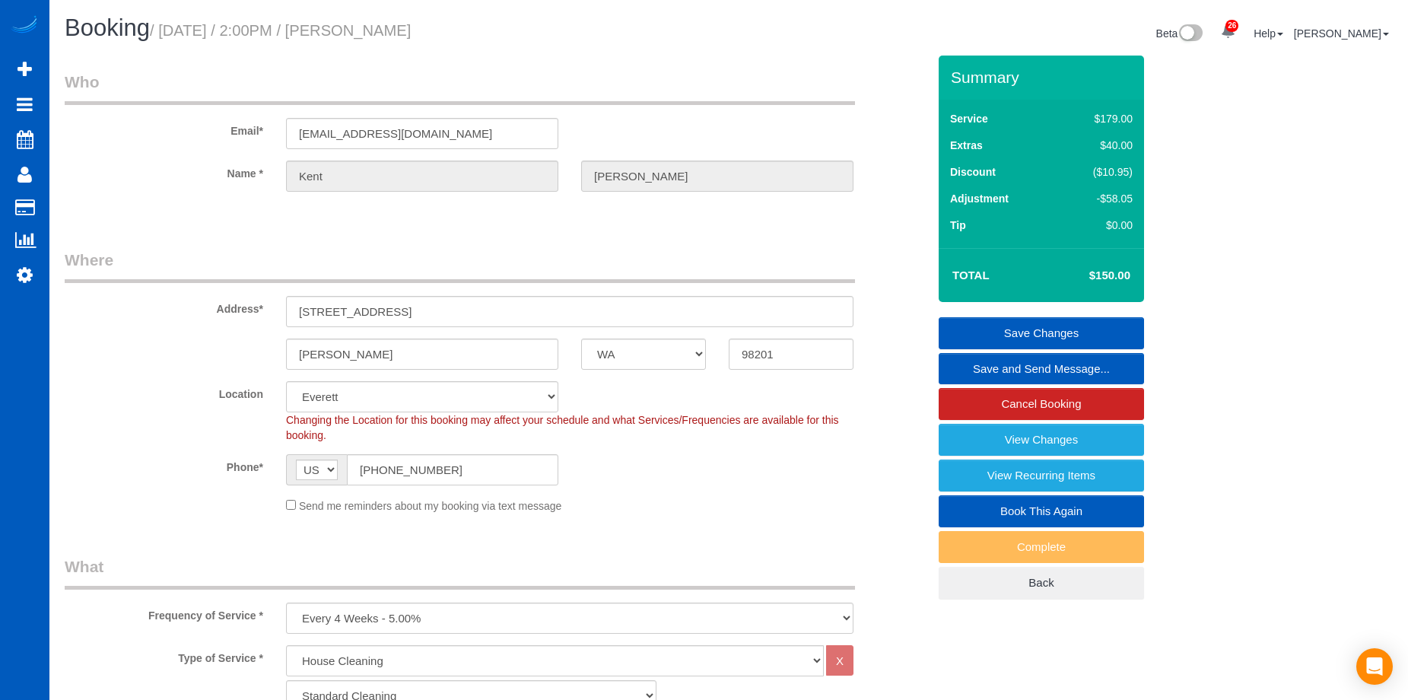
click at [972, 330] on link "Save Changes" at bounding box center [1041, 333] width 205 height 32
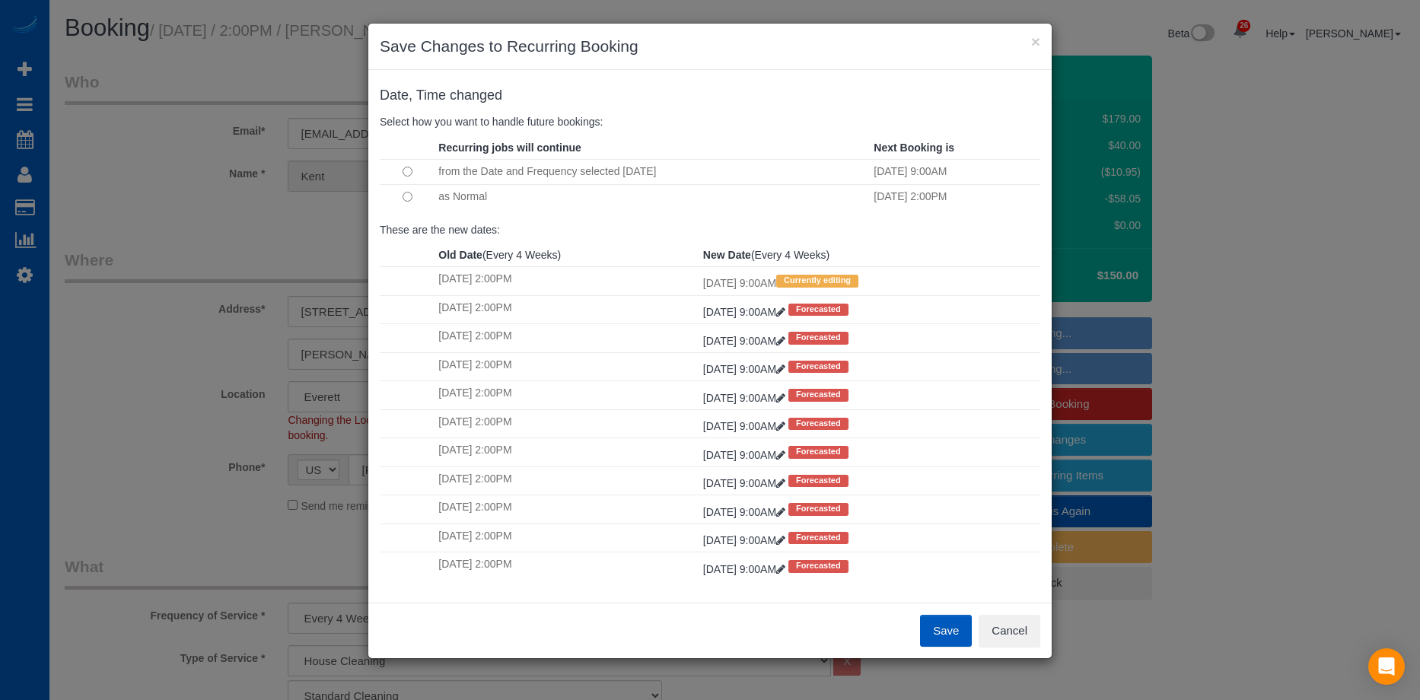
click at [437, 195] on td "as Normal" at bounding box center [651, 196] width 435 height 25
click at [942, 636] on button "Save" at bounding box center [946, 631] width 52 height 32
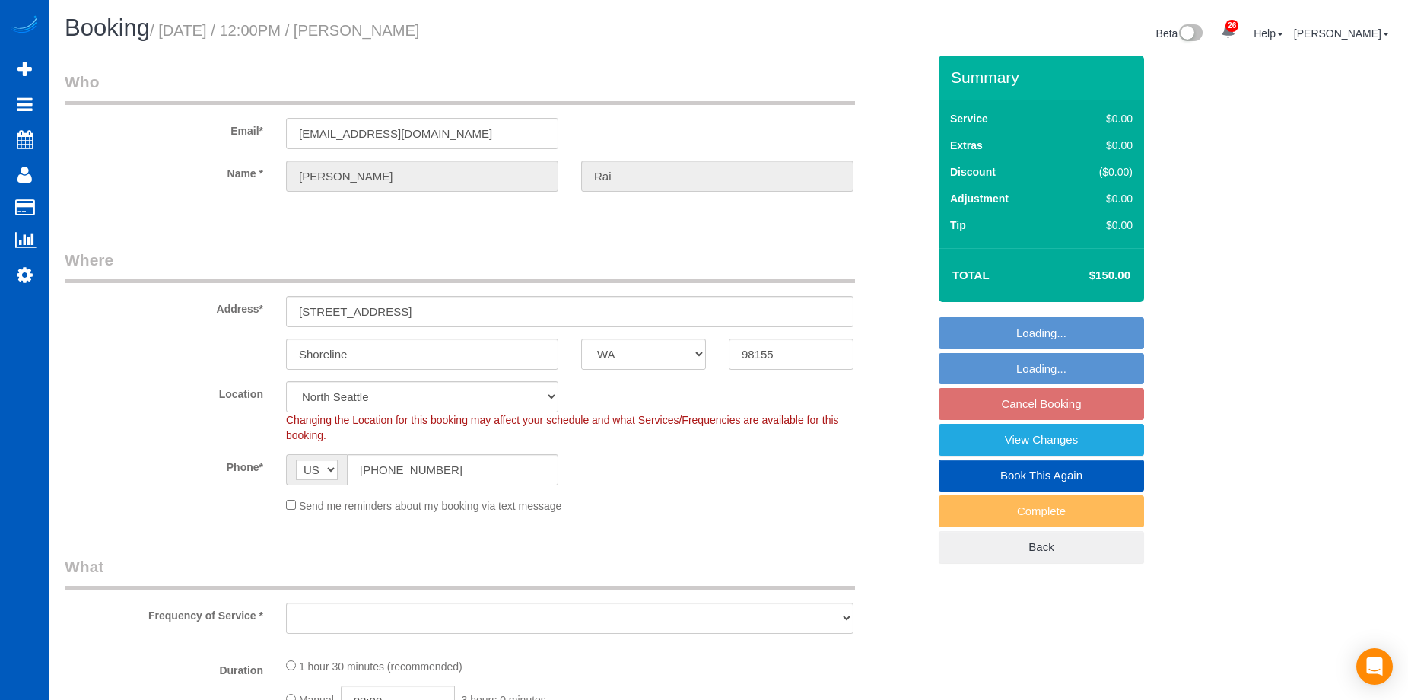
select select "WA"
select select "object:1044"
select select "199"
select select "1001"
select select "2"
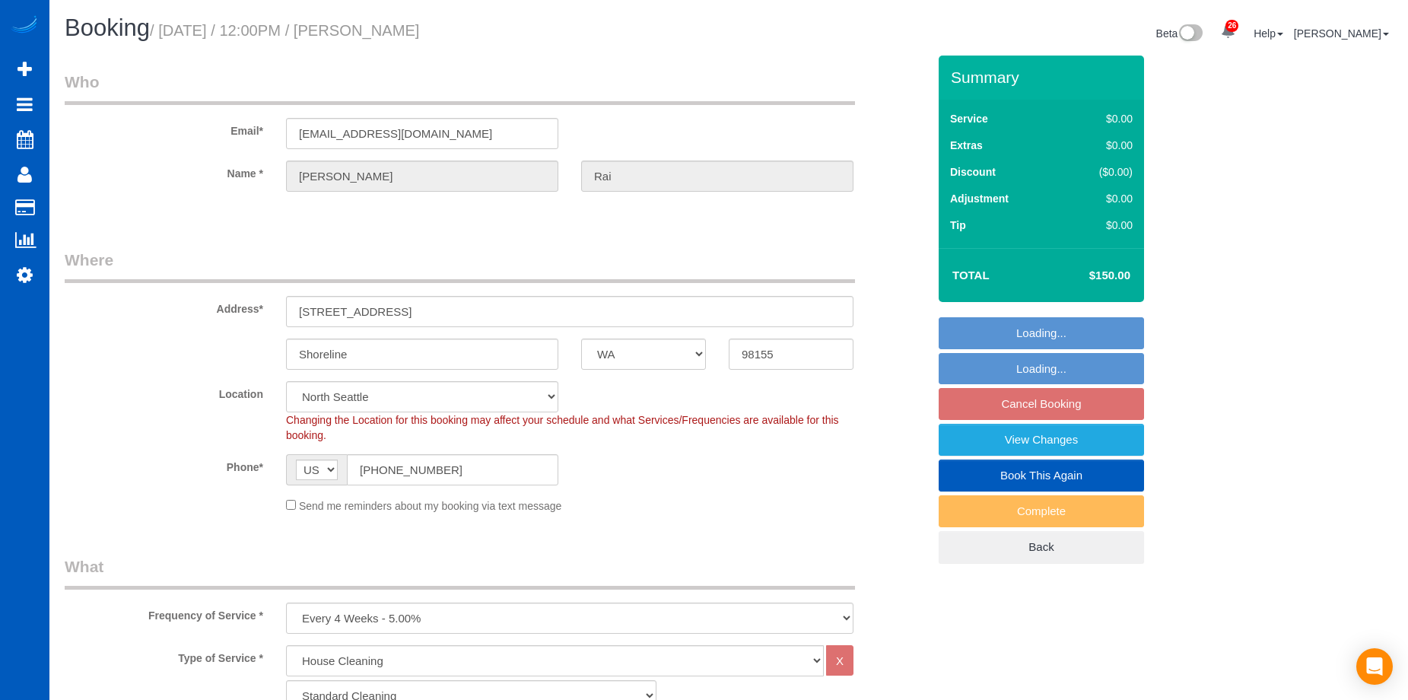
select select "2"
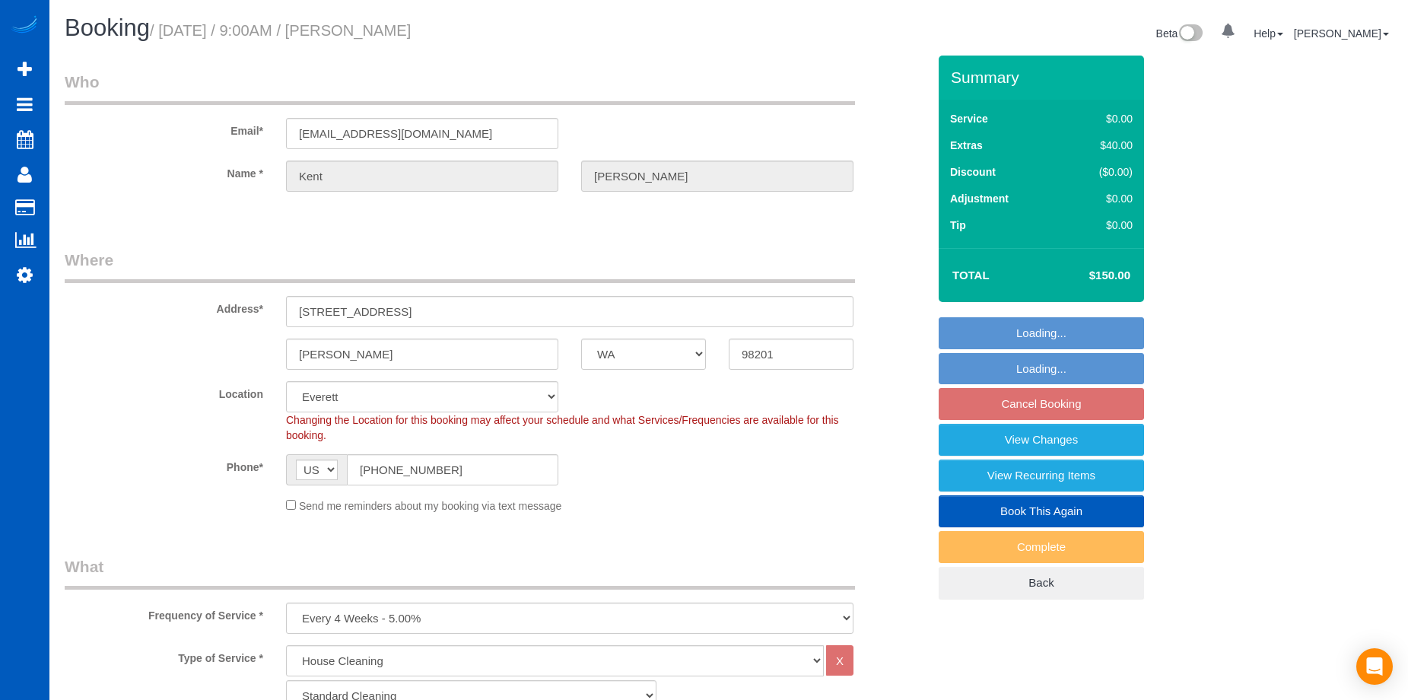
select select "WA"
select select "199"
select select "1001"
select select "3"
select select "object:1155"
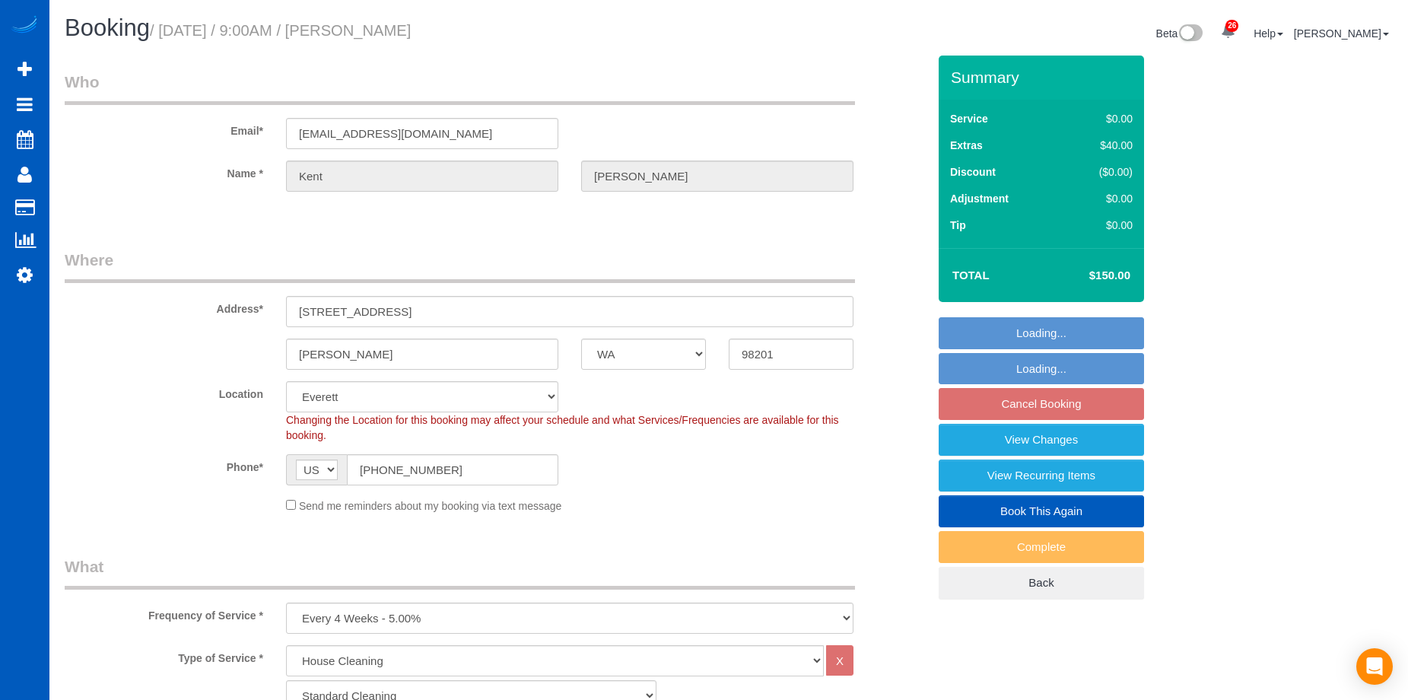
select select "1001"
select select "3"
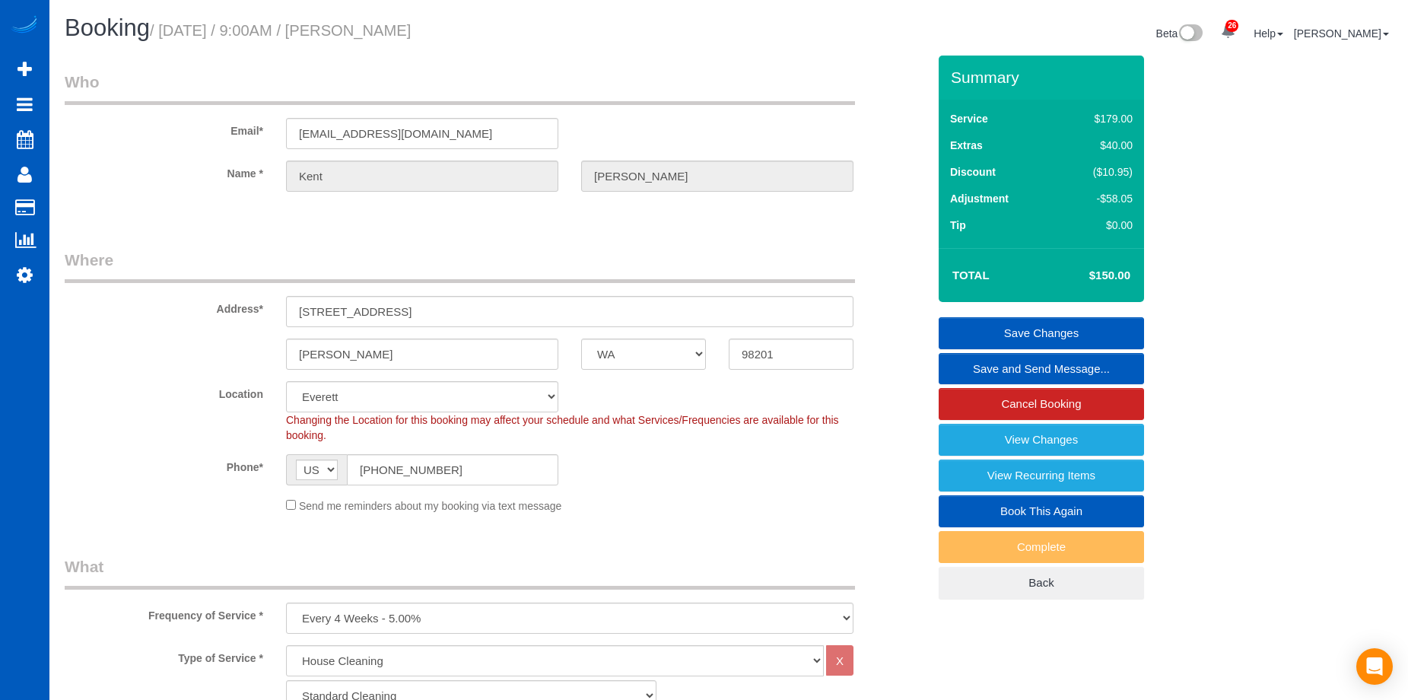
click at [966, 366] on link "Save and Send Message..." at bounding box center [1041, 369] width 205 height 32
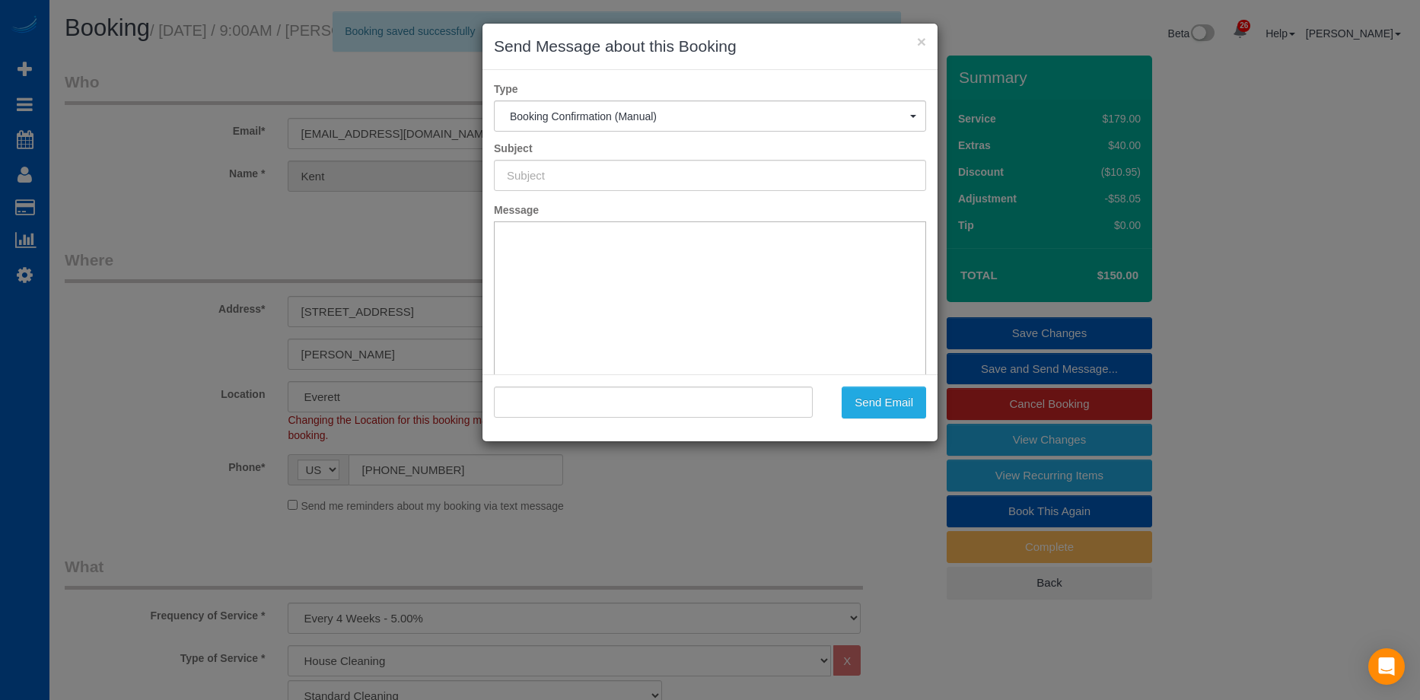
type input "Cleaning Service Confirmed!"
type input ""[PERSON_NAME]" <[EMAIL_ADDRESS][DOMAIN_NAME]>"
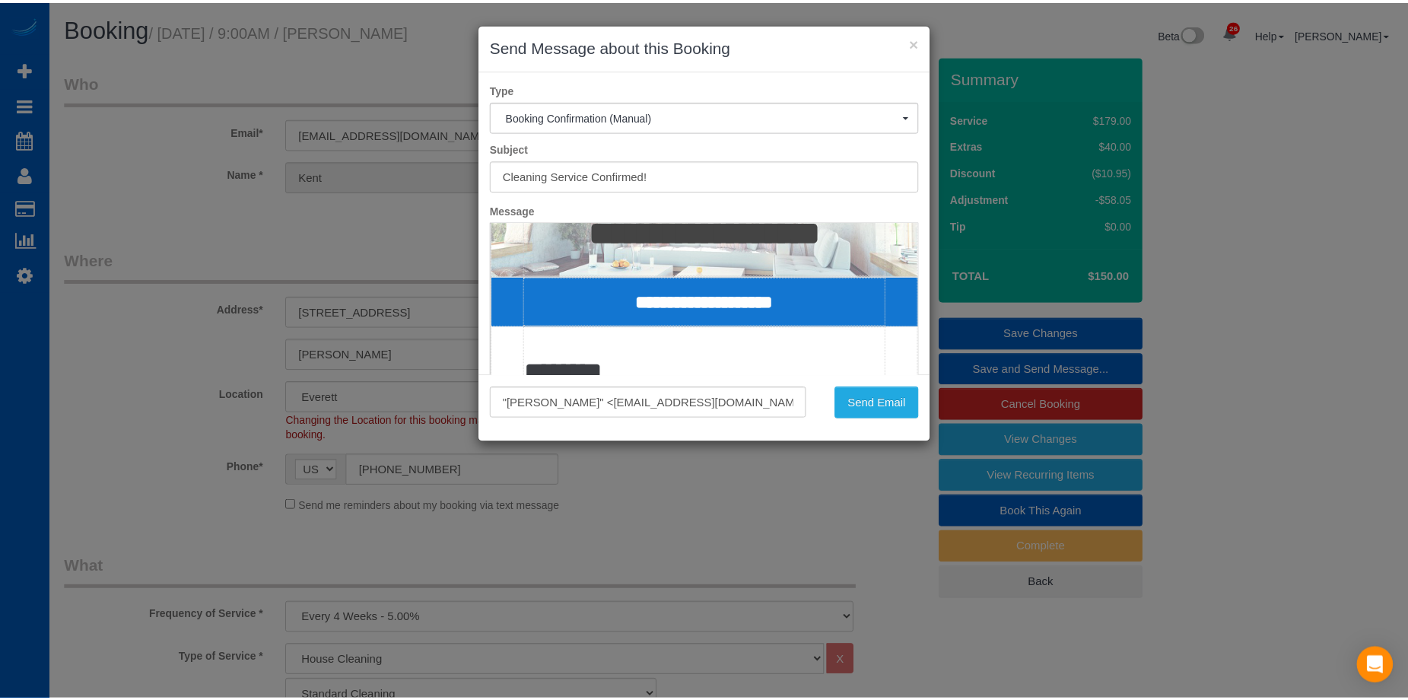
scroll to position [228, 0]
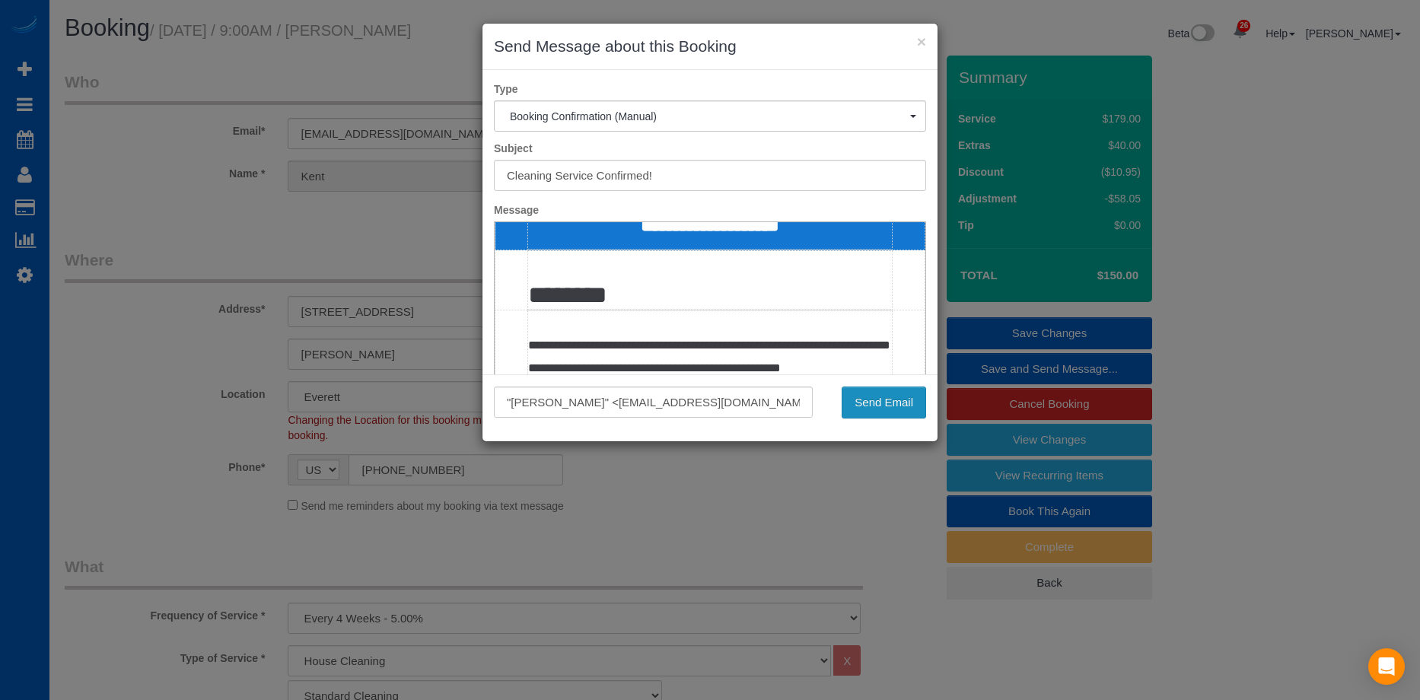
click at [911, 406] on button "Send Email" at bounding box center [883, 402] width 84 height 32
